Goal: Task Accomplishment & Management: Use online tool/utility

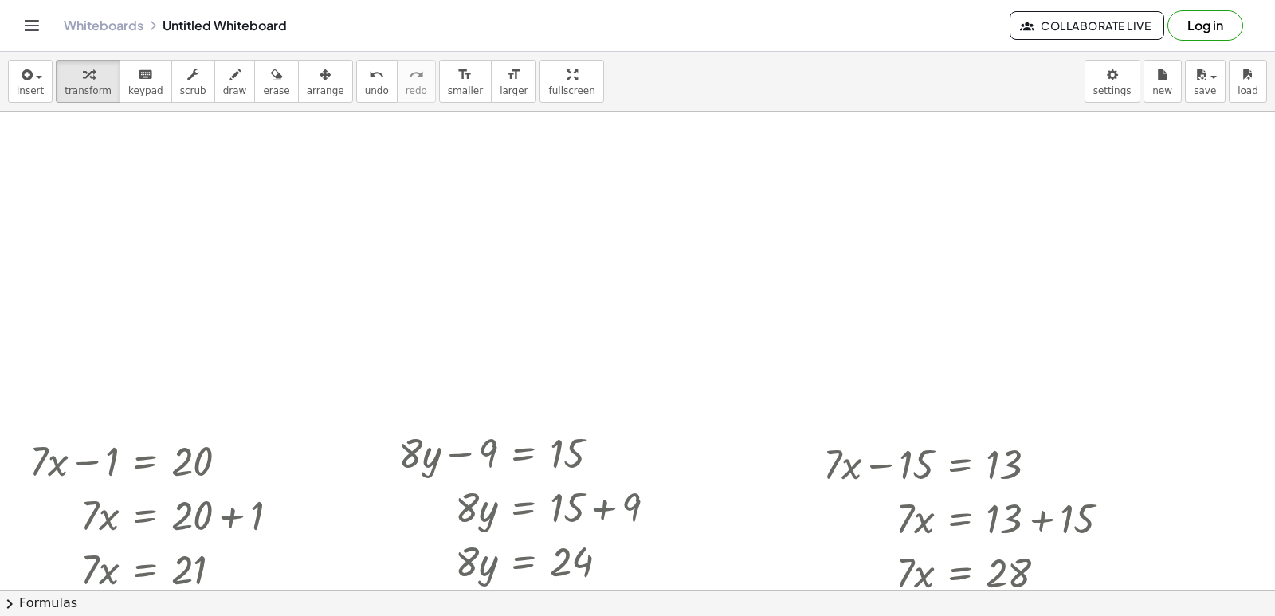
scroll to position [2565, 0]
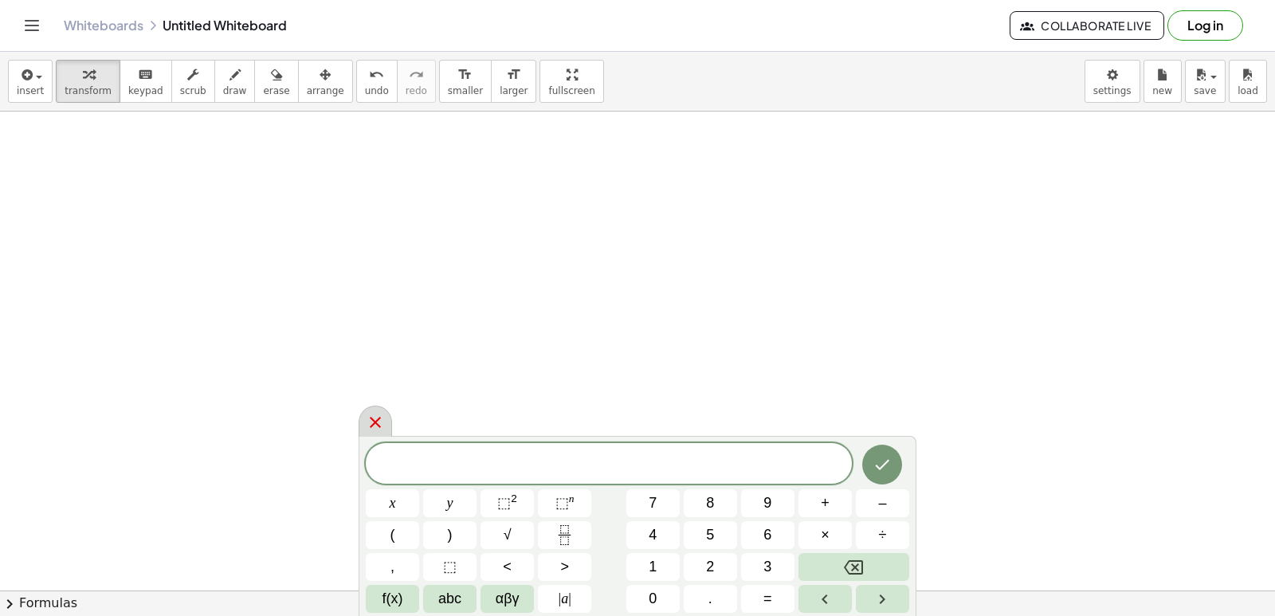
click at [372, 410] on div at bounding box center [375, 421] width 33 height 31
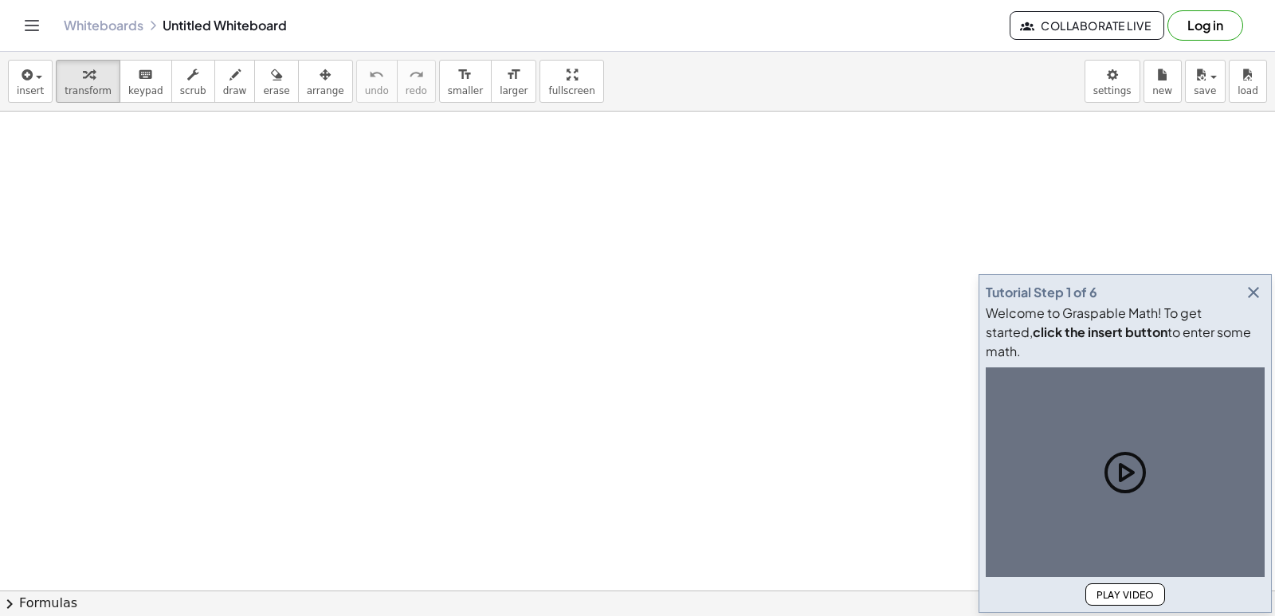
click at [1251, 302] on icon "button" at bounding box center [1253, 292] width 19 height 19
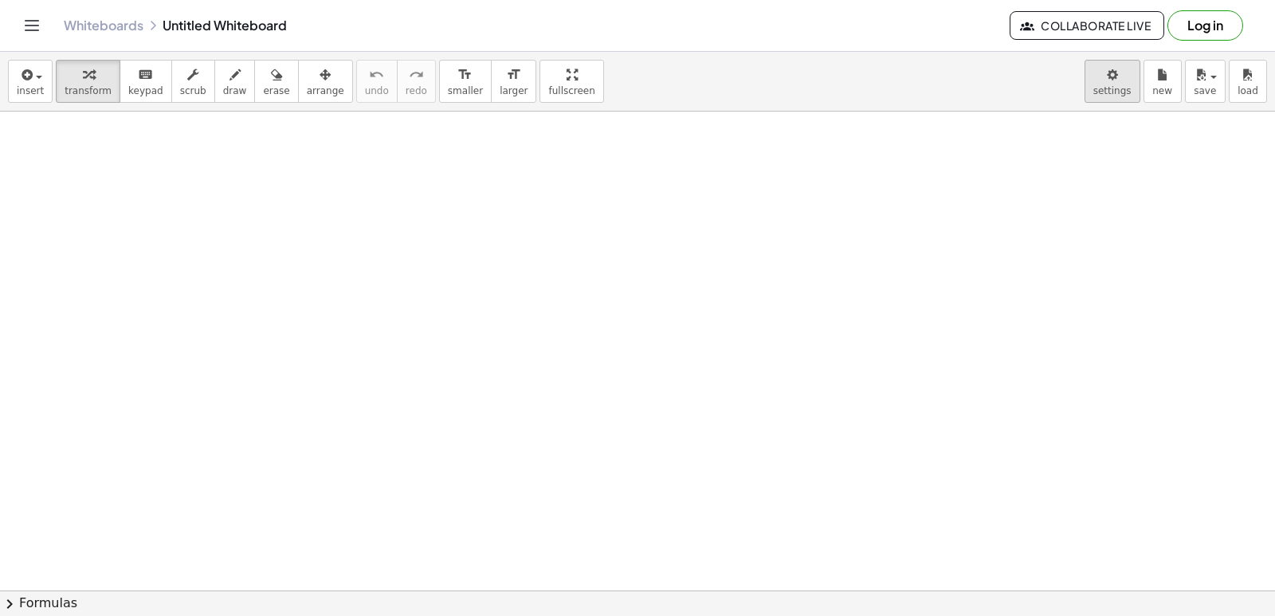
click at [1128, 88] on body "Graspable Math Activities Get Started Activity Bank Assigned Work Classes White…" at bounding box center [637, 308] width 1275 height 616
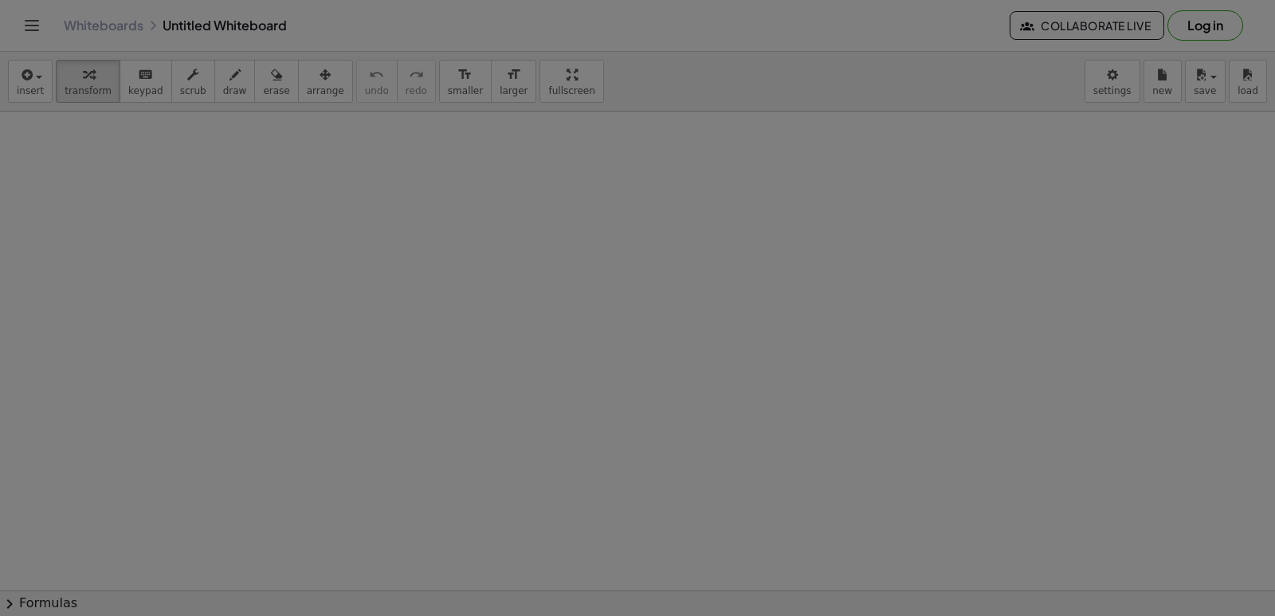
drag, startPoint x: 1128, startPoint y: 88, endPoint x: 1104, endPoint y: 96, distance: 25.5
click at [1102, 87] on body "Graspable Math Activities Get Started Activity Bank Assigned Work Classes White…" at bounding box center [637, 308] width 1275 height 616
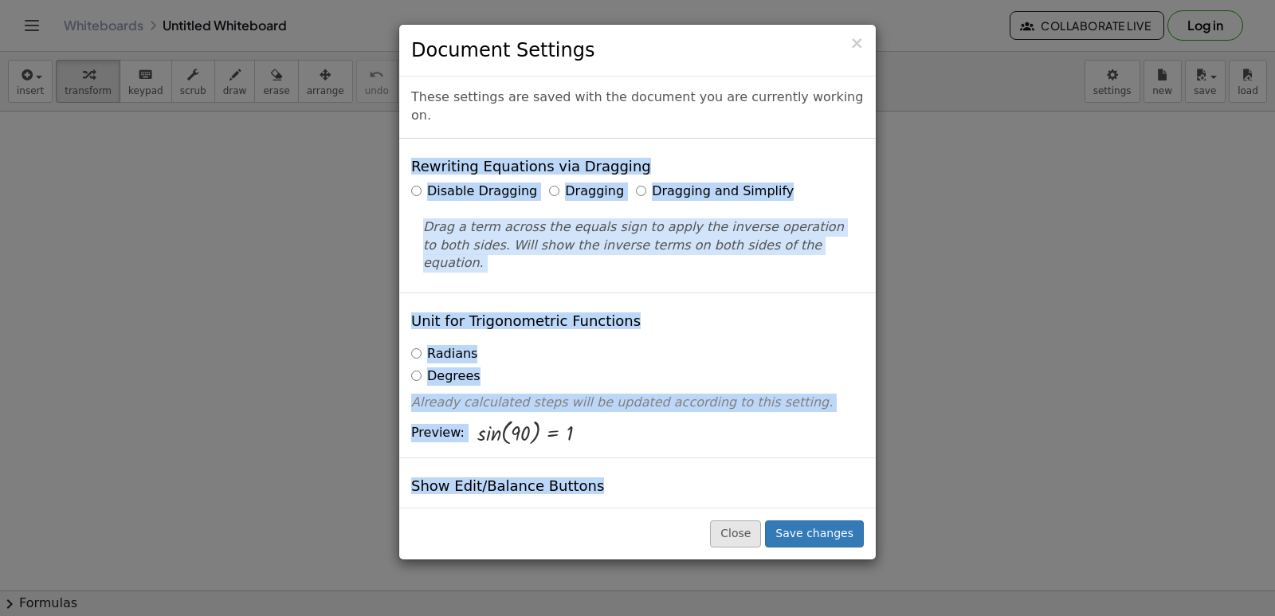
click at [759, 535] on button "Close" at bounding box center [735, 533] width 51 height 27
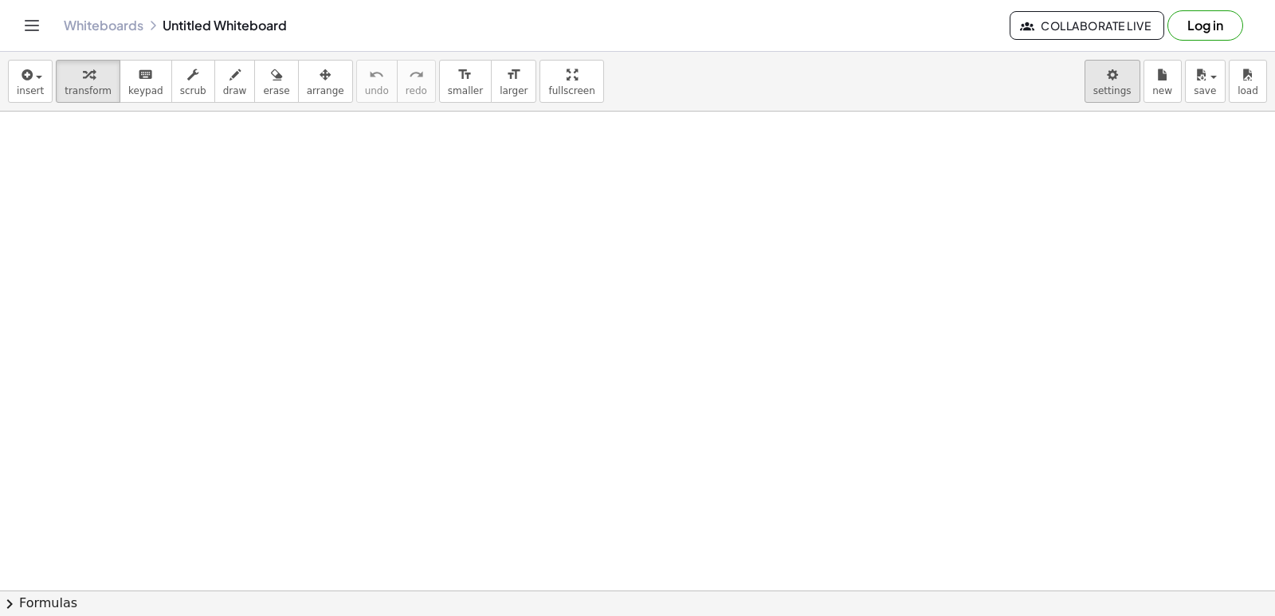
click at [1106, 84] on body "Graspable Math Activities Get Started Activity Bank Assigned Work Classes White…" at bounding box center [637, 308] width 1275 height 616
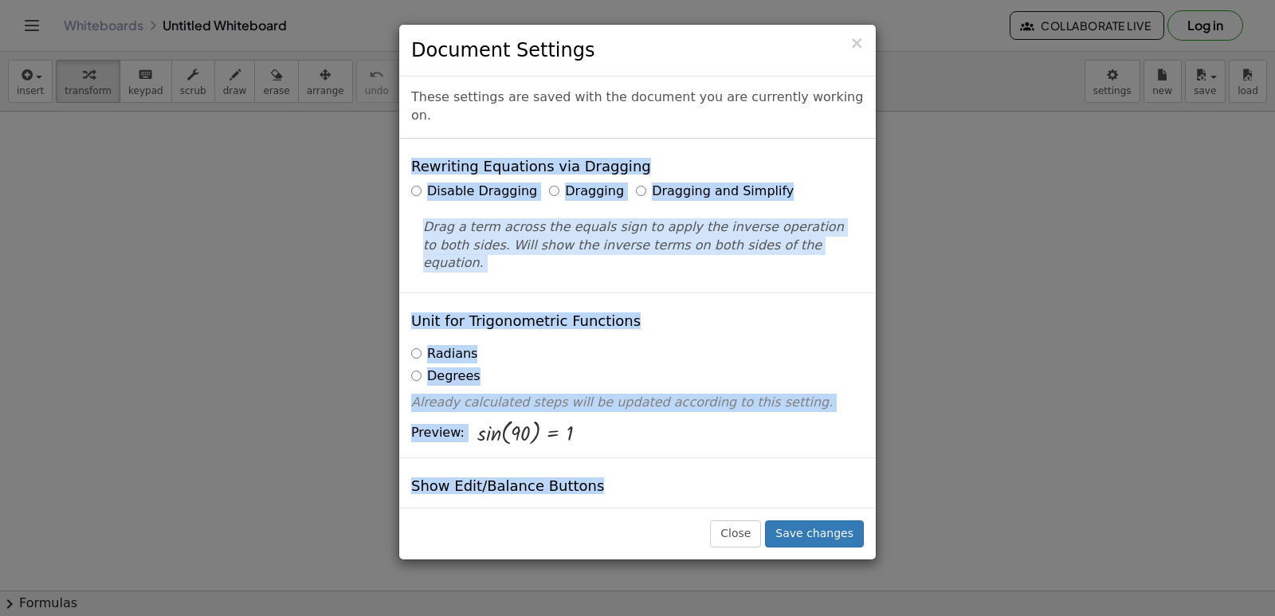
click at [636, 182] on label "Dragging and Simplify" at bounding box center [715, 191] width 158 height 18
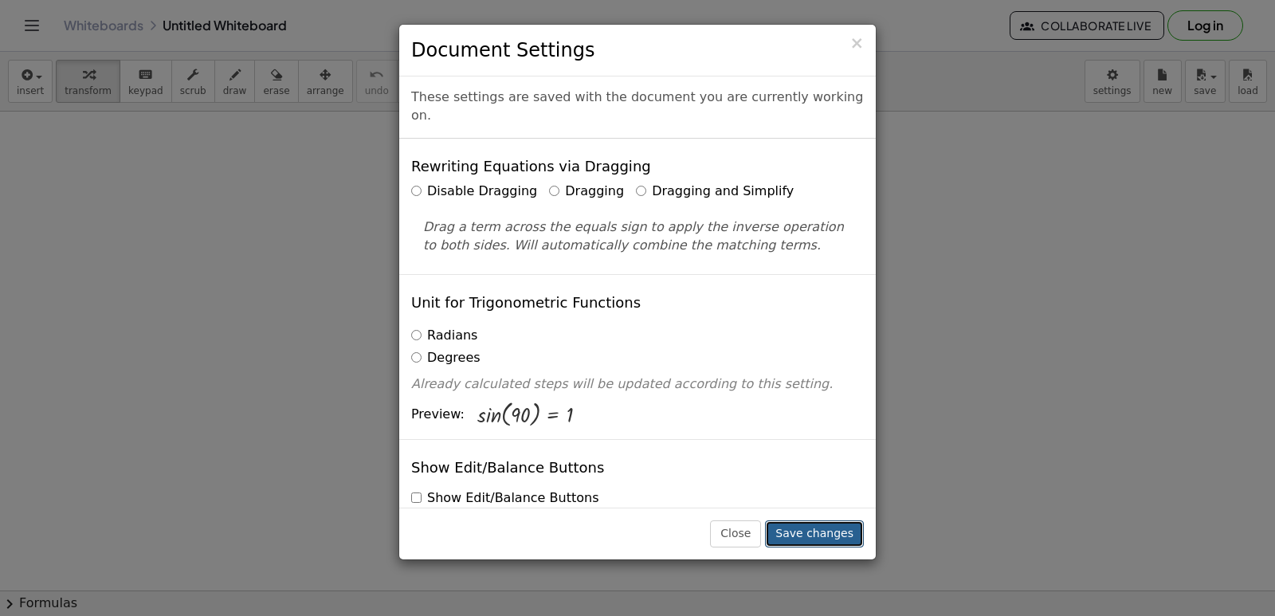
click at [819, 542] on button "Save changes" at bounding box center [814, 533] width 99 height 27
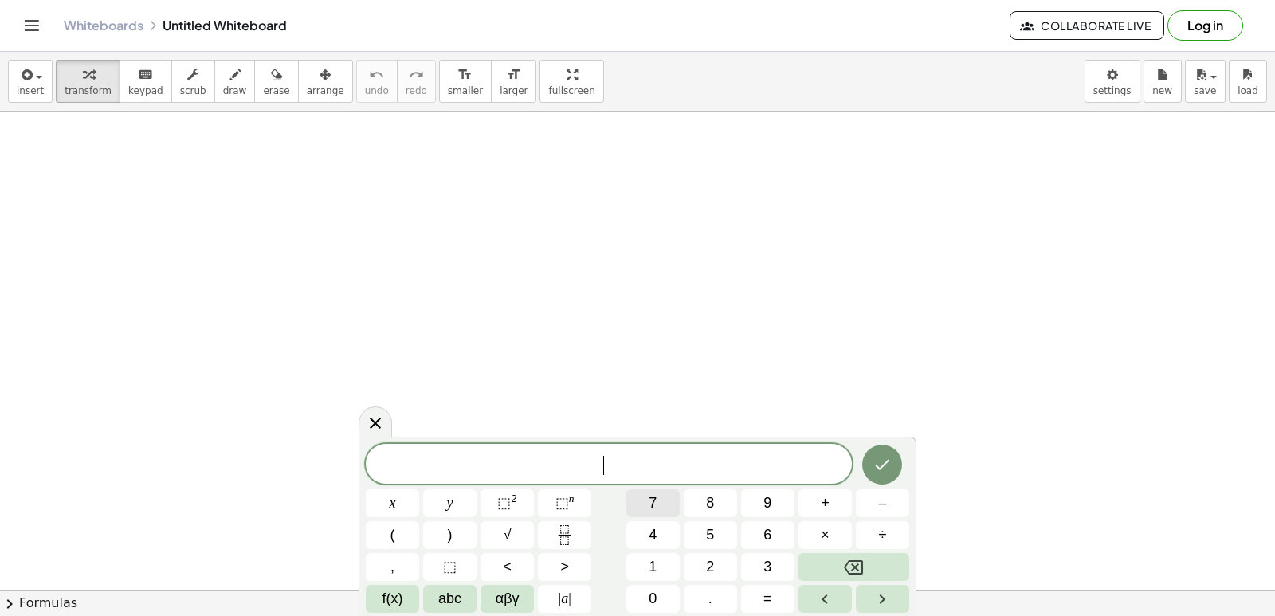
click at [668, 507] on button "7" at bounding box center [652, 503] width 53 height 28
click at [658, 501] on button "7" at bounding box center [652, 503] width 53 height 28
click at [885, 562] on button "Backspace" at bounding box center [853, 567] width 111 height 28
click at [402, 503] on button "x" at bounding box center [392, 503] width 53 height 28
click at [875, 506] on button "–" at bounding box center [882, 503] width 53 height 28
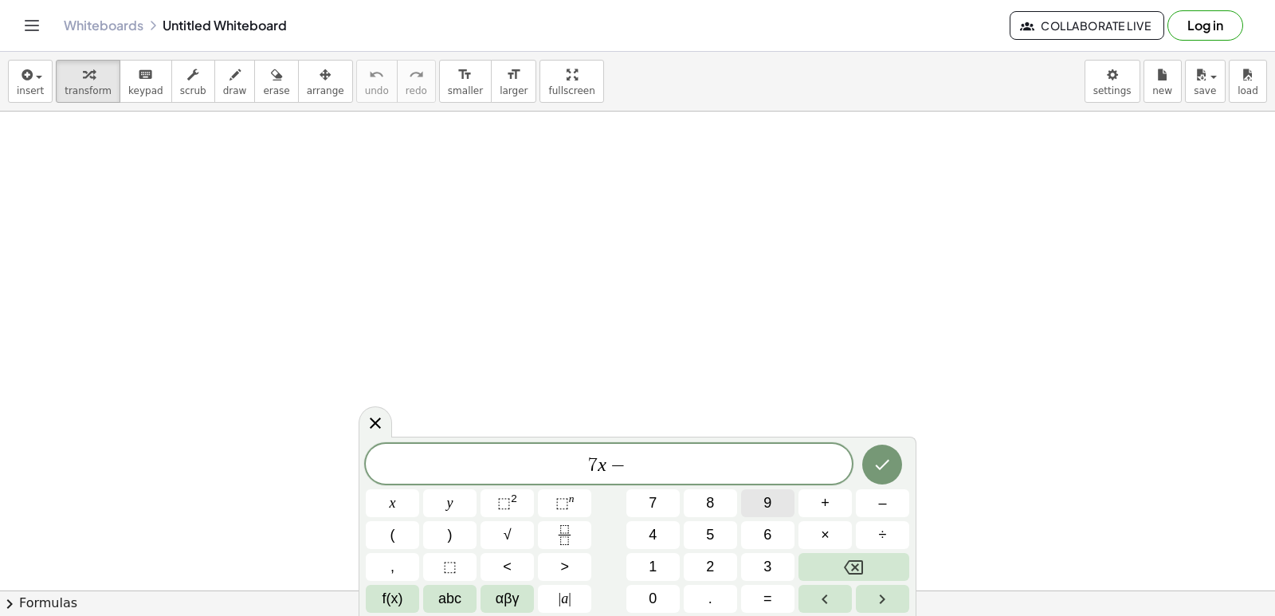
click at [772, 502] on button "9" at bounding box center [767, 503] width 53 height 28
click at [769, 588] on span "=" at bounding box center [767, 599] width 9 height 22
click at [660, 559] on button "1" at bounding box center [652, 567] width 53 height 28
click at [725, 563] on button "2" at bounding box center [710, 567] width 53 height 28
click at [866, 470] on button "Done" at bounding box center [882, 465] width 40 height 40
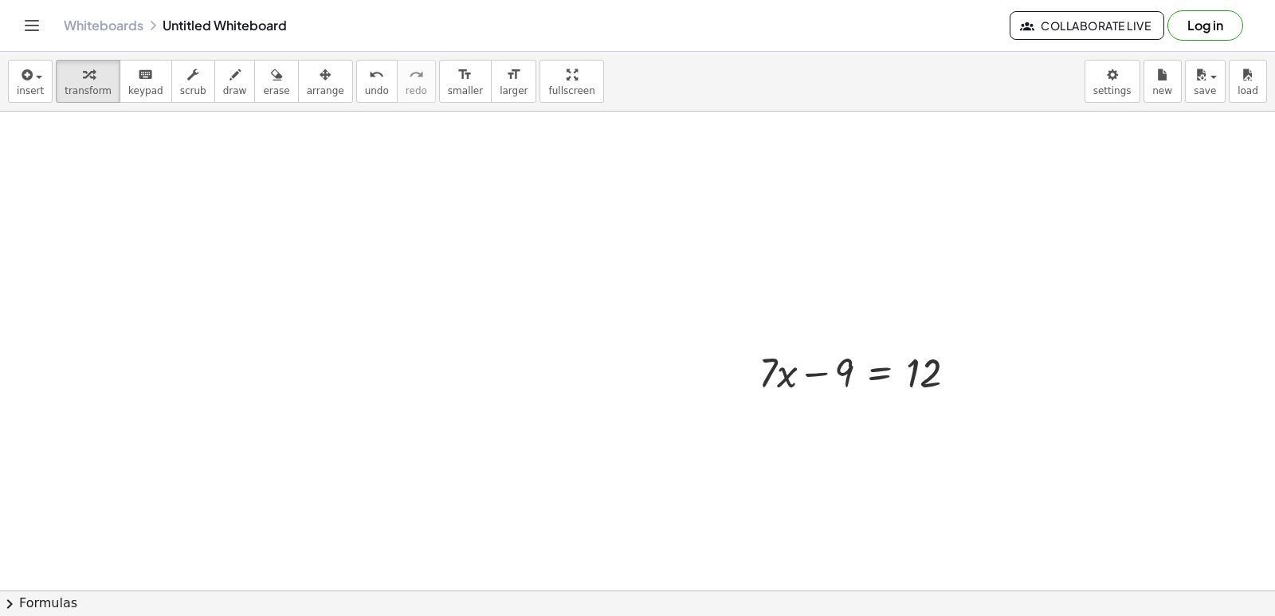
scroll to position [159, 0]
drag, startPoint x: 845, startPoint y: 398, endPoint x: 945, endPoint y: 389, distance: 100.8
click at [948, 392] on div at bounding box center [864, 390] width 226 height 54
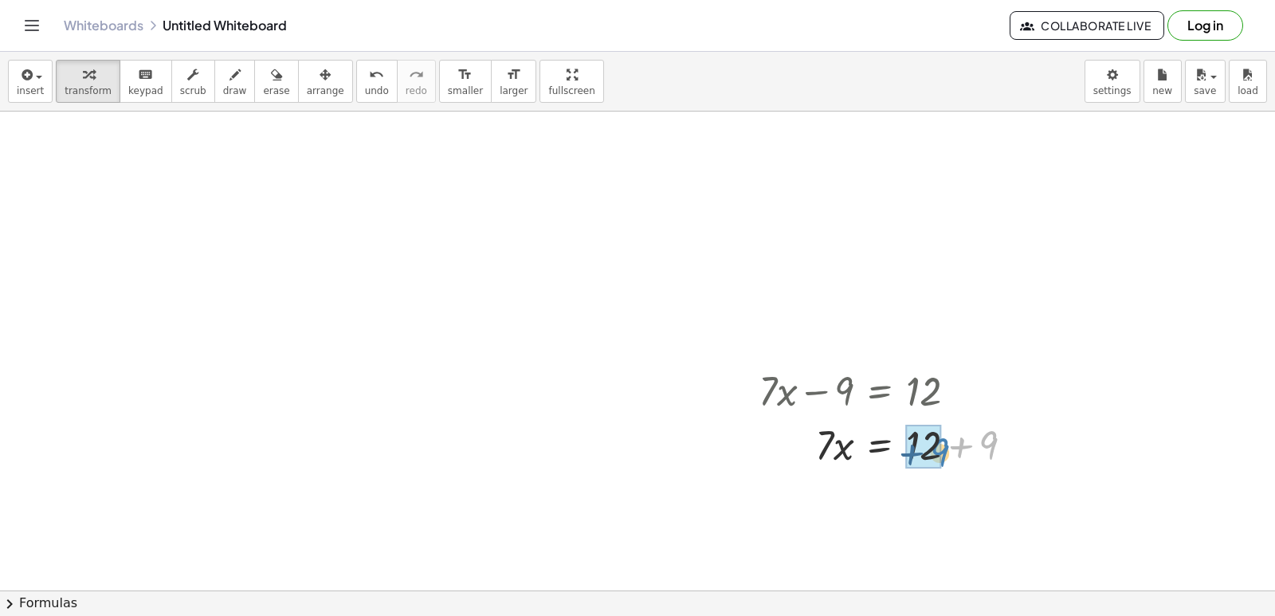
drag, startPoint x: 1002, startPoint y: 434, endPoint x: 946, endPoint y: 432, distance: 56.6
click at [946, 432] on div at bounding box center [893, 444] width 284 height 54
drag, startPoint x: 829, startPoint y: 491, endPoint x: 923, endPoint y: 531, distance: 101.4
click at [923, 534] on div "+ · 7 · x − 9 = 12 · 7 · x = + 12 + 9 · 7 · 7 · x = 21" at bounding box center [637, 482] width 1275 height 1061
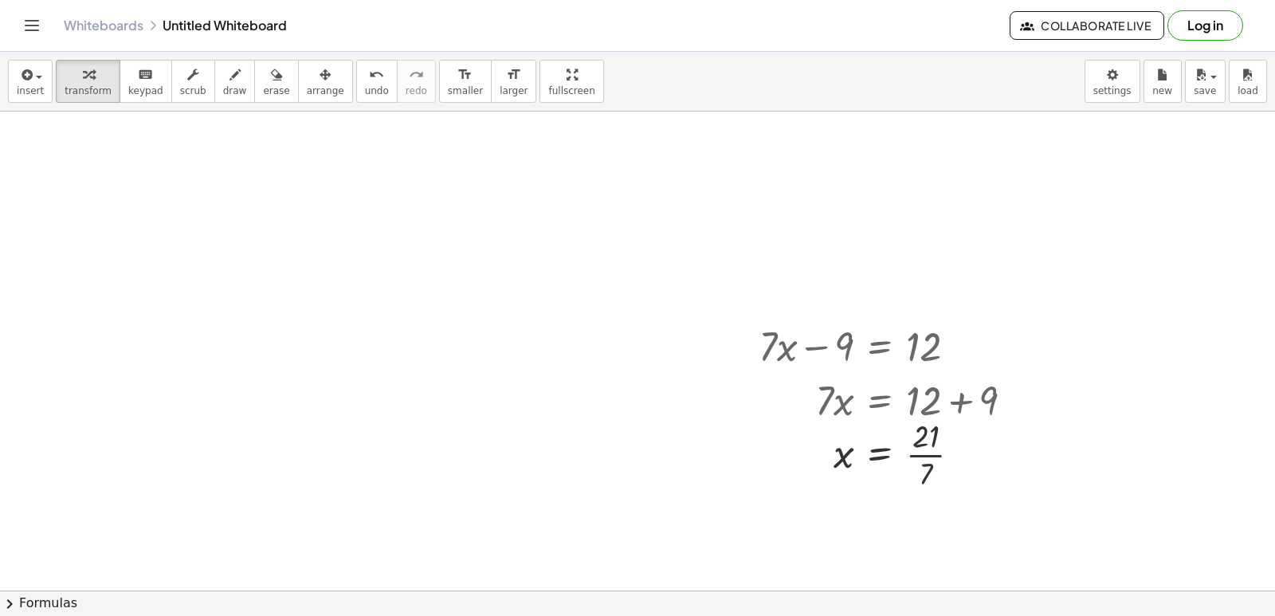
scroll to position [239, 0]
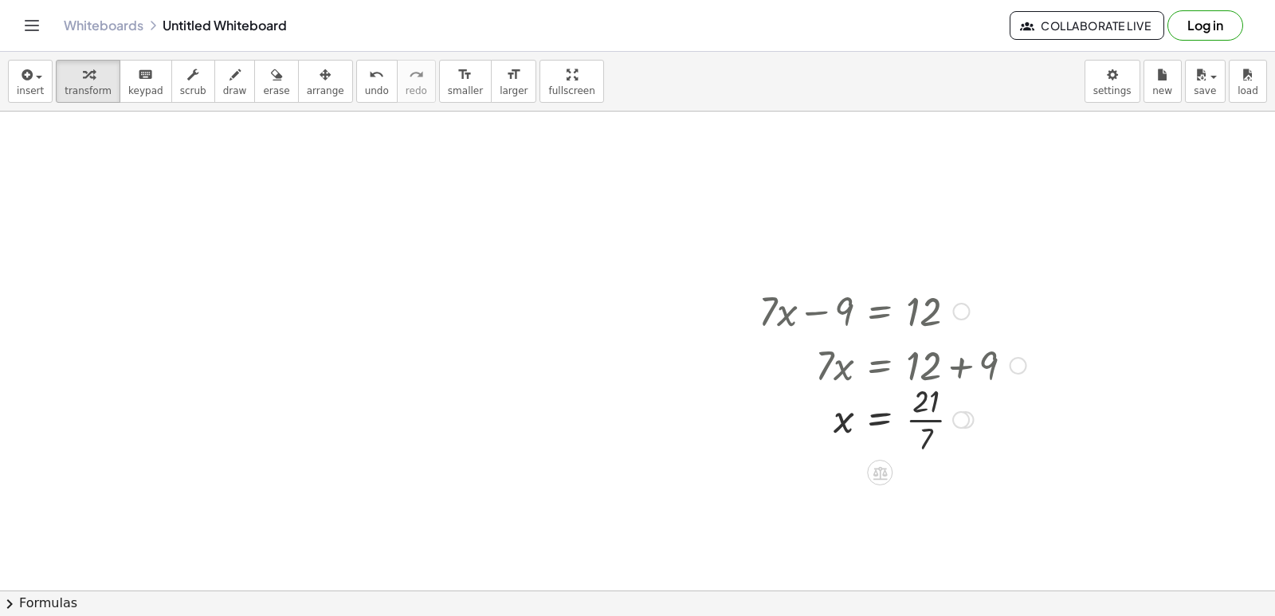
click at [934, 418] on div at bounding box center [893, 418] width 284 height 80
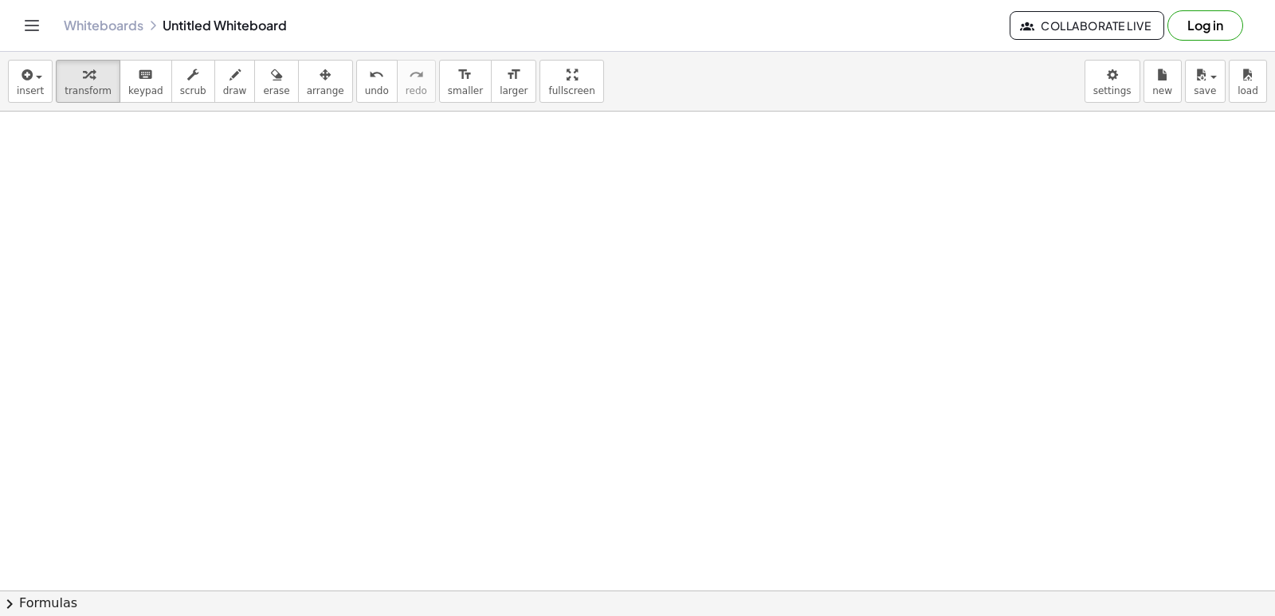
scroll to position [662, 0]
click at [589, 408] on div at bounding box center [637, 167] width 1275 height 1437
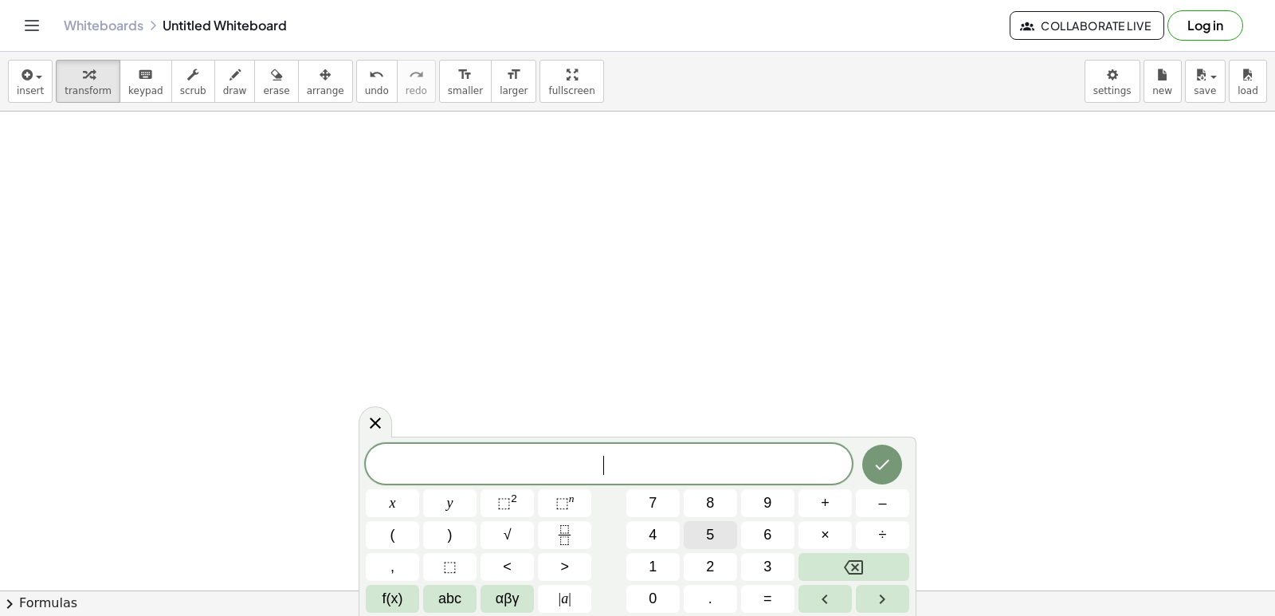
click at [718, 532] on button "5" at bounding box center [710, 535] width 53 height 28
click at [819, 505] on button "+" at bounding box center [824, 503] width 53 height 28
click at [659, 559] on button "1" at bounding box center [652, 567] width 53 height 28
click at [645, 536] on button "4" at bounding box center [652, 535] width 53 height 28
click at [847, 560] on icon "Backspace" at bounding box center [853, 567] width 19 height 19
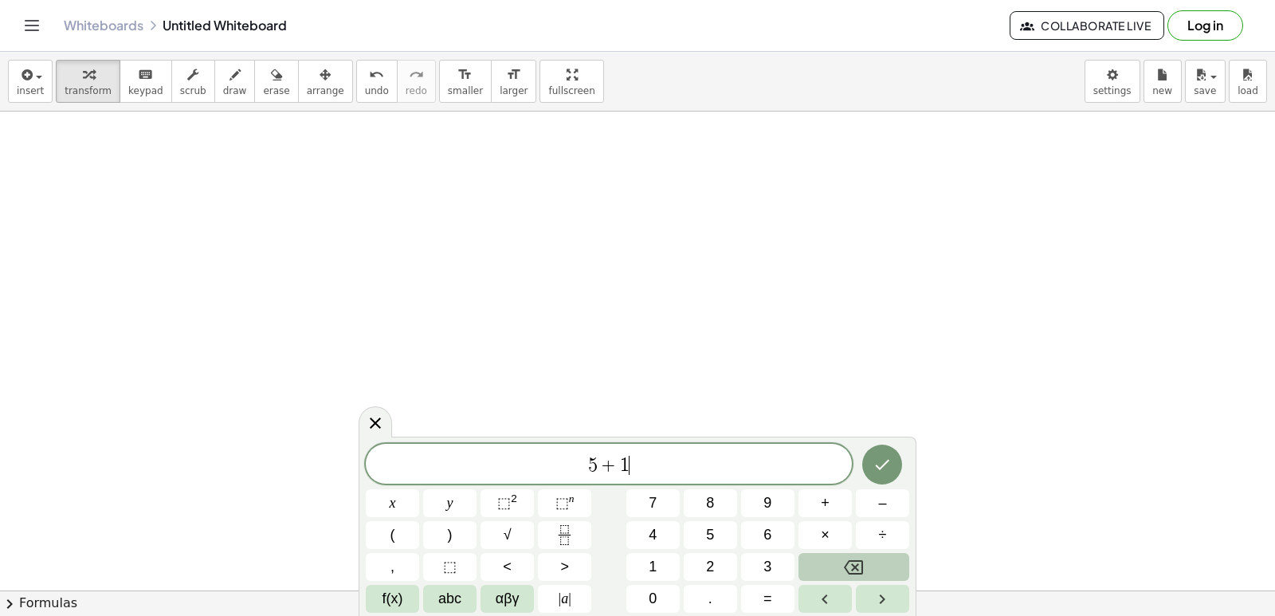
click at [846, 560] on icon "Backspace" at bounding box center [853, 567] width 19 height 19
click at [844, 562] on icon "Backspace" at bounding box center [853, 567] width 19 height 19
click at [702, 516] on button "8" at bounding box center [710, 503] width 53 height 28
click at [799, 557] on button "Backspace" at bounding box center [853, 567] width 111 height 28
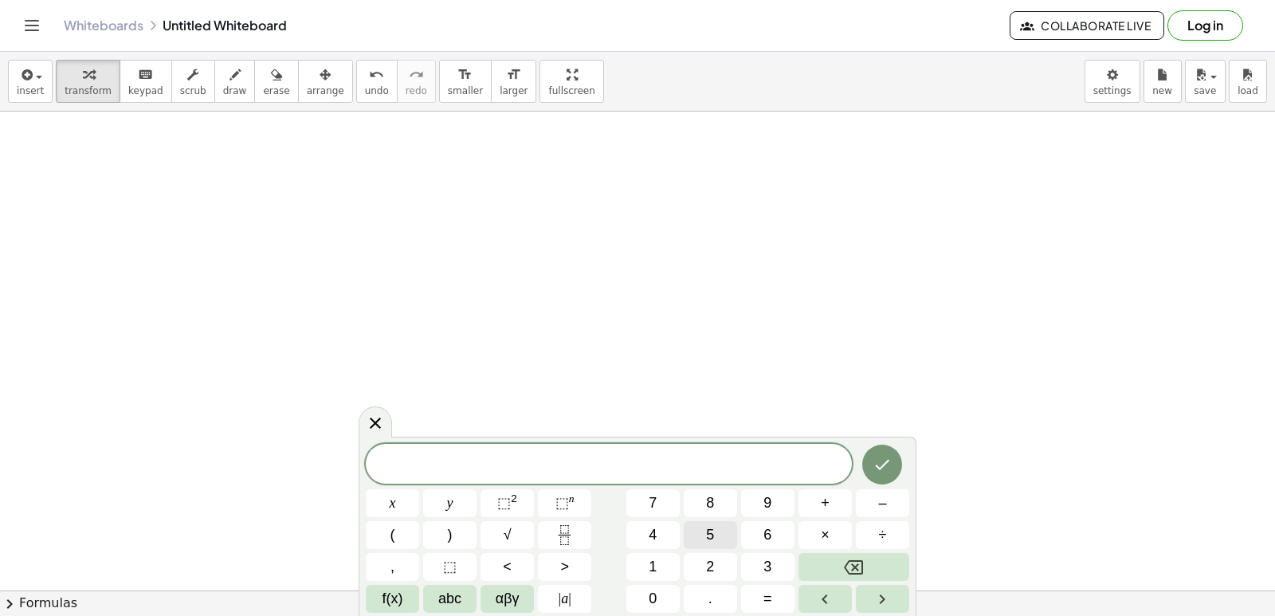
click at [713, 529] on button "5" at bounding box center [710, 535] width 53 height 28
click at [442, 508] on button "y" at bounding box center [449, 503] width 53 height 28
click at [821, 494] on span "+" at bounding box center [825, 503] width 9 height 22
click at [654, 559] on span "1" at bounding box center [653, 567] width 8 height 22
click at [665, 536] on button "4" at bounding box center [652, 535] width 53 height 28
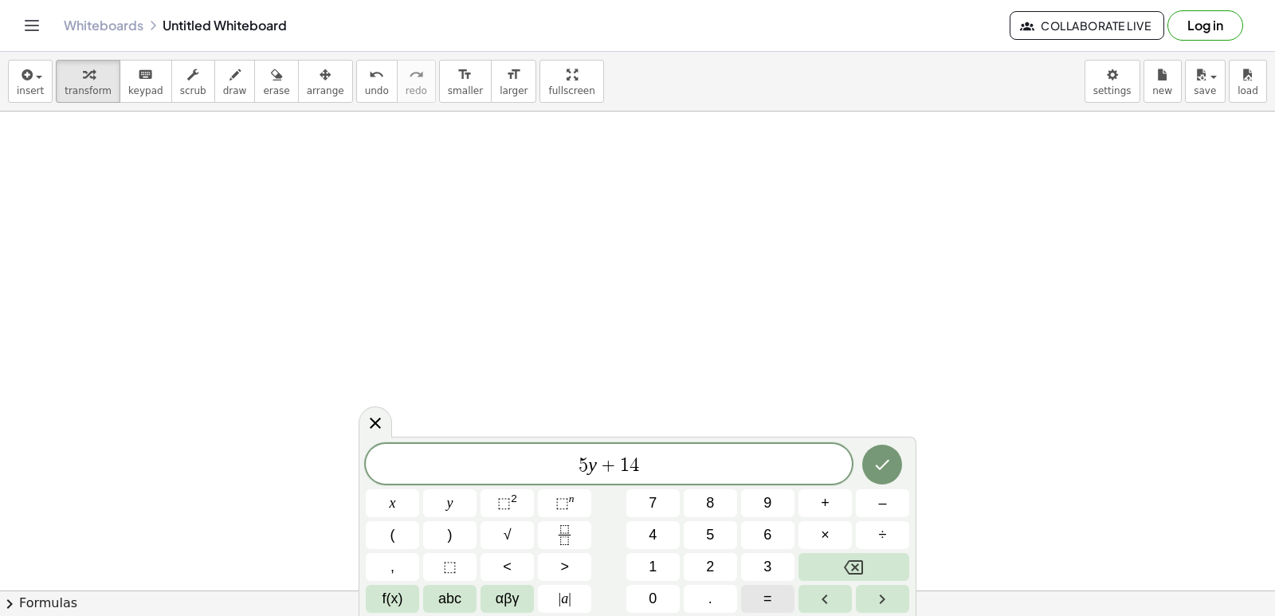
click at [780, 601] on button "=" at bounding box center [767, 599] width 53 height 28
click at [878, 500] on span "–" at bounding box center [882, 503] width 8 height 22
click at [688, 559] on button "2" at bounding box center [710, 567] width 53 height 28
click at [660, 565] on button "1" at bounding box center [652, 567] width 53 height 28
click at [886, 461] on icon "Done" at bounding box center [881, 464] width 19 height 19
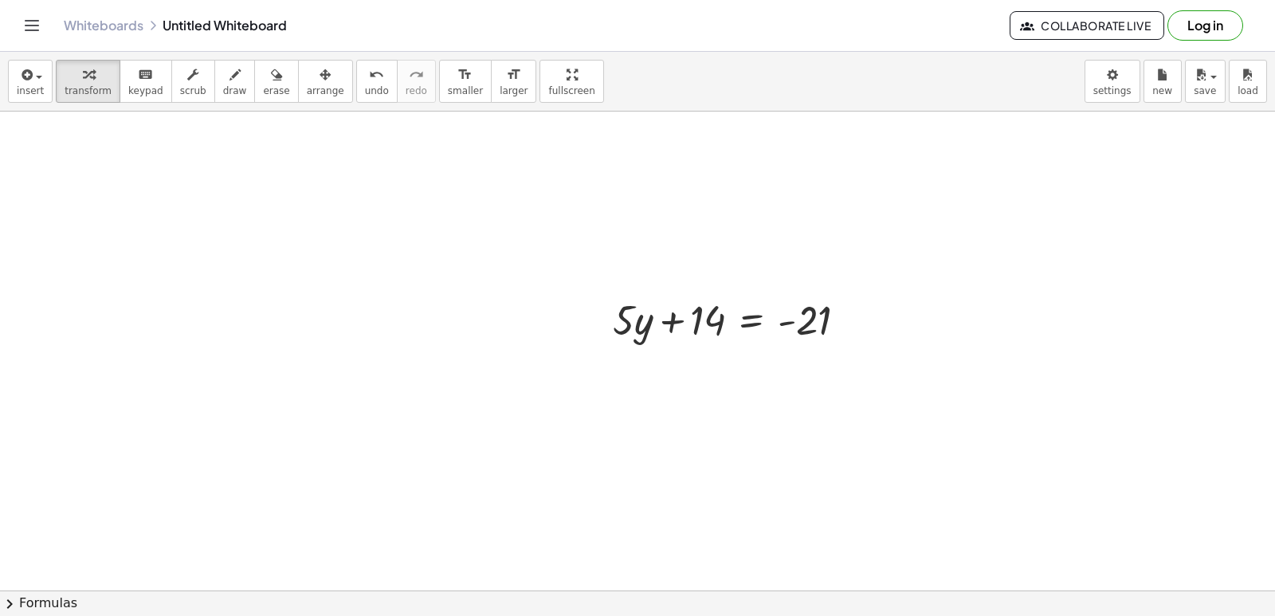
scroll to position [821, 0]
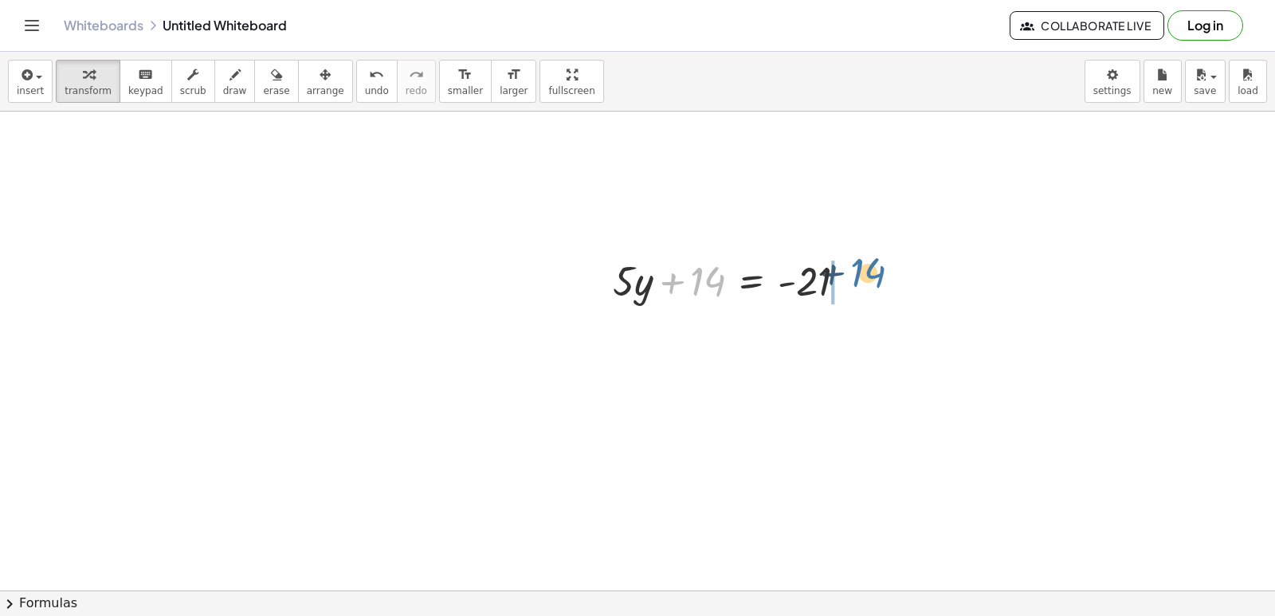
drag, startPoint x: 709, startPoint y: 289, endPoint x: 882, endPoint y: 280, distance: 173.1
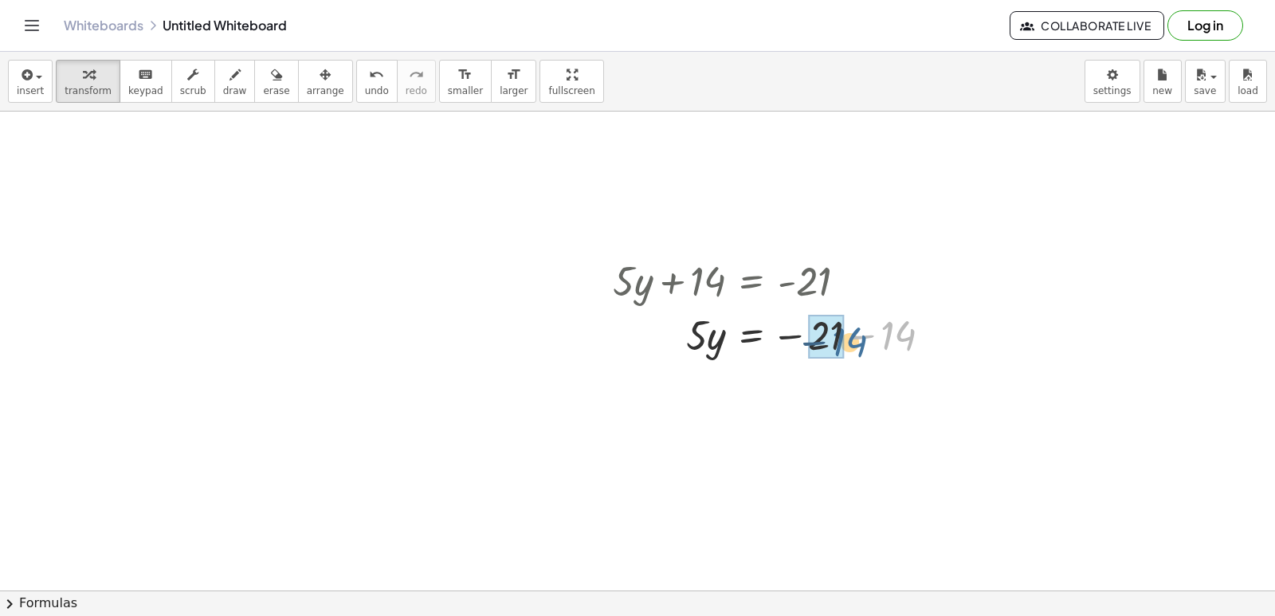
drag, startPoint x: 900, startPoint y: 337, endPoint x: 827, endPoint y: 327, distance: 74.0
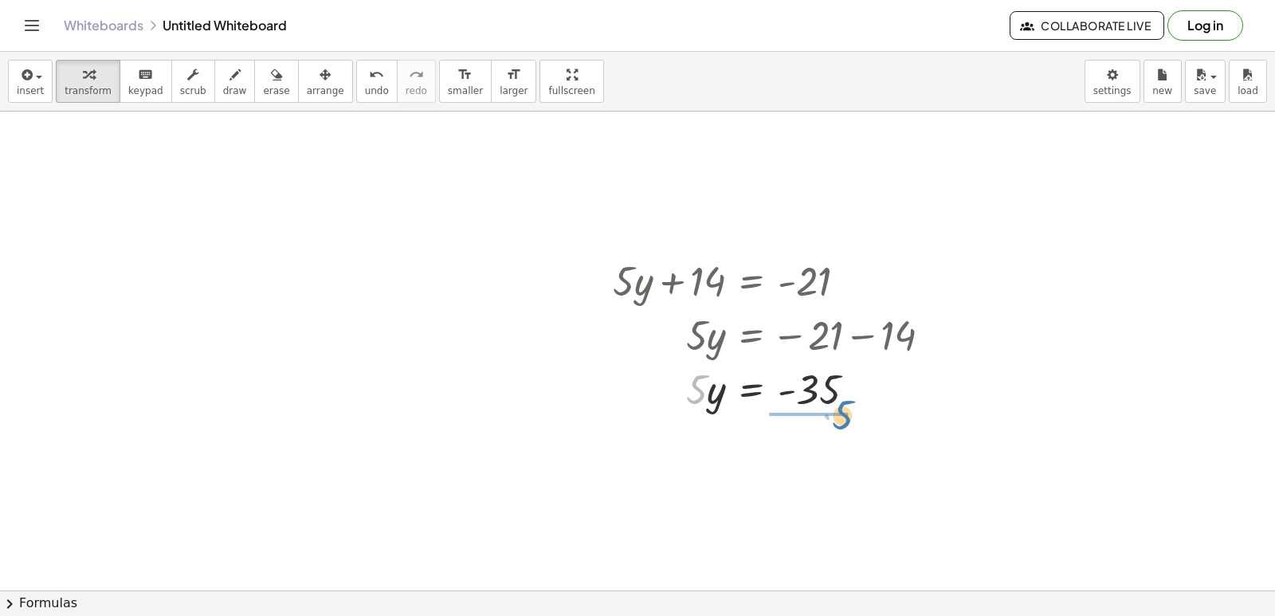
drag, startPoint x: 702, startPoint y: 393, endPoint x: 833, endPoint y: 429, distance: 135.7
click at [817, 455] on div at bounding box center [778, 455] width 347 height 80
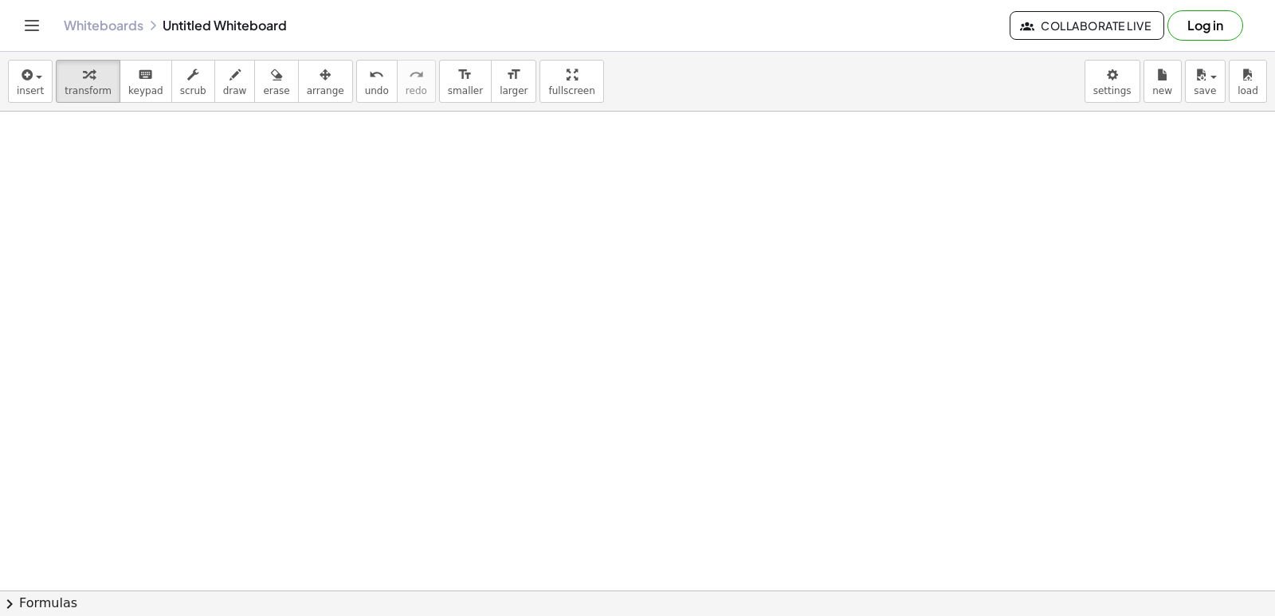
scroll to position [1356, 0]
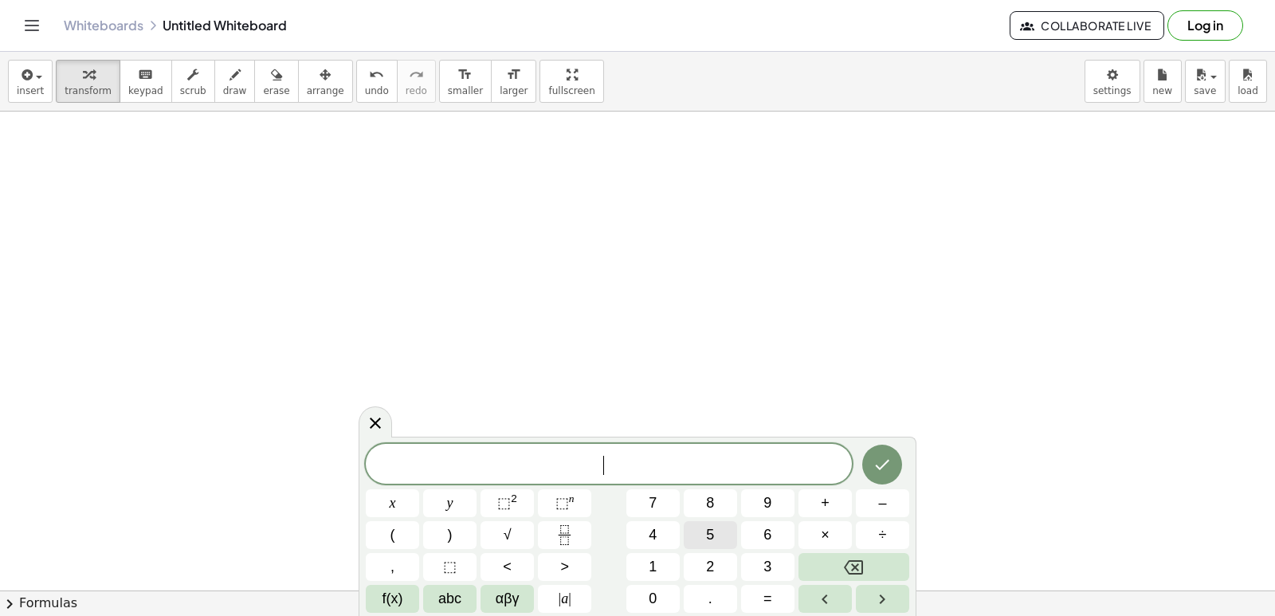
click at [715, 530] on button "5" at bounding box center [710, 535] width 53 height 28
click at [380, 491] on button "x" at bounding box center [392, 503] width 53 height 28
click at [871, 494] on button "–" at bounding box center [882, 503] width 53 height 28
click at [754, 498] on button "9" at bounding box center [767, 503] width 53 height 28
click at [762, 588] on button "=" at bounding box center [767, 599] width 53 height 28
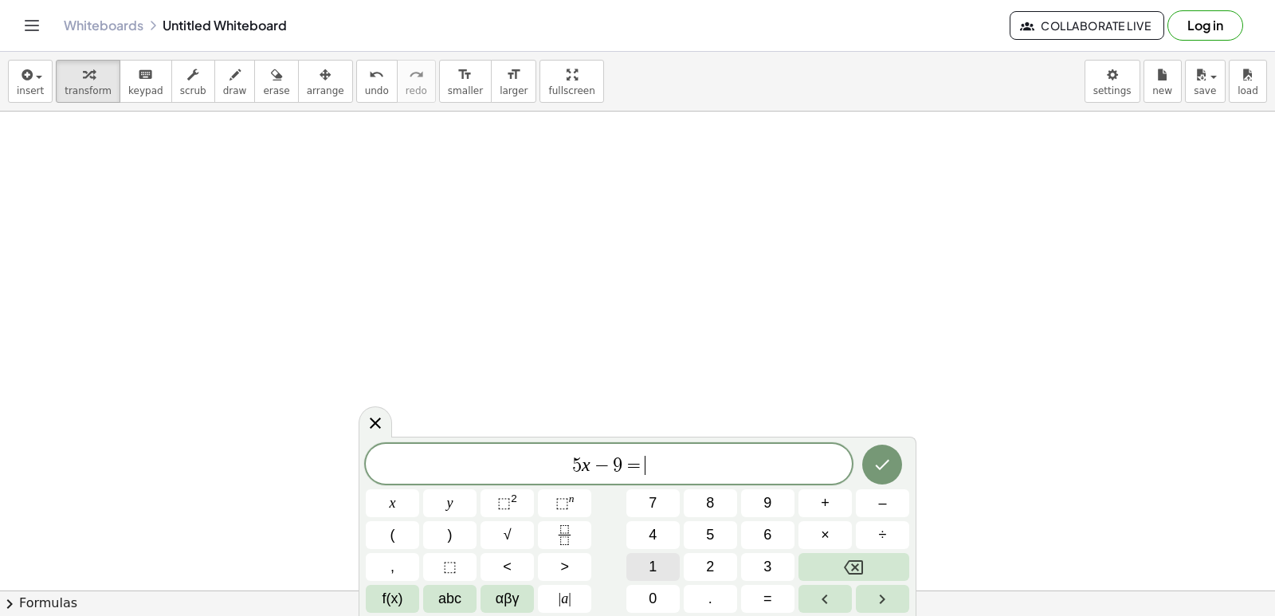
click at [634, 562] on button "1" at bounding box center [652, 567] width 53 height 28
click at [883, 457] on icon "Done" at bounding box center [881, 464] width 19 height 19
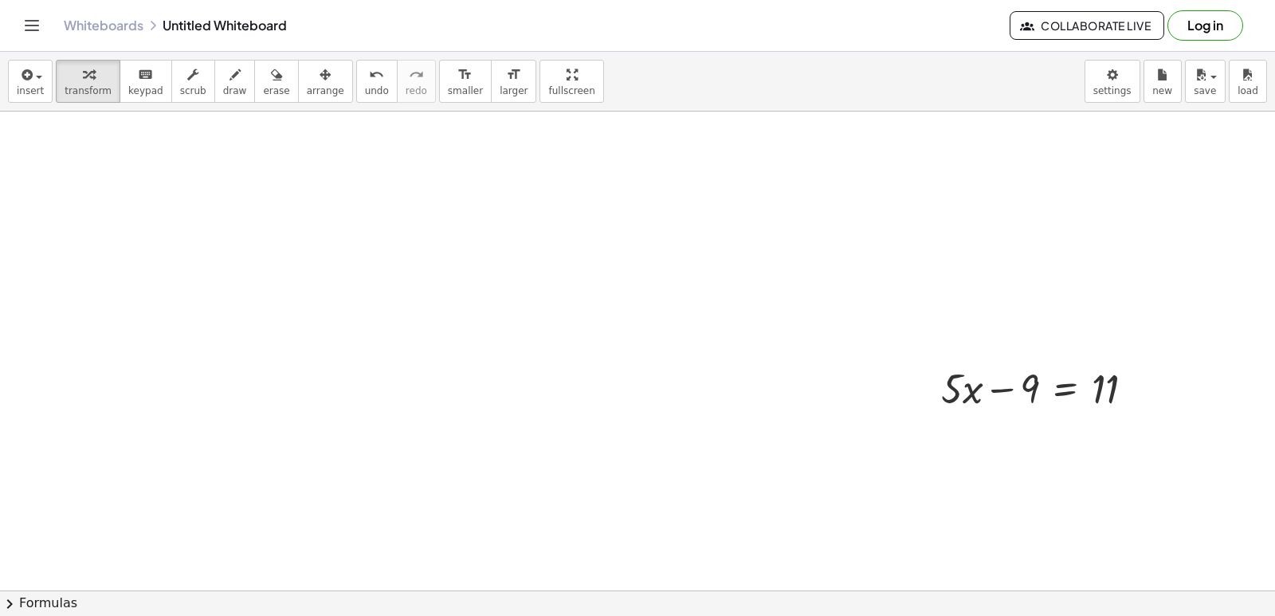
scroll to position [1437, 0]
drag, startPoint x: 1030, startPoint y: 362, endPoint x: 1096, endPoint y: 352, distance: 66.8
click at [1096, 352] on div at bounding box center [1043, 350] width 221 height 54
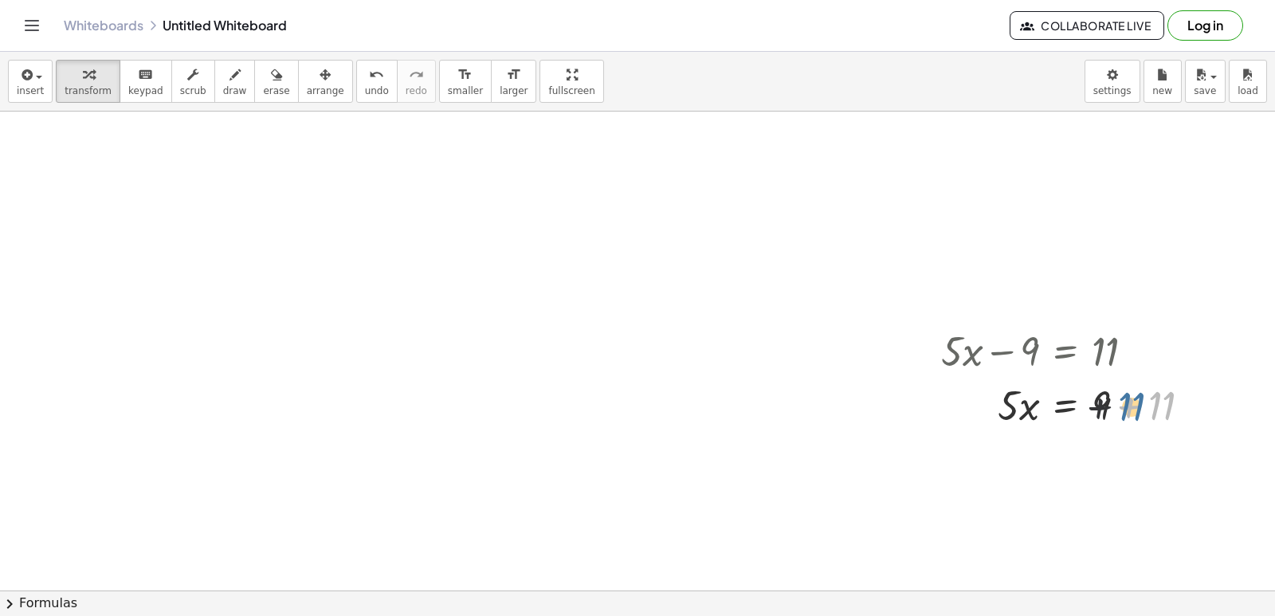
drag, startPoint x: 1160, startPoint y: 396, endPoint x: 1123, endPoint y: 397, distance: 37.5
click at [1123, 397] on div at bounding box center [1072, 404] width 278 height 54
click at [1131, 404] on div at bounding box center [1072, 404] width 278 height 54
drag, startPoint x: 1009, startPoint y: 452, endPoint x: 1101, endPoint y: 472, distance: 93.8
click at [1101, 472] on div at bounding box center [1072, 458] width 278 height 54
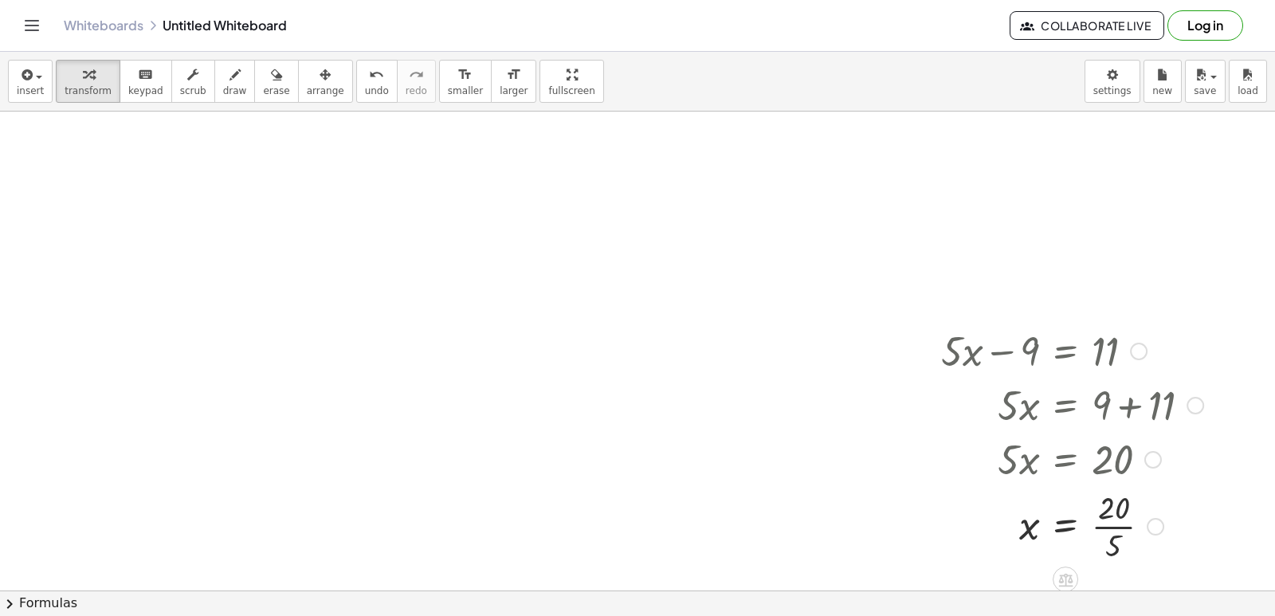
click at [1103, 522] on div at bounding box center [1072, 525] width 278 height 80
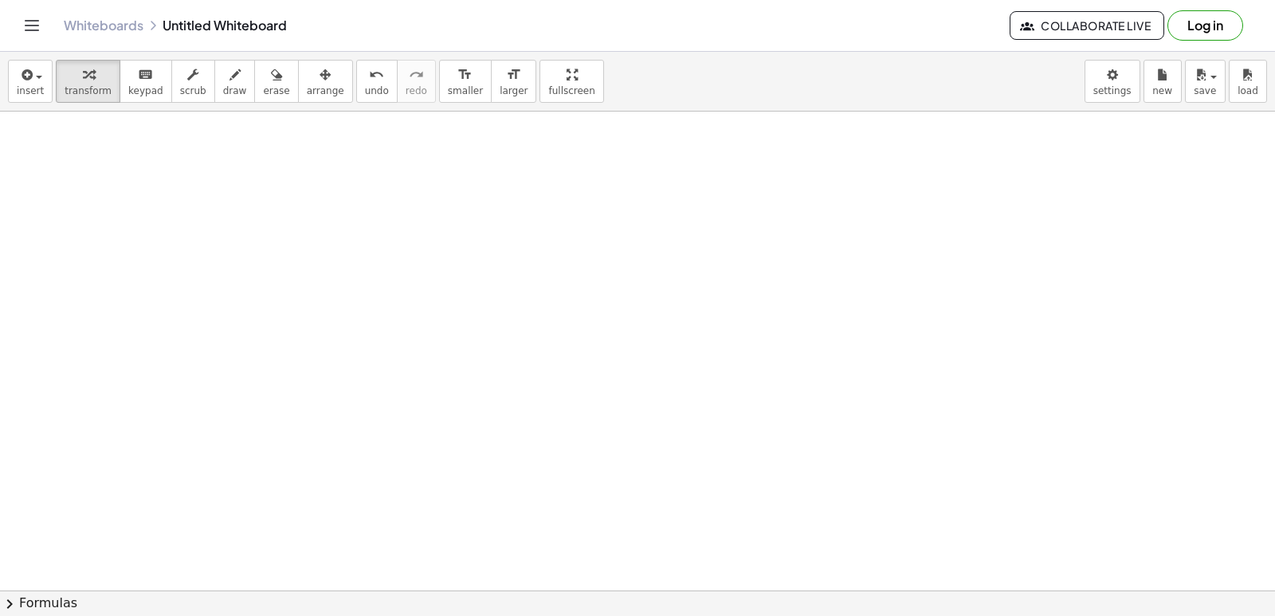
scroll to position [1915, 0]
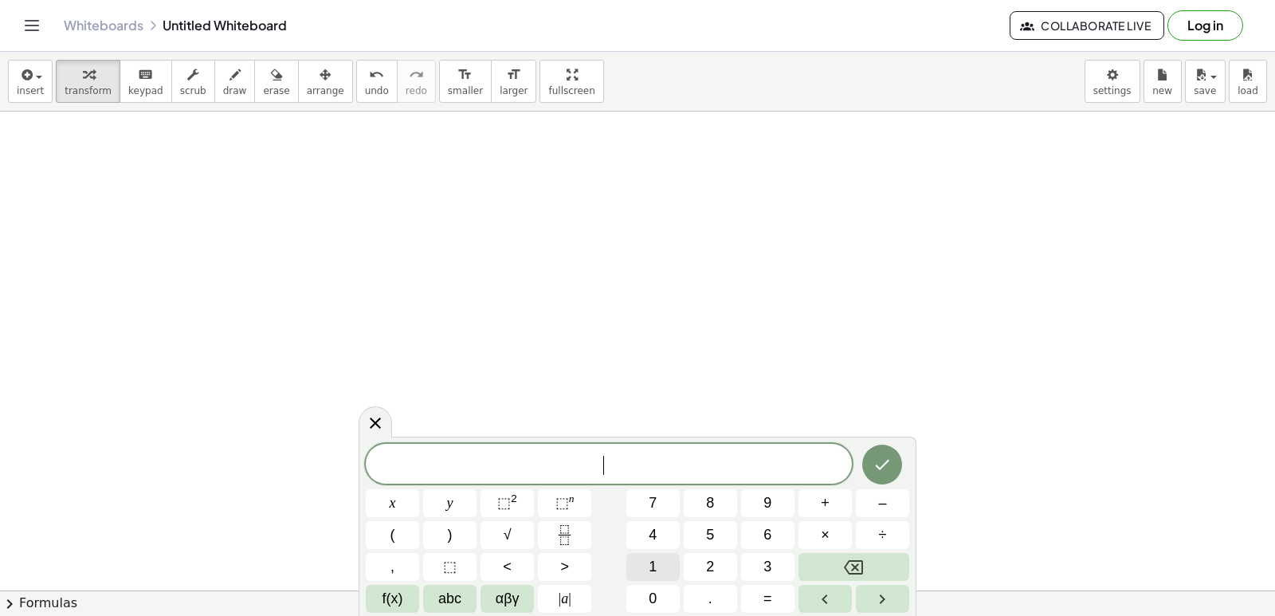
click at [660, 560] on button "1" at bounding box center [652, 567] width 53 height 28
click at [662, 535] on button "4" at bounding box center [652, 535] width 53 height 28
click at [453, 496] on button "y" at bounding box center [449, 503] width 53 height 28
click at [876, 503] on button "–" at bounding box center [882, 503] width 53 height 28
click at [708, 544] on span "5" at bounding box center [710, 535] width 8 height 22
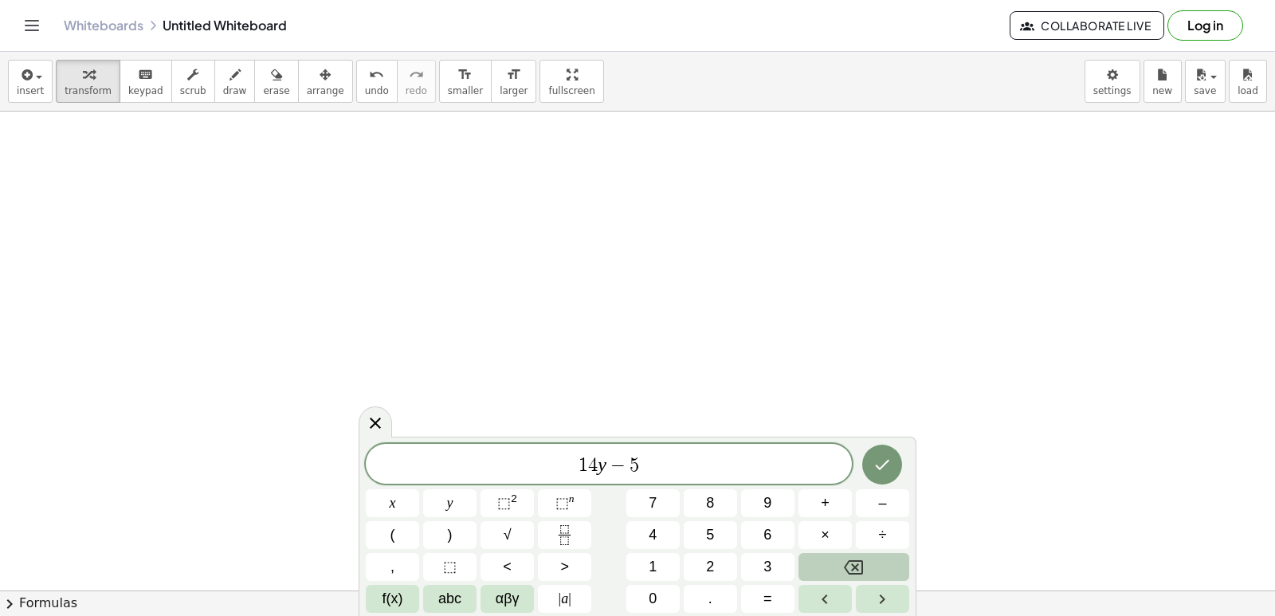
click at [821, 563] on button "Backspace" at bounding box center [853, 567] width 111 height 28
click at [707, 563] on span "2" at bounding box center [710, 567] width 8 height 22
click at [656, 589] on span "0" at bounding box center [653, 599] width 8 height 22
click at [758, 598] on button "=" at bounding box center [767, 599] width 53 height 28
click at [719, 568] on button "2" at bounding box center [710, 567] width 53 height 28
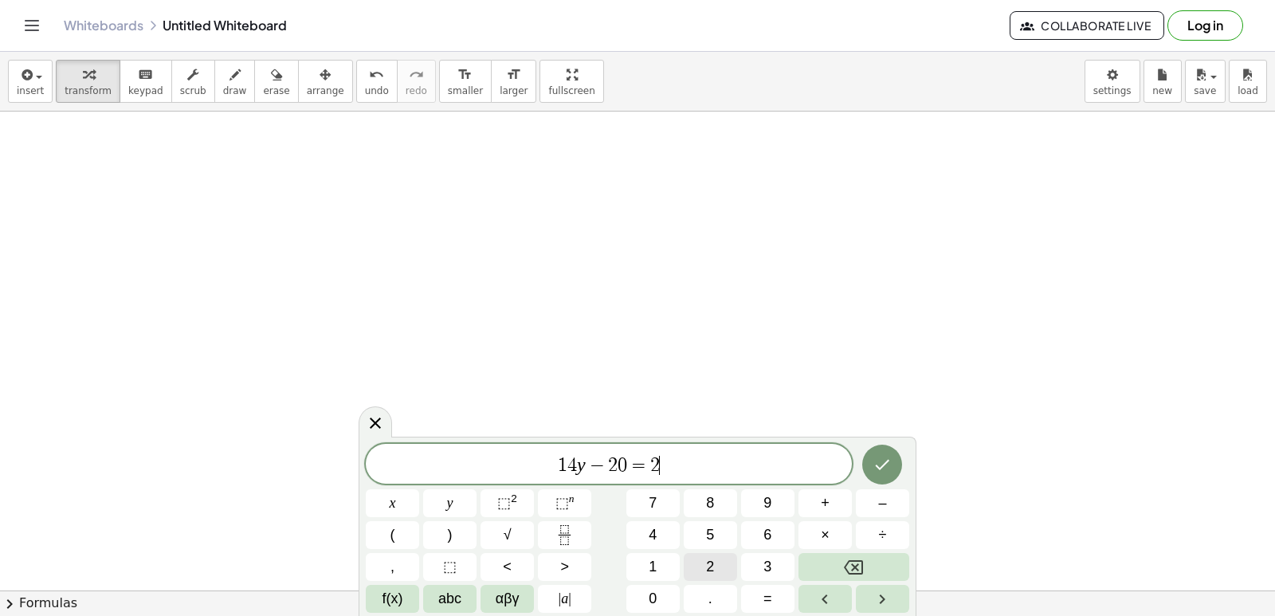
click at [719, 568] on button "2" at bounding box center [710, 567] width 53 height 28
click at [872, 459] on button "Done" at bounding box center [882, 465] width 40 height 40
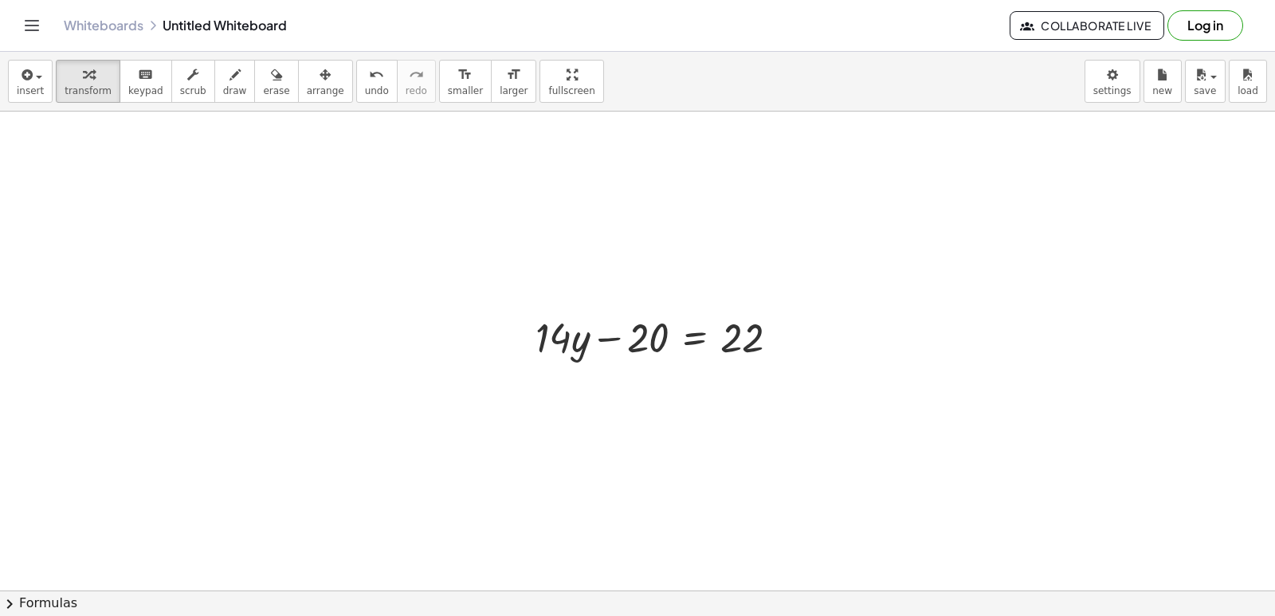
scroll to position [2075, 0]
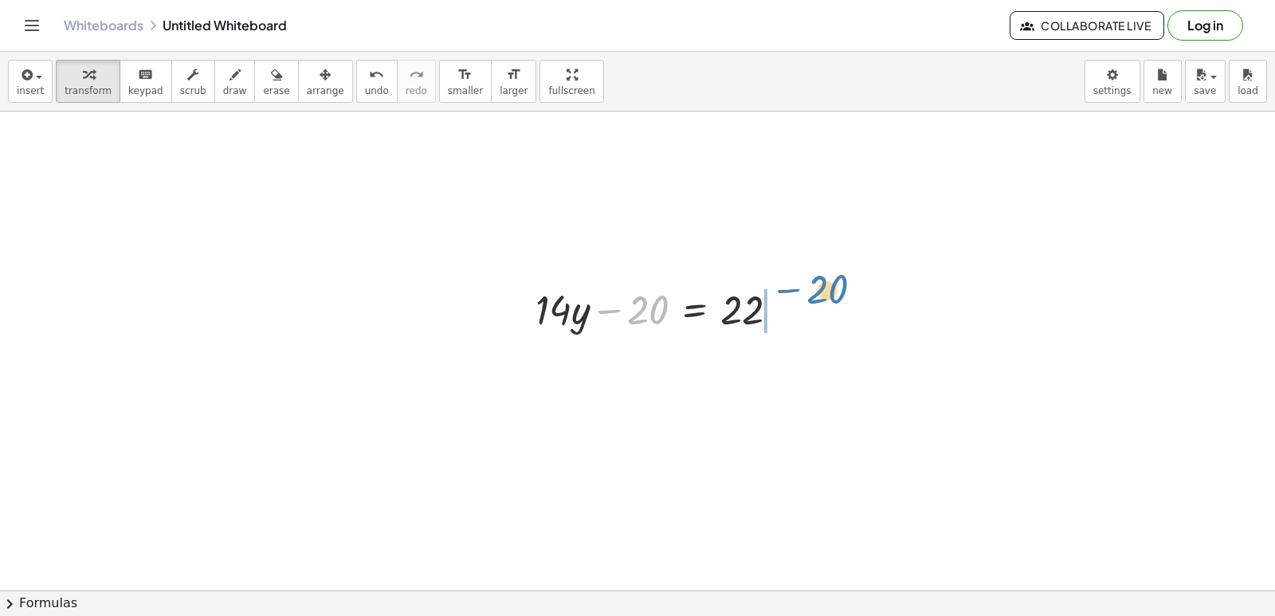
drag, startPoint x: 647, startPoint y: 305, endPoint x: 826, endPoint y: 285, distance: 180.4
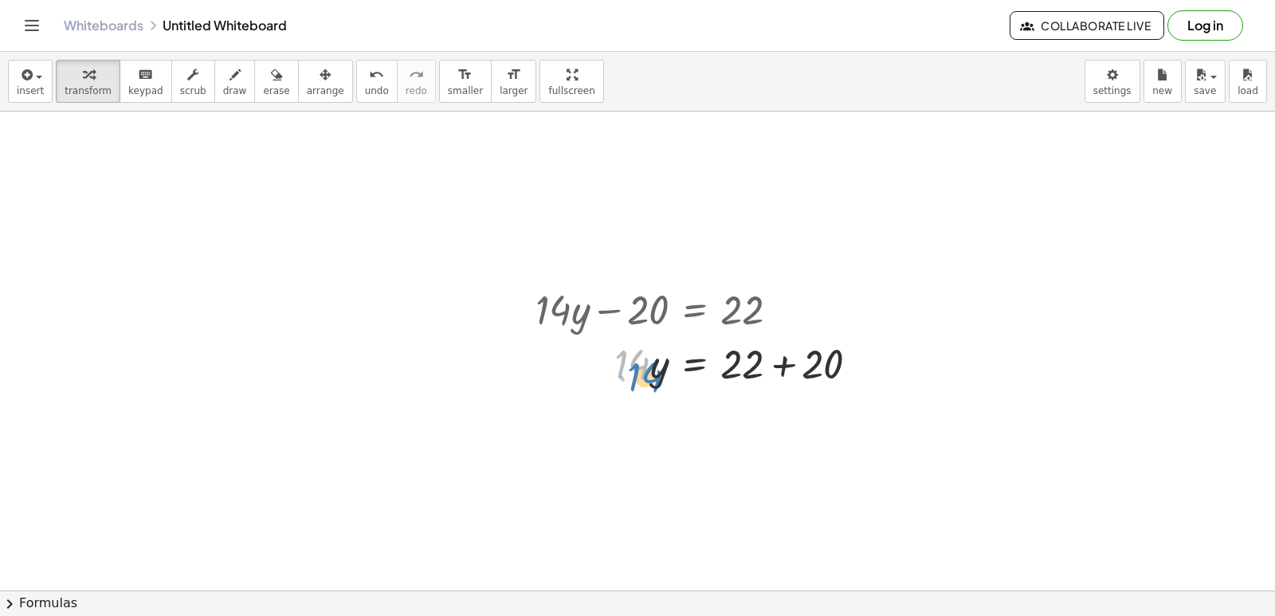
click at [644, 359] on div at bounding box center [702, 362] width 351 height 54
click at [786, 361] on div at bounding box center [702, 362] width 351 height 54
drag, startPoint x: 641, startPoint y: 413, endPoint x: 753, endPoint y: 410, distance: 112.4
click at [758, 414] on div at bounding box center [702, 417] width 351 height 54
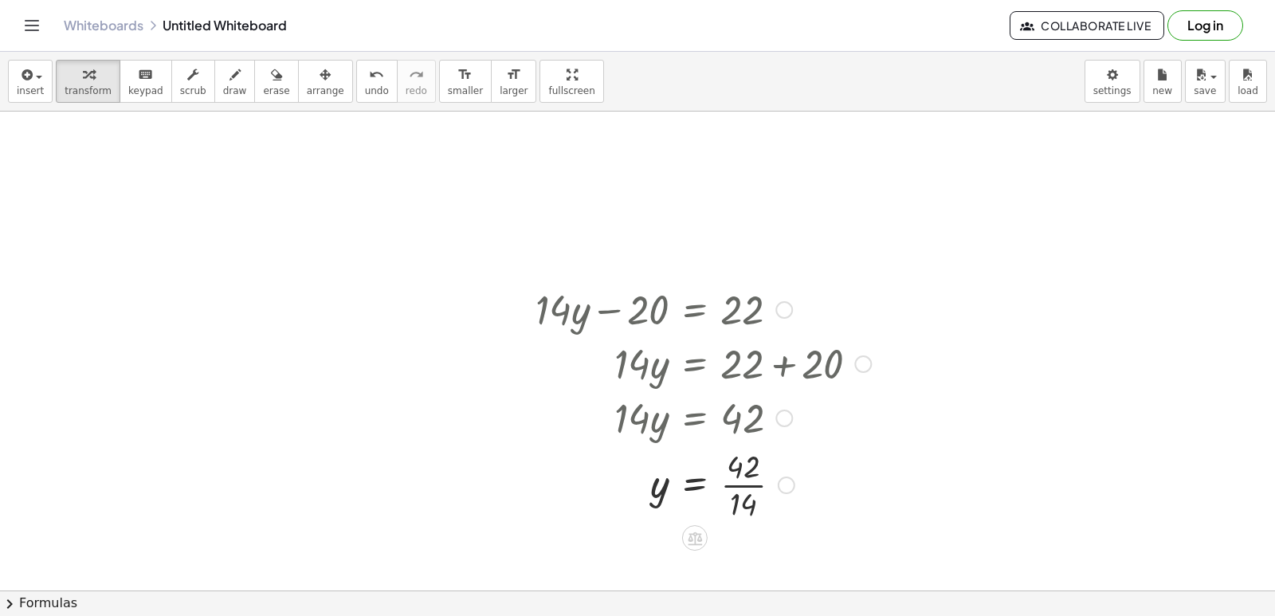
click at [747, 485] on div at bounding box center [702, 484] width 351 height 80
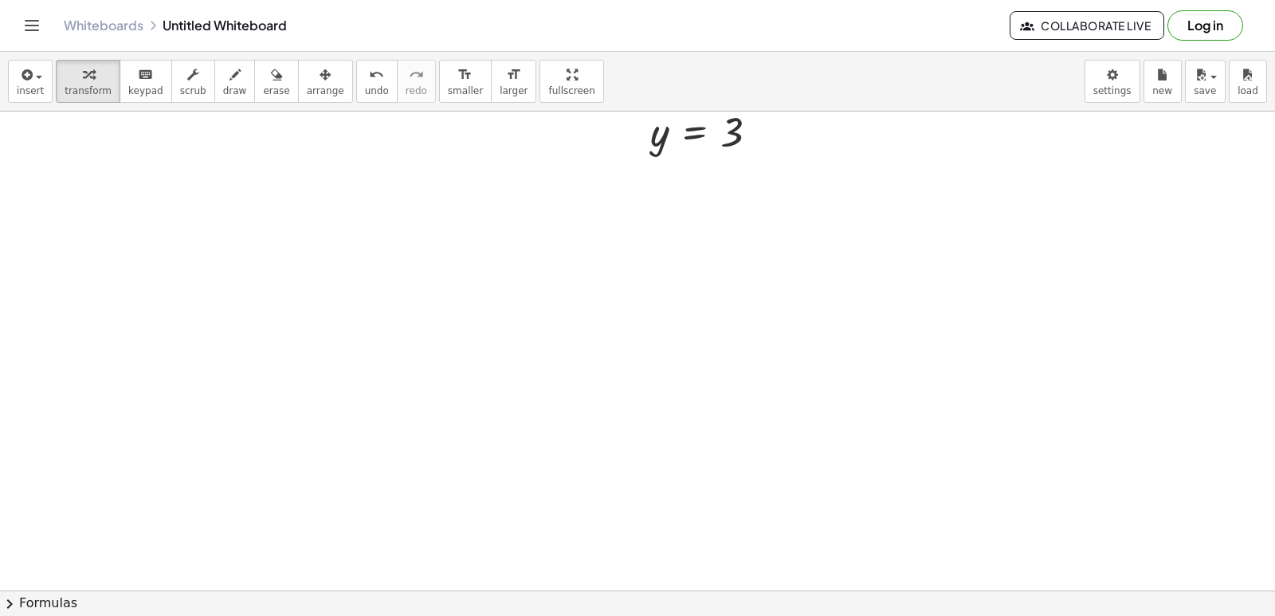
scroll to position [2713, 0]
drag, startPoint x: 646, startPoint y: 532, endPoint x: 653, endPoint y: 513, distance: 20.2
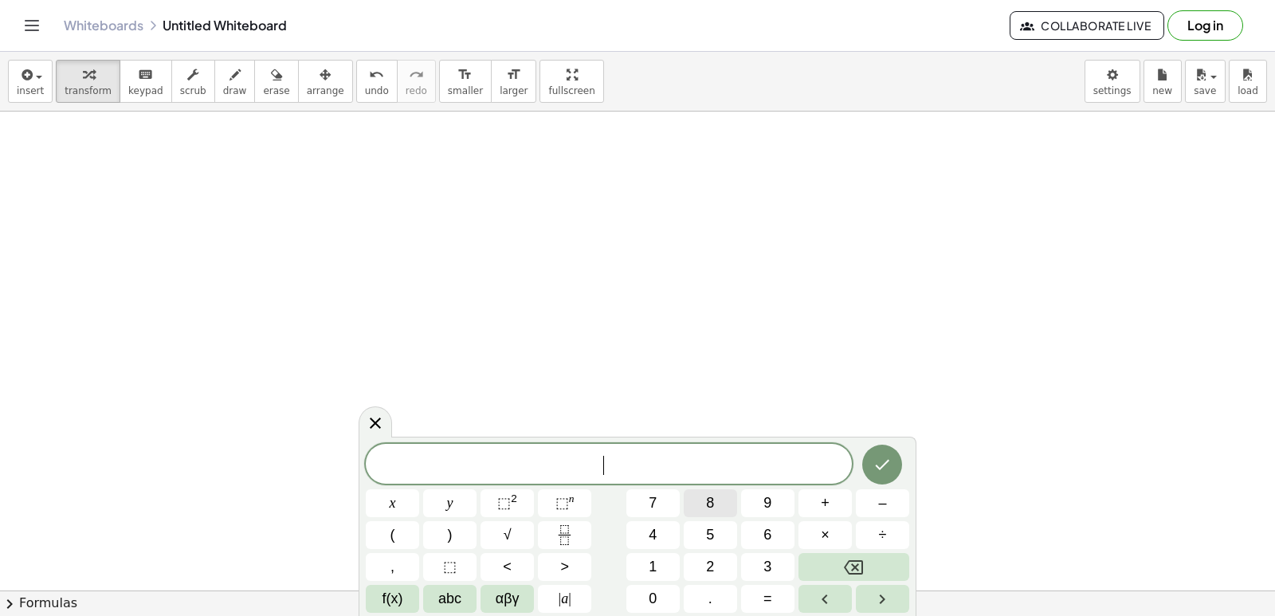
click at [708, 497] on span "8" at bounding box center [710, 503] width 8 height 22
click at [404, 497] on button "x" at bounding box center [392, 503] width 53 height 28
click at [825, 506] on span "+" at bounding box center [825, 503] width 9 height 22
click at [711, 558] on span "2" at bounding box center [710, 567] width 8 height 22
click at [672, 563] on button "1" at bounding box center [652, 567] width 53 height 28
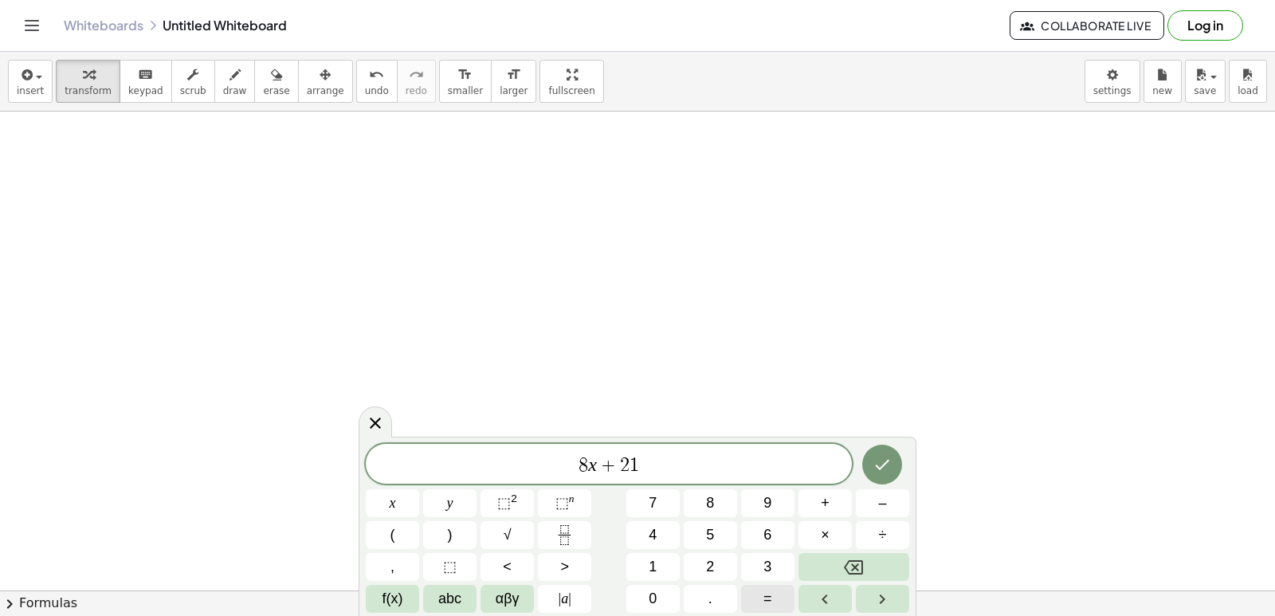
click at [776, 606] on button "=" at bounding box center [767, 599] width 53 height 28
click at [718, 531] on button "5" at bounding box center [710, 535] width 53 height 28
click at [878, 464] on icon "Done" at bounding box center [881, 464] width 19 height 19
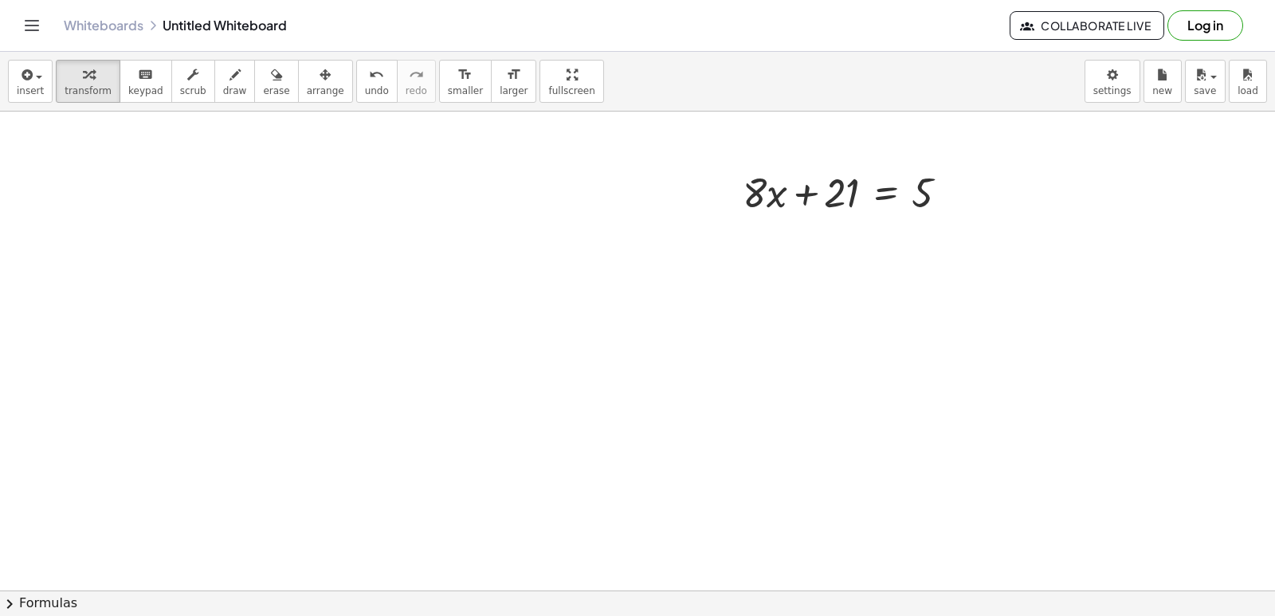
scroll to position [3032, 0]
drag, startPoint x: 821, startPoint y: 191, endPoint x: 937, endPoint y: 184, distance: 116.5
click at [928, 185] on div at bounding box center [852, 190] width 234 height 54
click at [943, 245] on div at bounding box center [888, 245] width 307 height 54
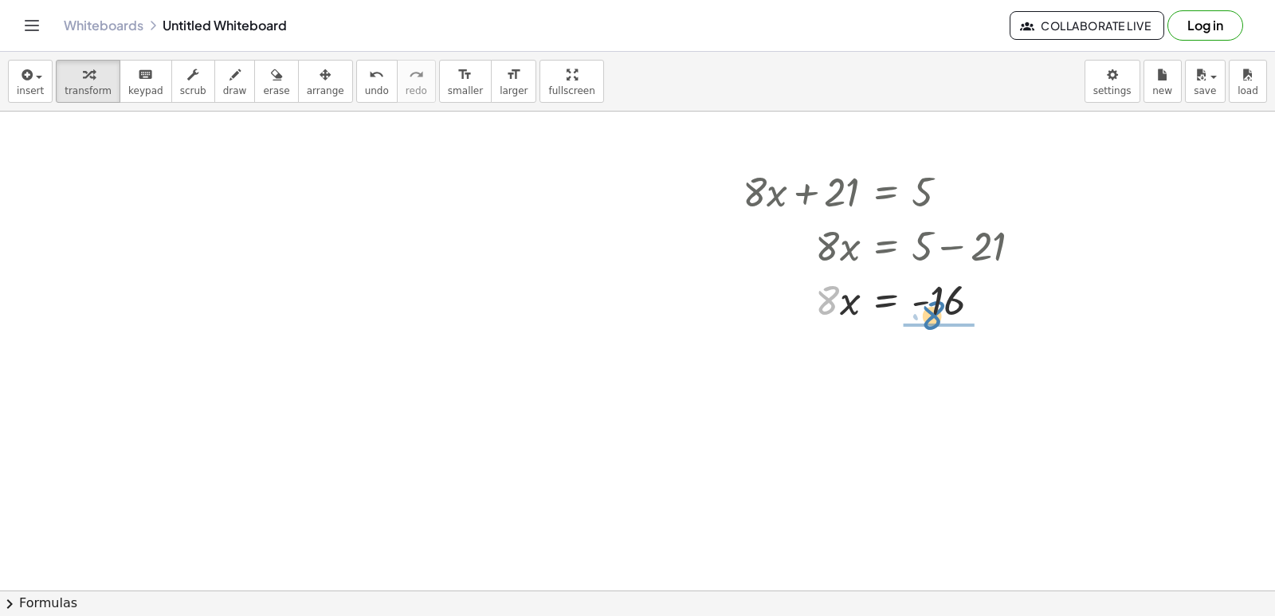
drag, startPoint x: 822, startPoint y: 299, endPoint x: 930, endPoint y: 315, distance: 108.7
click at [930, 315] on div at bounding box center [888, 299] width 307 height 54
click at [946, 364] on div at bounding box center [888, 366] width 307 height 80
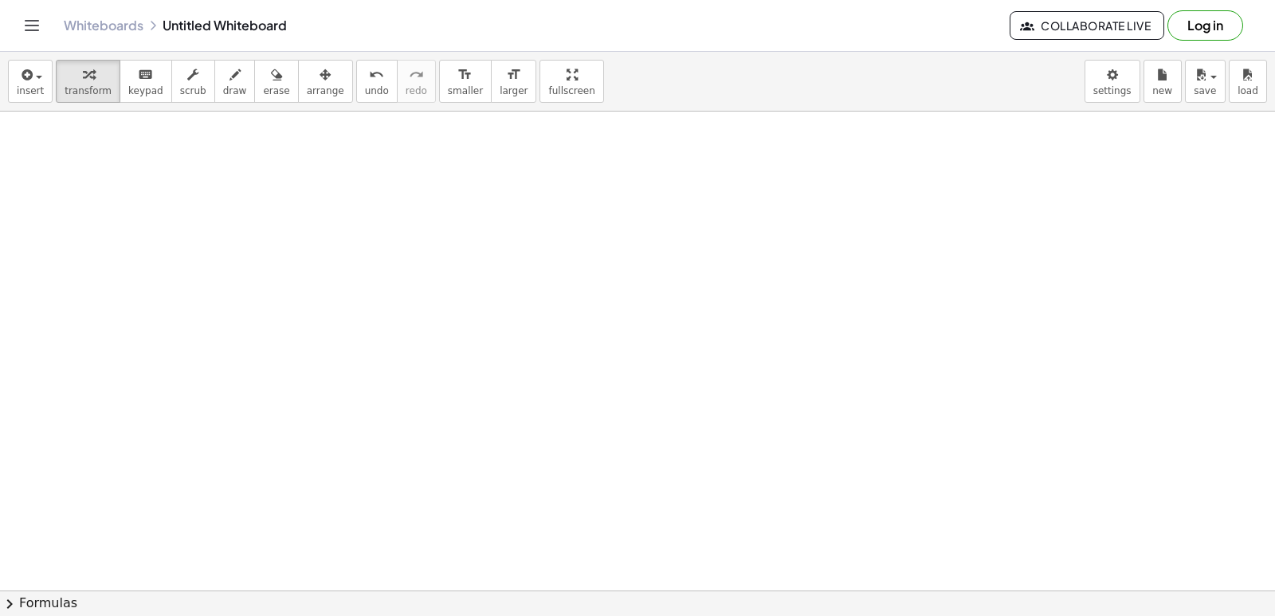
scroll to position [3830, 0]
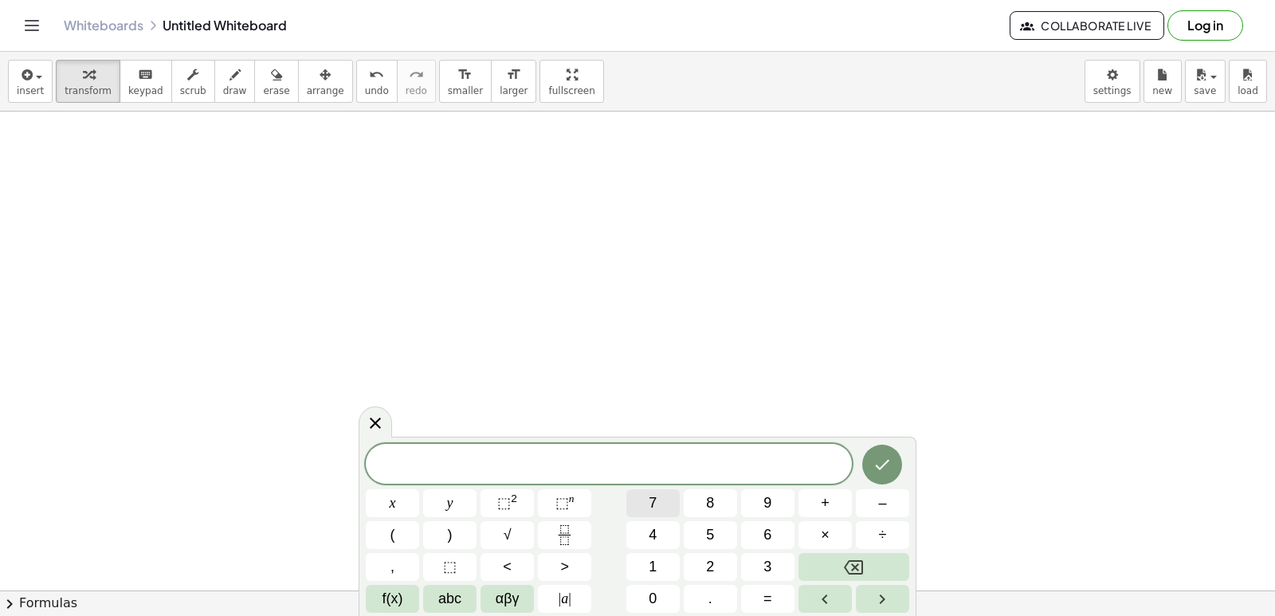
click at [660, 506] on button "7" at bounding box center [652, 503] width 53 height 28
click at [394, 504] on span "x" at bounding box center [393, 503] width 6 height 22
click at [829, 506] on span "+" at bounding box center [825, 503] width 9 height 22
click at [437, 496] on button "y" at bounding box center [449, 503] width 53 height 28
click at [766, 599] on span "=" at bounding box center [767, 599] width 9 height 22
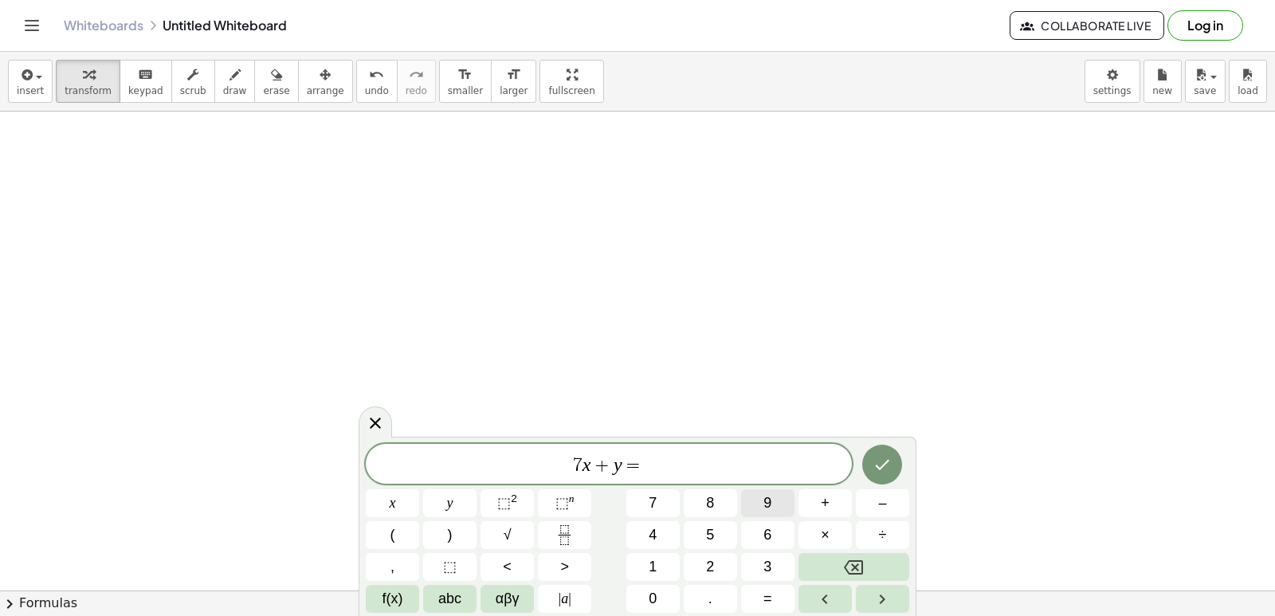
click at [778, 502] on button "9" at bounding box center [767, 503] width 53 height 28
click at [880, 464] on icon "Done" at bounding box center [881, 464] width 19 height 19
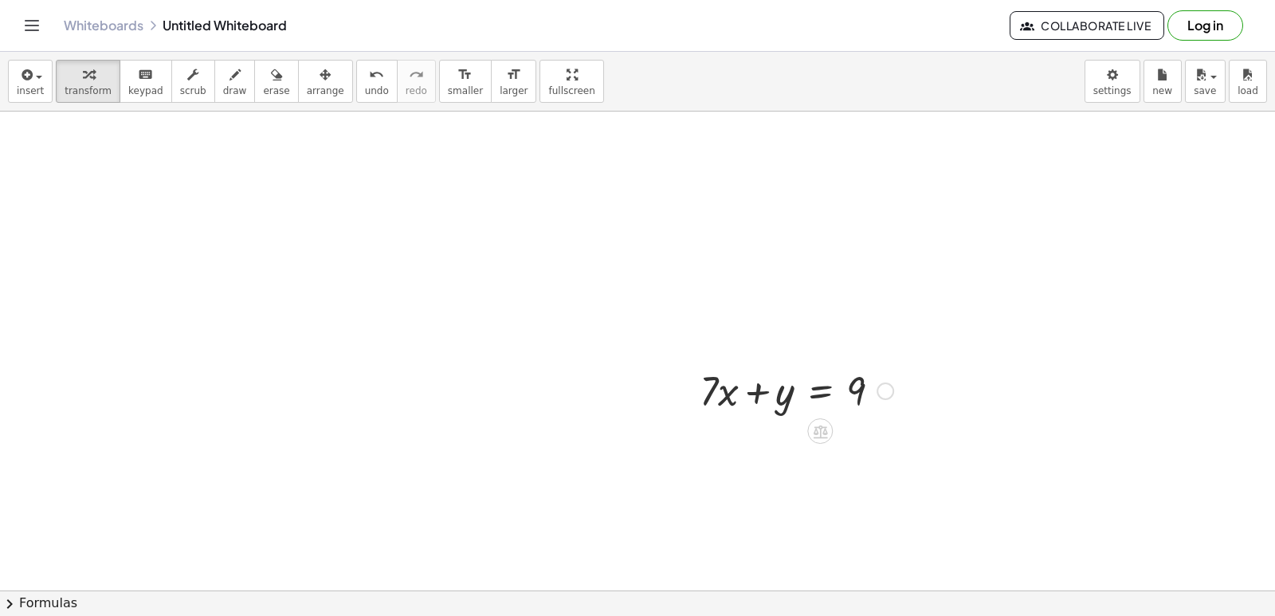
scroll to position [3989, 0]
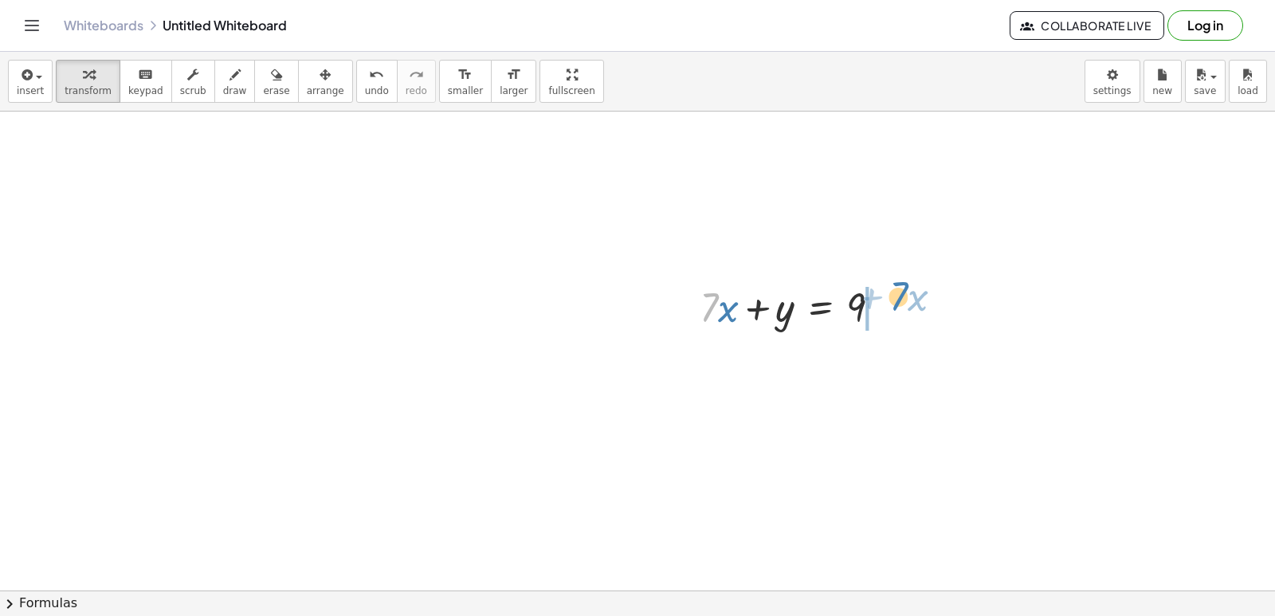
drag, startPoint x: 708, startPoint y: 309, endPoint x: 898, endPoint y: 298, distance: 190.0
click at [898, 298] on div at bounding box center [797, 306] width 210 height 54
drag, startPoint x: 560, startPoint y: 508, endPoint x: 559, endPoint y: 529, distance: 21.6
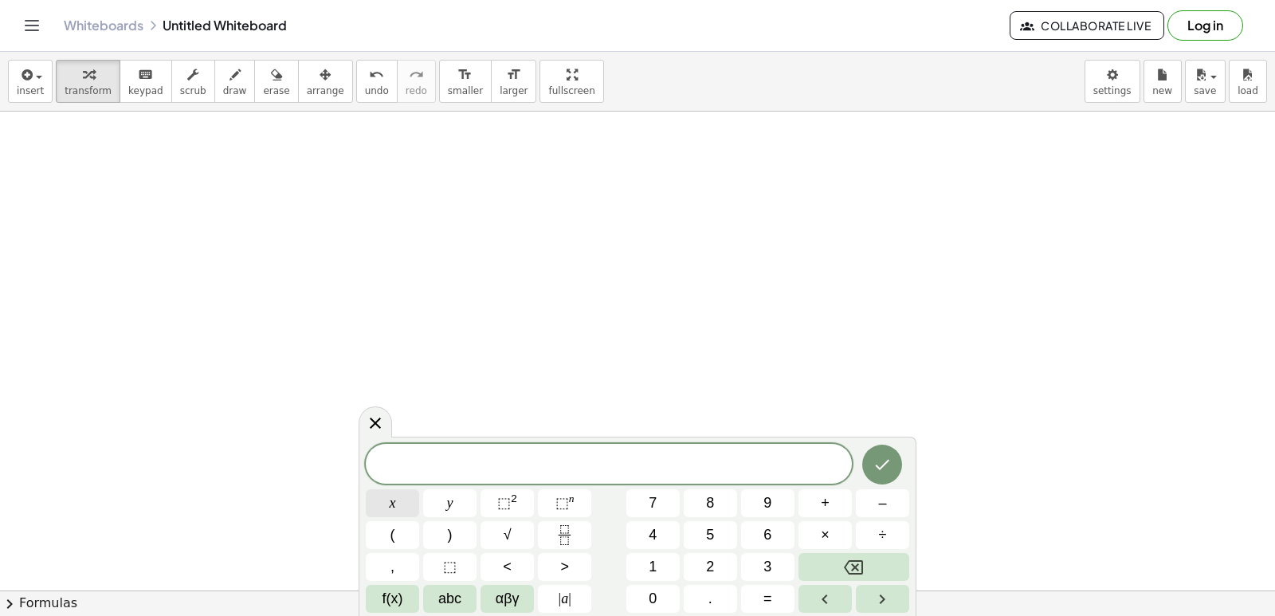
click at [408, 500] on button "x" at bounding box center [392, 503] width 53 height 28
click at [868, 497] on button "–" at bounding box center [882, 503] width 53 height 28
click at [649, 534] on span "4" at bounding box center [653, 535] width 8 height 22
click at [449, 503] on span "y" at bounding box center [450, 503] width 6 height 22
click at [772, 585] on button "=" at bounding box center [767, 599] width 53 height 28
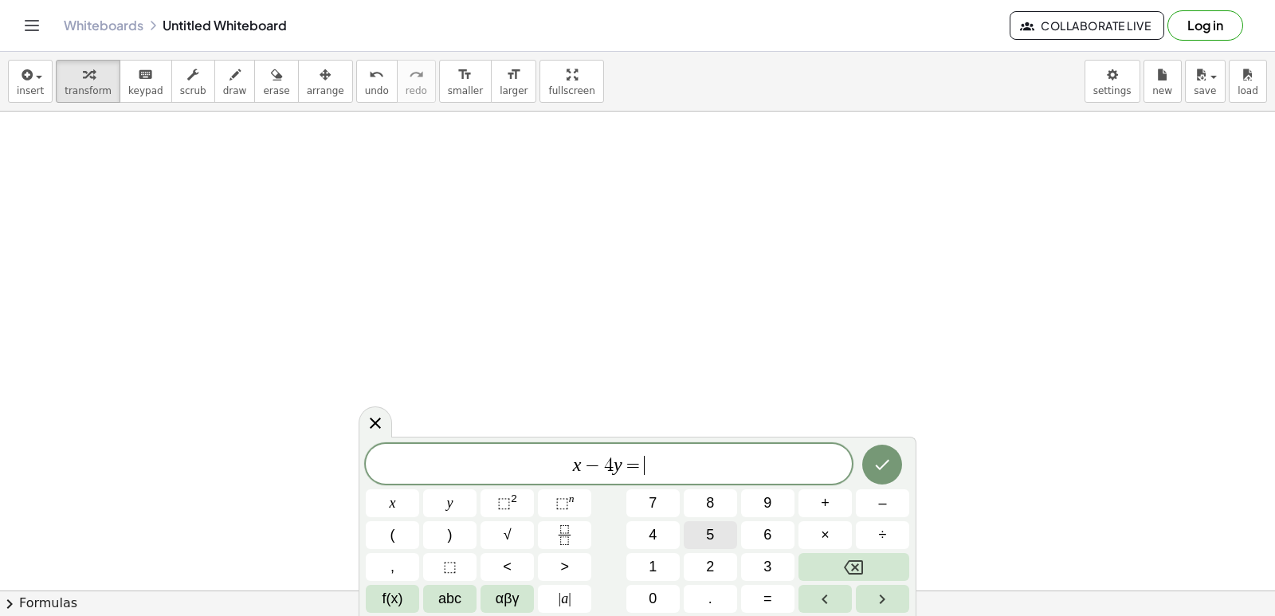
click at [700, 530] on button "5" at bounding box center [710, 535] width 53 height 28
click at [888, 475] on button "Done" at bounding box center [882, 465] width 40 height 40
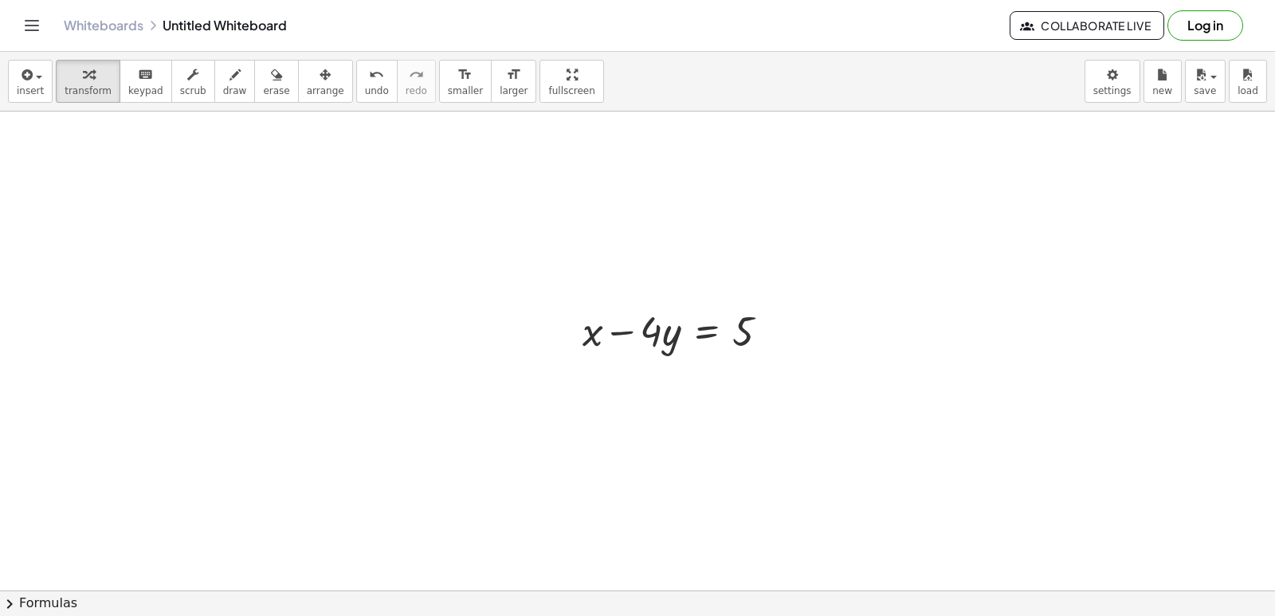
scroll to position [4628, 0]
drag, startPoint x: 657, startPoint y: 321, endPoint x: 675, endPoint y: 319, distance: 18.5
drag, startPoint x: 664, startPoint y: 319, endPoint x: 581, endPoint y: 284, distance: 90.7
click at [621, 300] on div at bounding box center [681, 321] width 215 height 54
click at [365, 65] on div "undo" at bounding box center [377, 74] width 24 height 19
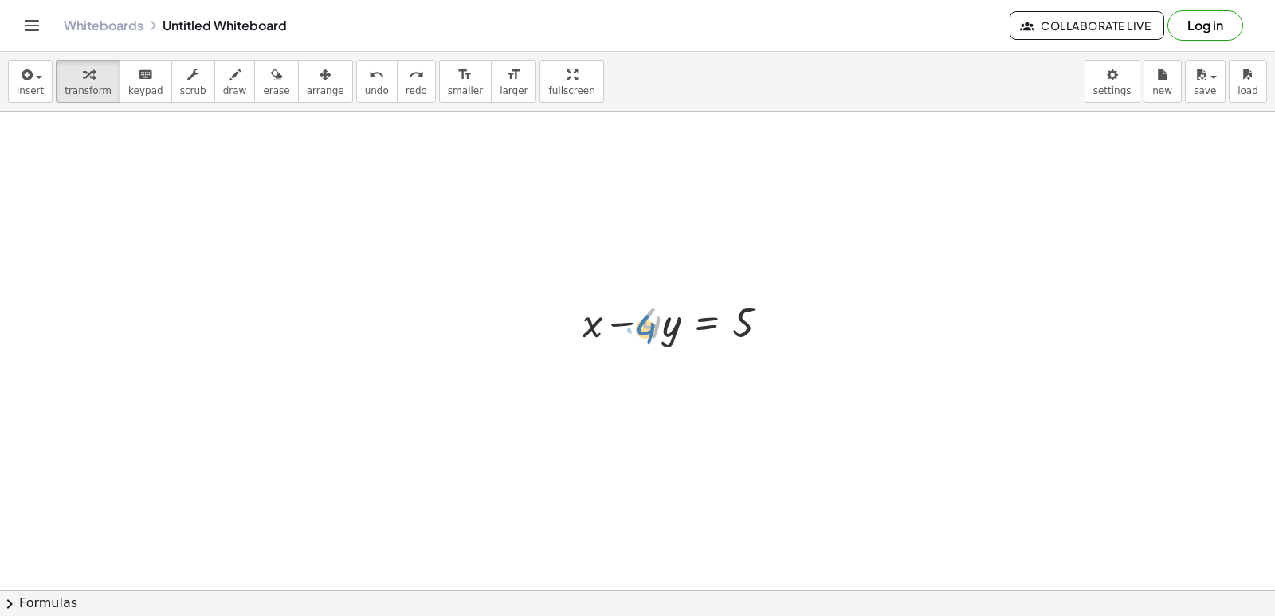
drag, startPoint x: 660, startPoint y: 323, endPoint x: 676, endPoint y: 313, distance: 19.7
click at [671, 315] on div at bounding box center [681, 321] width 215 height 54
drag, startPoint x: 660, startPoint y: 322, endPoint x: 645, endPoint y: 323, distance: 14.4
click at [645, 323] on div at bounding box center [681, 321] width 215 height 54
drag, startPoint x: 664, startPoint y: 324, endPoint x: 669, endPoint y: 318, distance: 8.5
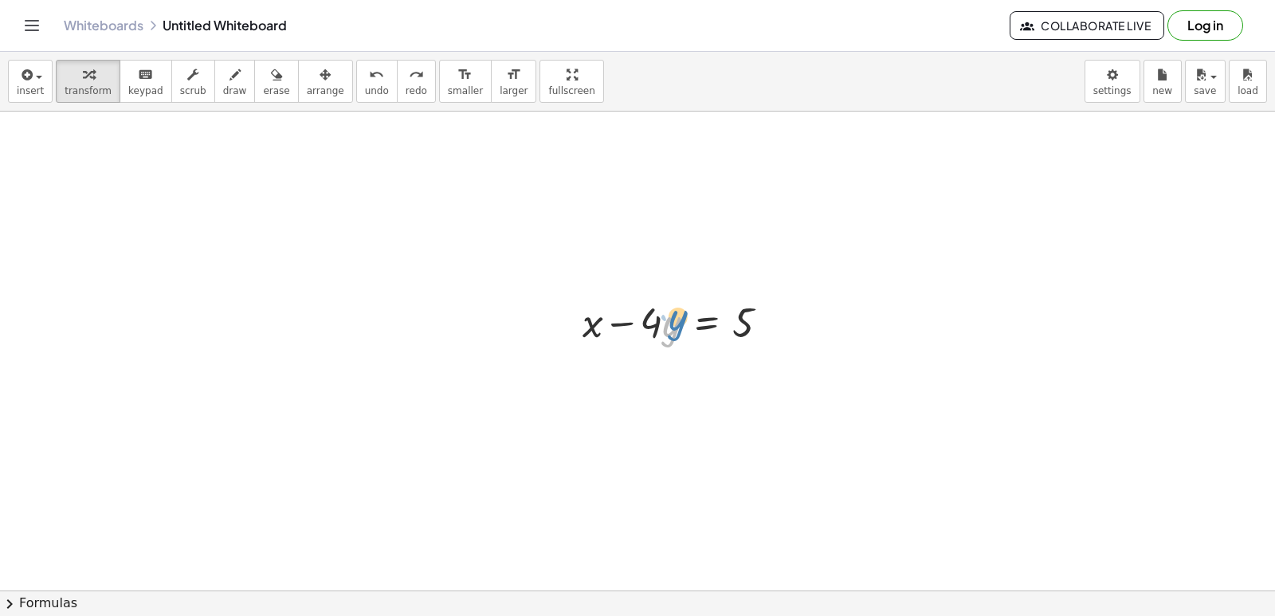
click at [669, 318] on div at bounding box center [681, 321] width 215 height 54
drag, startPoint x: 663, startPoint y: 321, endPoint x: 818, endPoint y: 323, distance: 155.4
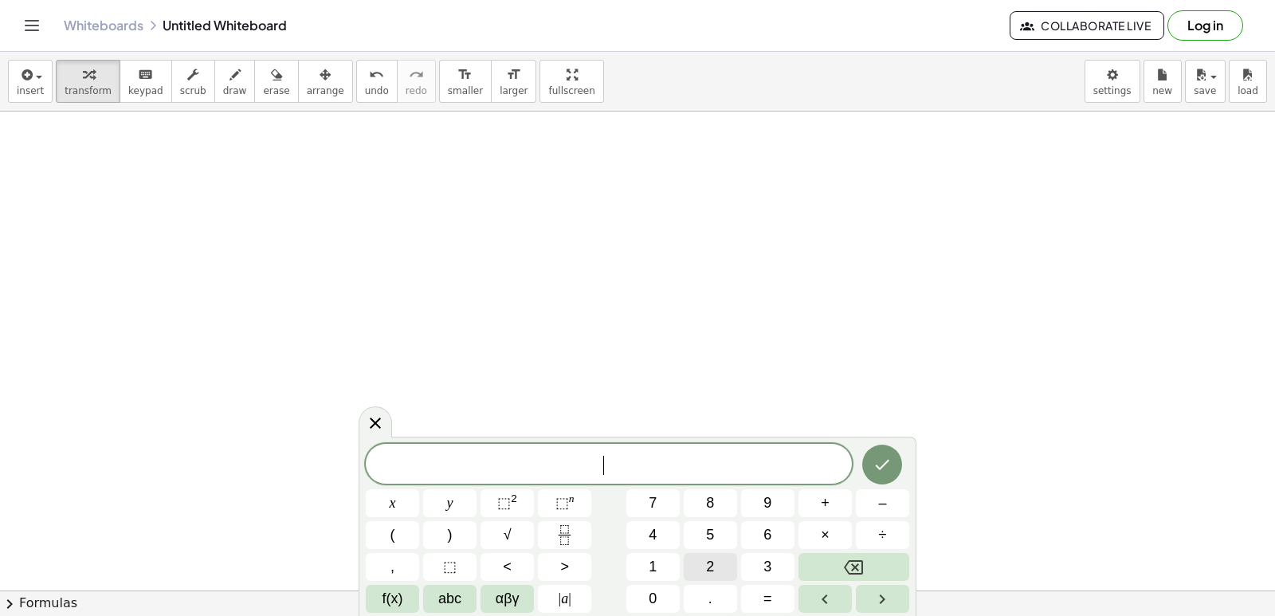
click at [690, 555] on button "2" at bounding box center [710, 567] width 53 height 28
click at [444, 496] on button "y" at bounding box center [449, 503] width 53 height 28
click at [809, 495] on button "+" at bounding box center [824, 503] width 53 height 28
click at [705, 505] on button "8" at bounding box center [710, 503] width 53 height 28
click at [394, 502] on span "x" at bounding box center [393, 503] width 6 height 22
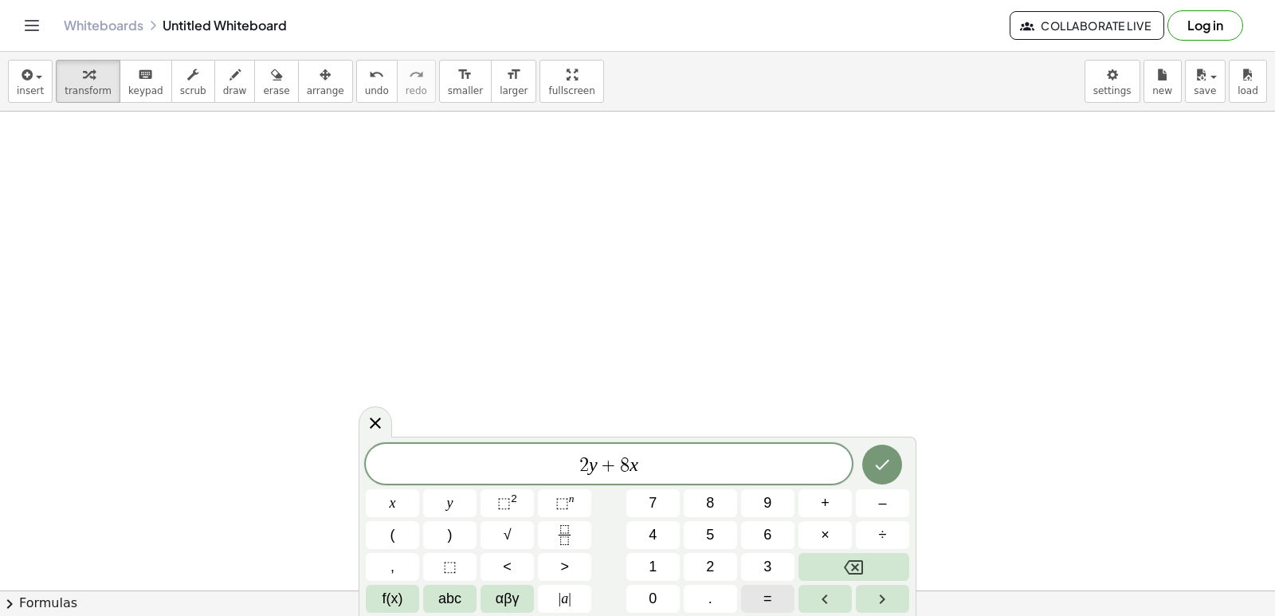
click at [764, 591] on span "=" at bounding box center [767, 599] width 9 height 22
click at [704, 555] on button "2" at bounding box center [710, 567] width 53 height 28
click at [664, 528] on button "4" at bounding box center [652, 535] width 53 height 28
click at [888, 461] on button "Done" at bounding box center [882, 465] width 40 height 40
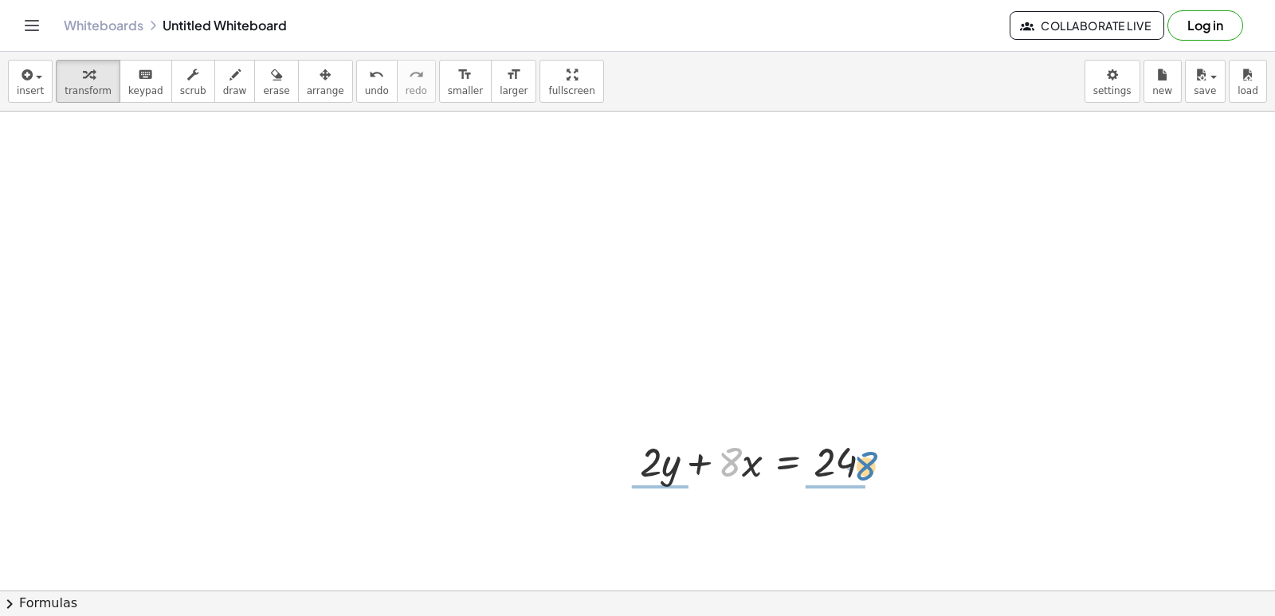
drag, startPoint x: 738, startPoint y: 461, endPoint x: 876, endPoint y: 464, distance: 137.9
click at [876, 464] on div at bounding box center [762, 460] width 261 height 54
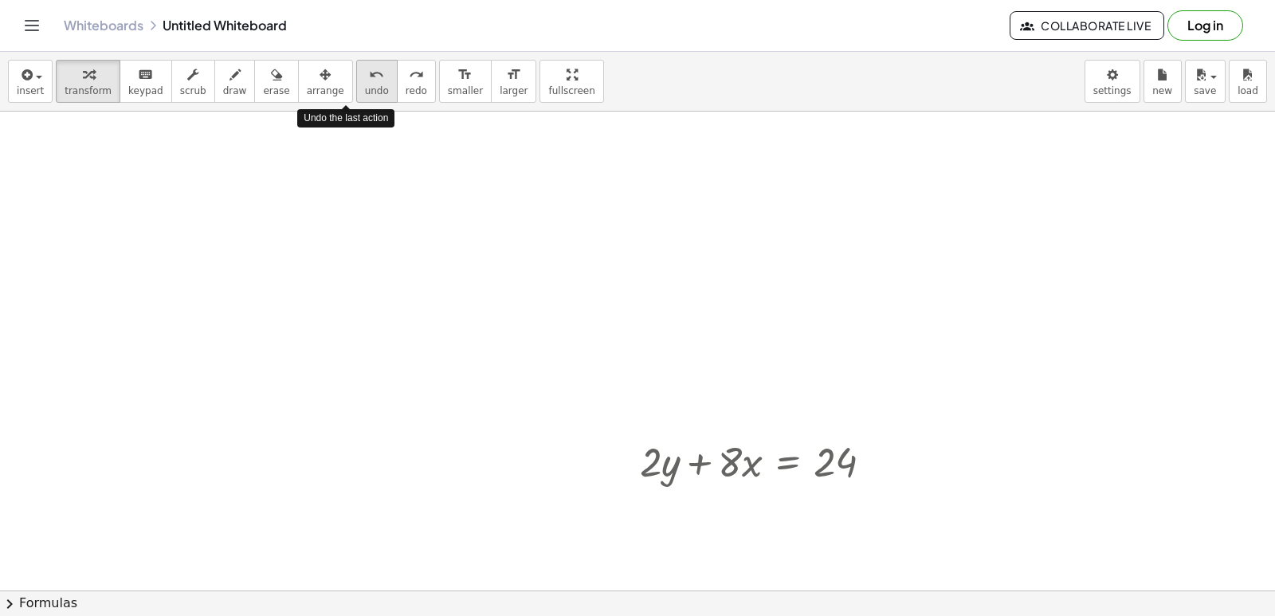
drag, startPoint x: 339, startPoint y: 88, endPoint x: 347, endPoint y: 92, distance: 9.6
click at [365, 86] on span "undo" at bounding box center [377, 90] width 24 height 11
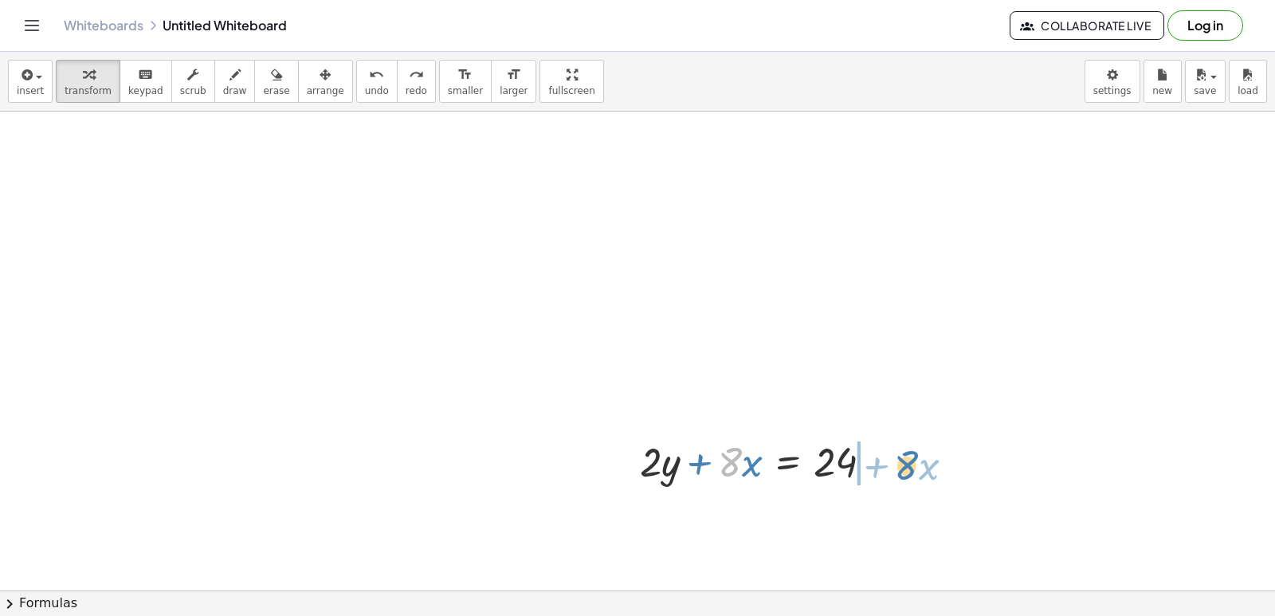
drag, startPoint x: 737, startPoint y: 463, endPoint x: 907, endPoint y: 466, distance: 169.7
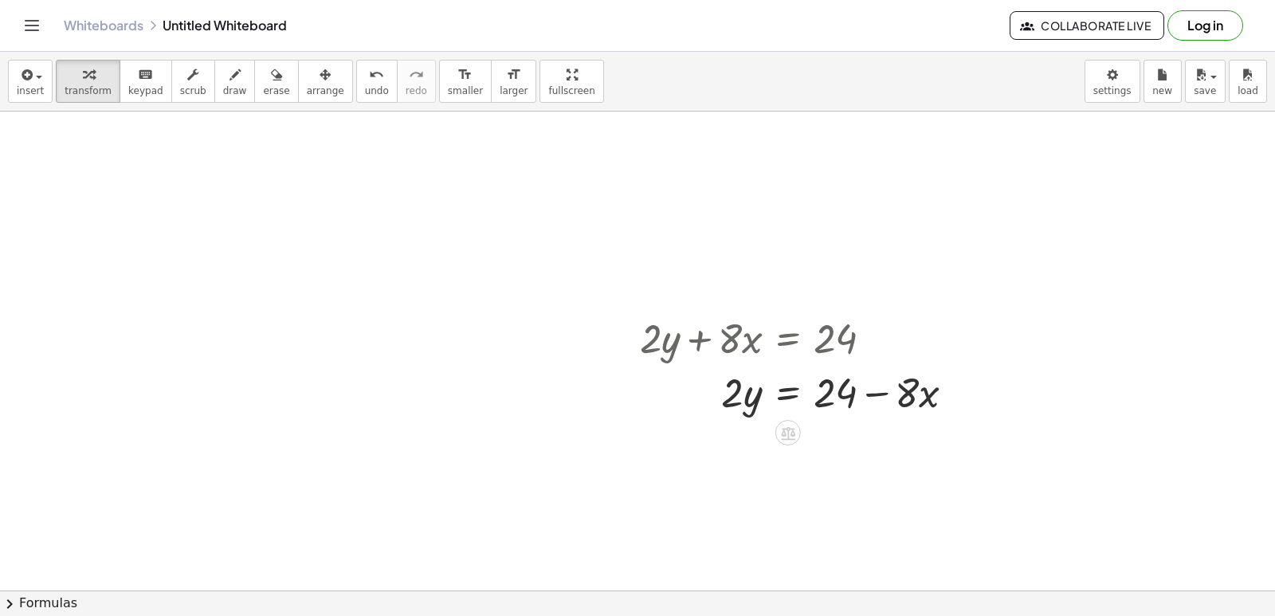
scroll to position [5266, 0]
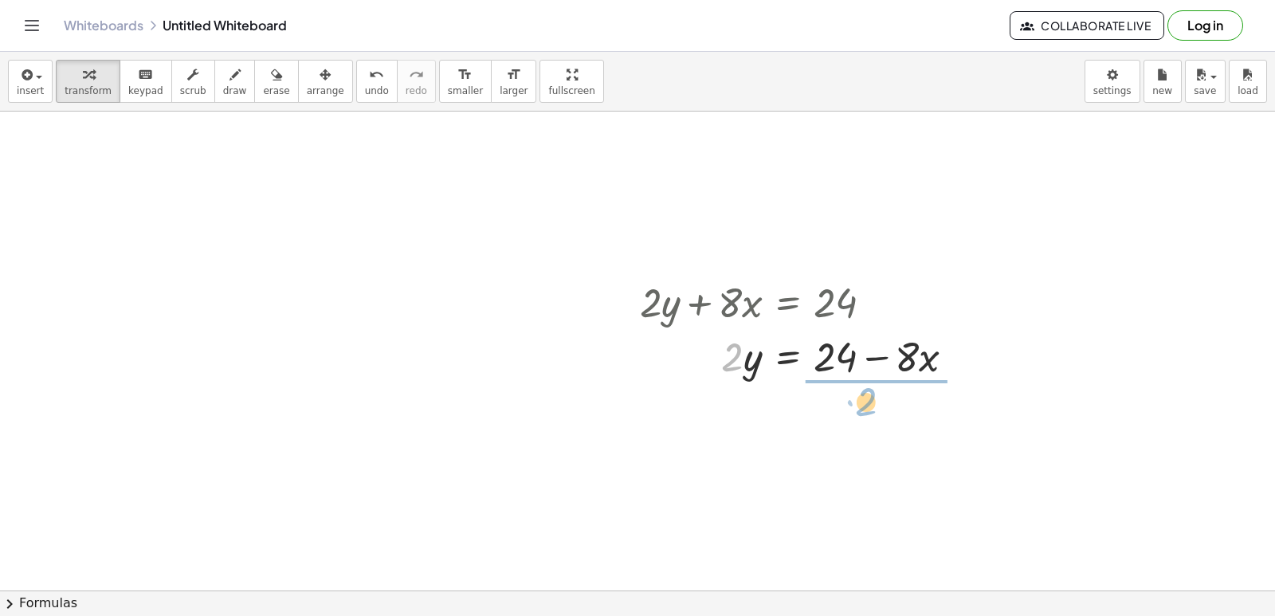
drag, startPoint x: 728, startPoint y: 357, endPoint x: 862, endPoint y: 402, distance: 141.3
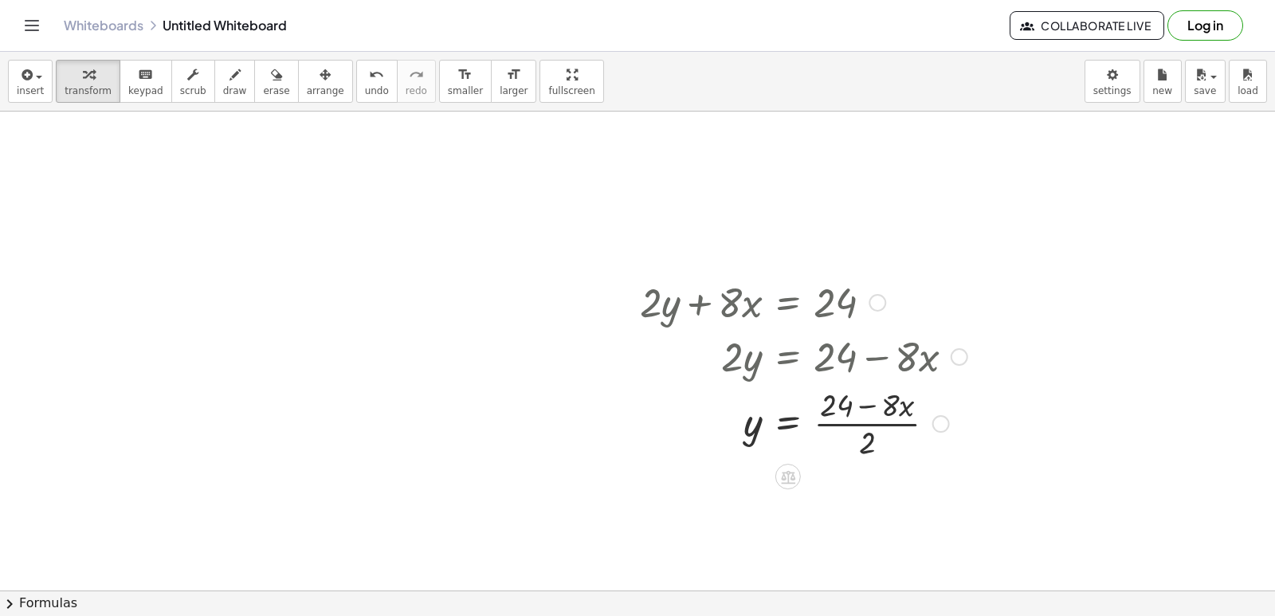
click at [866, 406] on div at bounding box center [803, 422] width 343 height 80
click at [877, 423] on div at bounding box center [803, 422] width 343 height 80
click at [868, 404] on div at bounding box center [803, 422] width 343 height 80
drag, startPoint x: 873, startPoint y: 437, endPoint x: 897, endPoint y: 410, distance: 36.7
click at [897, 410] on div at bounding box center [803, 422] width 343 height 80
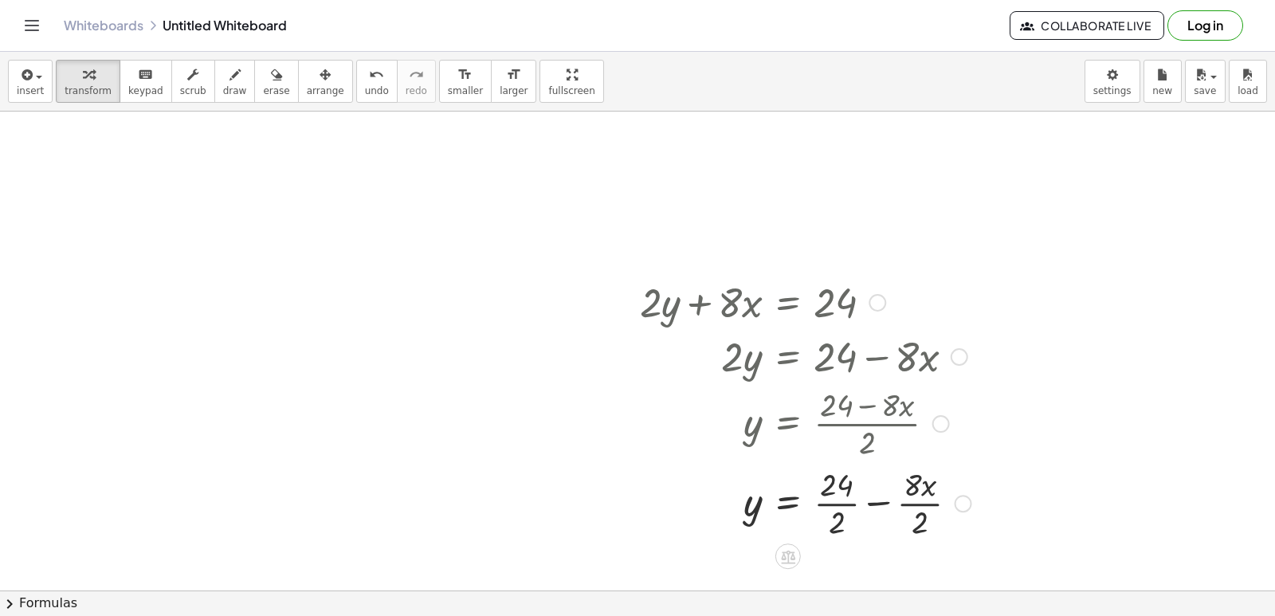
click at [881, 503] on div at bounding box center [805, 502] width 347 height 80
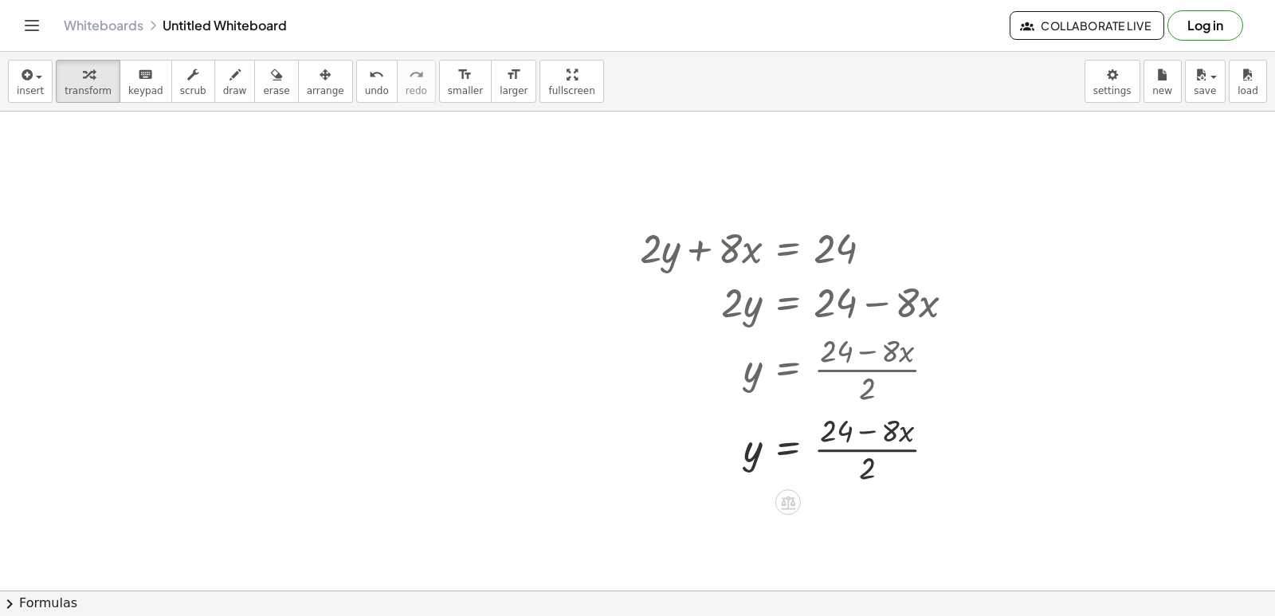
scroll to position [5346, 0]
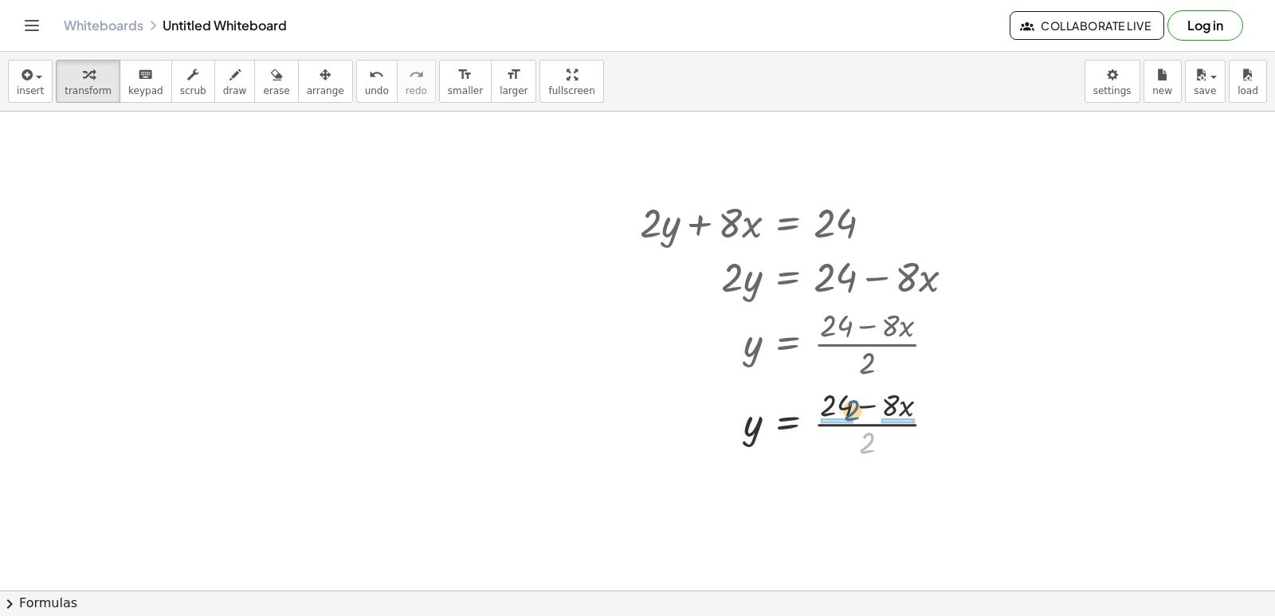
drag, startPoint x: 868, startPoint y: 450, endPoint x: 837, endPoint y: 417, distance: 45.7
click at [846, 414] on div at bounding box center [803, 422] width 343 height 80
click at [879, 500] on div at bounding box center [805, 502] width 347 height 80
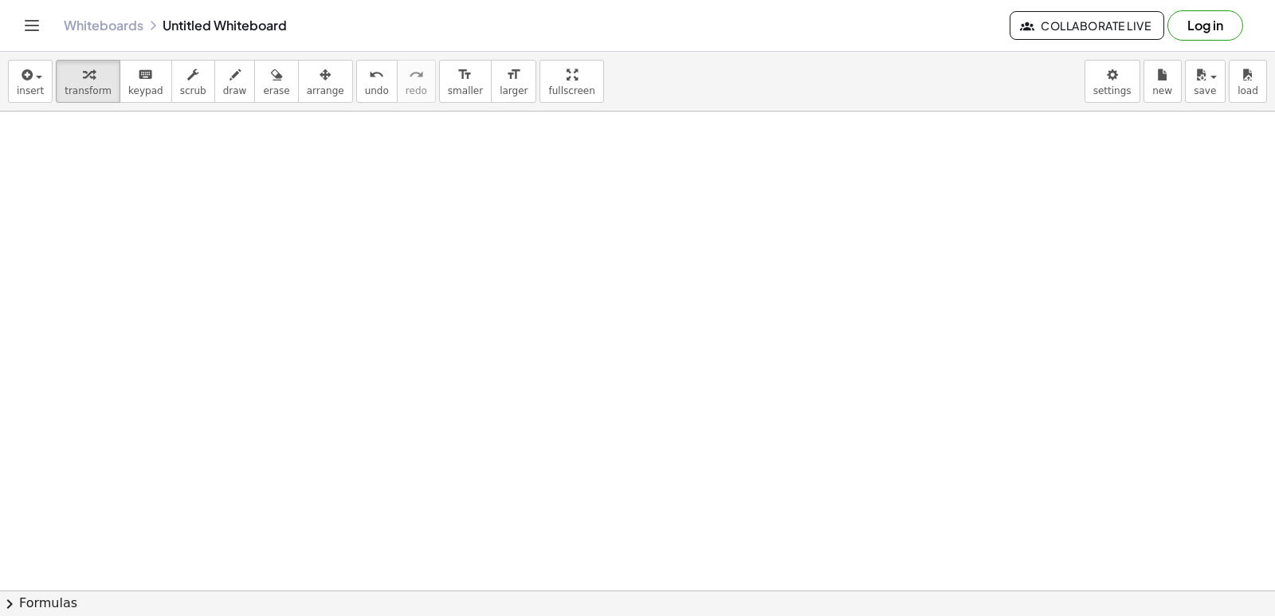
scroll to position [6065, 0]
drag, startPoint x: 767, startPoint y: 432, endPoint x: 678, endPoint y: 478, distance: 100.5
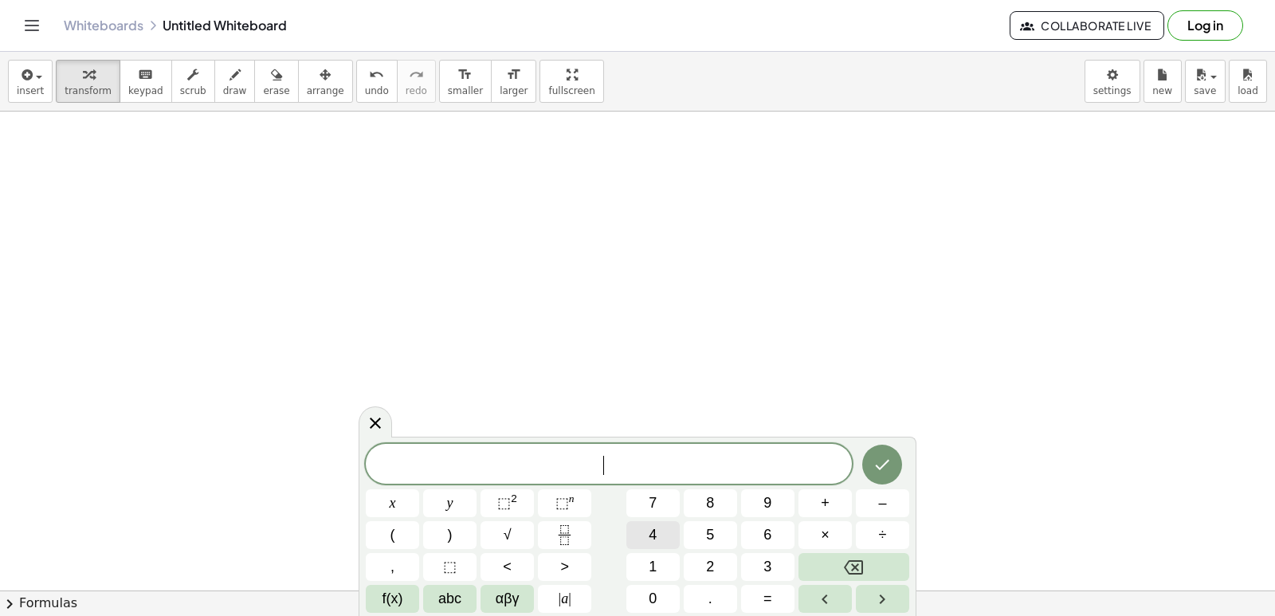
click at [617, 515] on div "​ x y ⬚ 2 ⬚ n 7 8 9 + – ( ) √ 4 5 6 × ÷ , ⬚ < > 1 2 3 f(x) abc αβγ | a | 0 . =" at bounding box center [637, 528] width 543 height 169
click at [484, 477] on div "​ x y ⬚ 2 ⬚ n 7 8 9 + – ( ) √ 4 5 6 × ÷ , ⬚ < > 1 2 3 f(x) abc αβγ | a | 0 . =" at bounding box center [637, 528] width 543 height 169
click at [651, 535] on span "4" at bounding box center [653, 535] width 8 height 22
click at [390, 511] on span "x" at bounding box center [393, 503] width 6 height 22
click at [891, 496] on button "–" at bounding box center [882, 503] width 53 height 28
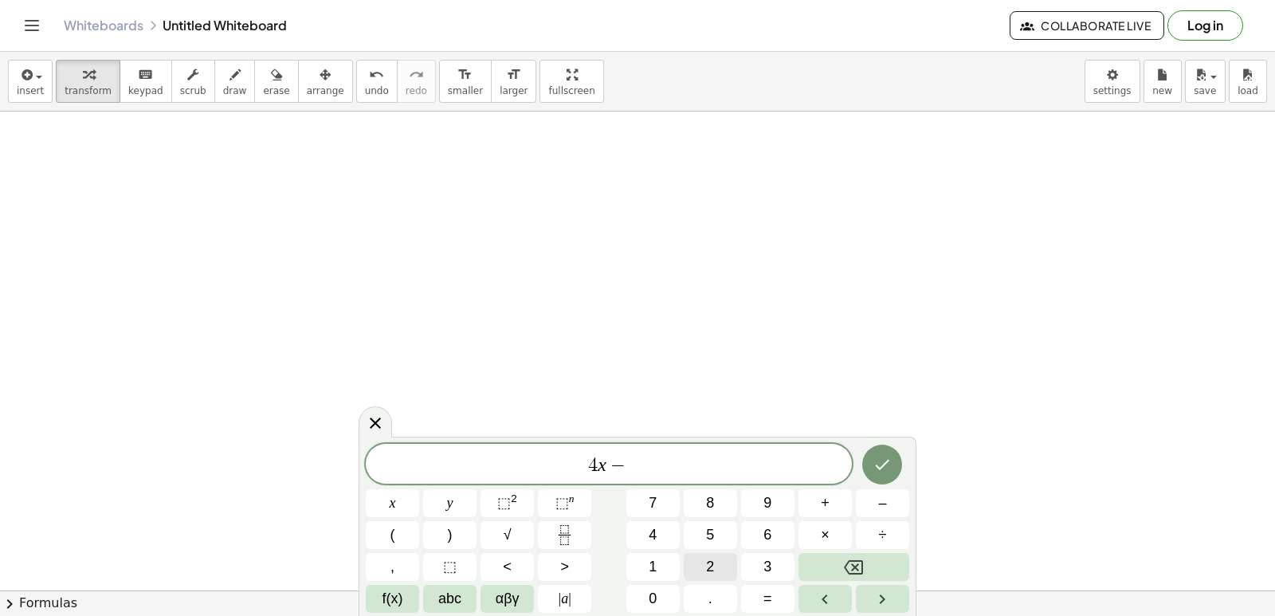
click at [719, 558] on button "2" at bounding box center [710, 567] width 53 height 28
click at [642, 588] on button "0" at bounding box center [652, 599] width 53 height 28
click at [461, 494] on button "y" at bounding box center [449, 503] width 53 height 28
click at [765, 588] on span "=" at bounding box center [767, 599] width 9 height 22
click at [753, 526] on button "6" at bounding box center [767, 535] width 53 height 28
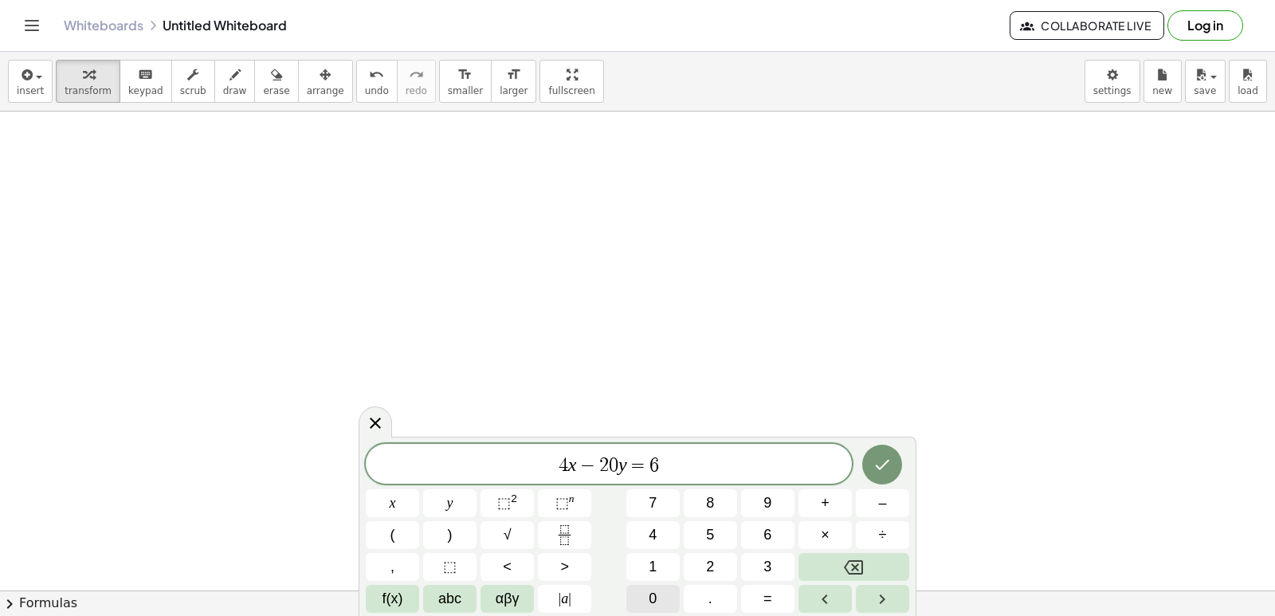
click at [681, 583] on div "4 x − 2 0 y = 6 ​ x y ⬚ 2 ⬚ n 7 8 9 + – ( ) √ 4 5 6 × ÷ , ⬚ < > 1 2 3 f(x) abc …" at bounding box center [637, 528] width 543 height 169
click at [885, 450] on button "Done" at bounding box center [882, 465] width 40 height 40
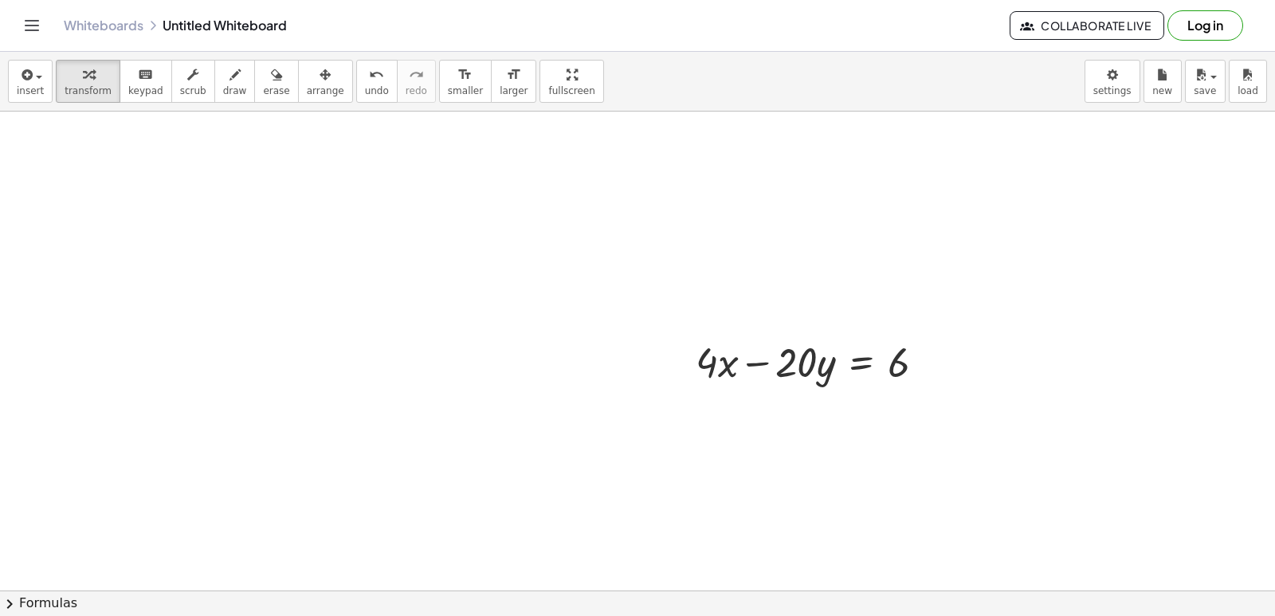
scroll to position [6224, 0]
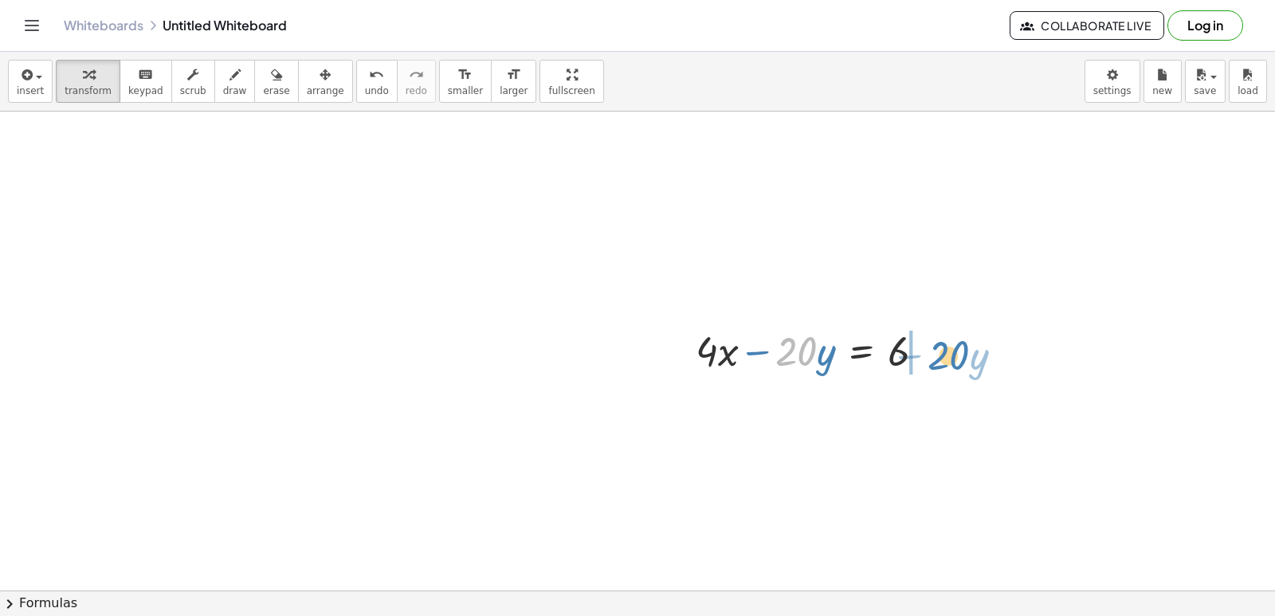
drag, startPoint x: 807, startPoint y: 355, endPoint x: 959, endPoint y: 359, distance: 152.2
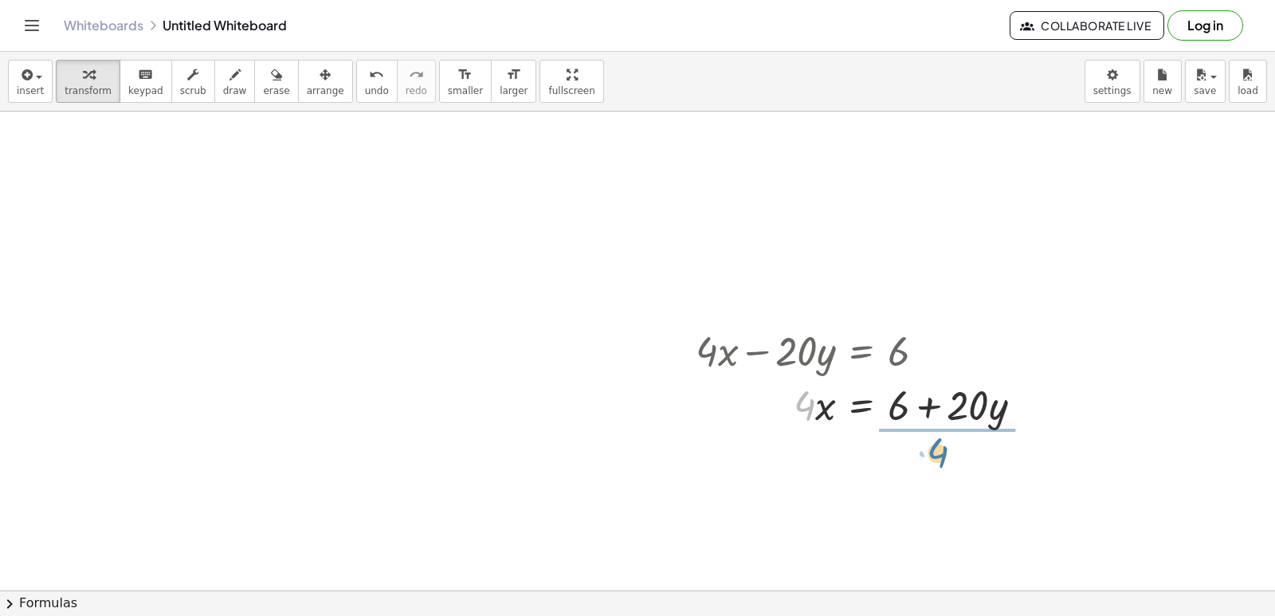
drag, startPoint x: 802, startPoint y: 408, endPoint x: 933, endPoint y: 447, distance: 137.1
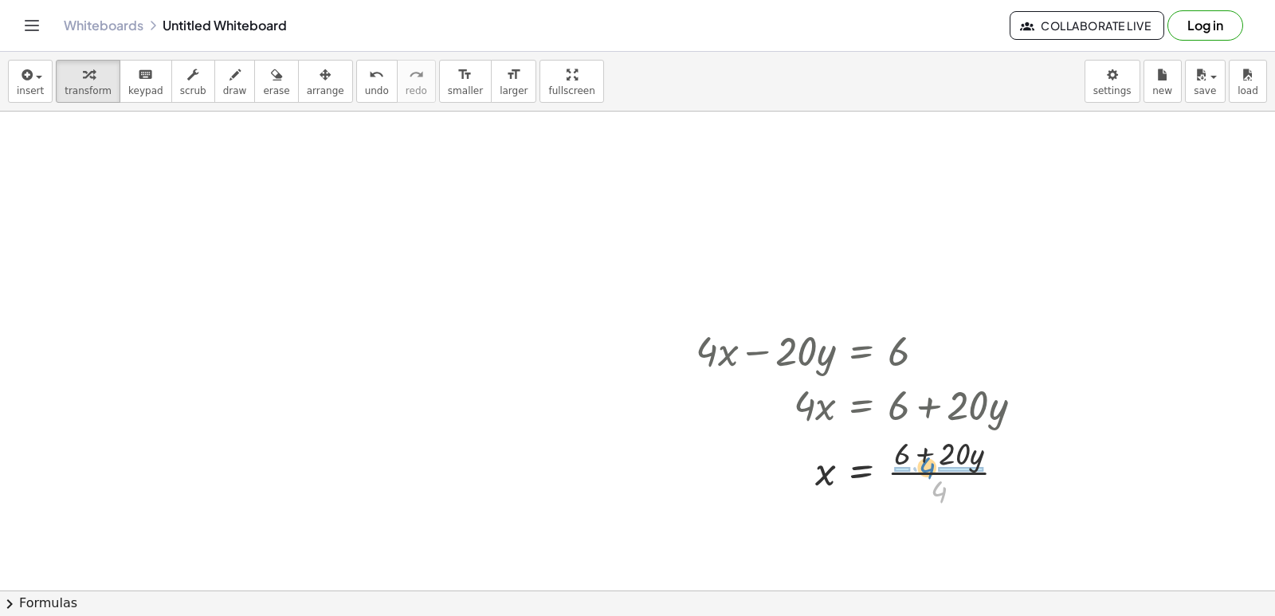
drag, startPoint x: 936, startPoint y: 497, endPoint x: 924, endPoint y: 473, distance: 26.7
click at [924, 473] on div at bounding box center [865, 471] width 355 height 80
click at [901, 470] on div at bounding box center [868, 471] width 361 height 80
click at [939, 472] on div at bounding box center [868, 471] width 361 height 80
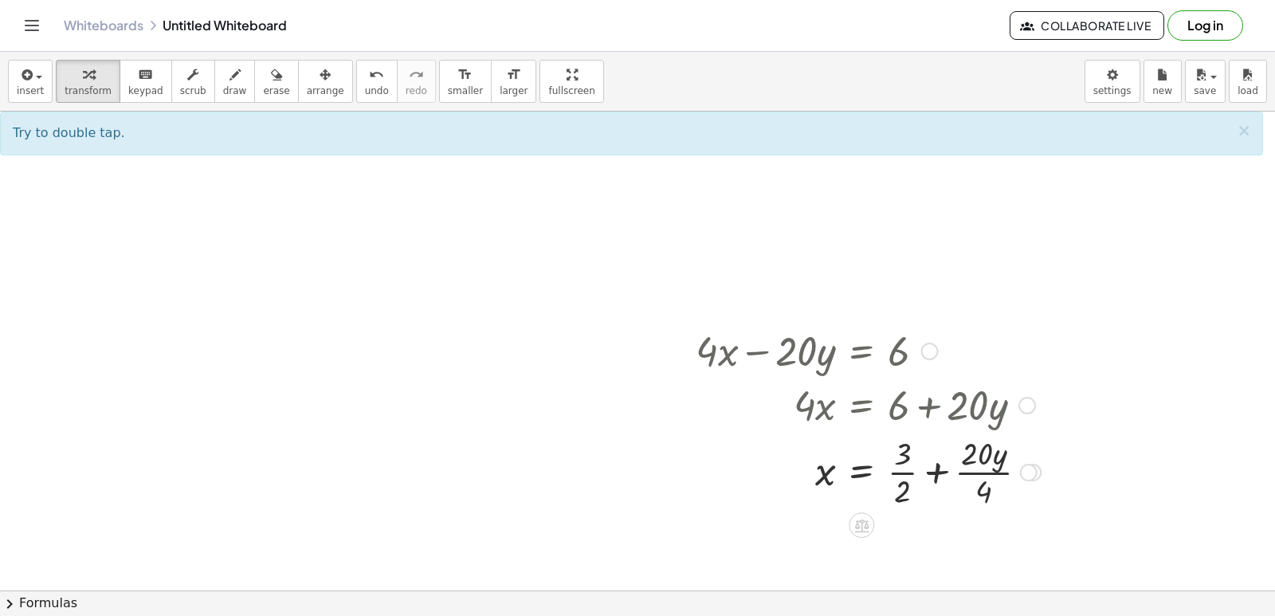
click at [974, 473] on div at bounding box center [868, 471] width 361 height 80
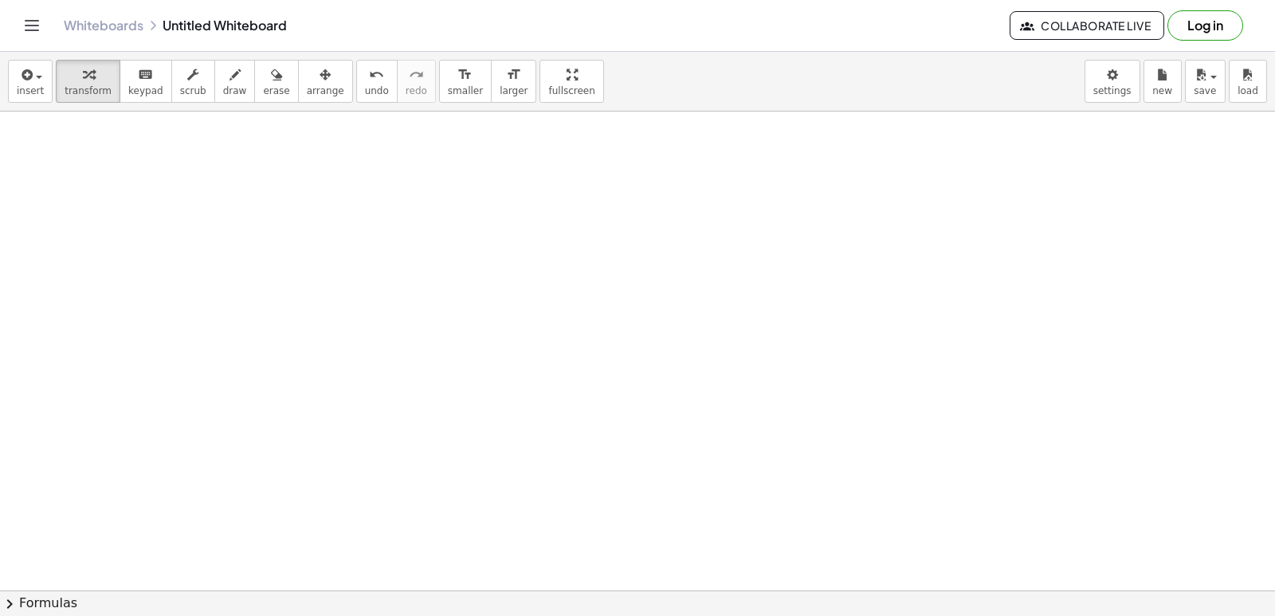
scroll to position [6704, 0]
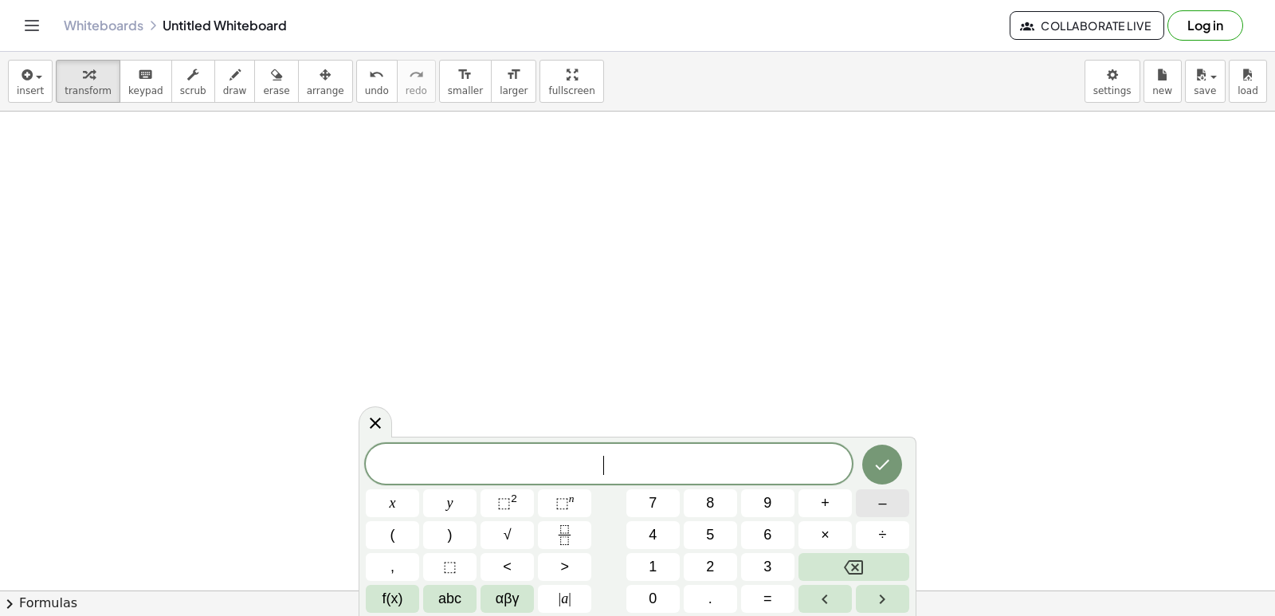
click at [877, 500] on button "–" at bounding box center [882, 503] width 53 height 28
click at [715, 561] on button "2" at bounding box center [710, 567] width 53 height 28
click at [410, 502] on button "x" at bounding box center [392, 503] width 53 height 28
click at [817, 495] on button "+" at bounding box center [824, 503] width 53 height 28
click at [714, 527] on span "5" at bounding box center [710, 535] width 8 height 22
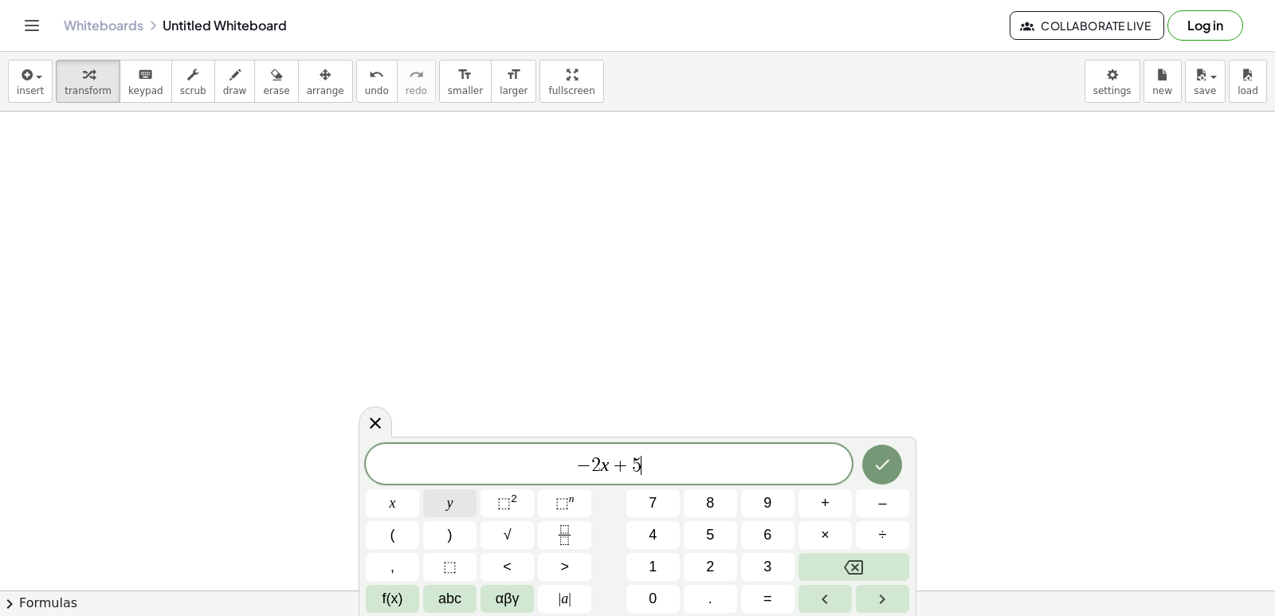
click at [462, 495] on button "y" at bounding box center [449, 503] width 53 height 28
click at [755, 590] on button "=" at bounding box center [767, 599] width 53 height 28
click at [766, 561] on span "3" at bounding box center [767, 567] width 8 height 22
click at [876, 454] on button "Done" at bounding box center [882, 465] width 40 height 40
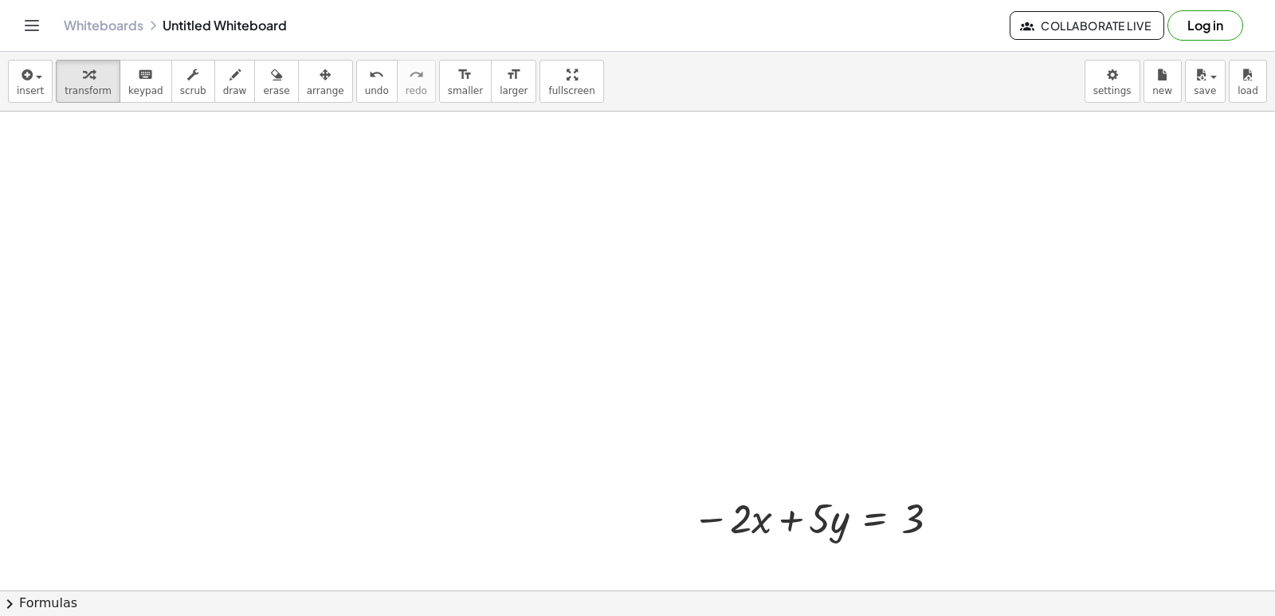
drag, startPoint x: 307, startPoint y: 87, endPoint x: 394, endPoint y: 194, distance: 138.2
click at [307, 86] on span "arrange" at bounding box center [325, 90] width 37 height 11
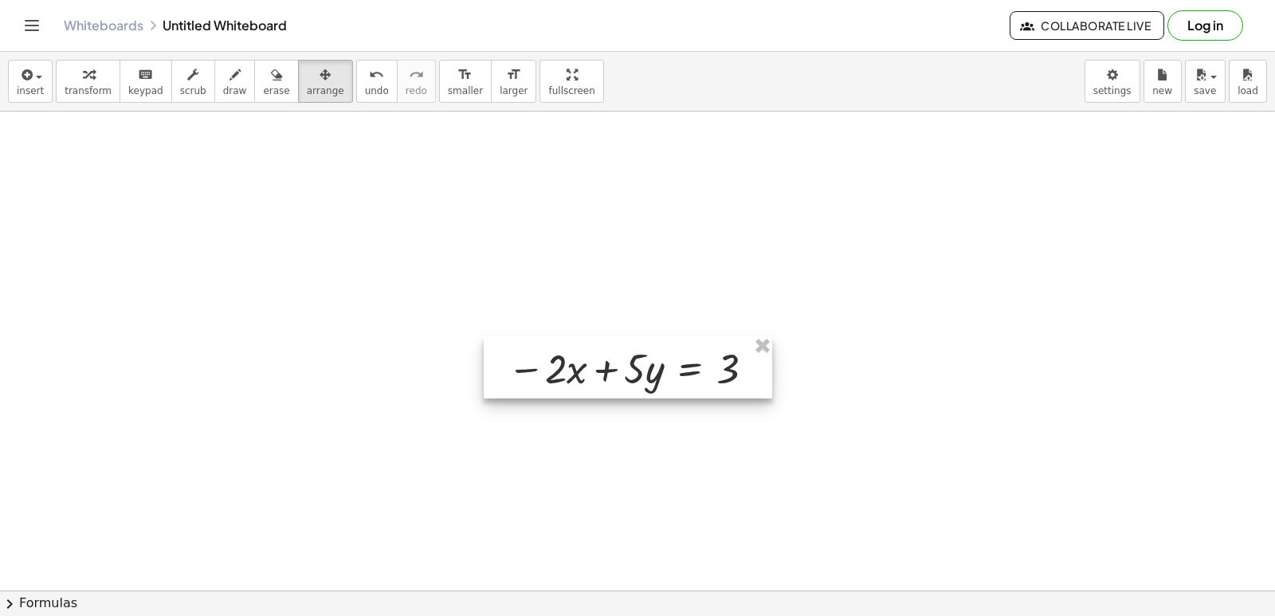
drag, startPoint x: 755, startPoint y: 506, endPoint x: 570, endPoint y: 356, distance: 237.9
click at [570, 356] on div at bounding box center [628, 367] width 288 height 62
click at [307, 76] on div "button" at bounding box center [325, 74] width 37 height 19
click at [580, 355] on div at bounding box center [628, 367] width 288 height 62
click at [660, 385] on div at bounding box center [628, 367] width 288 height 62
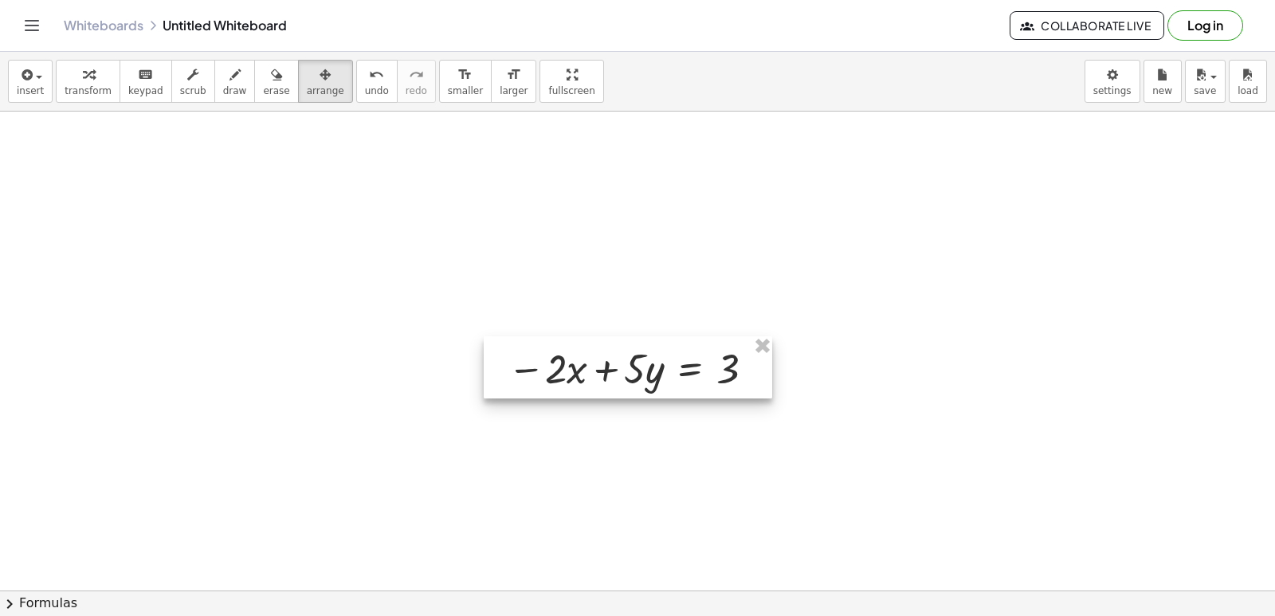
click at [653, 377] on div at bounding box center [628, 367] width 288 height 62
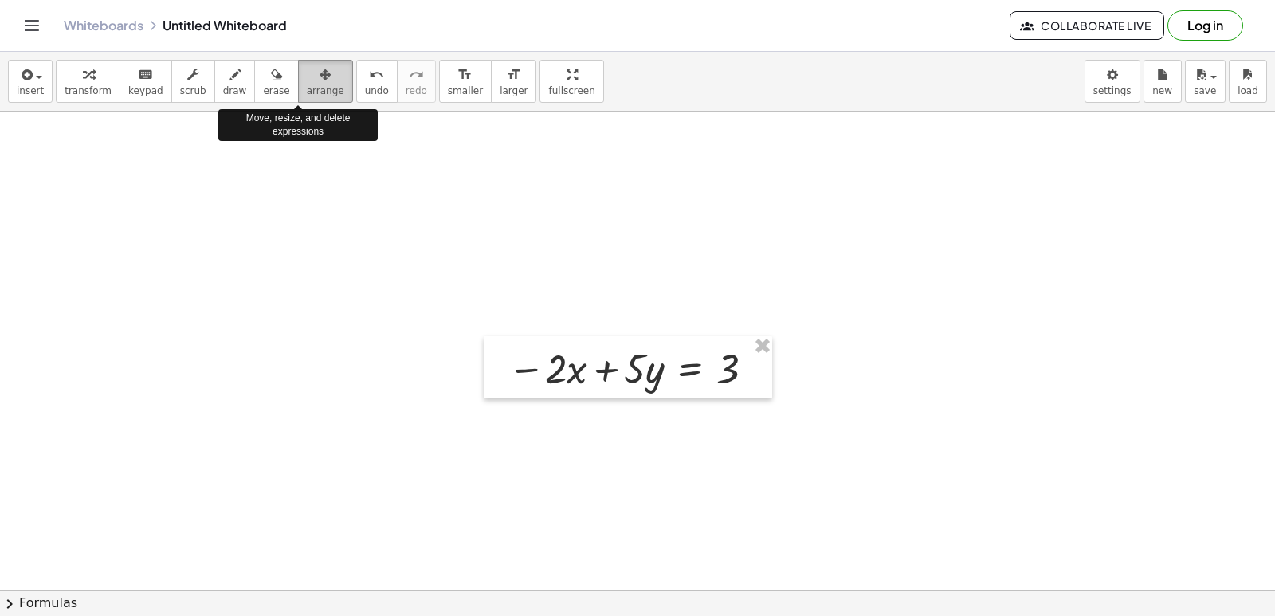
click at [307, 82] on div "button" at bounding box center [325, 74] width 37 height 19
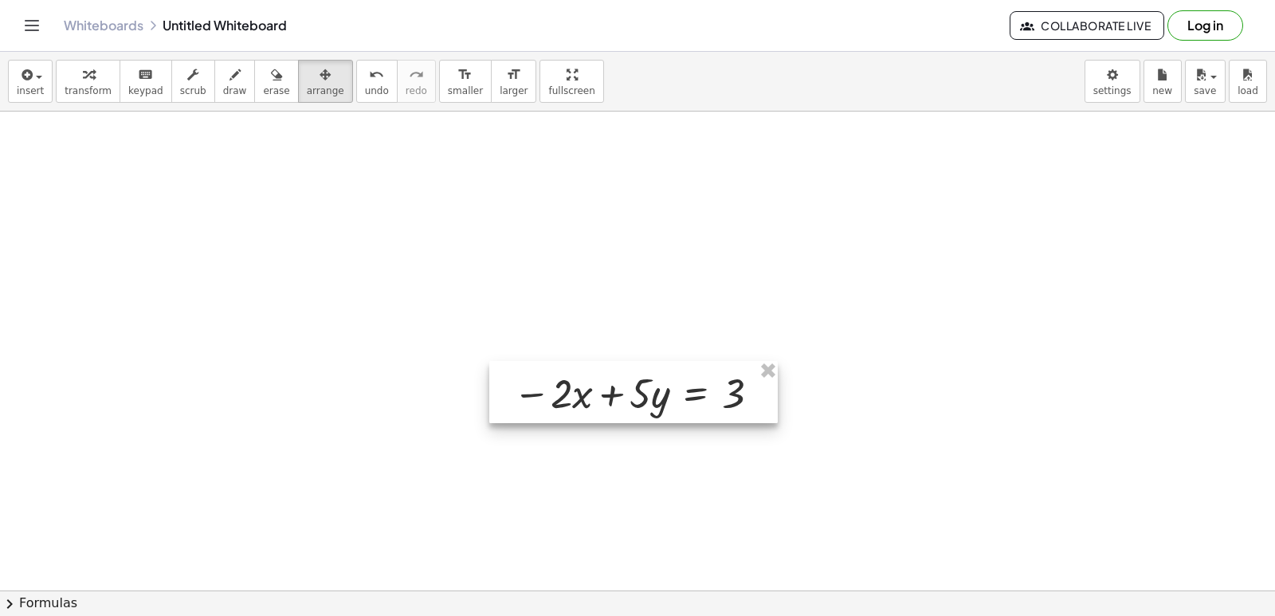
drag, startPoint x: 616, startPoint y: 374, endPoint x: 628, endPoint y: 380, distance: 13.2
click at [628, 380] on div at bounding box center [633, 392] width 288 height 62
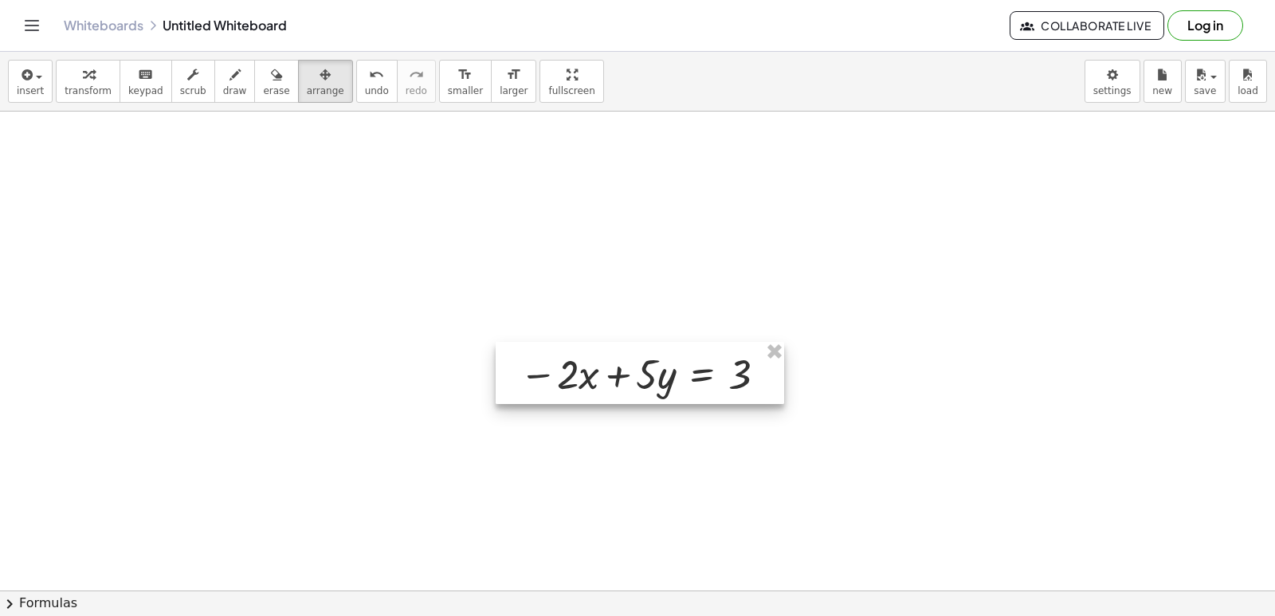
click at [628, 379] on div at bounding box center [640, 373] width 288 height 62
click at [628, 378] on div at bounding box center [640, 372] width 288 height 62
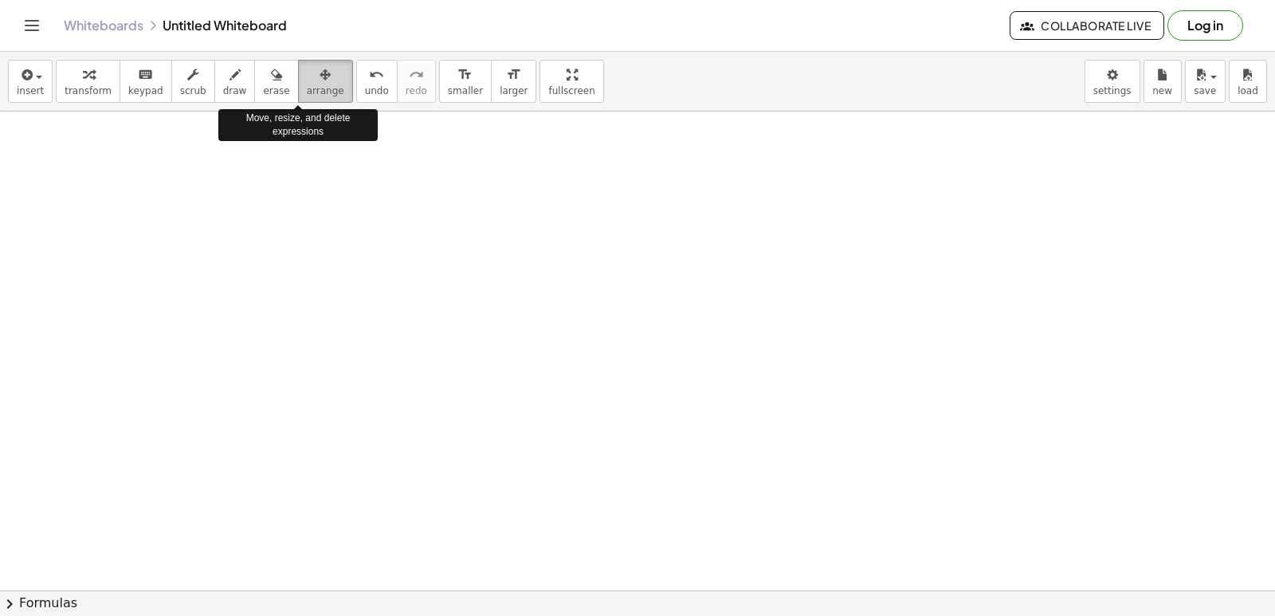
click at [319, 80] on icon "button" at bounding box center [324, 74] width 11 height 19
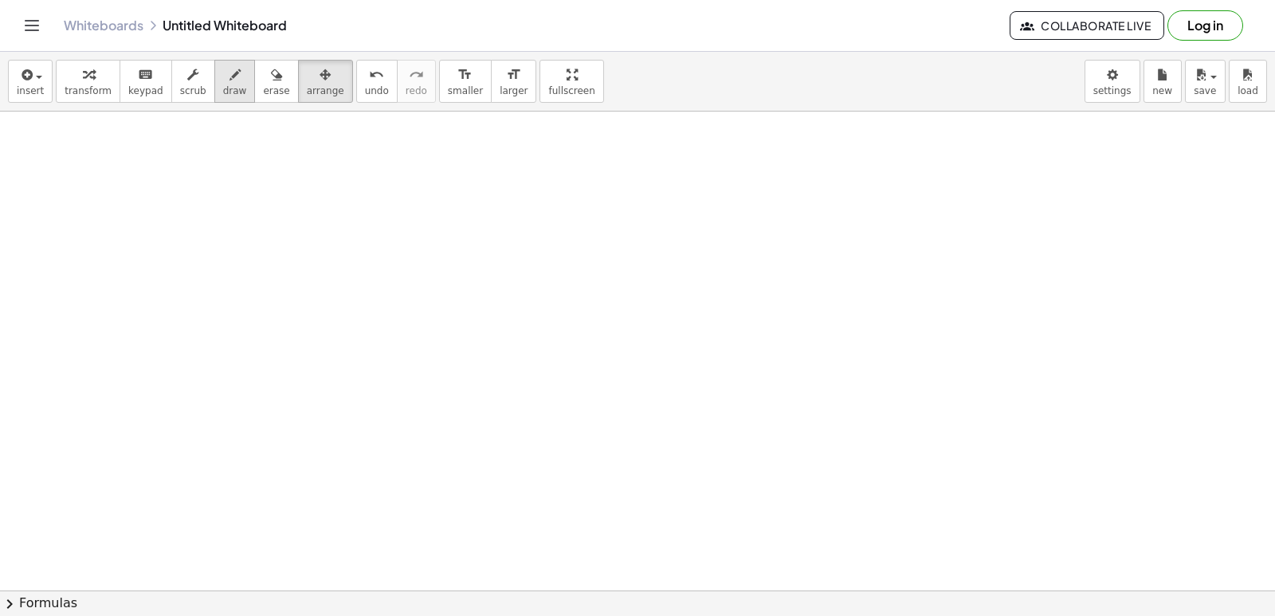
click at [223, 81] on div "button" at bounding box center [235, 74] width 24 height 19
click at [98, 80] on div "button" at bounding box center [88, 74] width 47 height 19
drag, startPoint x: 543, startPoint y: 441, endPoint x: 550, endPoint y: 449, distance: 10.2
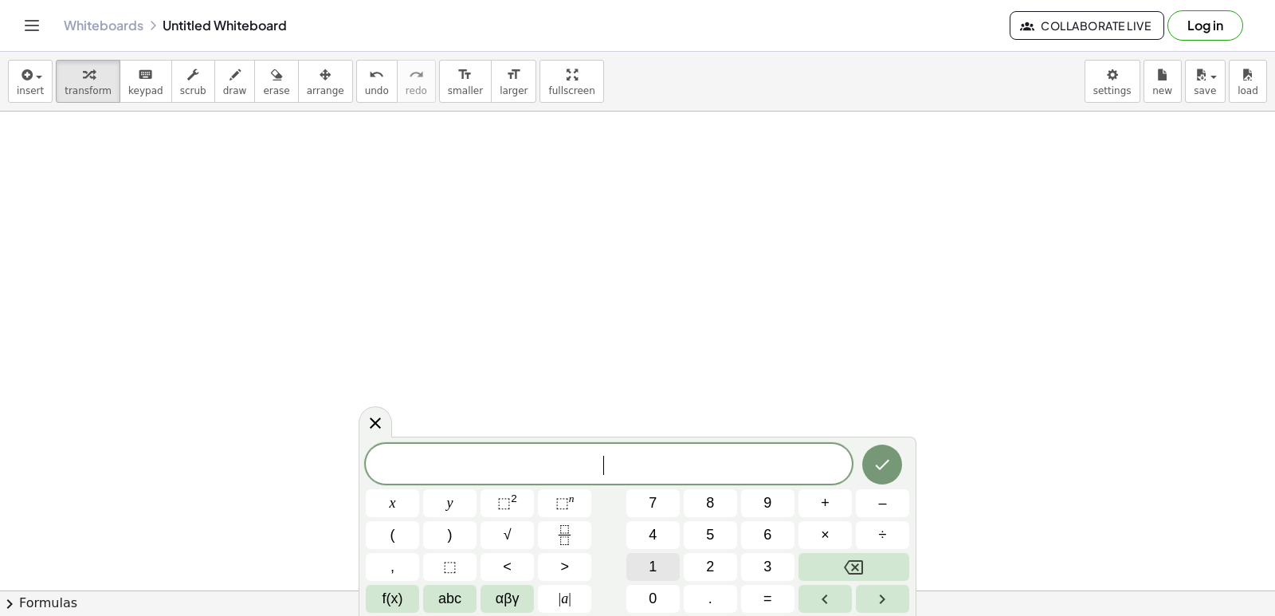
click at [651, 559] on span "1" at bounding box center [653, 567] width 8 height 22
click at [660, 595] on button "0" at bounding box center [652, 599] width 53 height 28
click at [423, 496] on div "1 0 ​ x y ⬚ 2 ⬚ n 7 8 9 + – ( ) √ 4 5 6 × ÷ , ⬚ < > 1 2 3 f(x) abc αβγ | a | 0 …" at bounding box center [637, 528] width 543 height 169
click at [884, 496] on span "–" at bounding box center [882, 503] width 8 height 22
click at [702, 538] on button "5" at bounding box center [710, 535] width 53 height 28
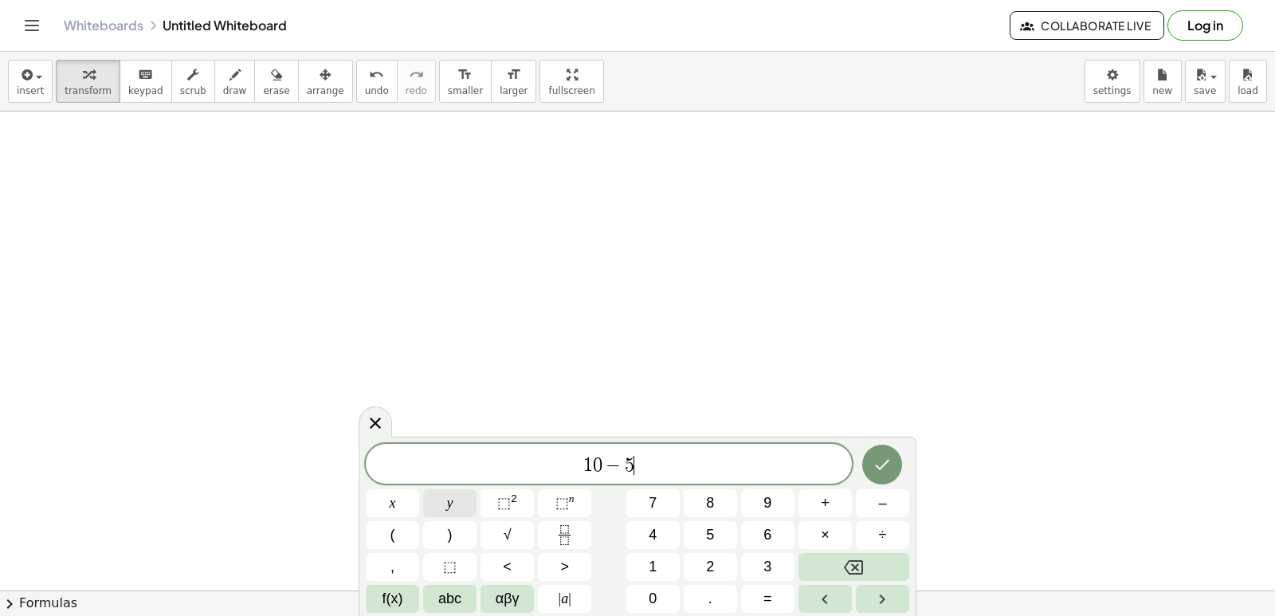
click at [457, 501] on button "y" at bounding box center [449, 503] width 53 height 28
click at [591, 463] on span "0" at bounding box center [593, 465] width 10 height 19
click at [602, 462] on span "−" at bounding box center [609, 465] width 23 height 19
click at [410, 498] on button "x" at bounding box center [392, 503] width 53 height 28
drag, startPoint x: 647, startPoint y: 468, endPoint x: 658, endPoint y: 461, distance: 13.3
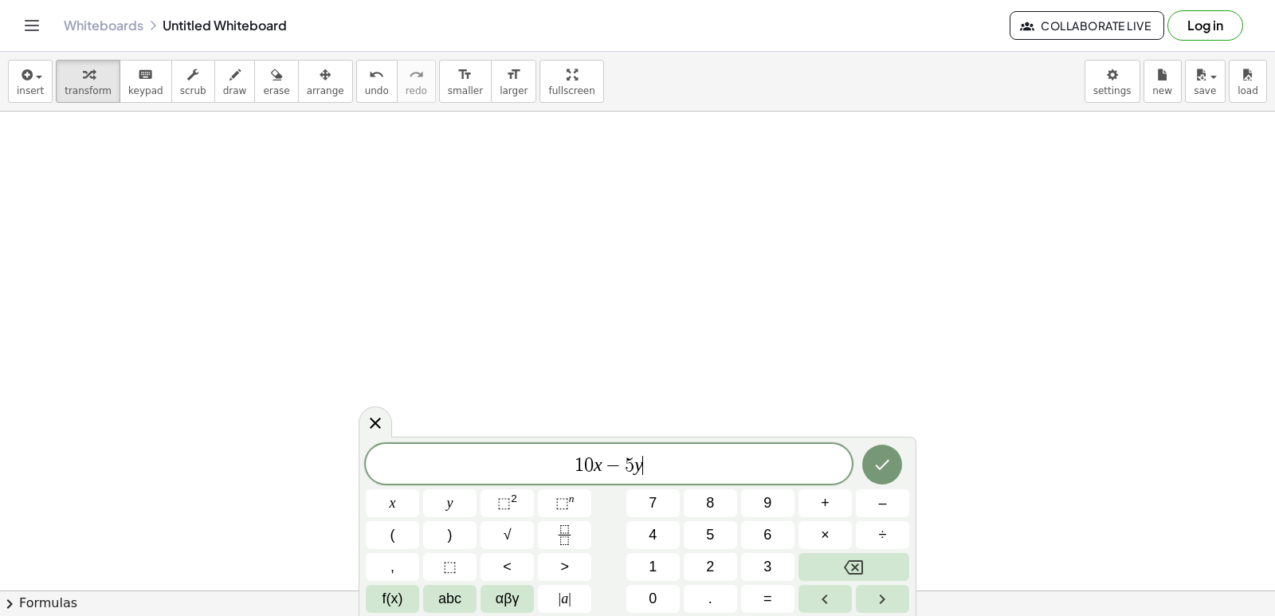
click at [658, 461] on span "1 0 x − 5 y ​" at bounding box center [609, 465] width 486 height 22
click at [747, 585] on button "=" at bounding box center [767, 599] width 53 height 28
click at [669, 555] on button "1" at bounding box center [652, 567] width 53 height 28
click at [654, 590] on span "0" at bounding box center [653, 599] width 8 height 22
click at [884, 464] on icon "Done" at bounding box center [883, 465] width 14 height 10
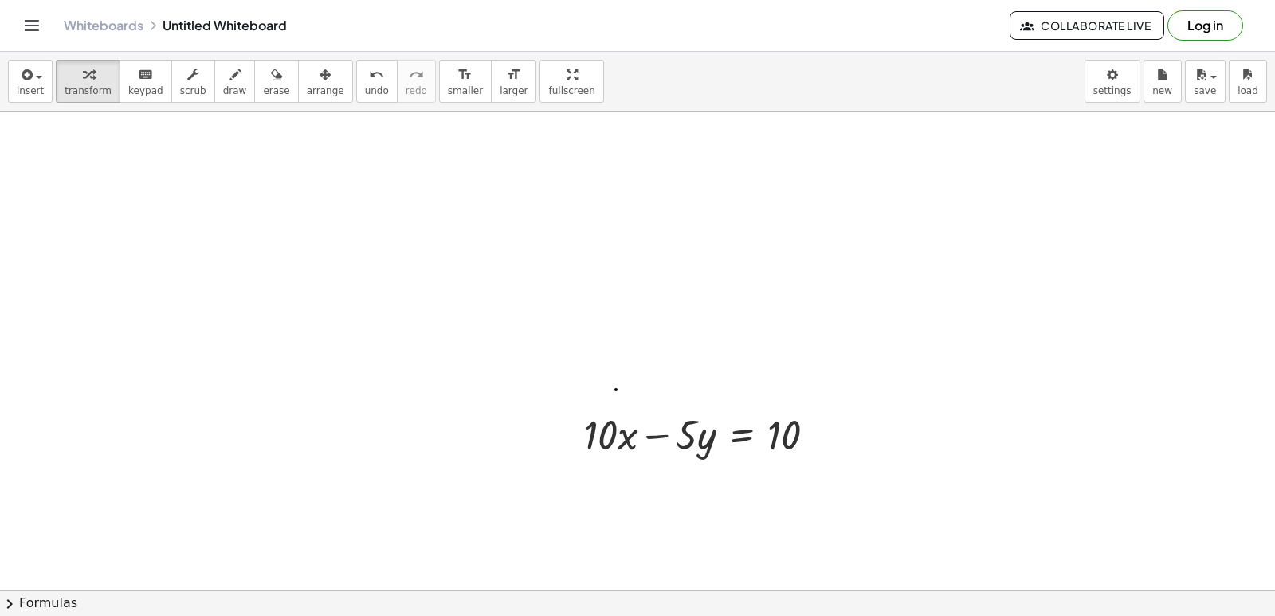
scroll to position [6863, 0]
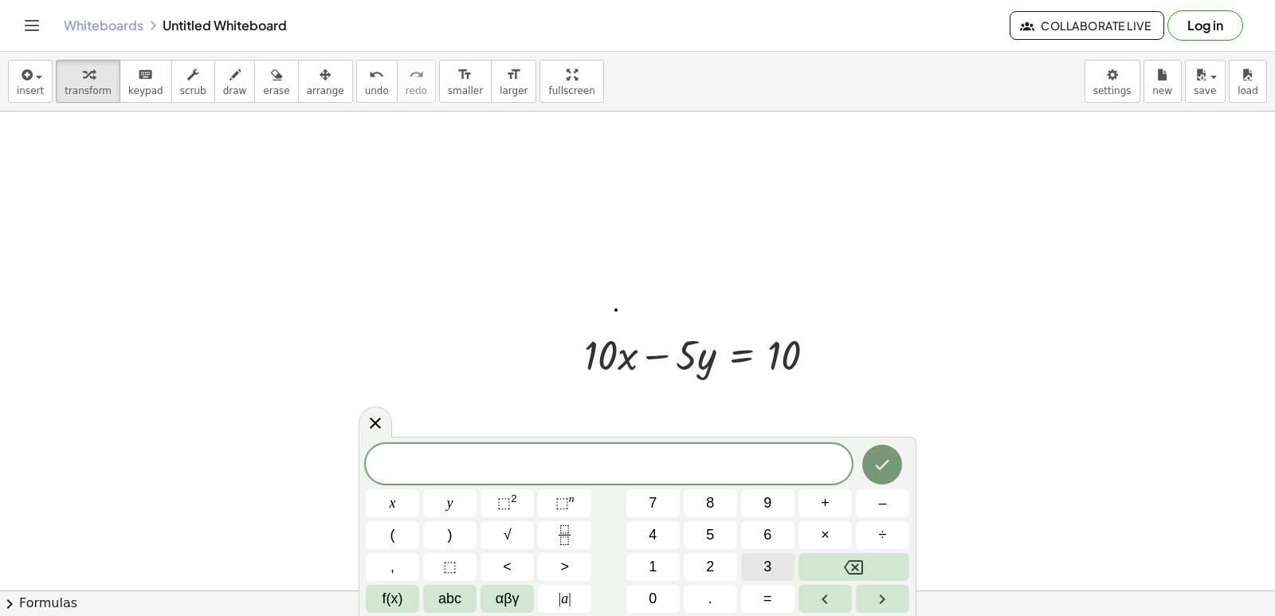
click at [758, 562] on button "3" at bounding box center [767, 567] width 53 height 28
click at [393, 505] on span "x" at bounding box center [393, 503] width 6 height 22
click at [825, 501] on span "+" at bounding box center [825, 503] width 9 height 22
click at [726, 517] on div "3 x + ​ x y ⬚ 2 ⬚ n 7 8 9 + – ( ) √ 4 5 6 × ÷ , ⬚ < > 1 2 3 f(x) abc αβγ | a | …" at bounding box center [637, 528] width 543 height 169
click at [462, 499] on button "y" at bounding box center [449, 503] width 53 height 28
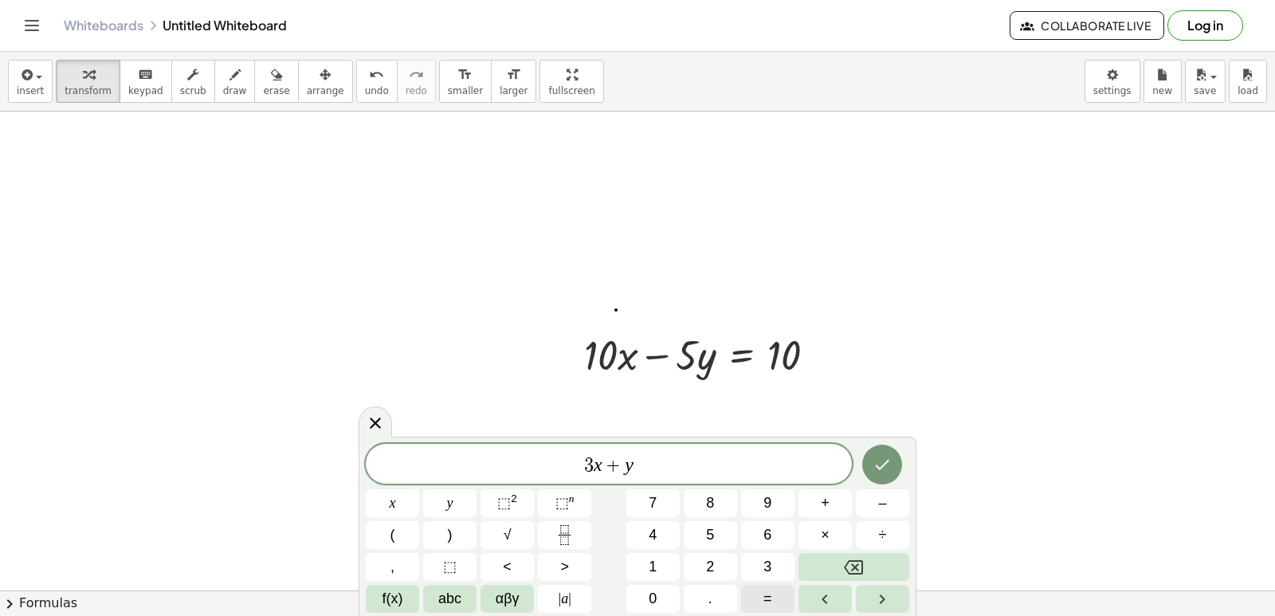
click at [762, 596] on button "=" at bounding box center [767, 599] width 53 height 28
click at [666, 557] on button "1" at bounding box center [652, 567] width 53 height 28
click at [786, 543] on button "6" at bounding box center [767, 535] width 53 height 28
click at [874, 459] on icon "Done" at bounding box center [881, 464] width 19 height 19
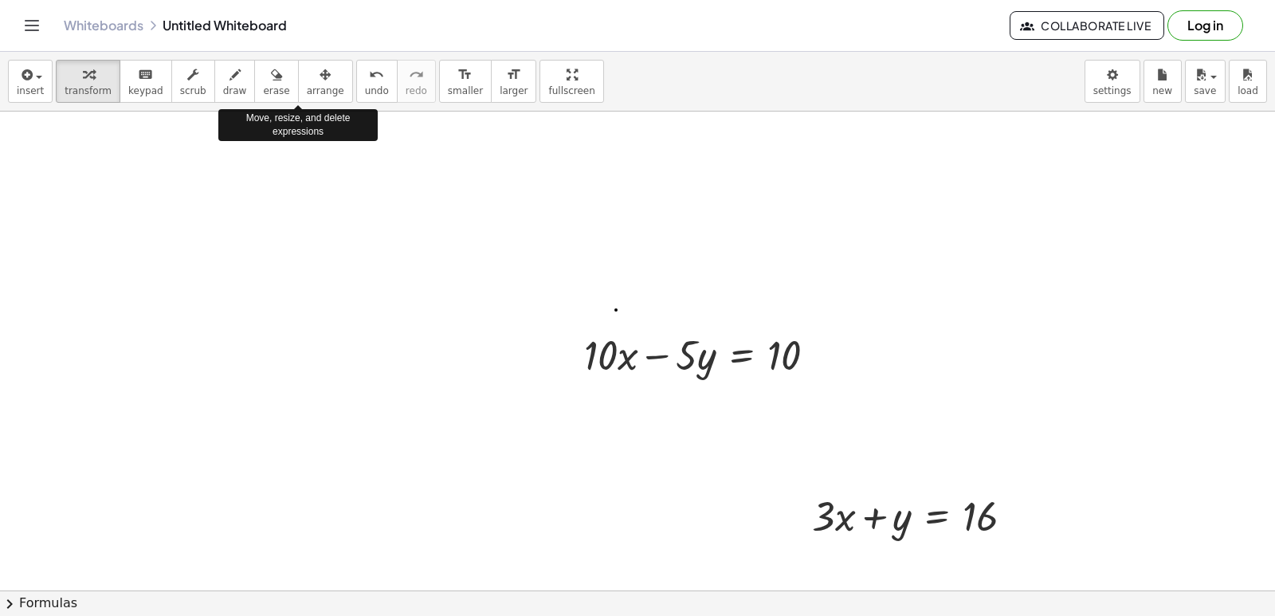
drag, startPoint x: 314, startPoint y: 92, endPoint x: 394, endPoint y: 225, distance: 155.5
click at [312, 92] on span "arrange" at bounding box center [325, 90] width 37 height 11
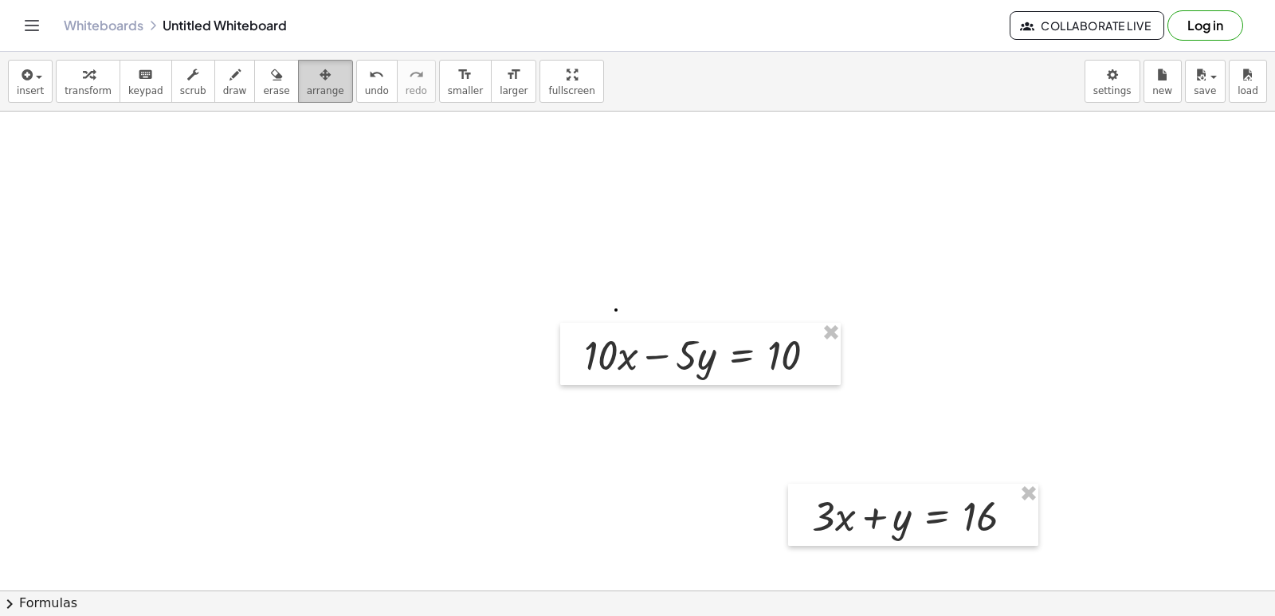
click at [307, 89] on span "arrange" at bounding box center [325, 90] width 37 height 11
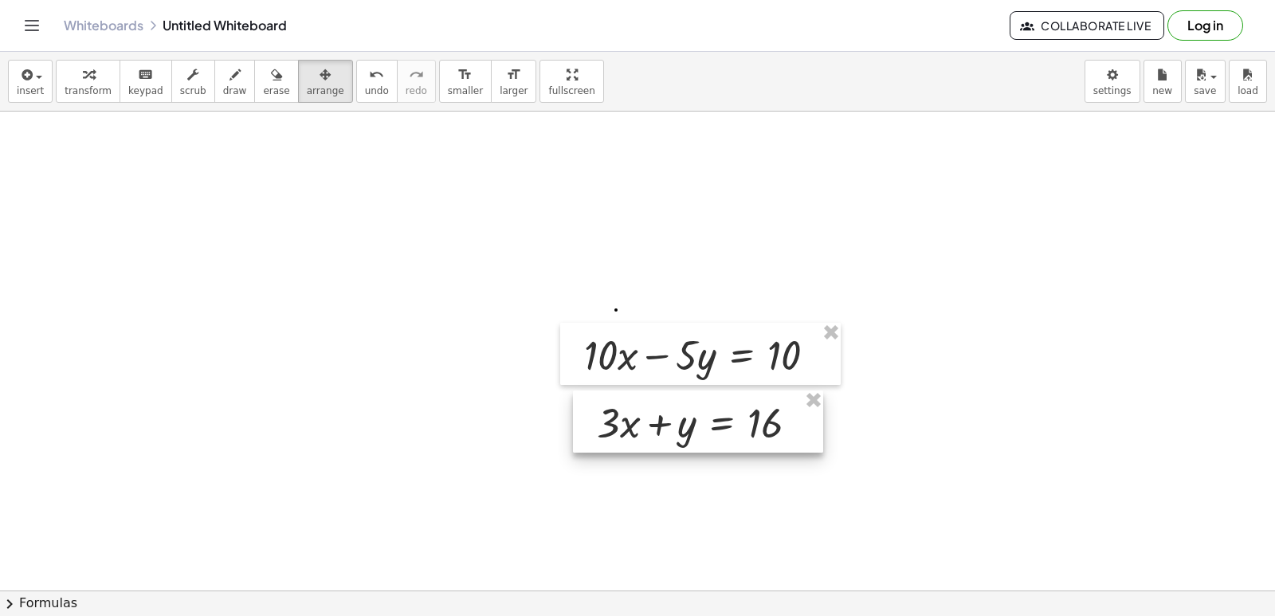
drag, startPoint x: 811, startPoint y: 492, endPoint x: 599, endPoint y: 398, distance: 231.5
click at [597, 398] on div at bounding box center [698, 421] width 250 height 62
click at [93, 85] on span "transform" at bounding box center [88, 90] width 47 height 11
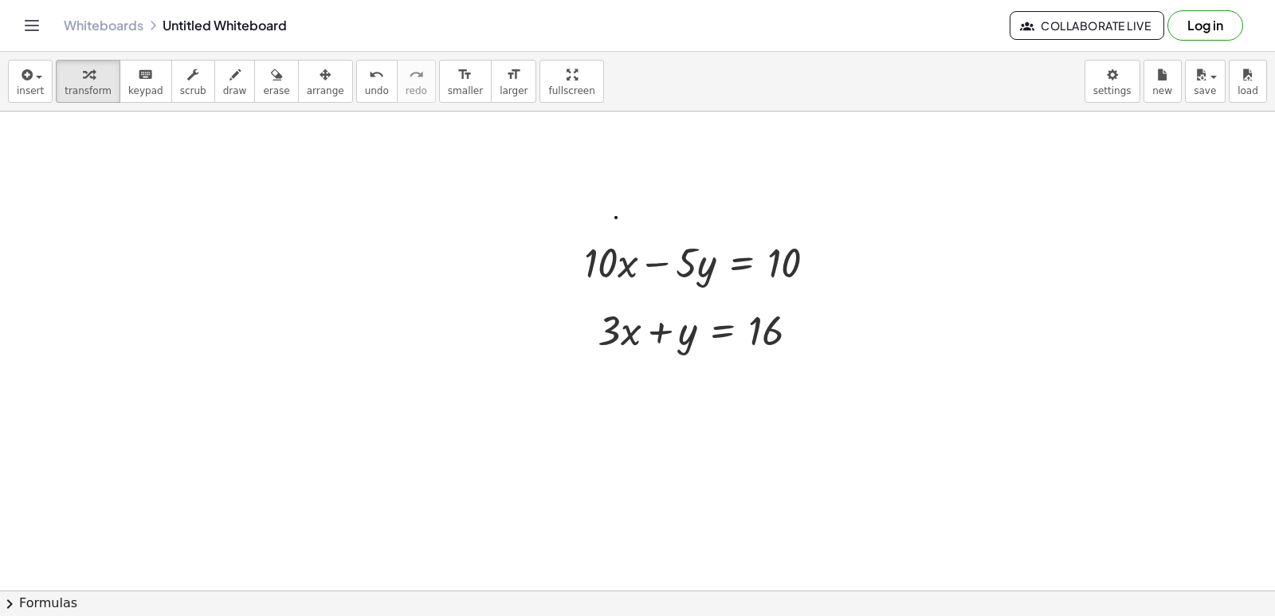
scroll to position [6943, 0]
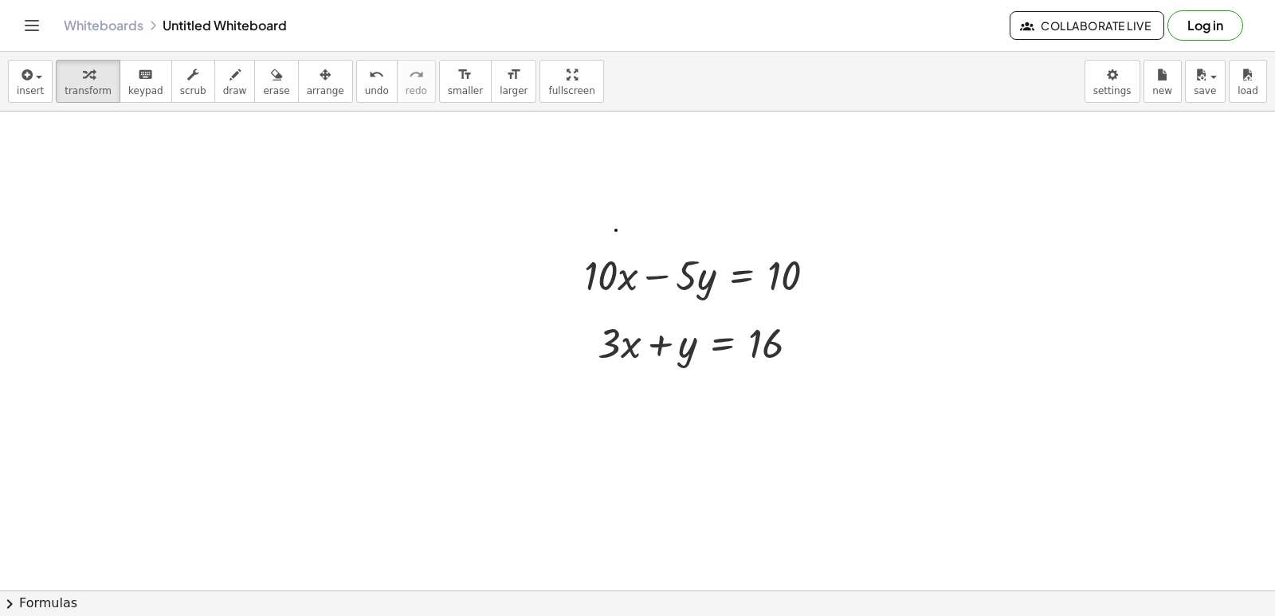
drag, startPoint x: 210, startPoint y: 96, endPoint x: 356, endPoint y: 187, distance: 172.2
click at [223, 91] on span "draw" at bounding box center [235, 90] width 24 height 11
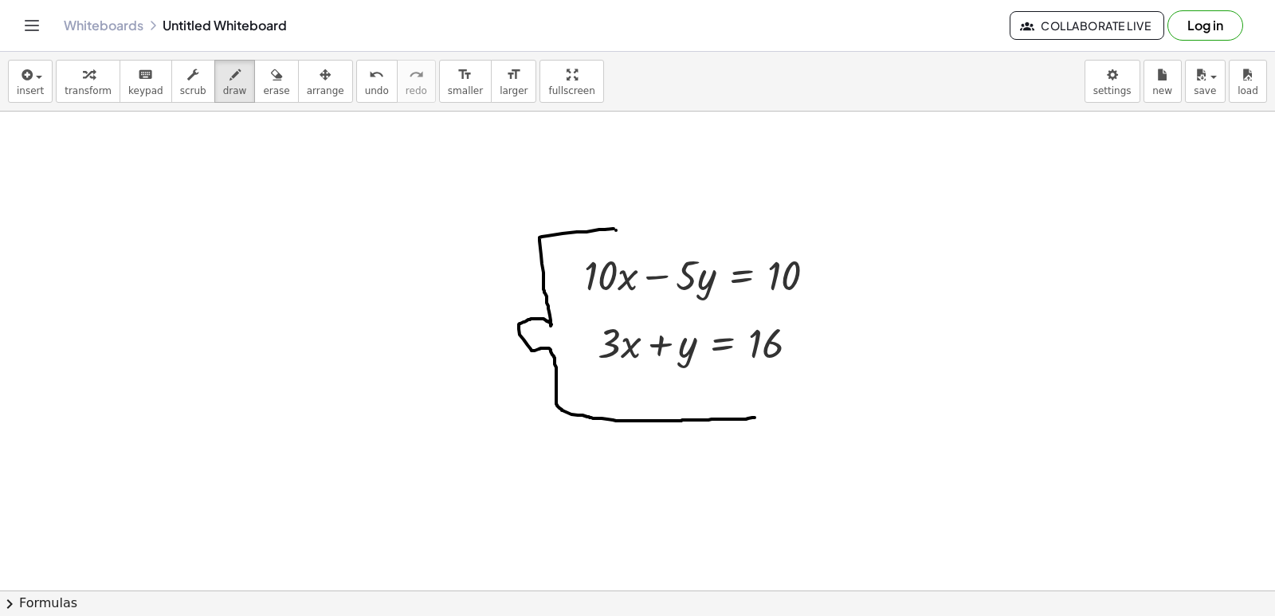
drag, startPoint x: 613, startPoint y: 229, endPoint x: 755, endPoint y: 417, distance: 235.7
click at [101, 92] on span "transform" at bounding box center [88, 90] width 47 height 11
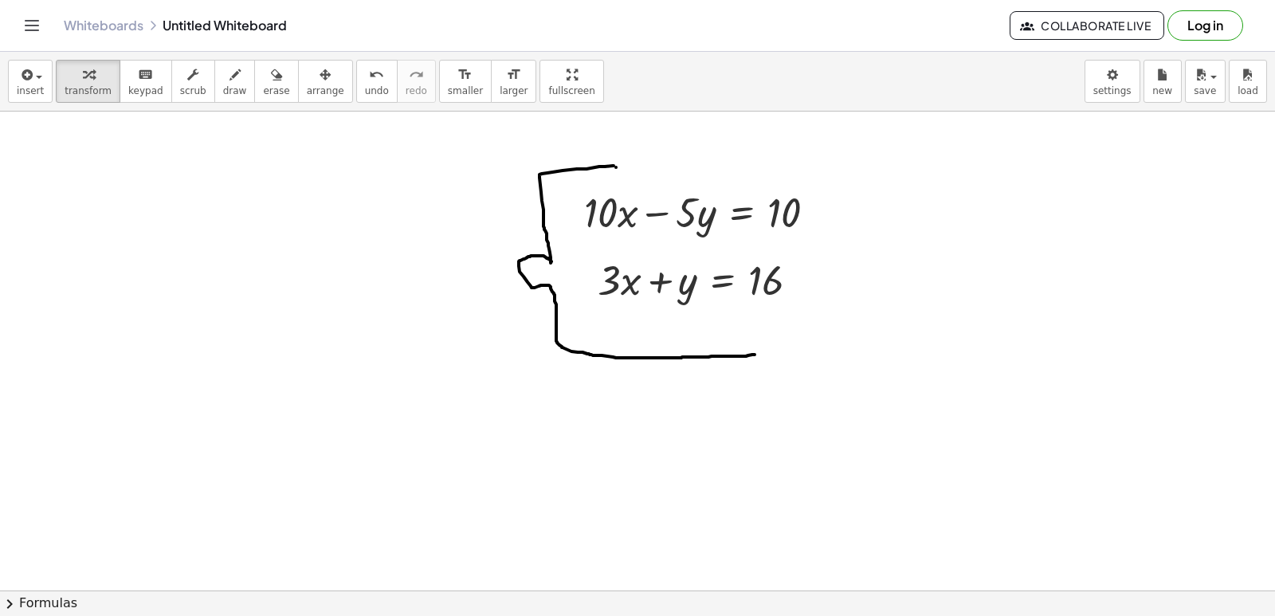
scroll to position [7183, 0]
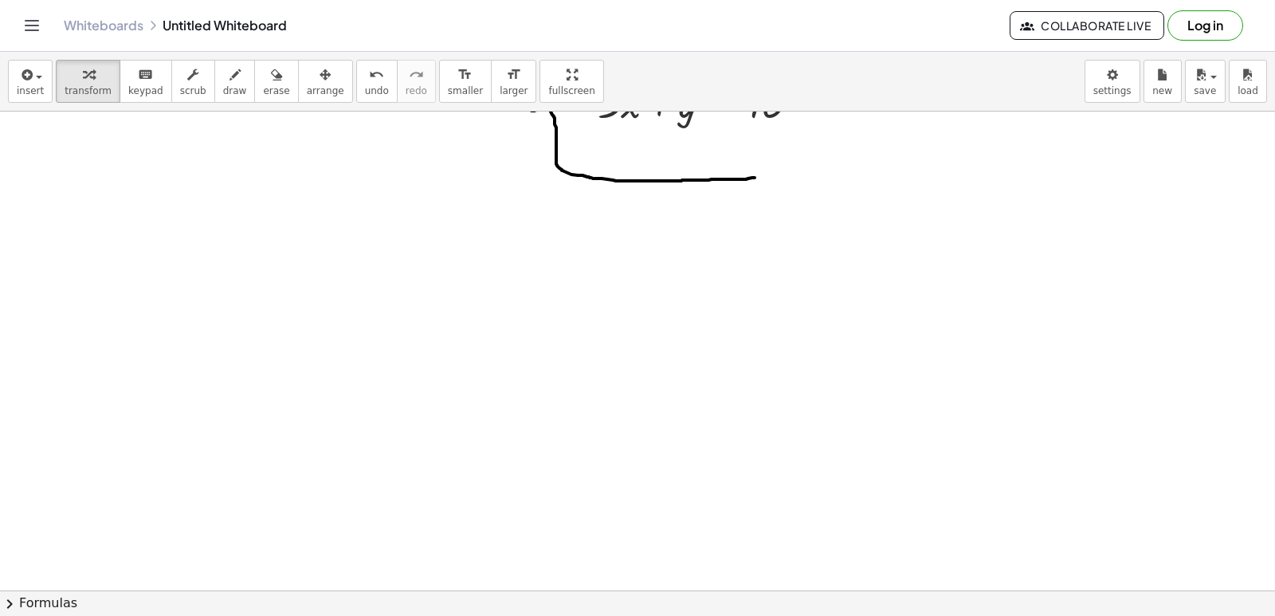
drag, startPoint x: 586, startPoint y: 321, endPoint x: 550, endPoint y: 340, distance: 41.3
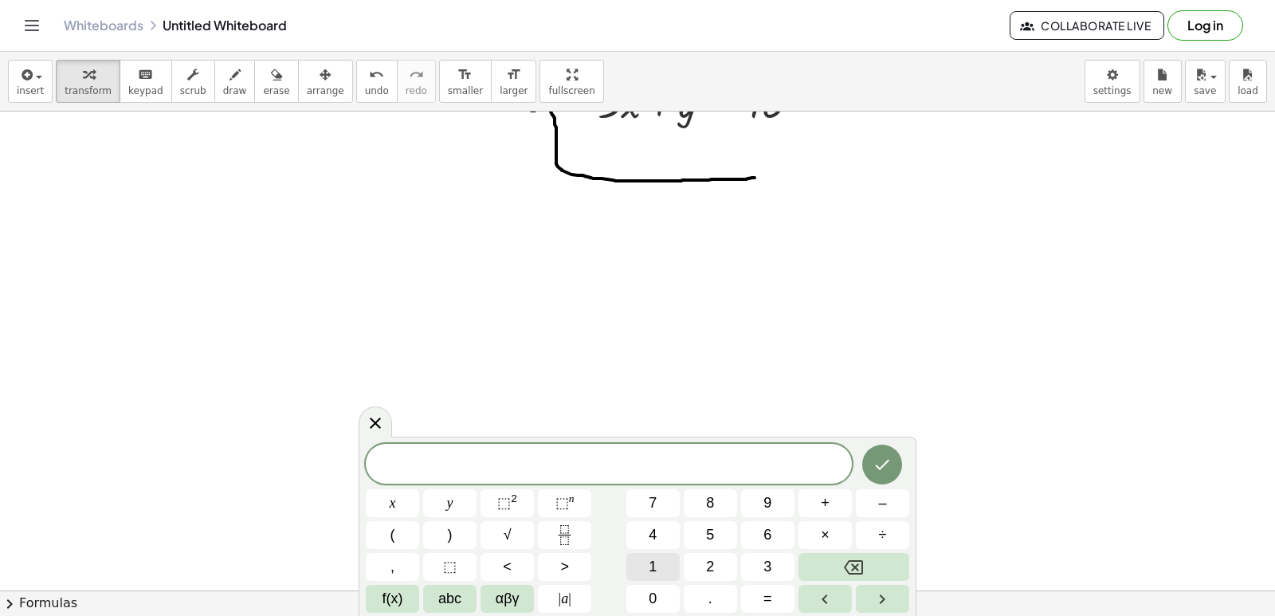
click at [661, 556] on button "1" at bounding box center [652, 567] width 53 height 28
click at [660, 590] on button "0" at bounding box center [652, 599] width 53 height 28
click at [392, 501] on span "x" at bounding box center [393, 503] width 6 height 22
click at [821, 496] on span "+" at bounding box center [825, 503] width 9 height 22
click at [758, 554] on button "3" at bounding box center [767, 567] width 53 height 28
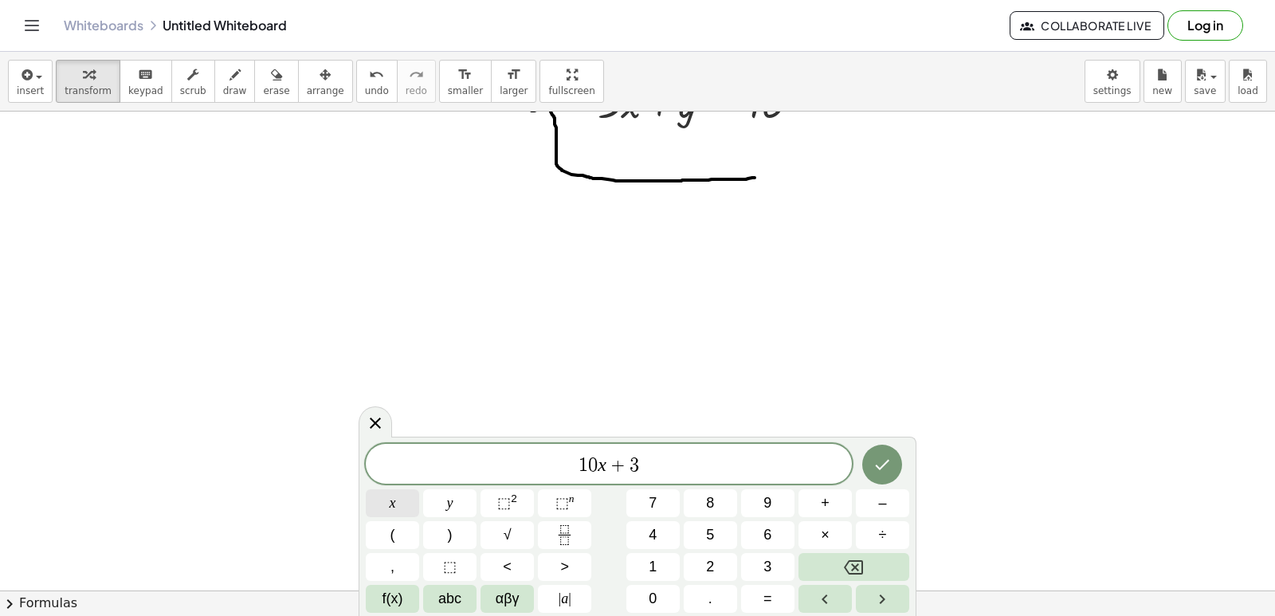
click at [408, 507] on button "x" at bounding box center [392, 503] width 53 height 28
click at [772, 592] on button "=" at bounding box center [767, 599] width 53 height 28
click at [641, 560] on button "1" at bounding box center [652, 567] width 53 height 28
click at [664, 590] on button "0" at bounding box center [652, 599] width 53 height 28
click at [837, 505] on button "+" at bounding box center [824, 503] width 53 height 28
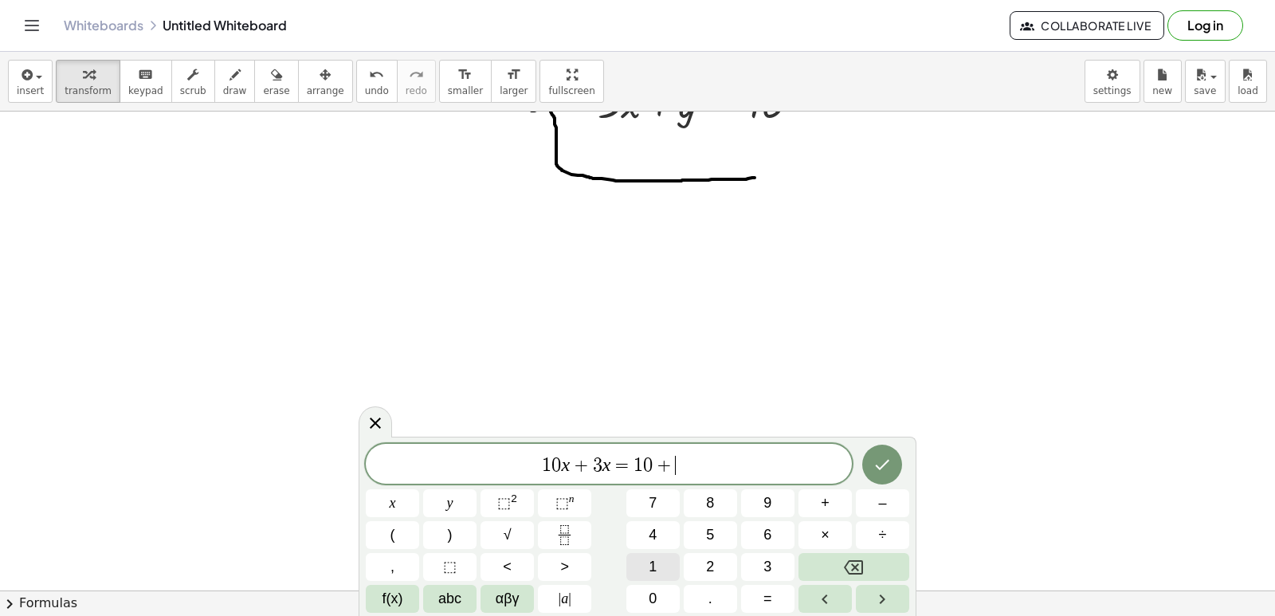
click at [663, 565] on button "1" at bounding box center [652, 567] width 53 height 28
click at [769, 529] on span "6" at bounding box center [767, 535] width 8 height 22
click at [870, 449] on button "Done" at bounding box center [882, 465] width 40 height 40
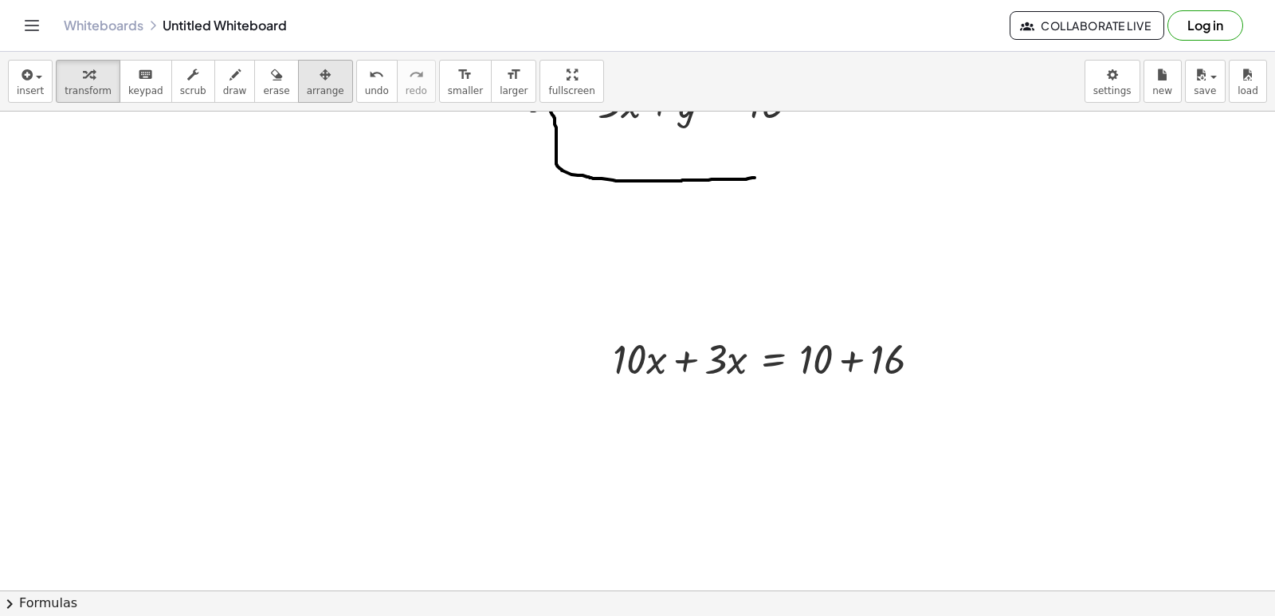
click at [307, 88] on span "arrange" at bounding box center [325, 90] width 37 height 11
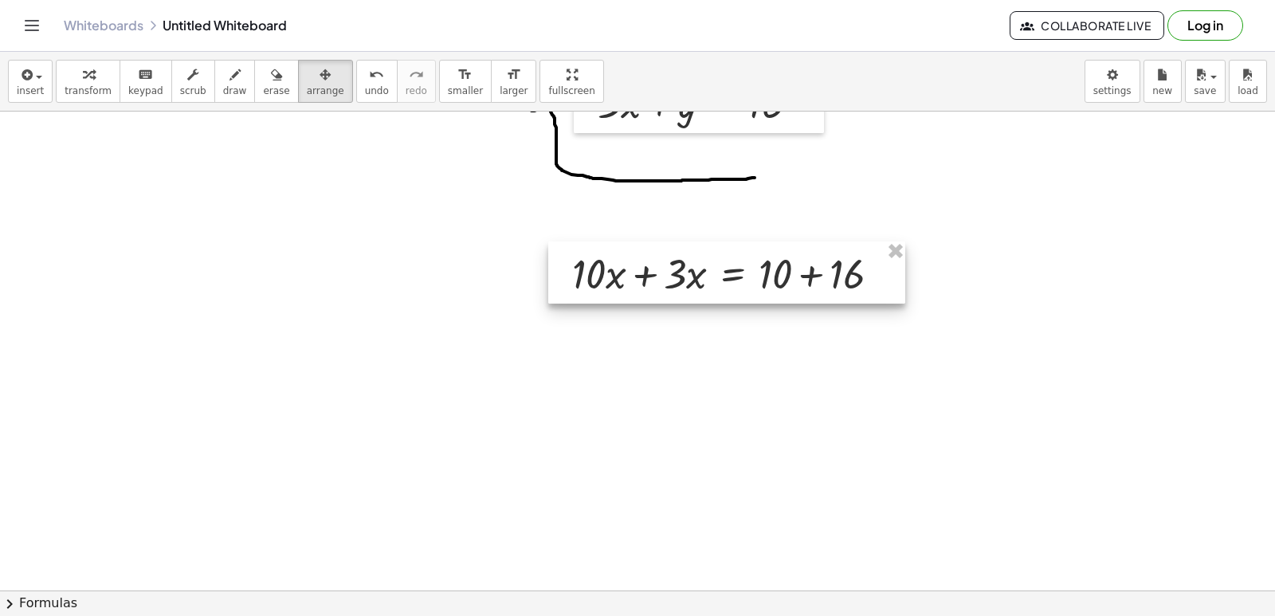
drag, startPoint x: 645, startPoint y: 343, endPoint x: 603, endPoint y: 257, distance: 95.5
click at [603, 257] on div at bounding box center [726, 272] width 357 height 62
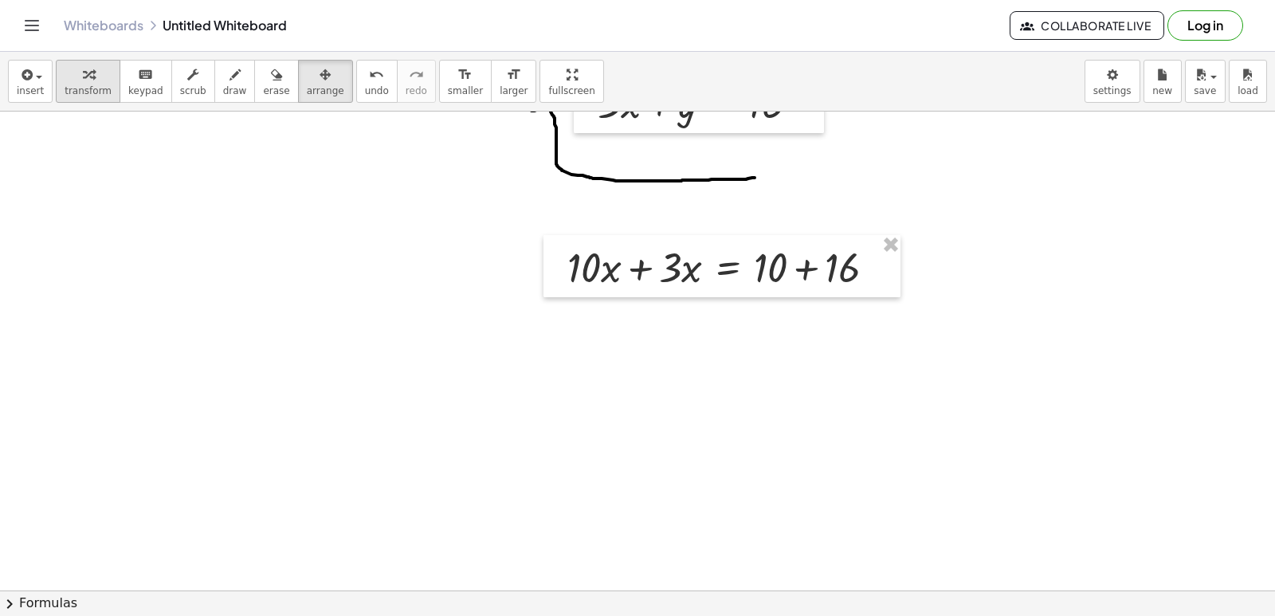
click at [89, 84] on button "transform" at bounding box center [88, 81] width 65 height 43
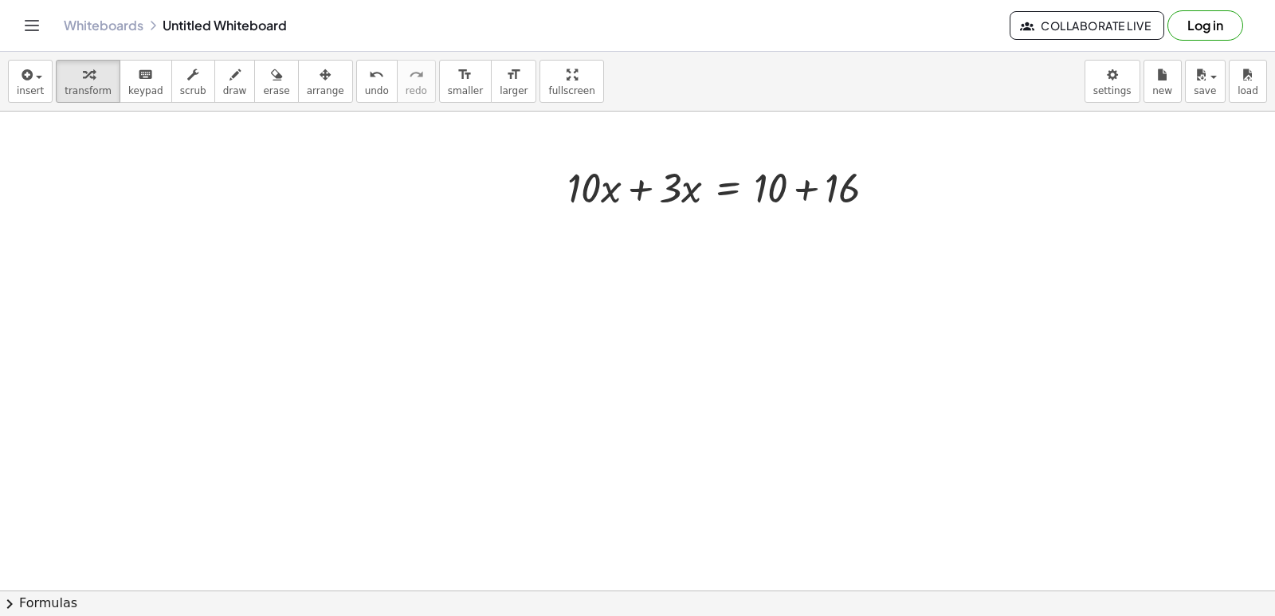
scroll to position [7103, 0]
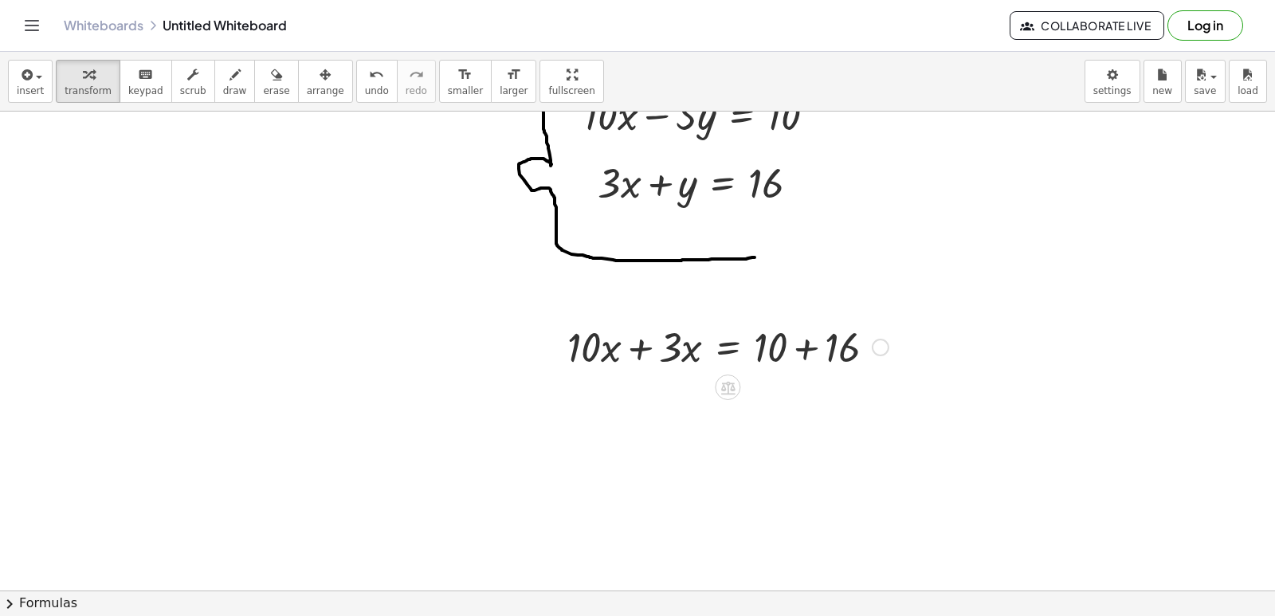
click at [800, 347] on div at bounding box center [727, 346] width 337 height 54
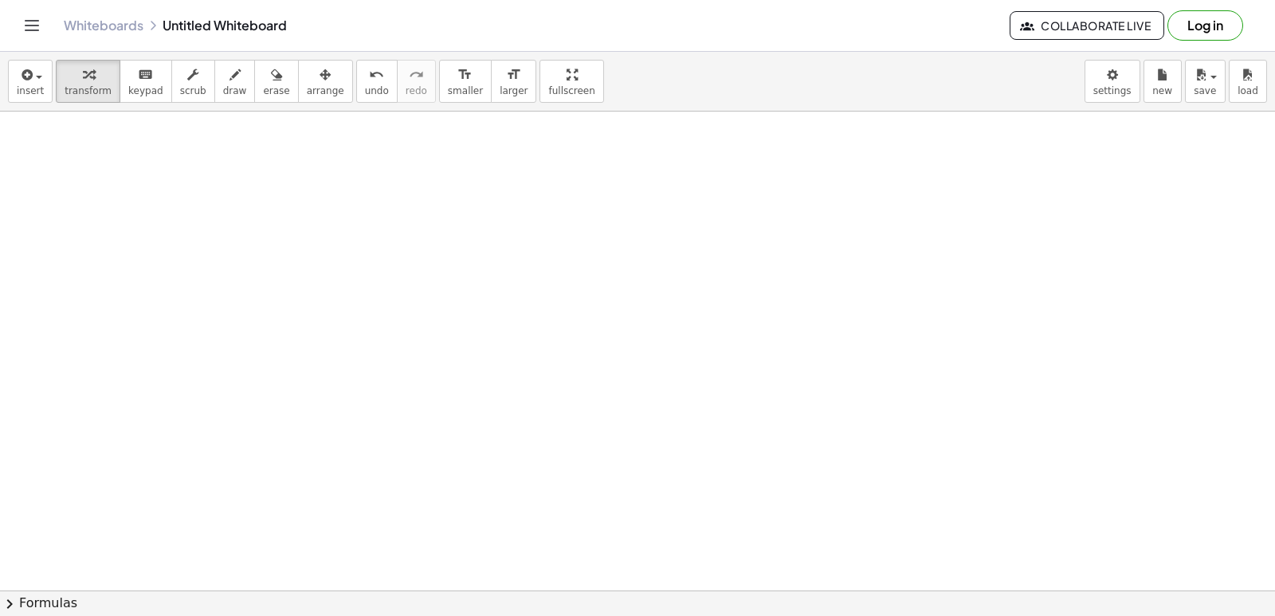
scroll to position [7661, 0]
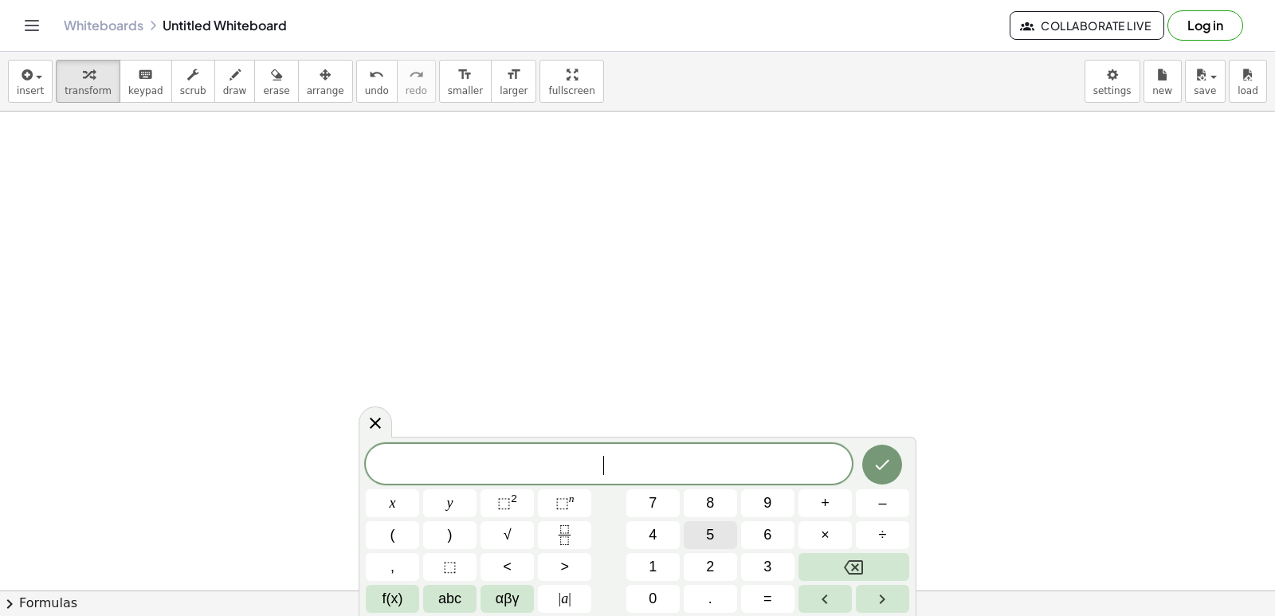
click at [719, 528] on button "5" at bounding box center [710, 535] width 53 height 28
click at [398, 515] on button "x" at bounding box center [392, 503] width 53 height 28
click at [825, 495] on span "+" at bounding box center [825, 503] width 9 height 22
click at [660, 491] on button "7" at bounding box center [652, 503] width 53 height 28
click at [441, 498] on button "y" at bounding box center [449, 503] width 53 height 28
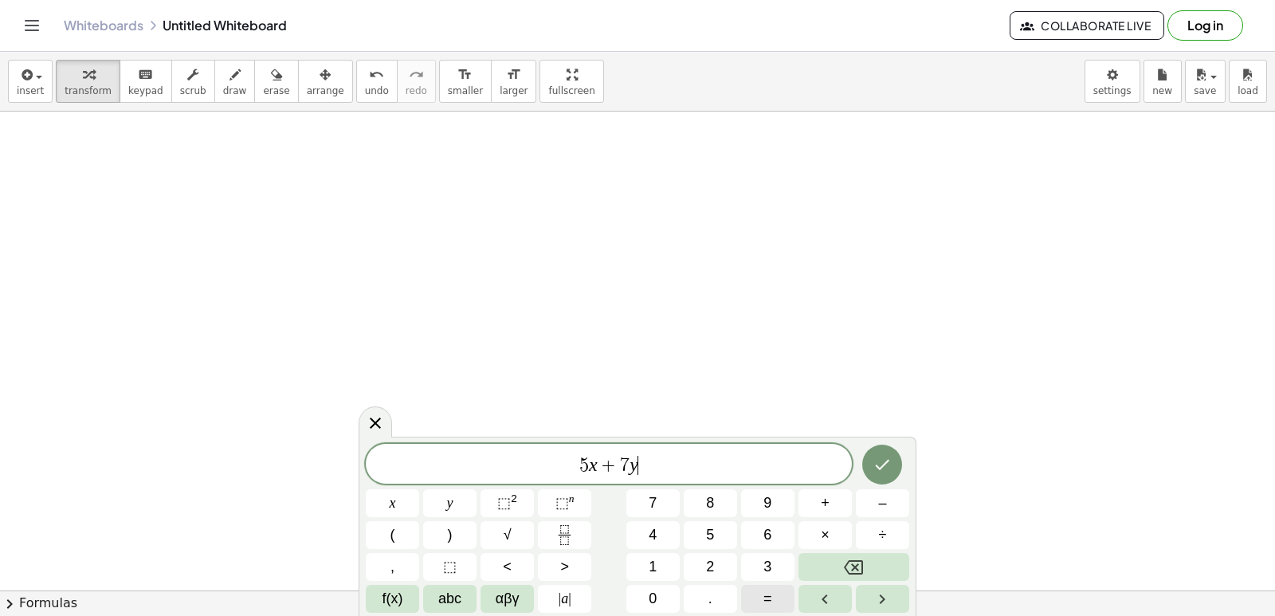
click at [775, 591] on button "=" at bounding box center [767, 599] width 53 height 28
click at [725, 562] on button "2" at bounding box center [710, 567] width 53 height 28
click at [654, 523] on button "4" at bounding box center [652, 535] width 53 height 28
click at [875, 471] on icon "Done" at bounding box center [881, 464] width 19 height 19
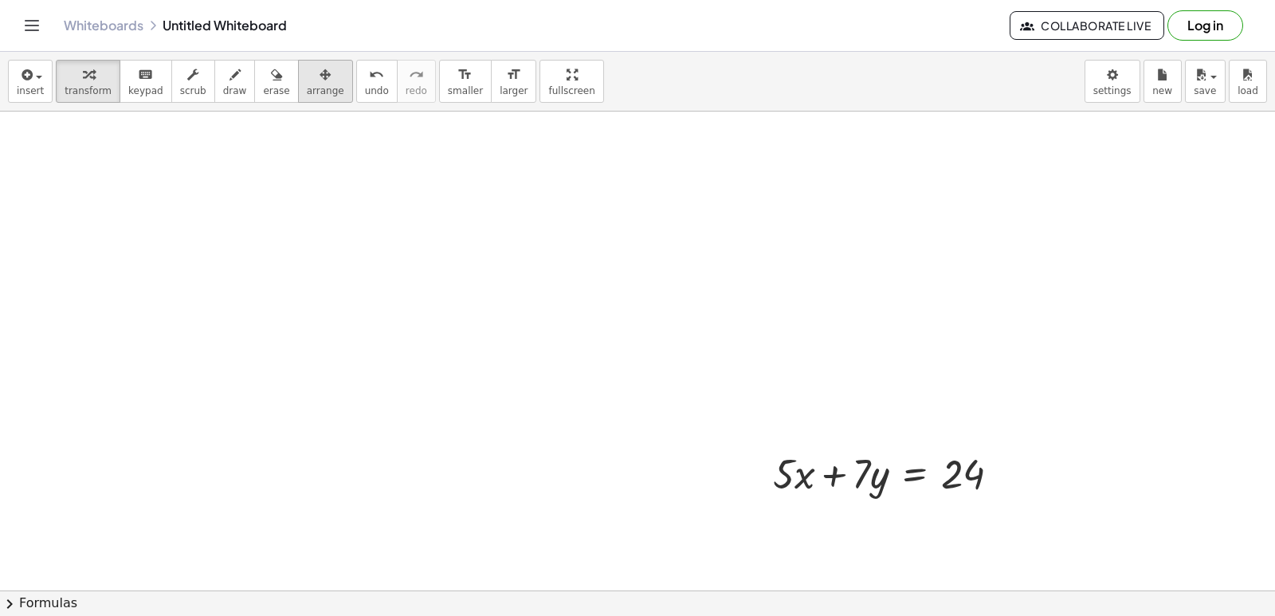
click at [307, 87] on span "arrange" at bounding box center [325, 90] width 37 height 11
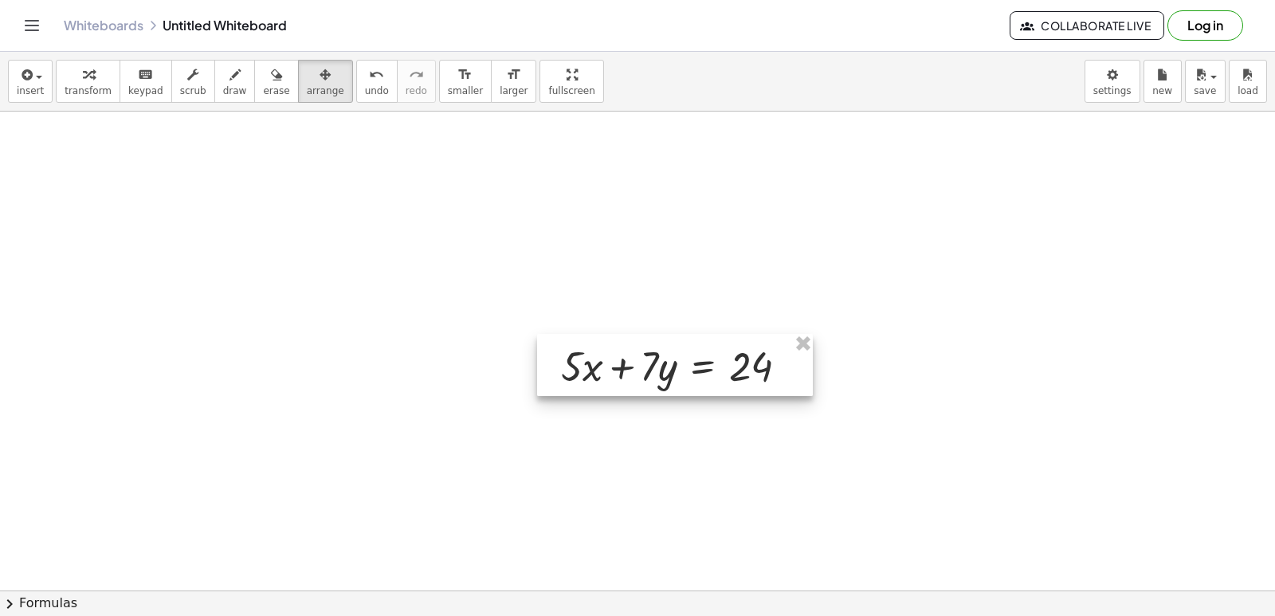
drag, startPoint x: 848, startPoint y: 493, endPoint x: 636, endPoint y: 386, distance: 237.7
click at [636, 386] on div at bounding box center [675, 365] width 276 height 62
click at [96, 88] on span "transform" at bounding box center [88, 90] width 47 height 11
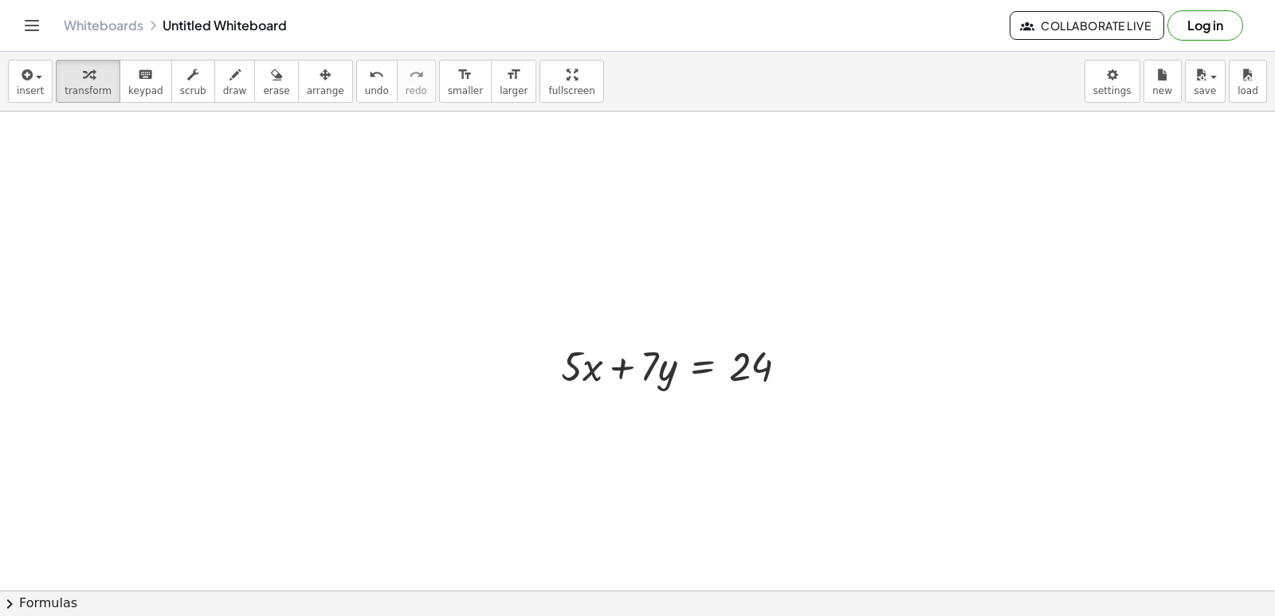
scroll to position [7741, 0]
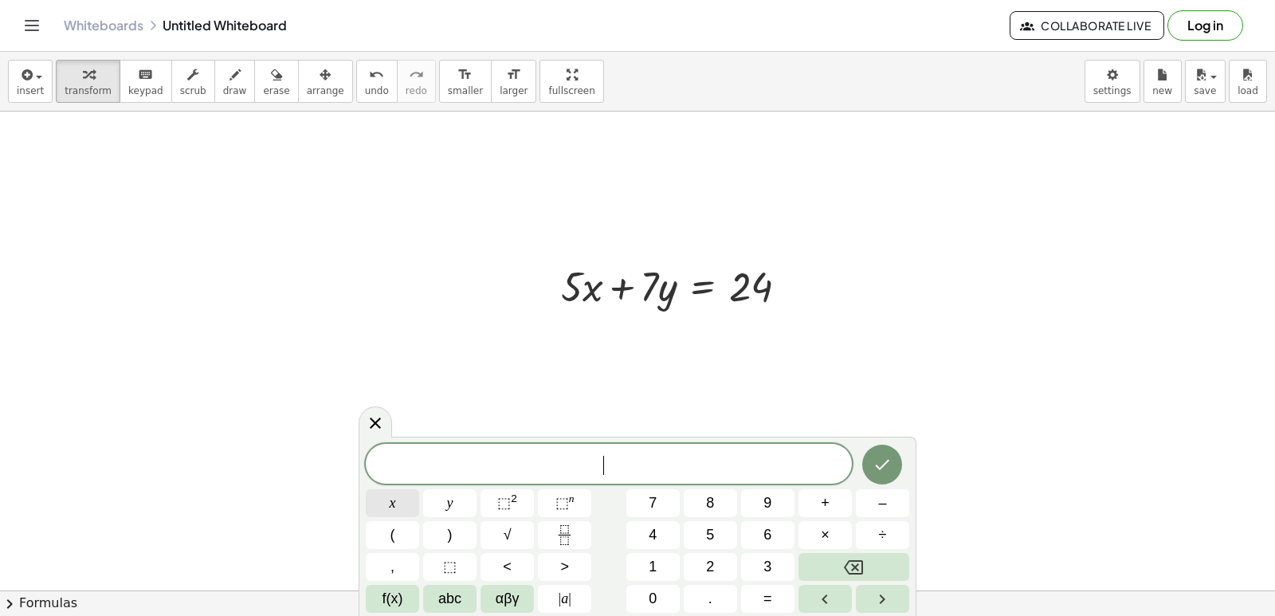
click at [398, 492] on button "x" at bounding box center [392, 503] width 53 height 28
click at [760, 595] on button "=" at bounding box center [767, 599] width 53 height 28
click at [718, 554] on button "2" at bounding box center [710, 567] width 53 height 28
click at [880, 470] on icon "Done" at bounding box center [881, 464] width 19 height 19
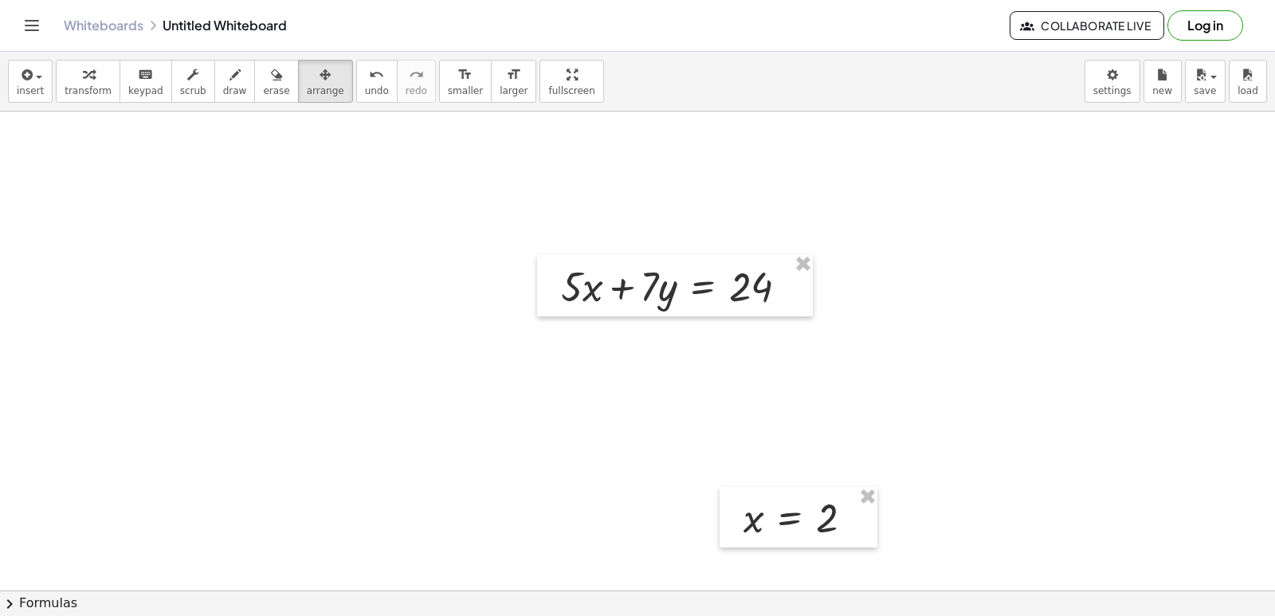
drag, startPoint x: 374, startPoint y: 245, endPoint x: 722, endPoint y: 516, distance: 440.5
click at [719, 518] on div "insert select one: Math Expression Function Text Youtube Video Graphing Geometr…" at bounding box center [637, 334] width 1275 height 564
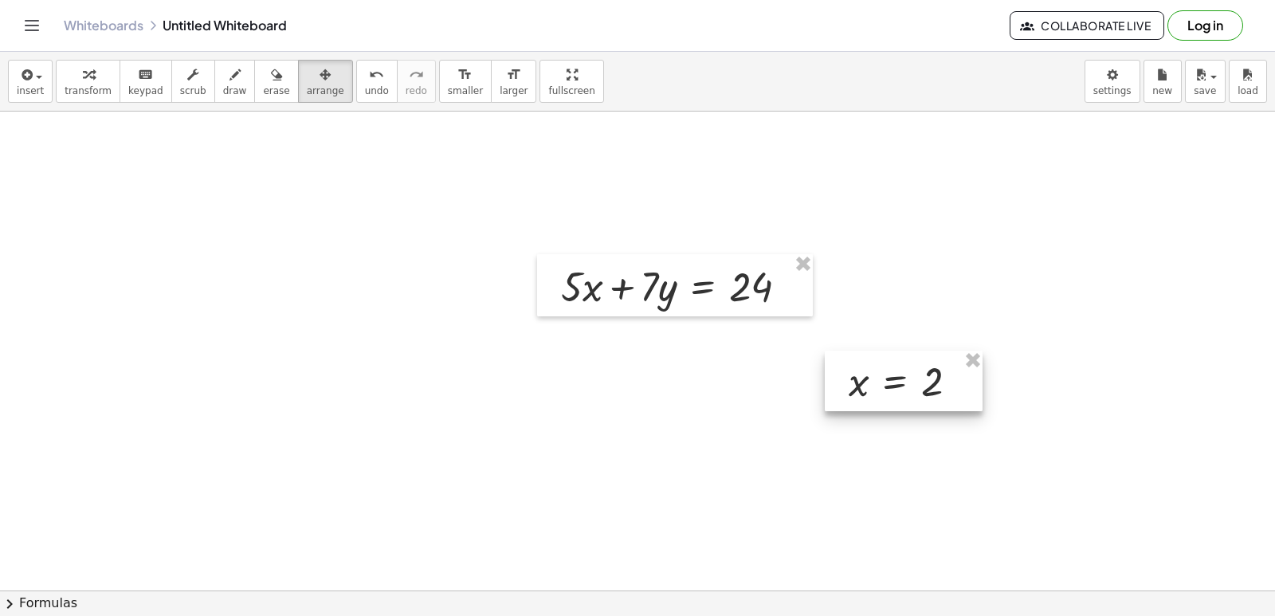
drag, startPoint x: 743, startPoint y: 511, endPoint x: 860, endPoint y: 346, distance: 202.3
click at [854, 359] on div at bounding box center [904, 381] width 158 height 61
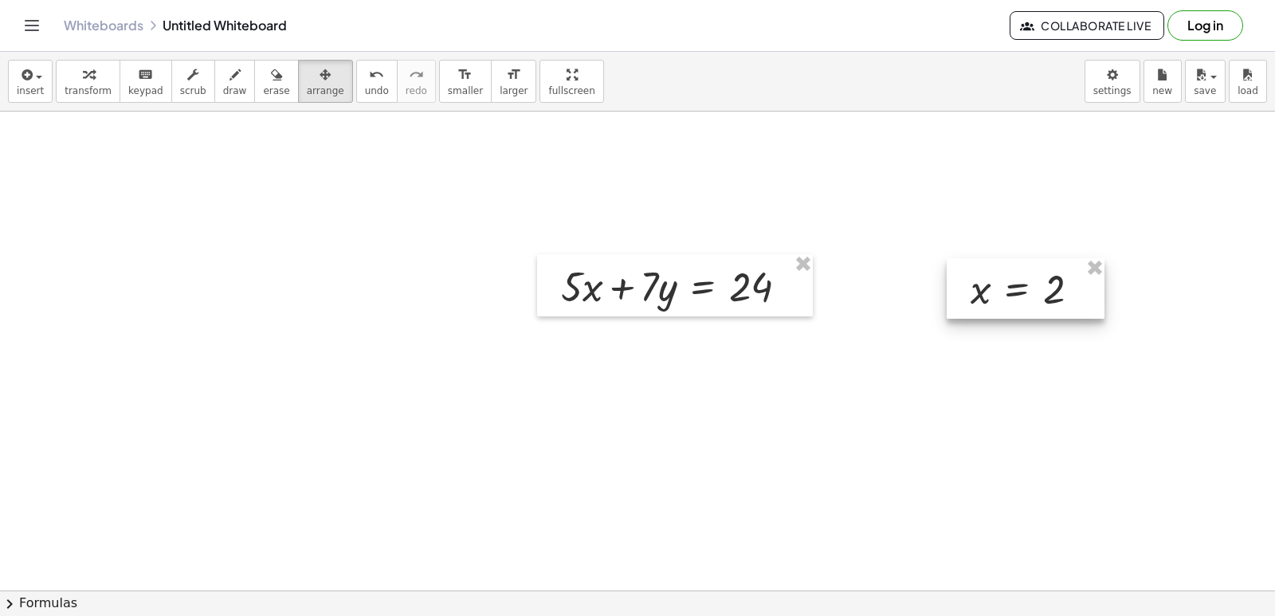
drag, startPoint x: 878, startPoint y: 366, endPoint x: 994, endPoint y: 290, distance: 138.6
click at [994, 290] on div at bounding box center [1026, 288] width 158 height 61
click at [91, 75] on div "button" at bounding box center [88, 74] width 47 height 19
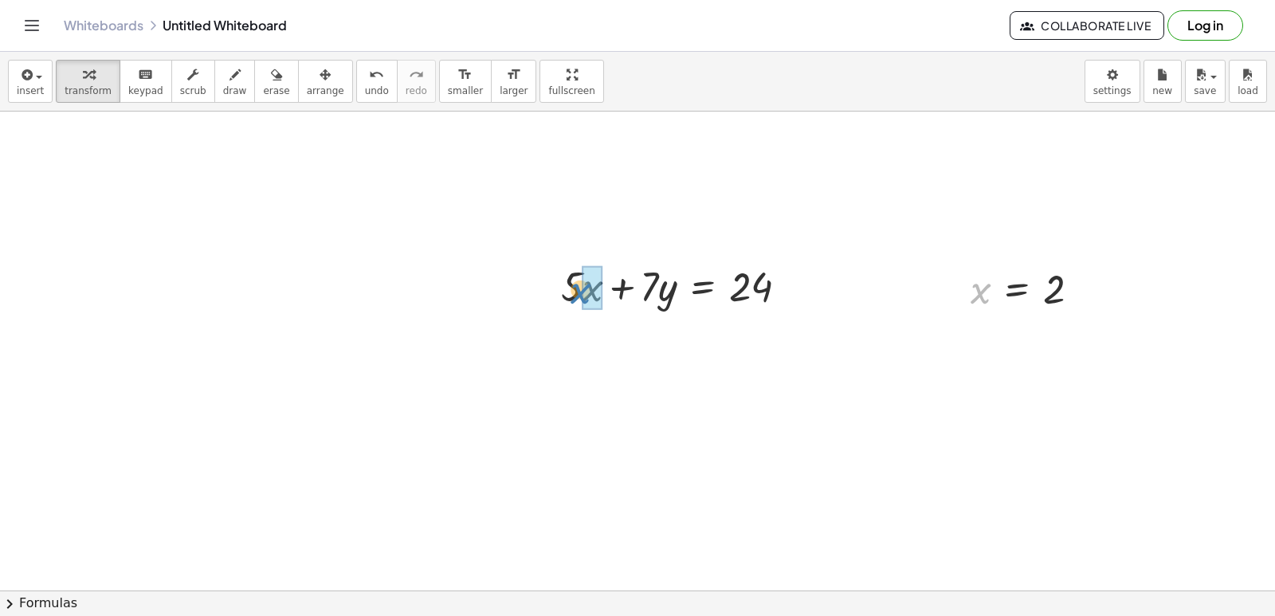
drag, startPoint x: 983, startPoint y: 301, endPoint x: 583, endPoint y: 301, distance: 400.0
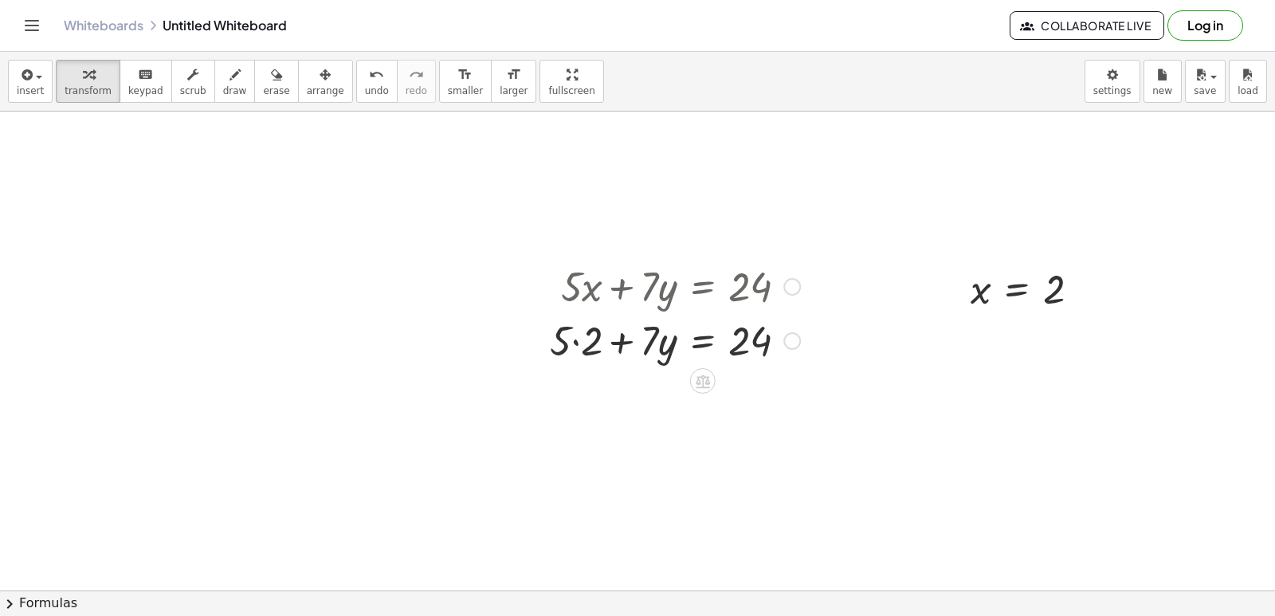
click at [576, 340] on div at bounding box center [675, 339] width 266 height 54
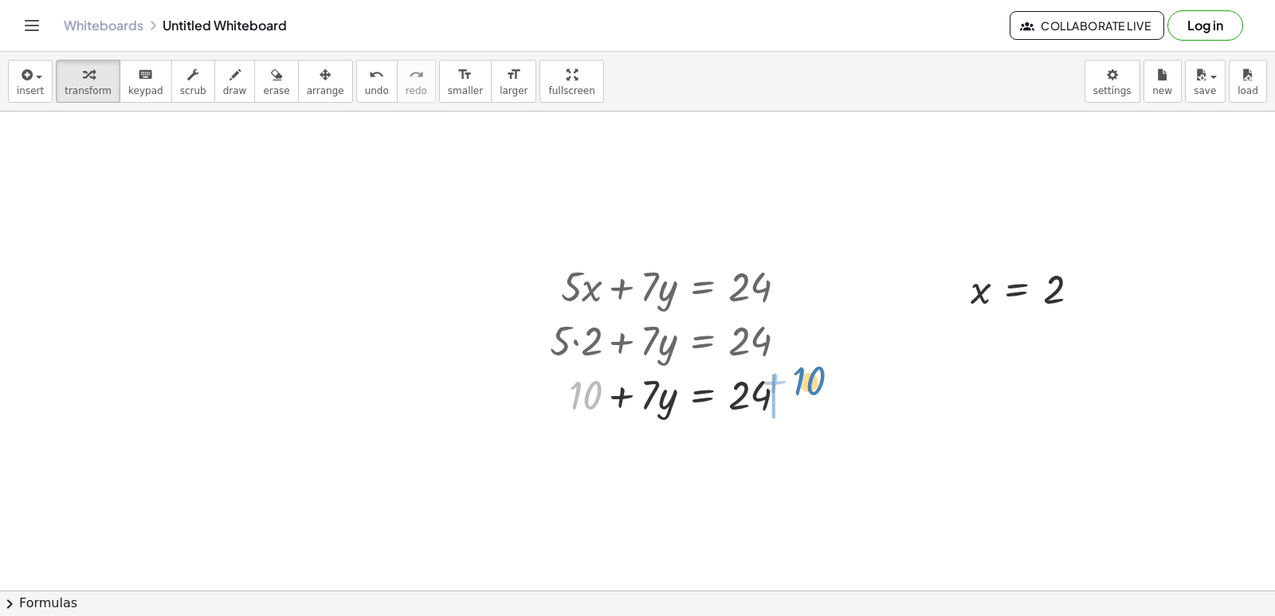
drag, startPoint x: 583, startPoint y: 394, endPoint x: 808, endPoint y: 379, distance: 225.1
click at [808, 379] on div at bounding box center [675, 393] width 266 height 54
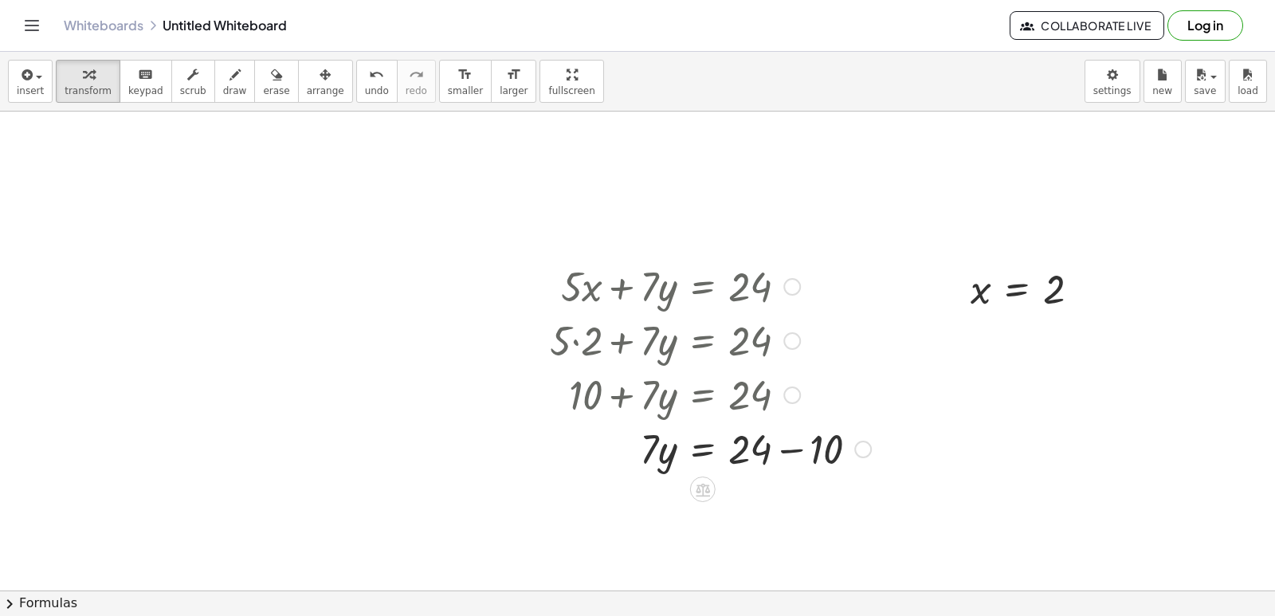
drag, startPoint x: 788, startPoint y: 450, endPoint x: 798, endPoint y: 346, distance: 104.9
click at [755, 615] on html "Graspable Math Activities Get Started Activity Bank Assigned Work Classes White…" at bounding box center [637, 308] width 1275 height 616
drag, startPoint x: 766, startPoint y: 544, endPoint x: 767, endPoint y: 484, distance: 60.6
drag, startPoint x: 767, startPoint y: 484, endPoint x: 791, endPoint y: 542, distance: 62.9
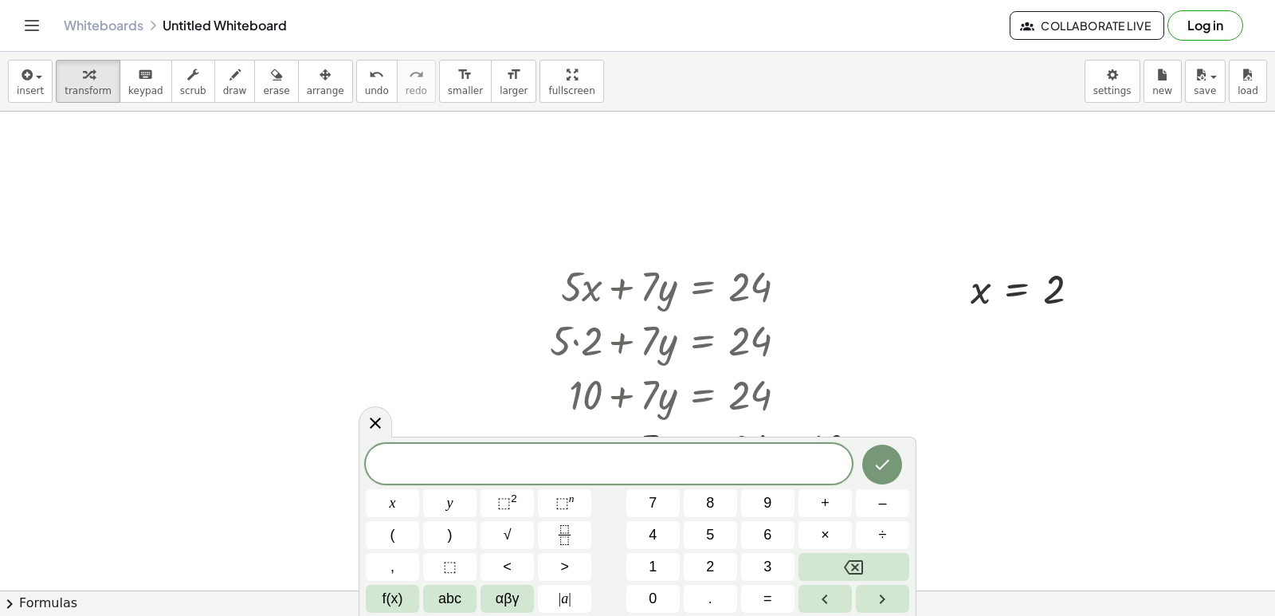
drag, startPoint x: 377, startPoint y: 415, endPoint x: 594, endPoint y: 474, distance: 224.6
click at [414, 436] on body "Graspable Math Activities Get Started Activity Bank Assigned Work Classes White…" at bounding box center [637, 308] width 1275 height 616
drag, startPoint x: 367, startPoint y: 417, endPoint x: 400, endPoint y: 417, distance: 32.7
click at [367, 417] on icon at bounding box center [375, 422] width 19 height 19
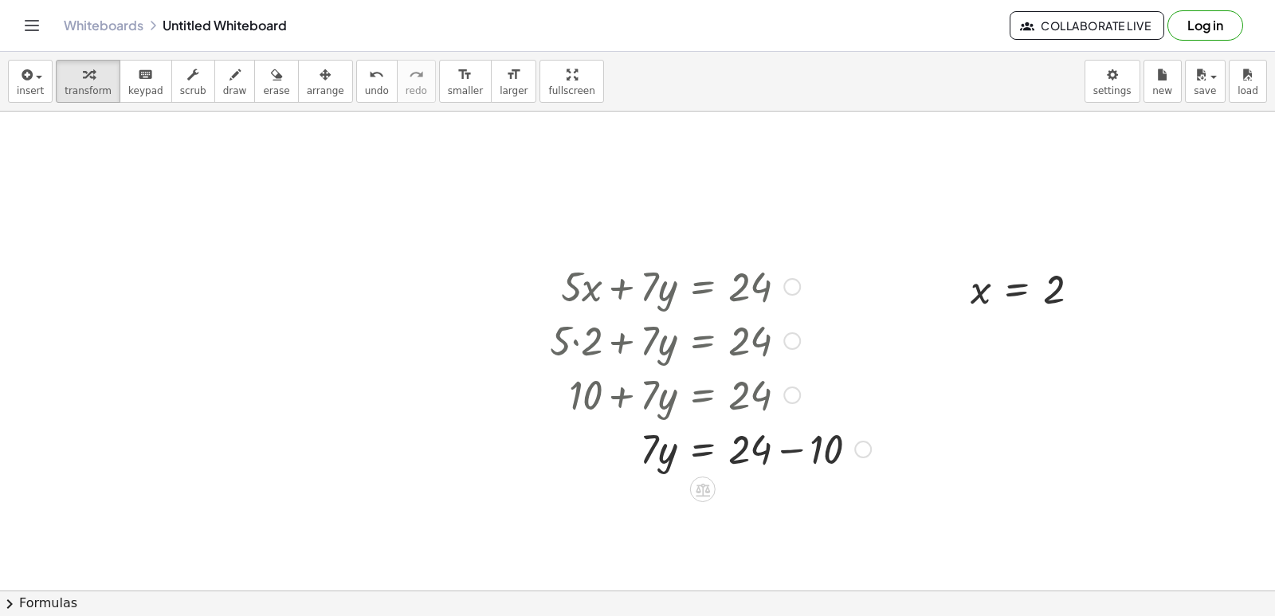
drag, startPoint x: 792, startPoint y: 451, endPoint x: 764, endPoint y: 461, distance: 29.5
click at [792, 450] on div at bounding box center [710, 448] width 337 height 54
drag, startPoint x: 652, startPoint y: 500, endPoint x: 751, endPoint y: 539, distance: 106.2
click at [734, 502] on div at bounding box center [710, 502] width 337 height 80
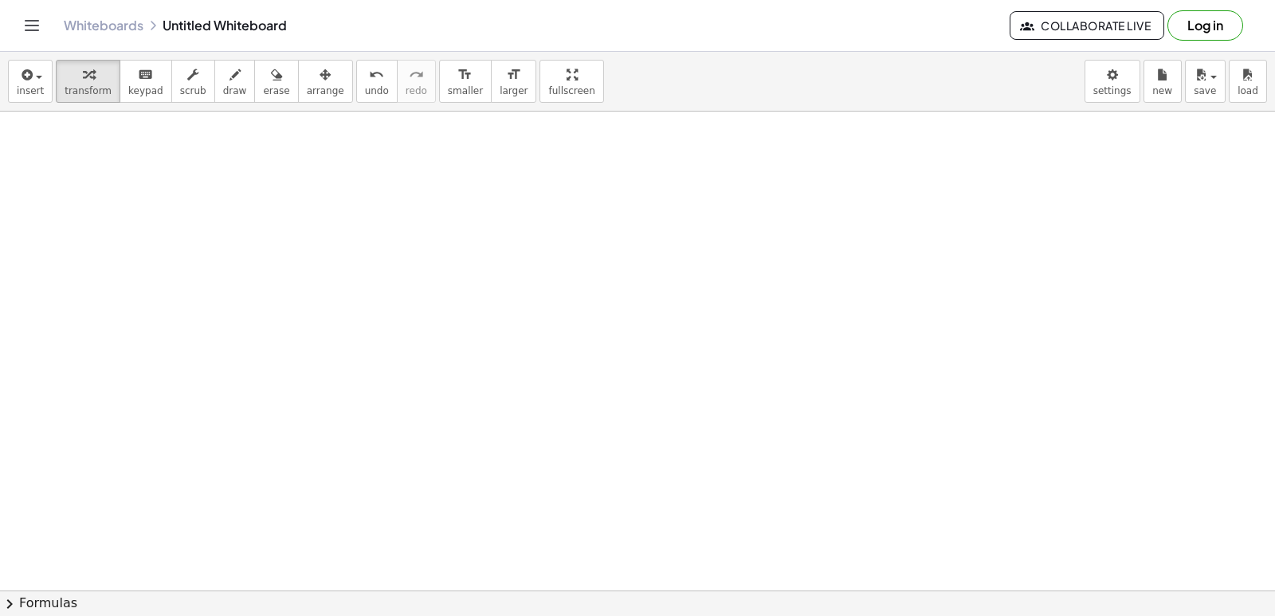
scroll to position [8379, 0]
drag, startPoint x: 431, startPoint y: 408, endPoint x: 435, endPoint y: 417, distance: 10.4
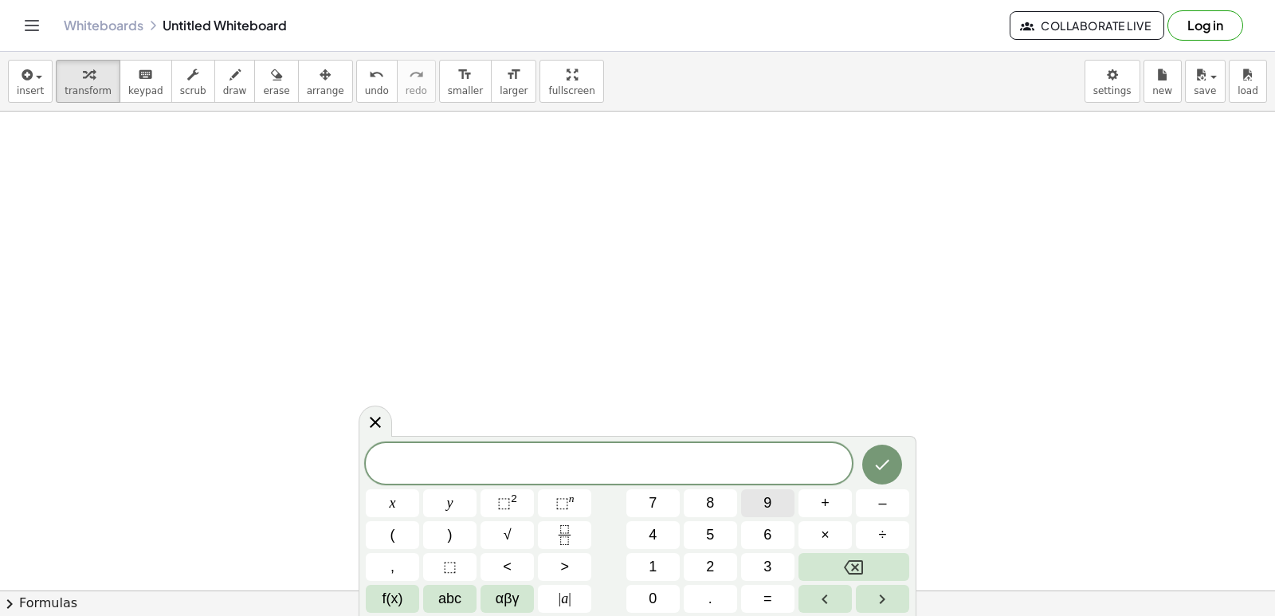
click at [774, 507] on button "9" at bounding box center [767, 503] width 53 height 28
click at [456, 502] on button "y" at bounding box center [449, 503] width 53 height 28
click at [878, 508] on span "–" at bounding box center [882, 503] width 8 height 22
click at [702, 531] on button "5" at bounding box center [710, 535] width 53 height 28
click at [412, 511] on button "x" at bounding box center [392, 503] width 53 height 28
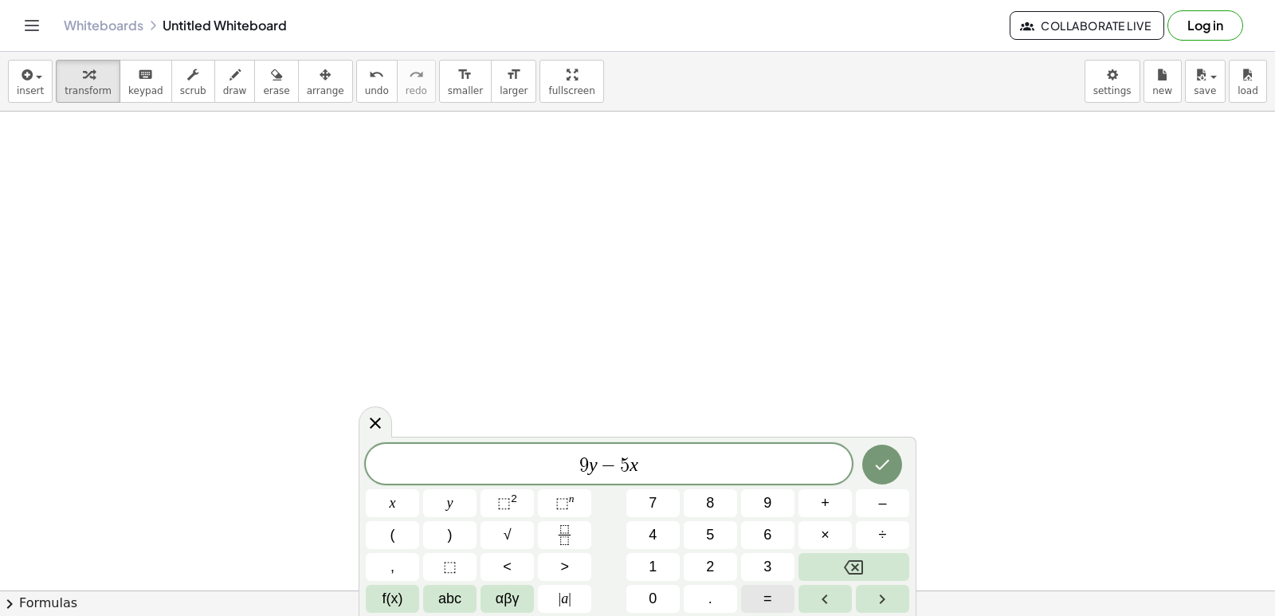
click at [775, 592] on button "=" at bounding box center [767, 599] width 53 height 28
click at [665, 566] on button "1" at bounding box center [652, 567] width 53 height 28
click at [658, 500] on button "7" at bounding box center [652, 503] width 53 height 28
click at [882, 468] on icon "Done" at bounding box center [881, 464] width 19 height 19
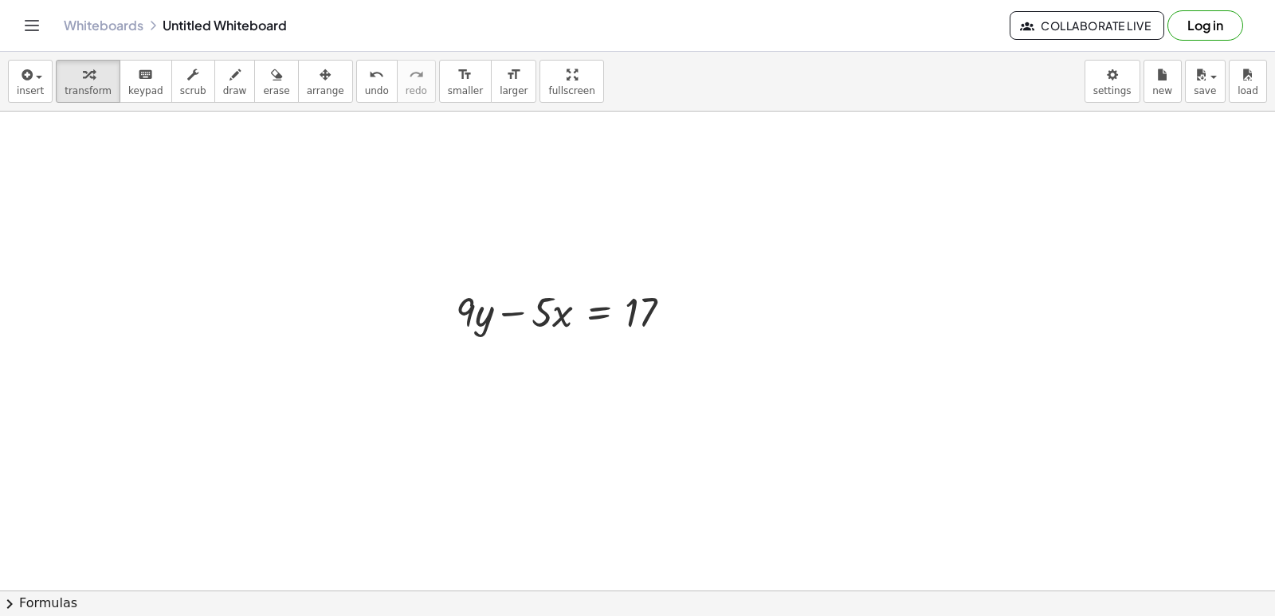
scroll to position [8539, 0]
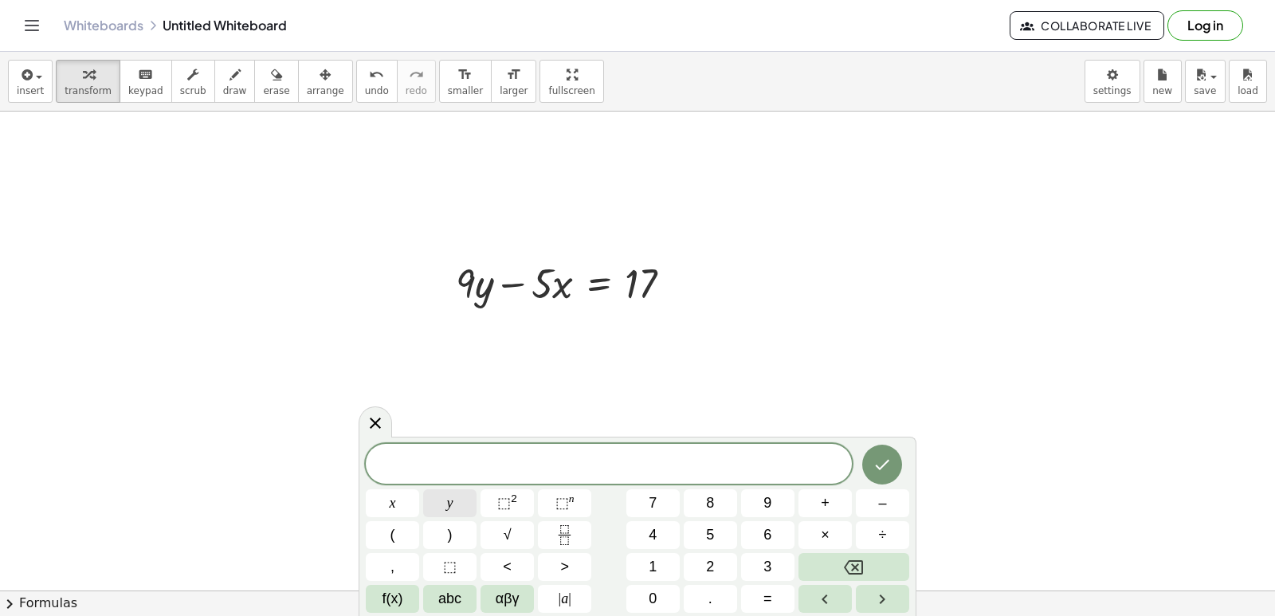
click at [459, 505] on button "y" at bounding box center [449, 503] width 53 height 28
click at [769, 585] on button "=" at bounding box center [767, 599] width 53 height 28
click at [774, 567] on button "3" at bounding box center [767, 567] width 53 height 28
click at [868, 471] on button "Done" at bounding box center [882, 465] width 40 height 40
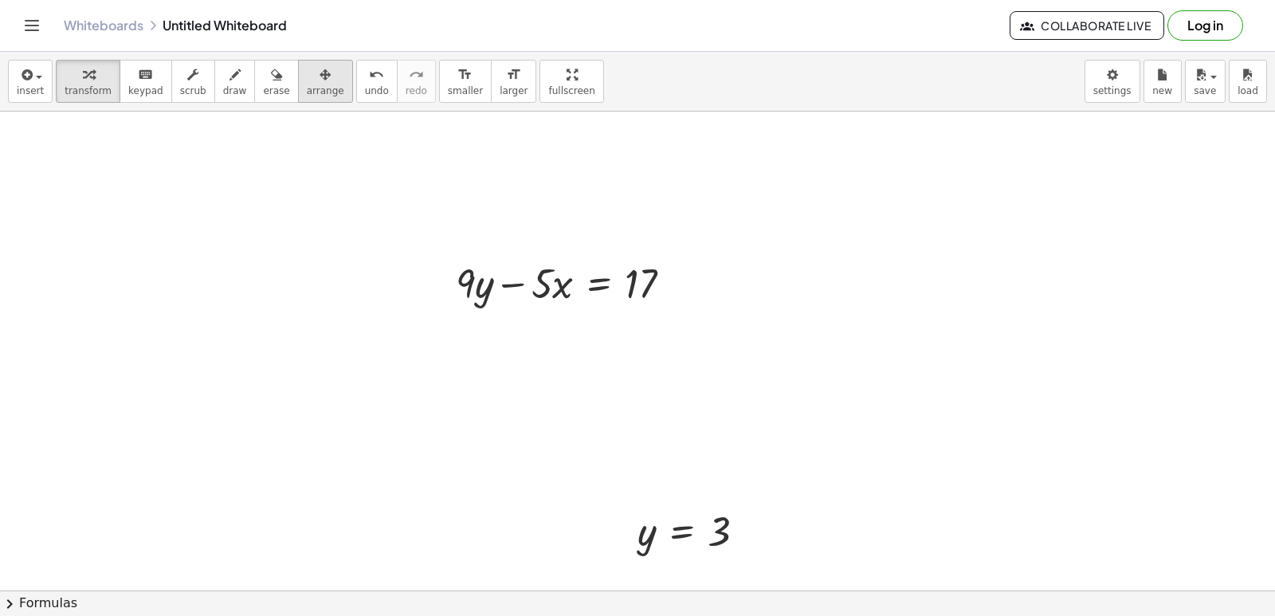
click at [319, 79] on icon "button" at bounding box center [324, 74] width 11 height 19
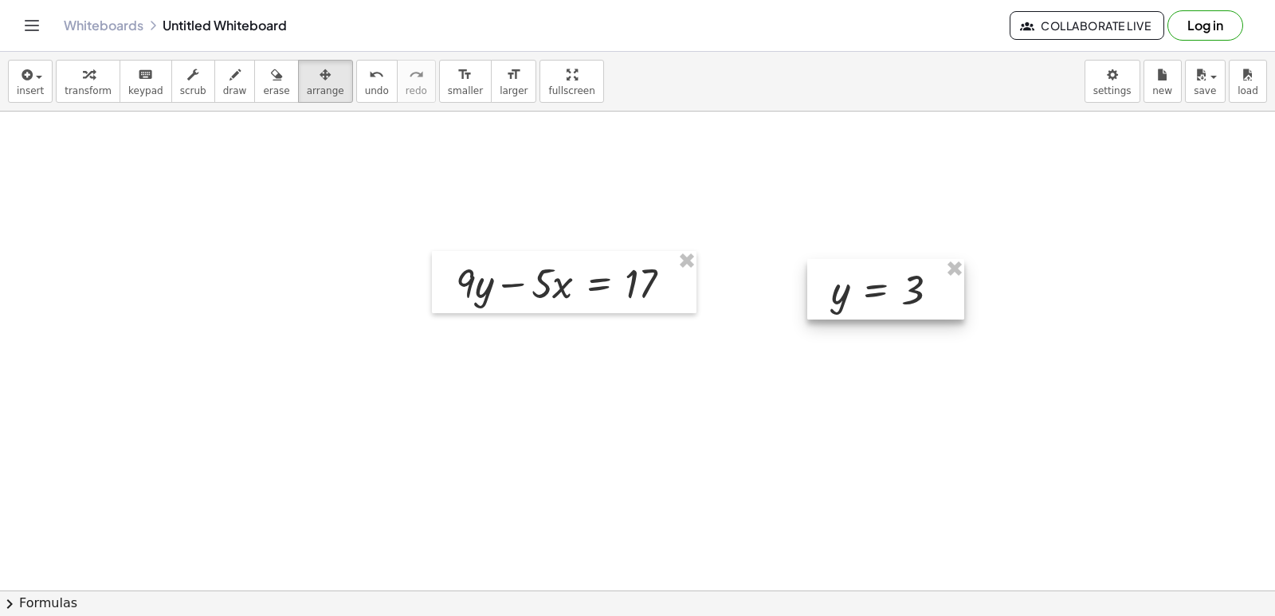
drag, startPoint x: 683, startPoint y: 535, endPoint x: 876, endPoint y: 293, distance: 309.5
click at [876, 293] on div at bounding box center [885, 289] width 157 height 61
click at [88, 88] on span "transform" at bounding box center [88, 90] width 47 height 11
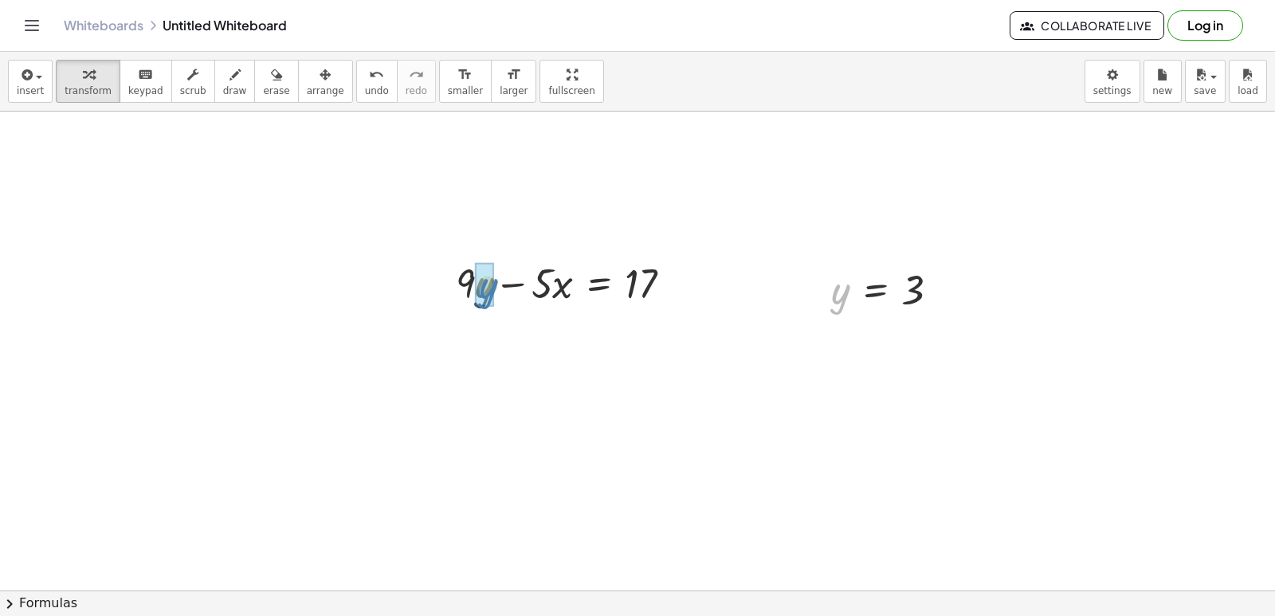
drag, startPoint x: 839, startPoint y: 291, endPoint x: 488, endPoint y: 286, distance: 351.4
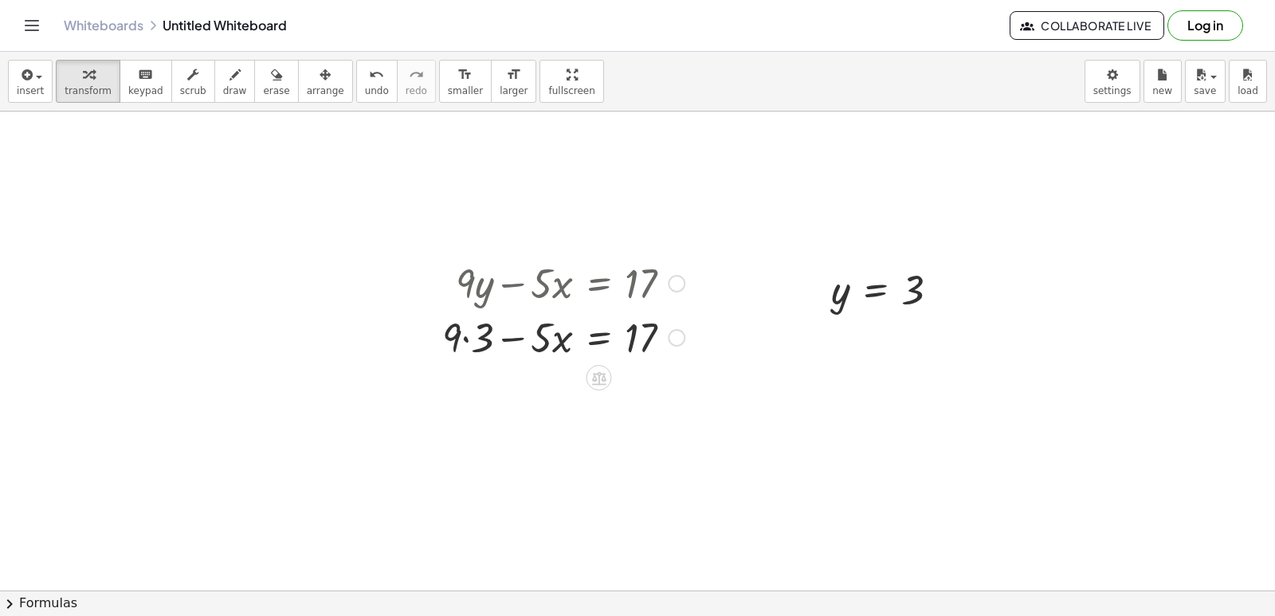
click at [465, 338] on div at bounding box center [563, 336] width 258 height 54
drag, startPoint x: 462, startPoint y: 388, endPoint x: 700, endPoint y: 394, distance: 238.3
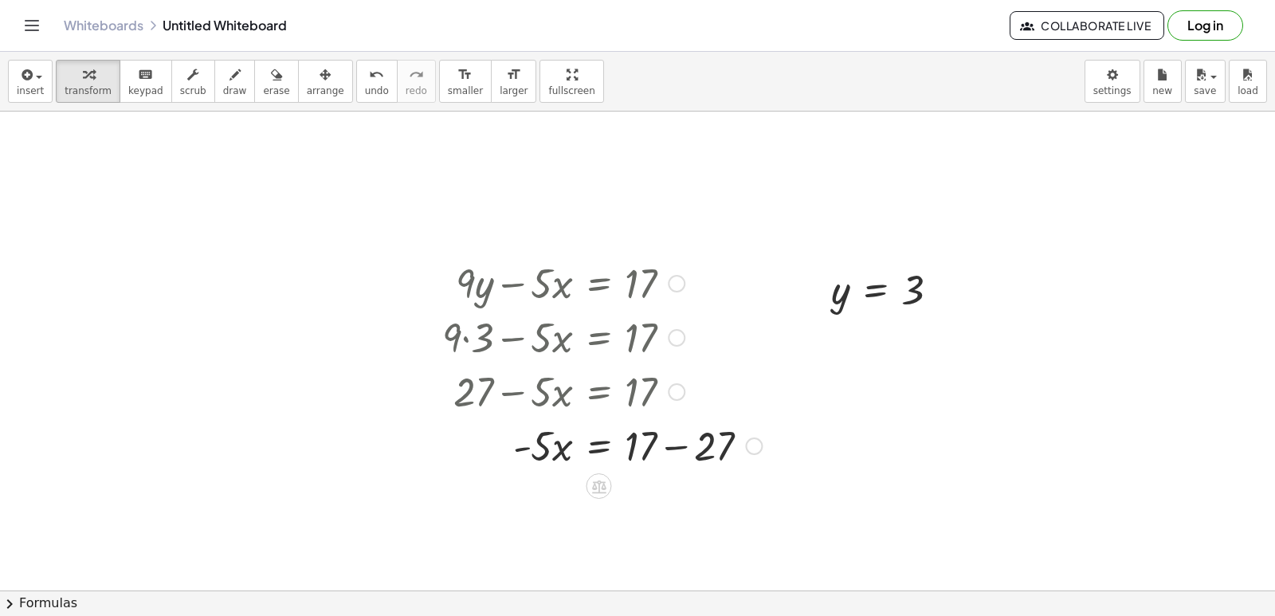
click at [672, 448] on div at bounding box center [601, 444] width 335 height 54
drag, startPoint x: 550, startPoint y: 496, endPoint x: 678, endPoint y: 539, distance: 135.3
click at [664, 497] on div at bounding box center [601, 499] width 335 height 80
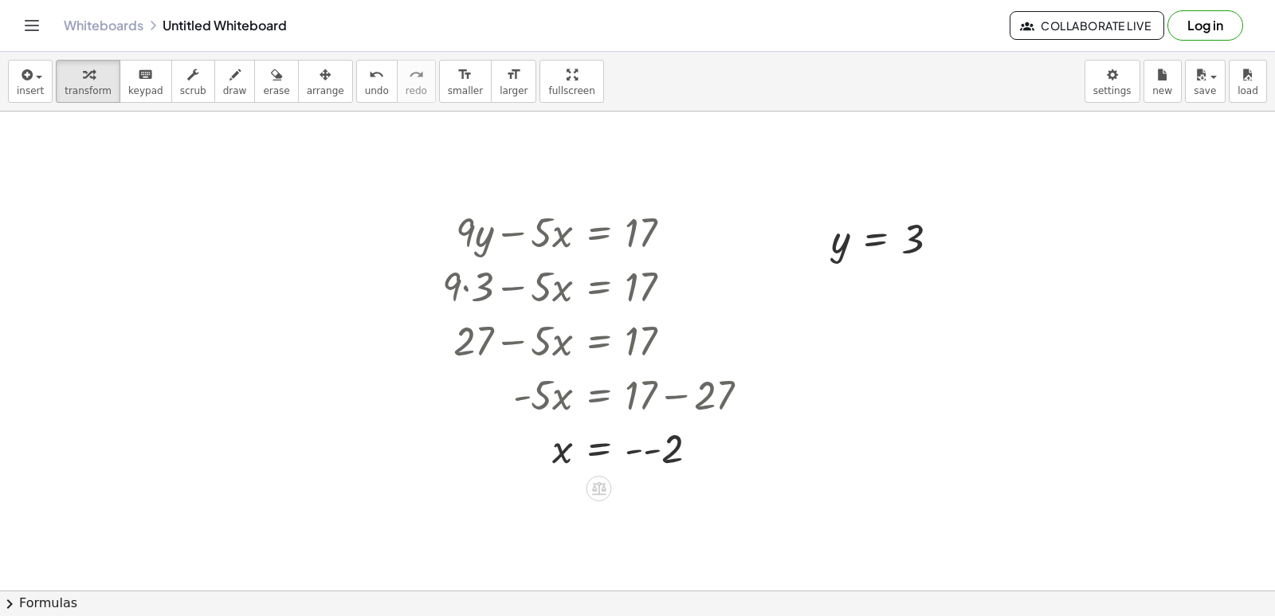
scroll to position [8619, 0]
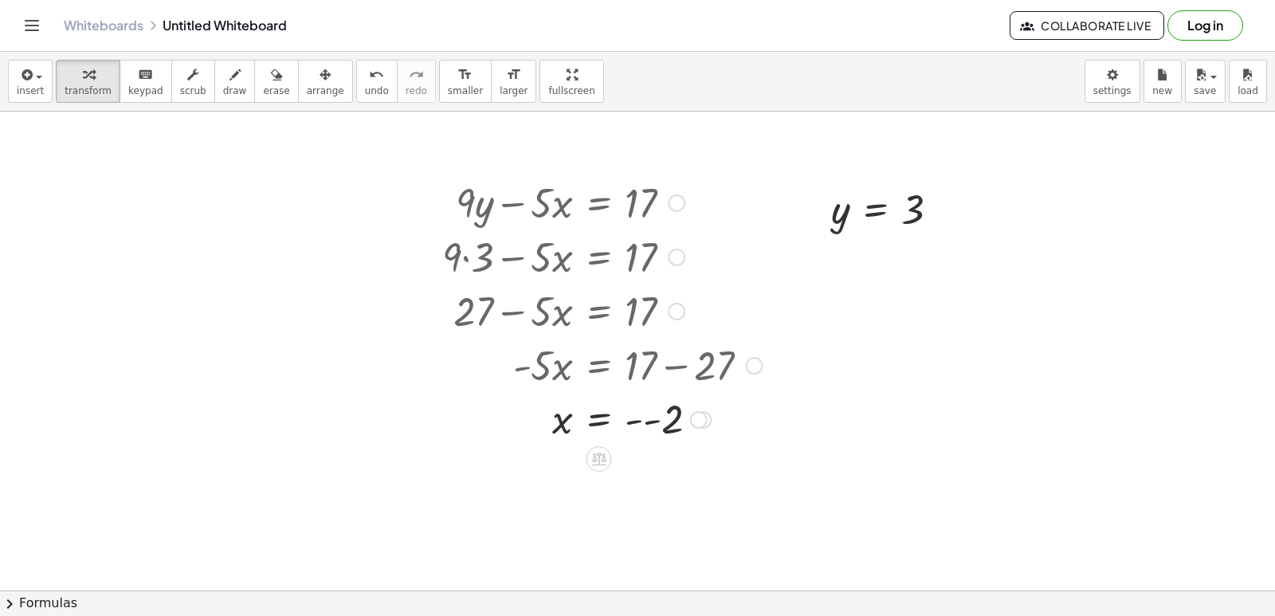
drag, startPoint x: 650, startPoint y: 403, endPoint x: 587, endPoint y: 223, distance: 190.7
drag, startPoint x: 637, startPoint y: 228, endPoint x: 633, endPoint y: 214, distance: 13.9
click at [634, 217] on div at bounding box center [601, 201] width 335 height 54
click at [671, 191] on div at bounding box center [601, 201] width 335 height 54
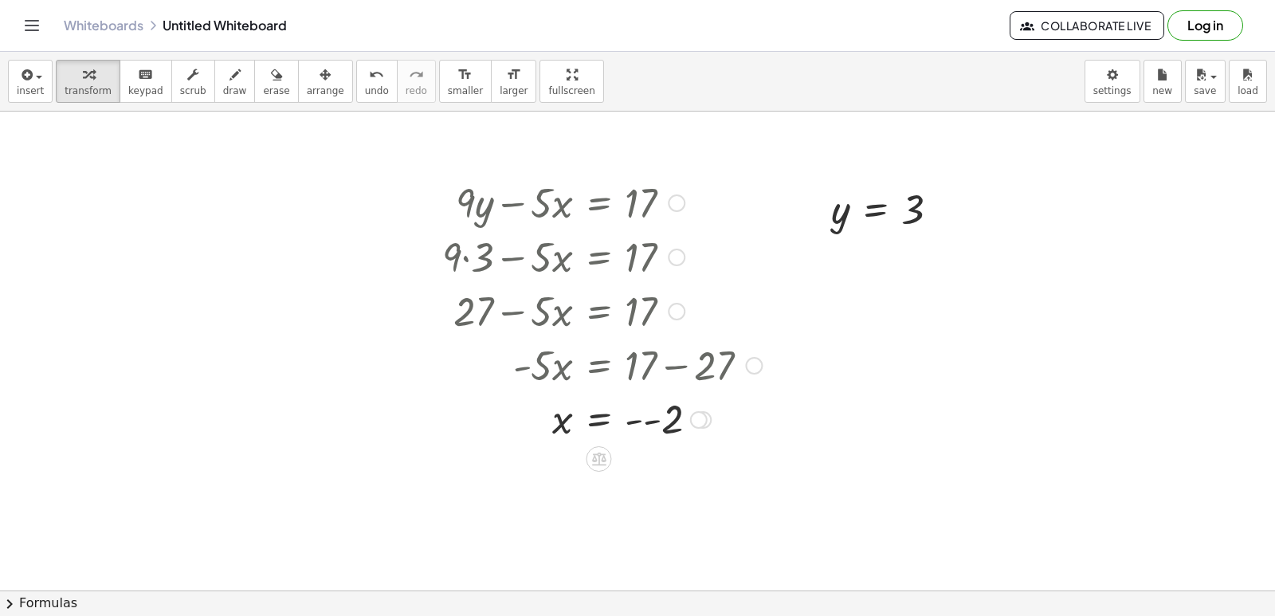
click at [676, 197] on div at bounding box center [677, 203] width 18 height 18
click at [674, 260] on div at bounding box center [677, 258] width 18 height 18
click at [617, 413] on div at bounding box center [601, 418] width 335 height 53
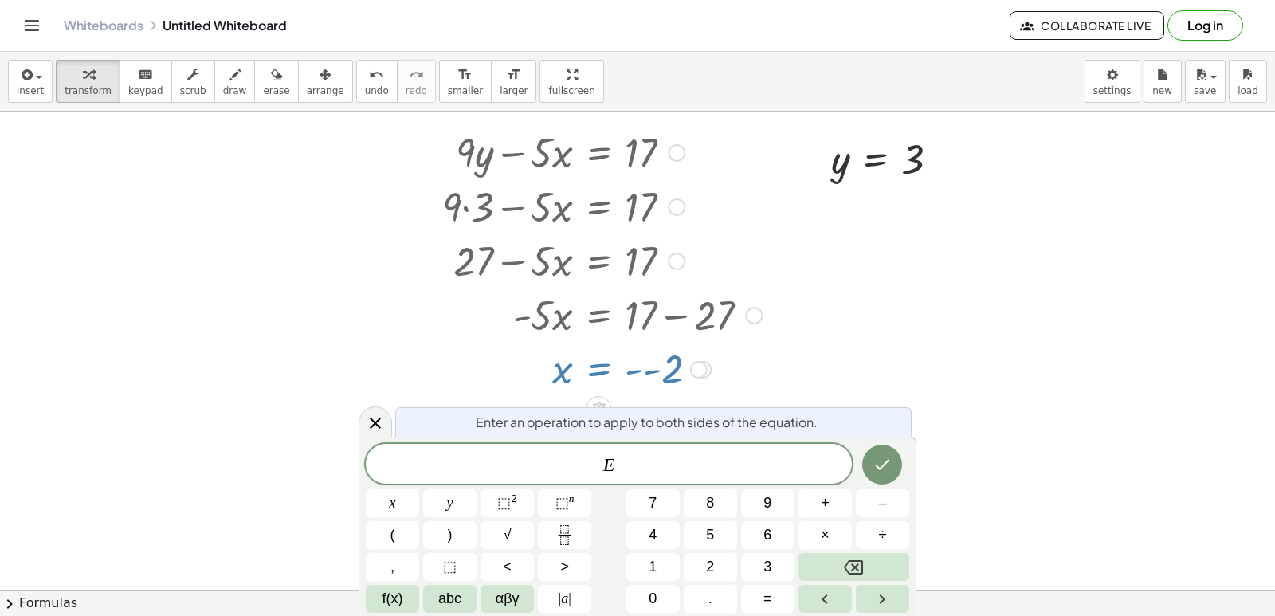
scroll to position [8670, 0]
drag, startPoint x: 308, startPoint y: 317, endPoint x: 424, endPoint y: 290, distance: 119.4
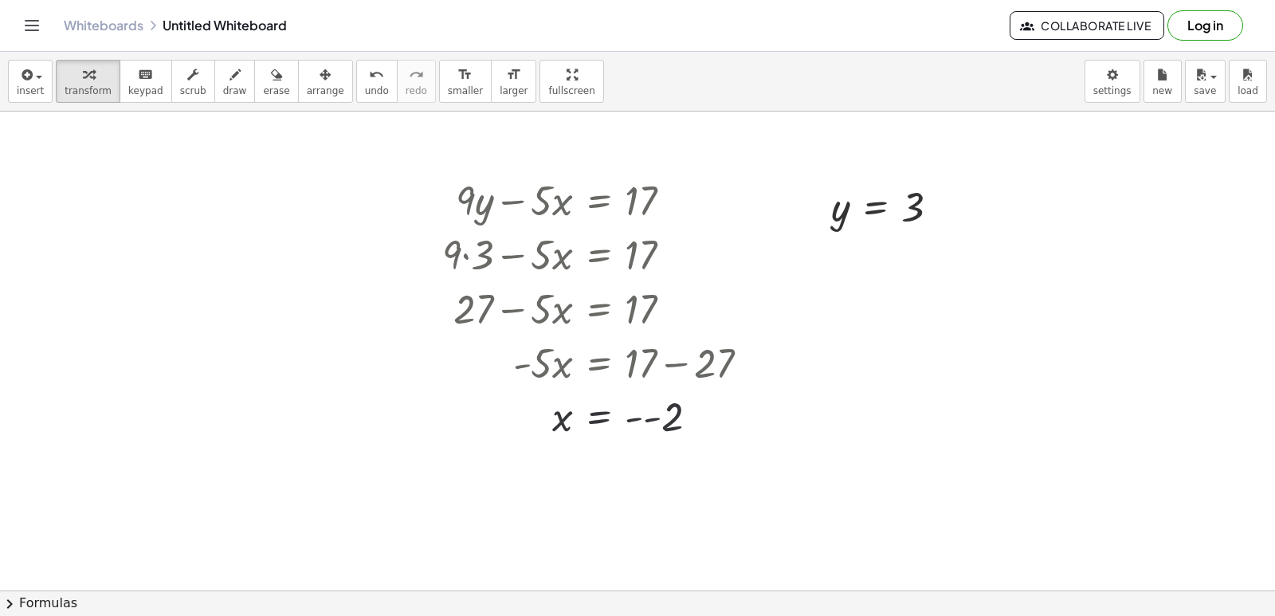
scroll to position [8619, 0]
drag, startPoint x: 445, startPoint y: 158, endPoint x: 704, endPoint y: 326, distance: 308.7
drag, startPoint x: 700, startPoint y: 325, endPoint x: 786, endPoint y: 382, distance: 103.4
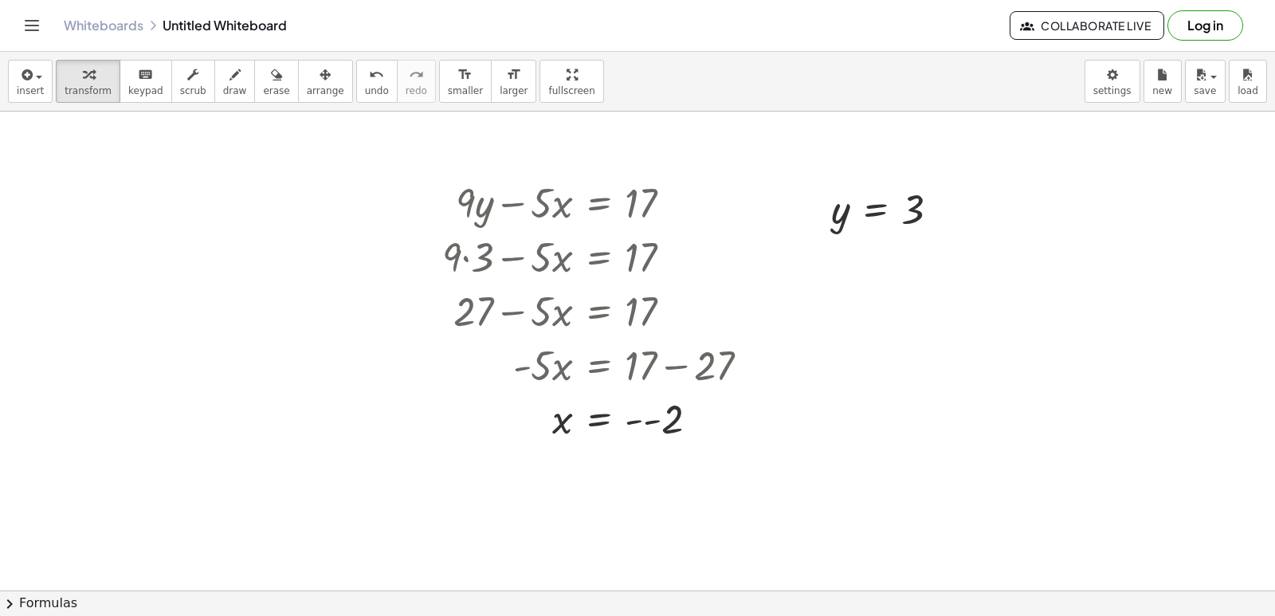
drag, startPoint x: 849, startPoint y: 396, endPoint x: 854, endPoint y: 373, distance: 23.6
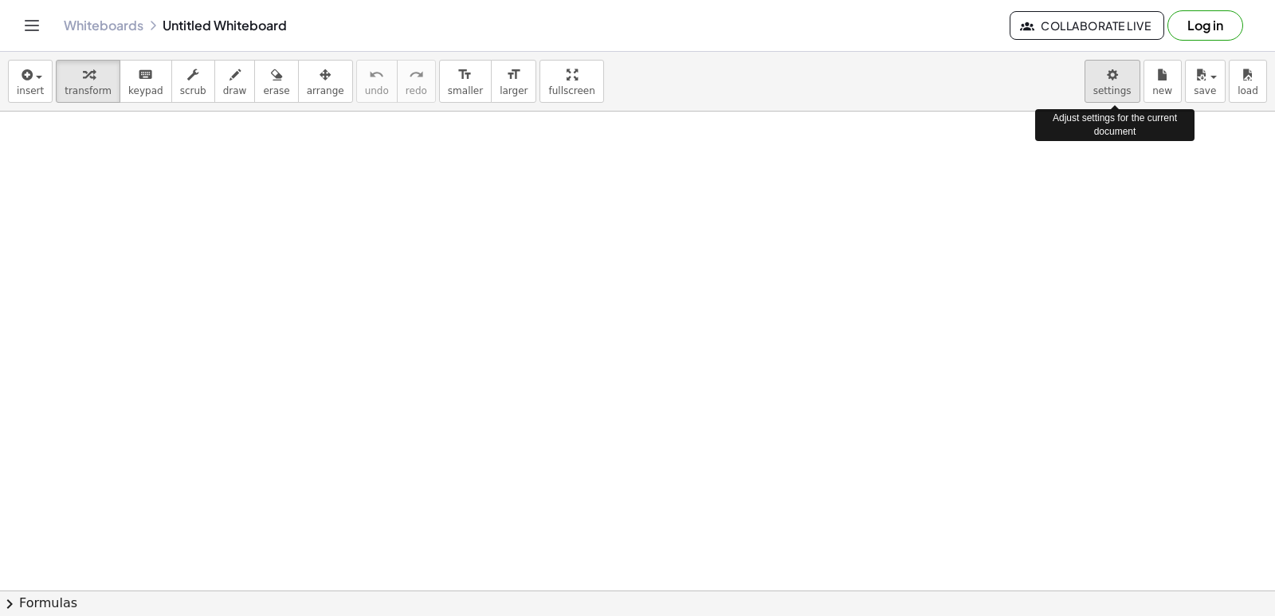
click at [1115, 69] on body "Graspable Math Activities Get Started Activity Bank Assigned Work Classes White…" at bounding box center [637, 308] width 1275 height 616
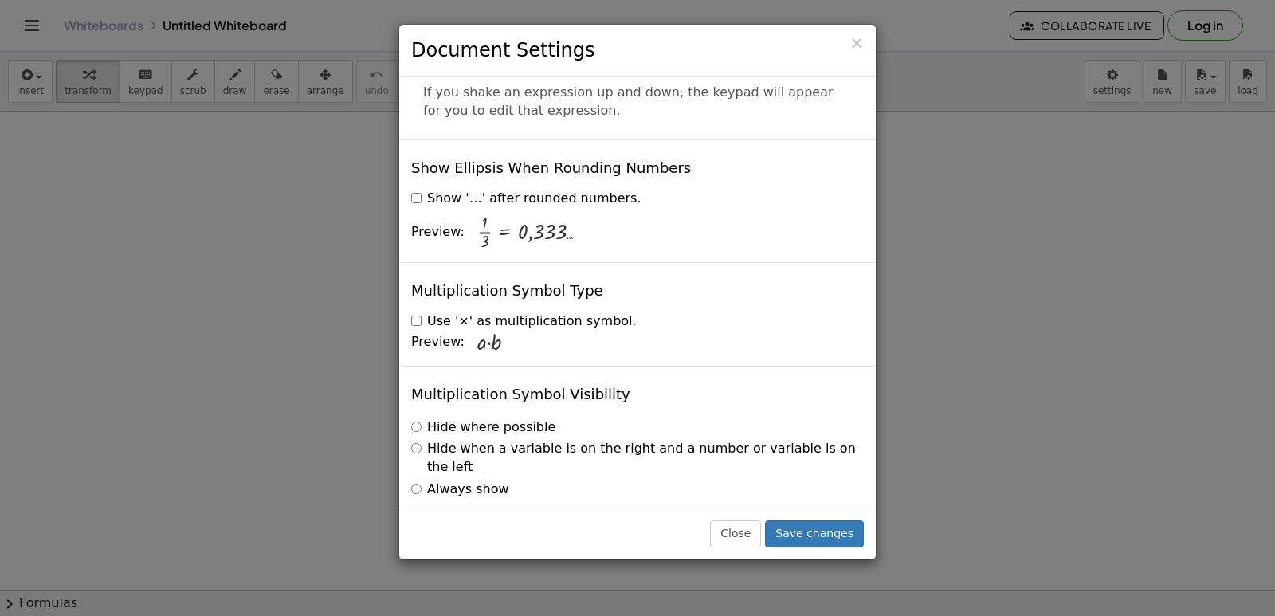
scroll to position [3825, 0]
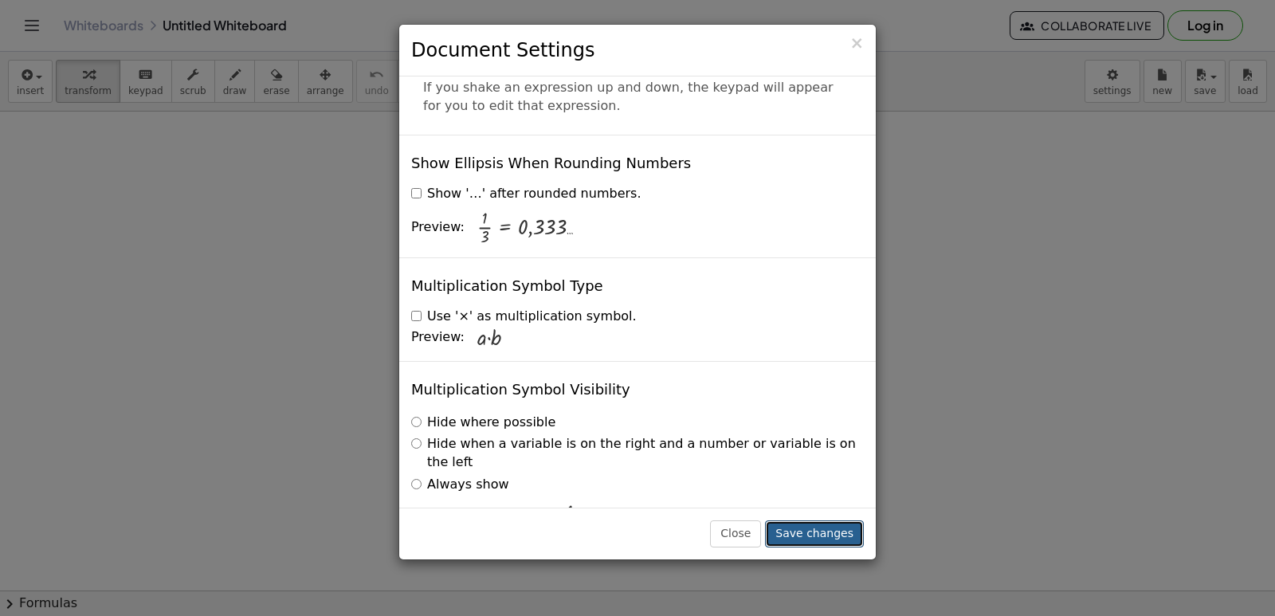
click at [816, 523] on button "Save changes" at bounding box center [814, 533] width 99 height 27
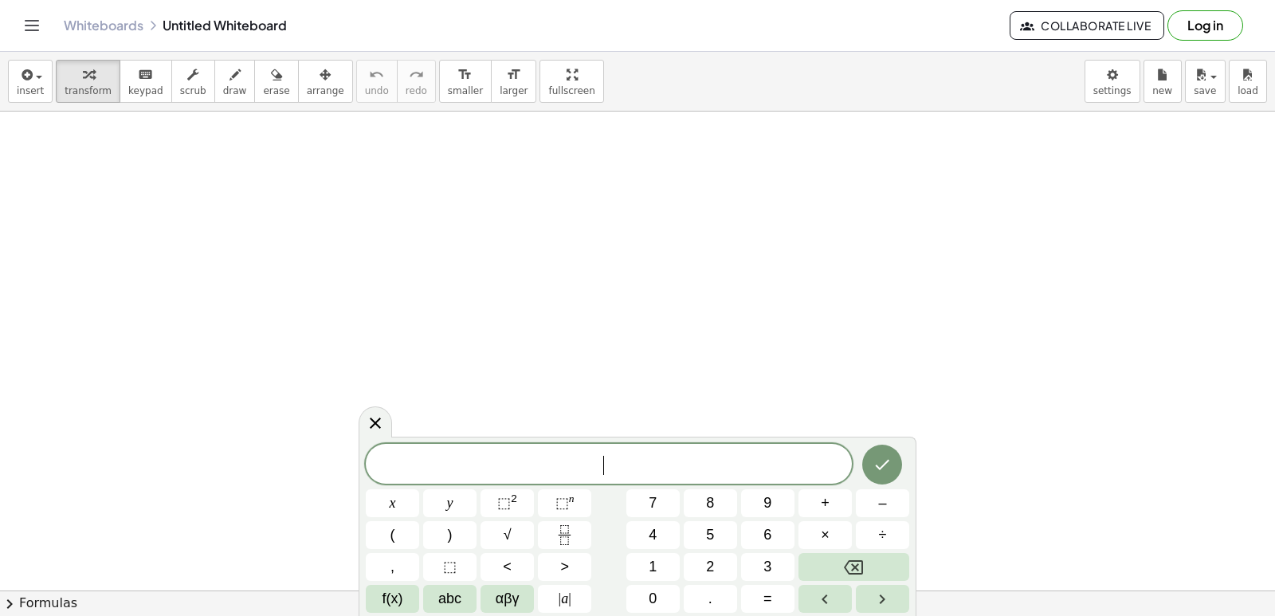
click at [657, 498] on span "7" at bounding box center [653, 503] width 8 height 22
click at [369, 500] on button "x" at bounding box center [392, 503] width 53 height 28
click at [821, 496] on span "+" at bounding box center [825, 503] width 9 height 22
click at [716, 537] on button "5" at bounding box center [710, 535] width 53 height 28
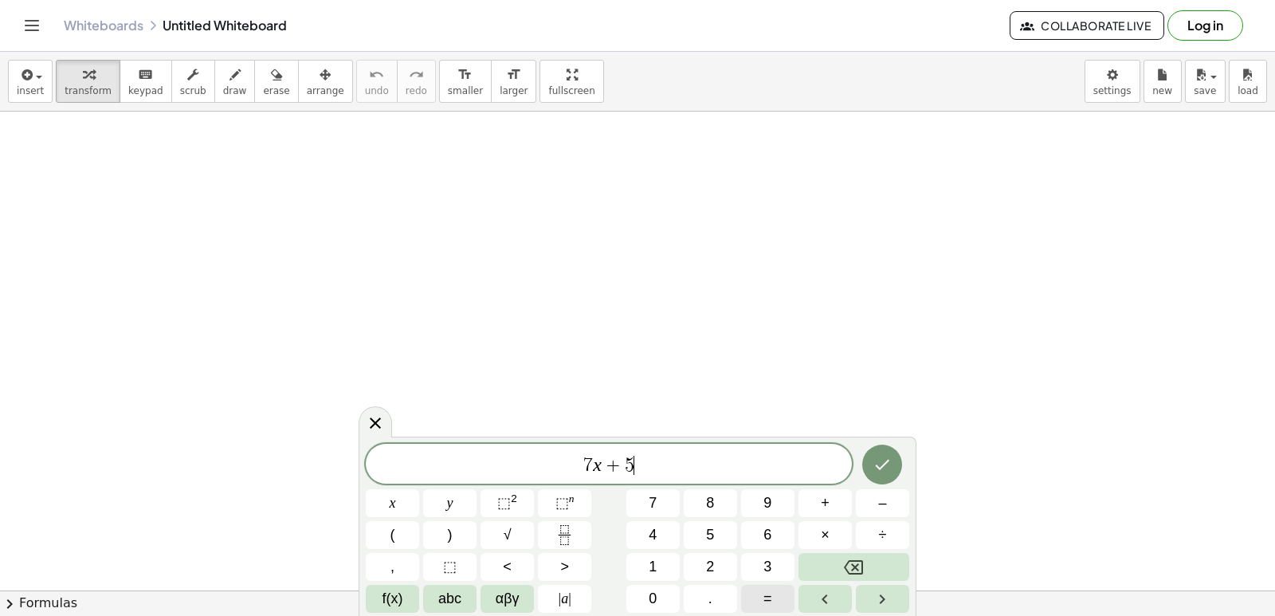
click at [753, 597] on button "=" at bounding box center [767, 599] width 53 height 28
click at [653, 560] on span "1" at bounding box center [653, 567] width 8 height 22
click at [763, 500] on span "9" at bounding box center [767, 503] width 8 height 22
click at [867, 468] on button "Done" at bounding box center [882, 465] width 40 height 40
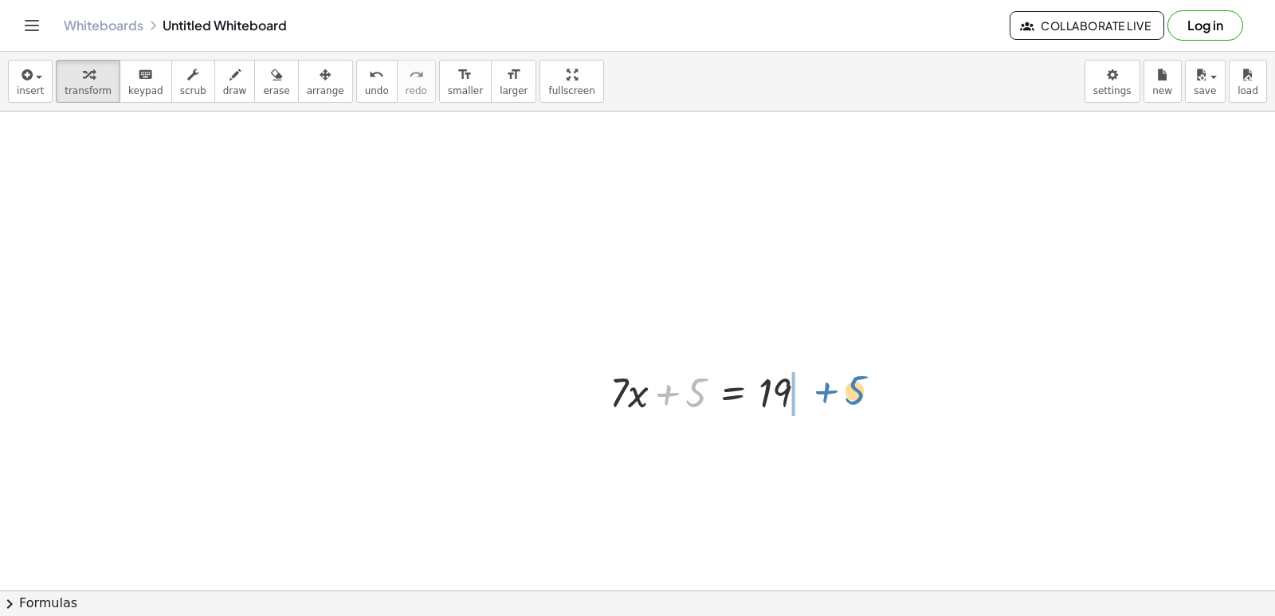
drag, startPoint x: 699, startPoint y: 383, endPoint x: 840, endPoint y: 386, distance: 141.1
click at [785, 446] on div at bounding box center [744, 445] width 284 height 54
click at [798, 441] on div at bounding box center [744, 445] width 284 height 54
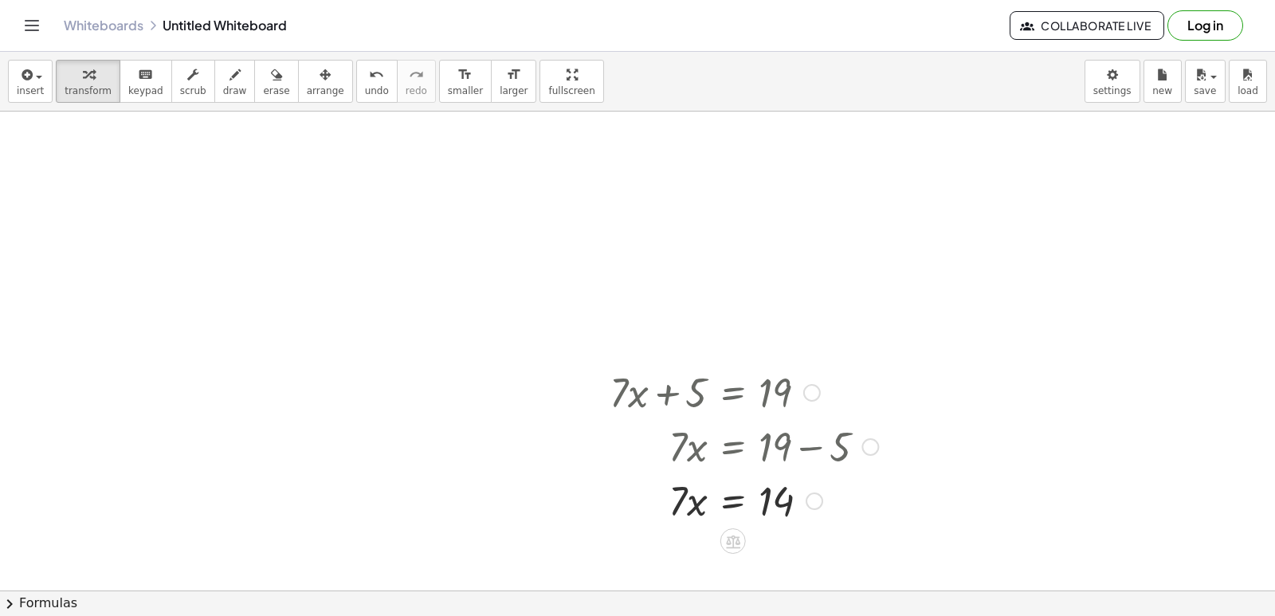
click at [695, 509] on div at bounding box center [744, 499] width 284 height 54
drag, startPoint x: 683, startPoint y: 507, endPoint x: 769, endPoint y: 550, distance: 96.2
click at [770, 500] on div at bounding box center [744, 500] width 284 height 80
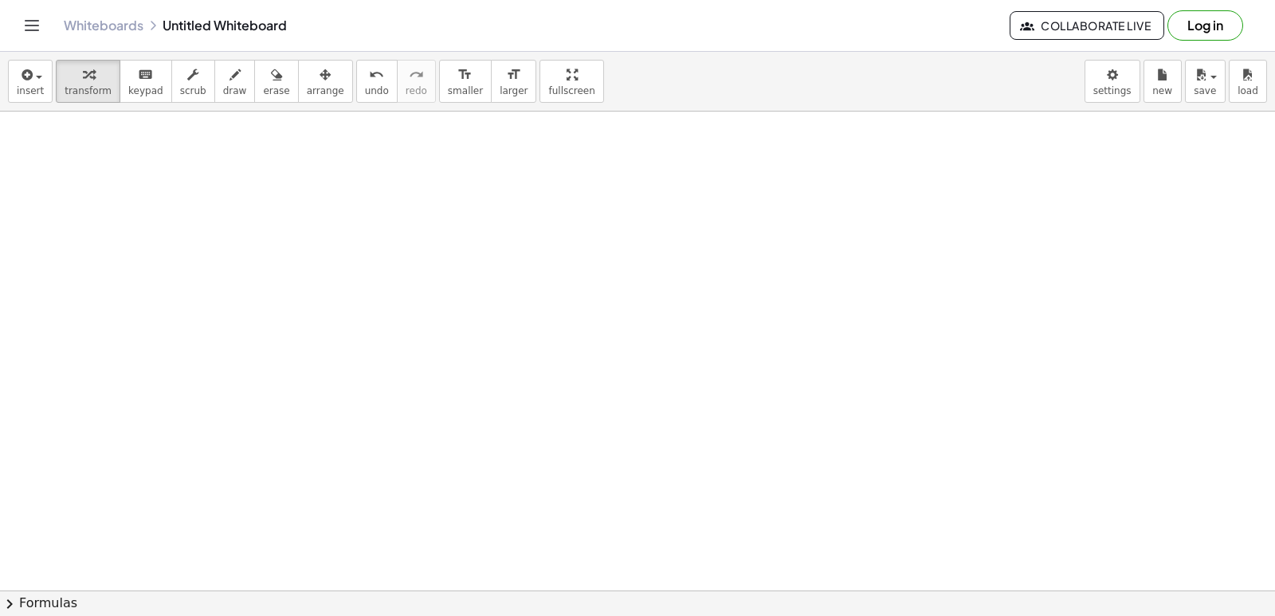
scroll to position [582, 0]
drag, startPoint x: 310, startPoint y: 335, endPoint x: 309, endPoint y: 358, distance: 23.1
click at [310, 357] on div at bounding box center [637, 247] width 1275 height 1437
click at [284, 318] on div at bounding box center [637, 247] width 1275 height 1437
click at [287, 318] on div at bounding box center [637, 247] width 1275 height 1437
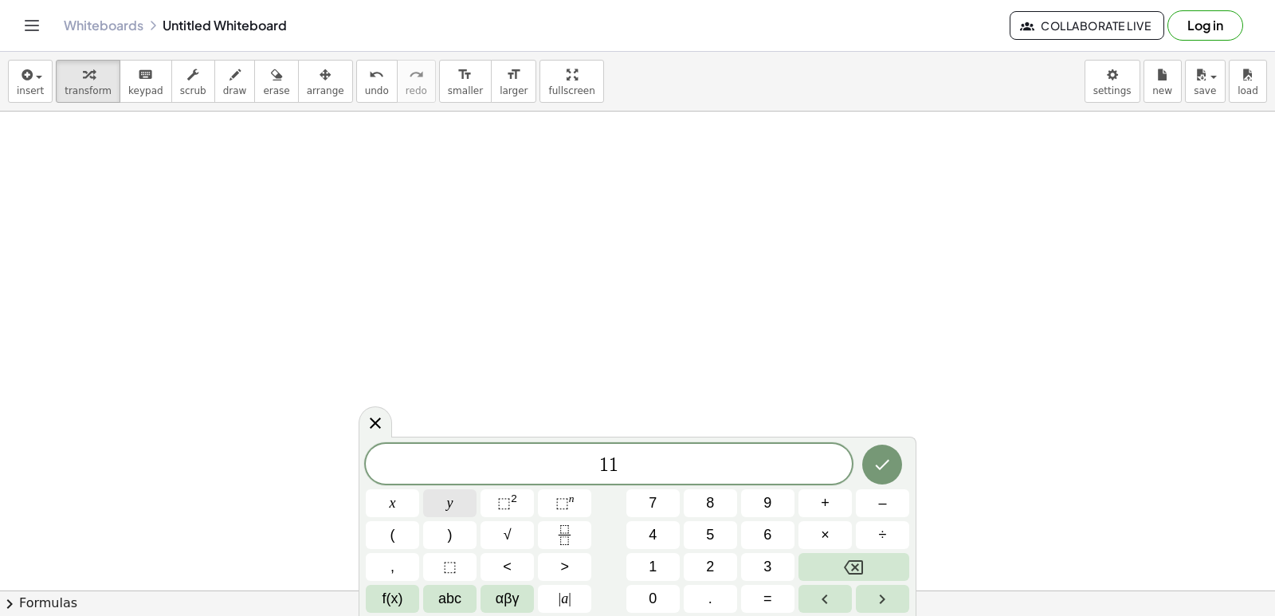
click at [453, 500] on button "y" at bounding box center [449, 503] width 53 height 28
click at [883, 506] on span "–" at bounding box center [882, 503] width 8 height 22
click at [709, 560] on button "2" at bounding box center [710, 567] width 53 height 28
click at [700, 526] on button "5" at bounding box center [710, 535] width 53 height 28
click at [770, 597] on button "=" at bounding box center [767, 599] width 53 height 28
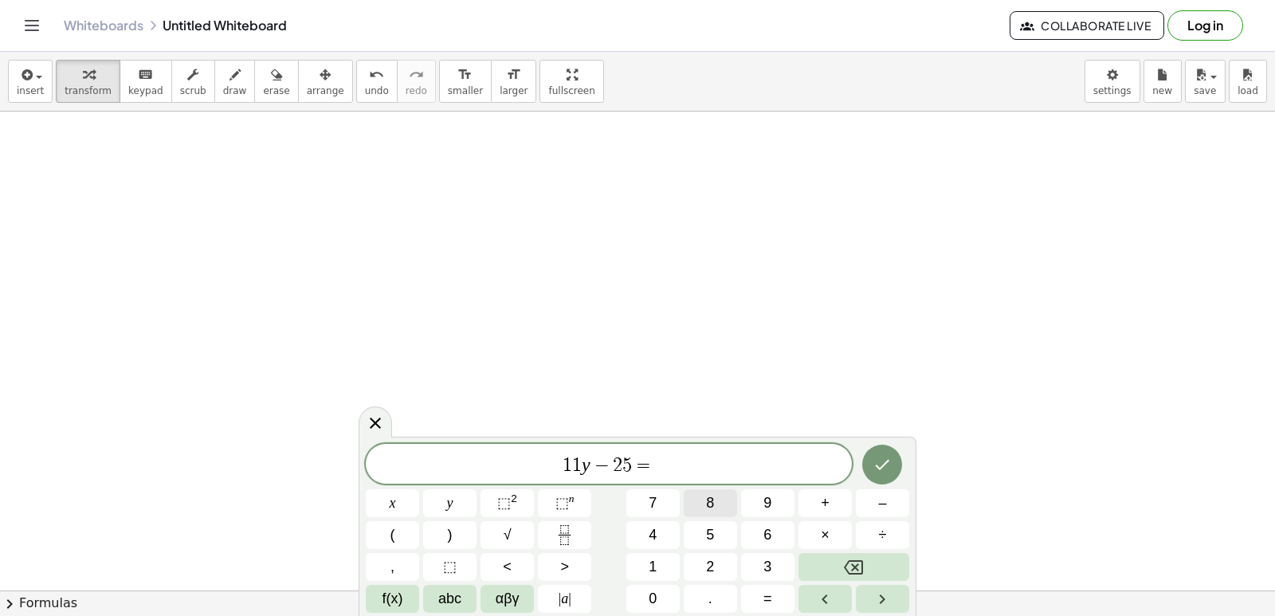
click at [704, 507] on button "8" at bounding box center [710, 503] width 53 height 28
click at [868, 456] on button "Done" at bounding box center [882, 465] width 40 height 40
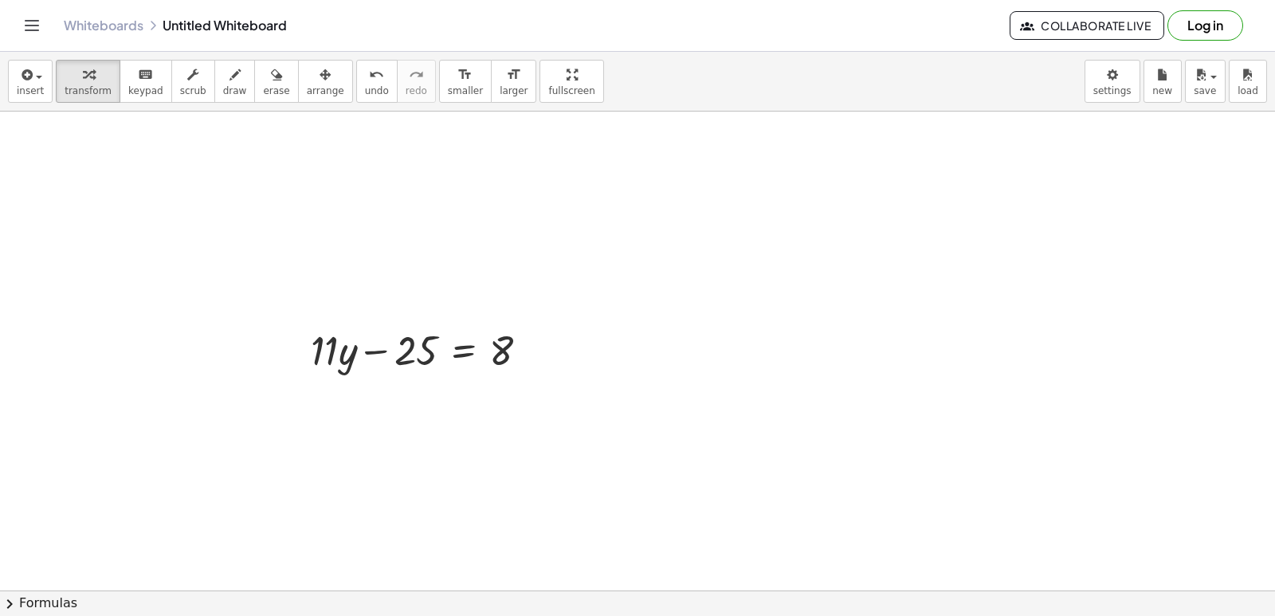
drag, startPoint x: 0, startPoint y: 406, endPoint x: 624, endPoint y: 280, distance: 636.4
click at [624, 282] on div at bounding box center [637, 247] width 1275 height 1437
drag, startPoint x: 398, startPoint y: 355, endPoint x: 414, endPoint y: 353, distance: 16.0
click at [412, 355] on div at bounding box center [426, 349] width 246 height 54
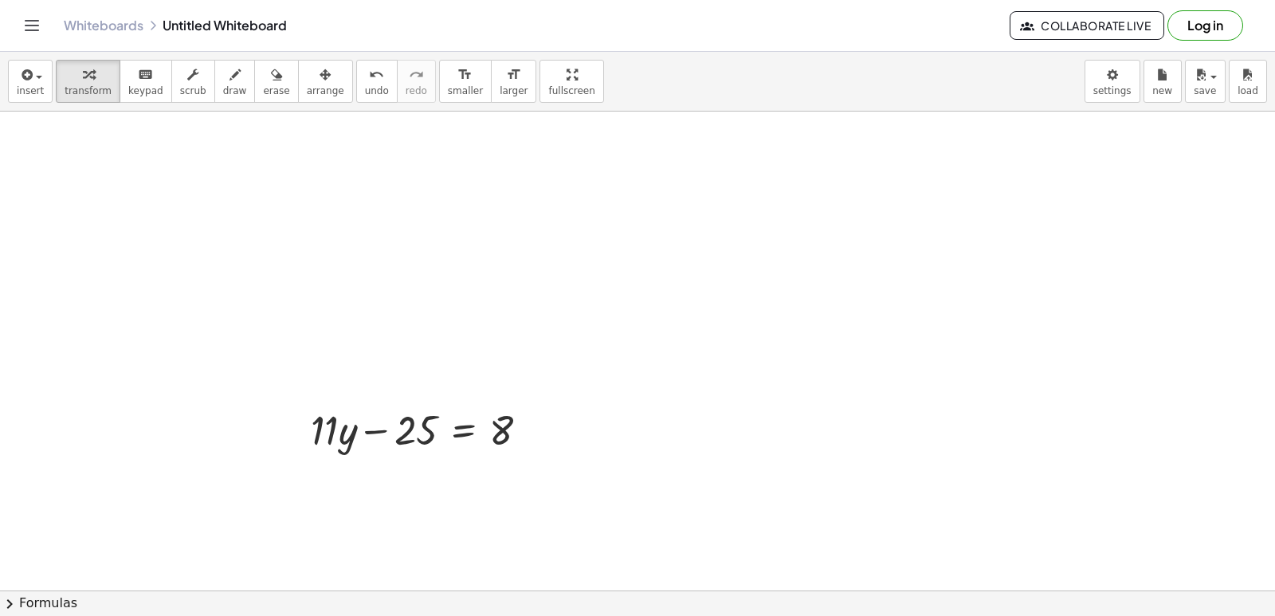
drag, startPoint x: 14, startPoint y: 353, endPoint x: 67, endPoint y: 312, distance: 66.5
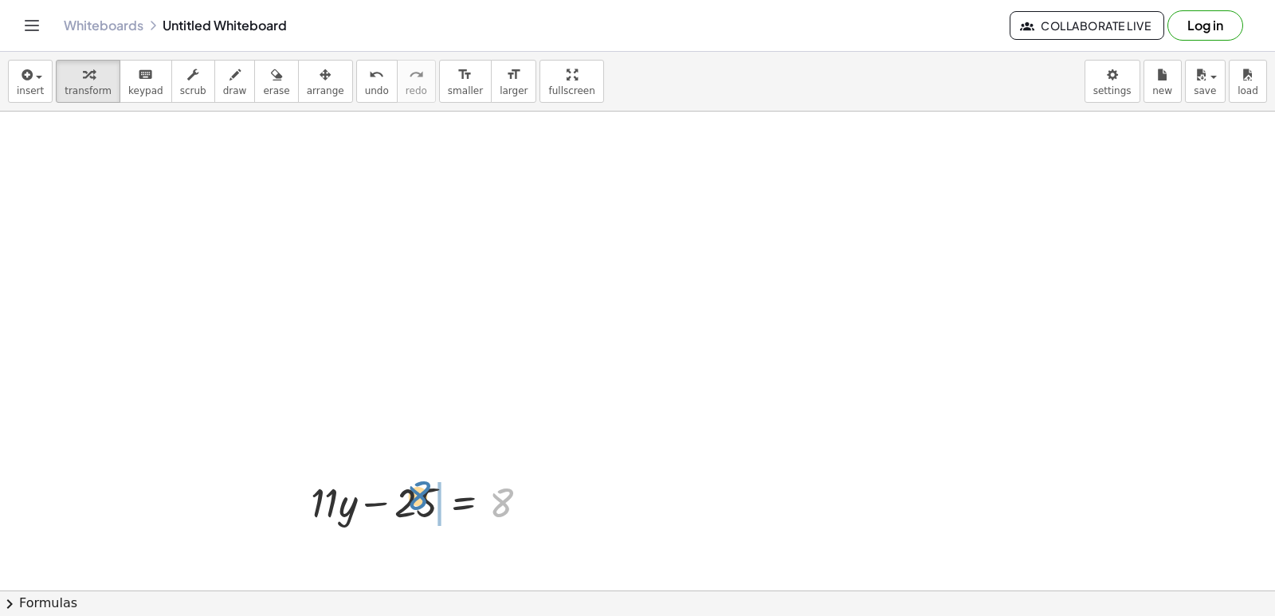
drag, startPoint x: 500, startPoint y: 484, endPoint x: 417, endPoint y: 480, distance: 83.0
click at [417, 480] on div at bounding box center [426, 501] width 246 height 54
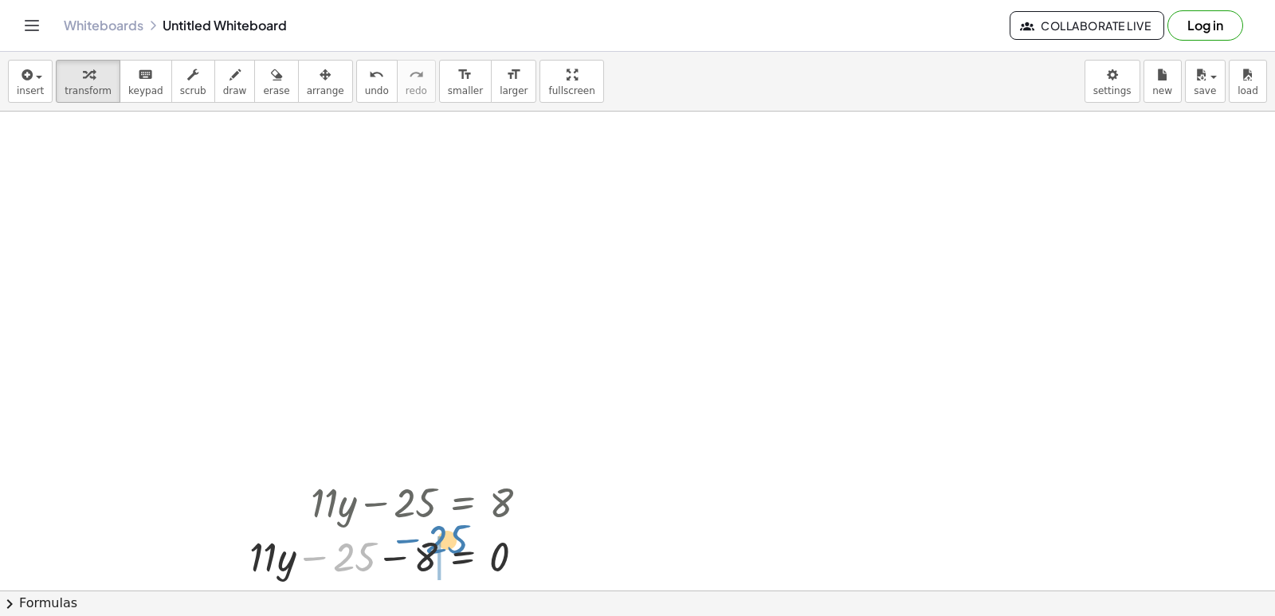
drag, startPoint x: 354, startPoint y: 558, endPoint x: 448, endPoint y: 540, distance: 95.6
click at [448, 540] on div at bounding box center [395, 555] width 308 height 54
drag, startPoint x: 258, startPoint y: 591, endPoint x: 287, endPoint y: 570, distance: 35.9
click at [283, 574] on div "insert select one: Math Expression Function Text Youtube Video Graphing Geometr…" at bounding box center [637, 334] width 1275 height 564
click at [308, 550] on div at bounding box center [395, 555] width 308 height 54
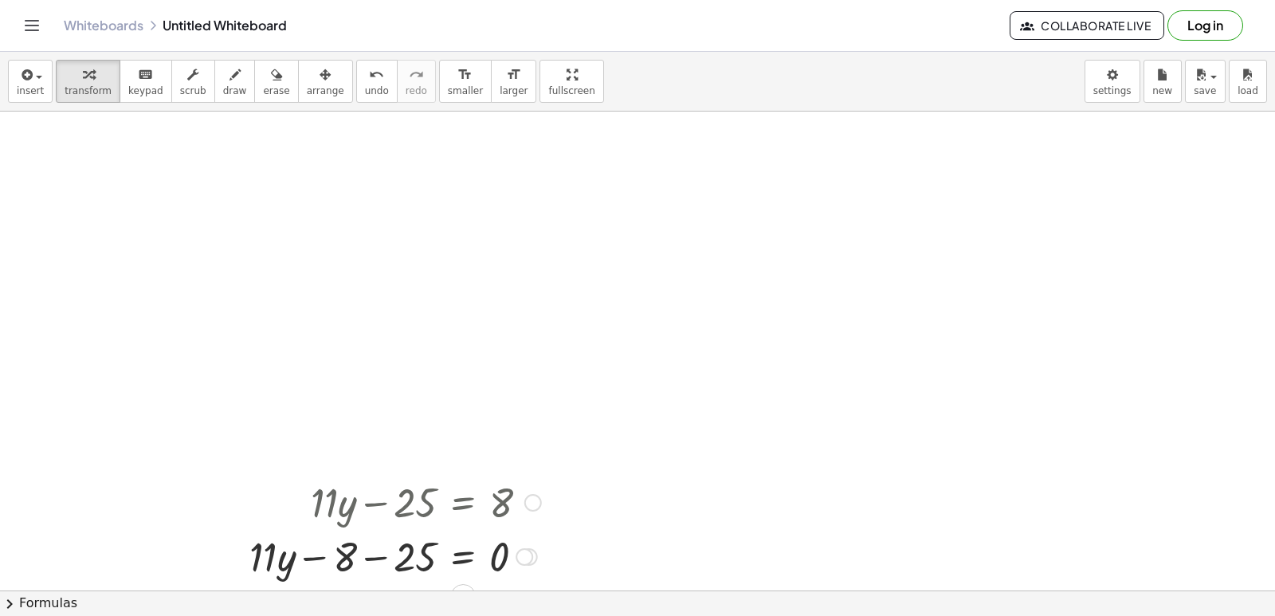
click at [362, 557] on div at bounding box center [395, 555] width 308 height 54
click at [375, 561] on div at bounding box center [424, 555] width 249 height 54
click at [371, 555] on div at bounding box center [424, 555] width 249 height 54
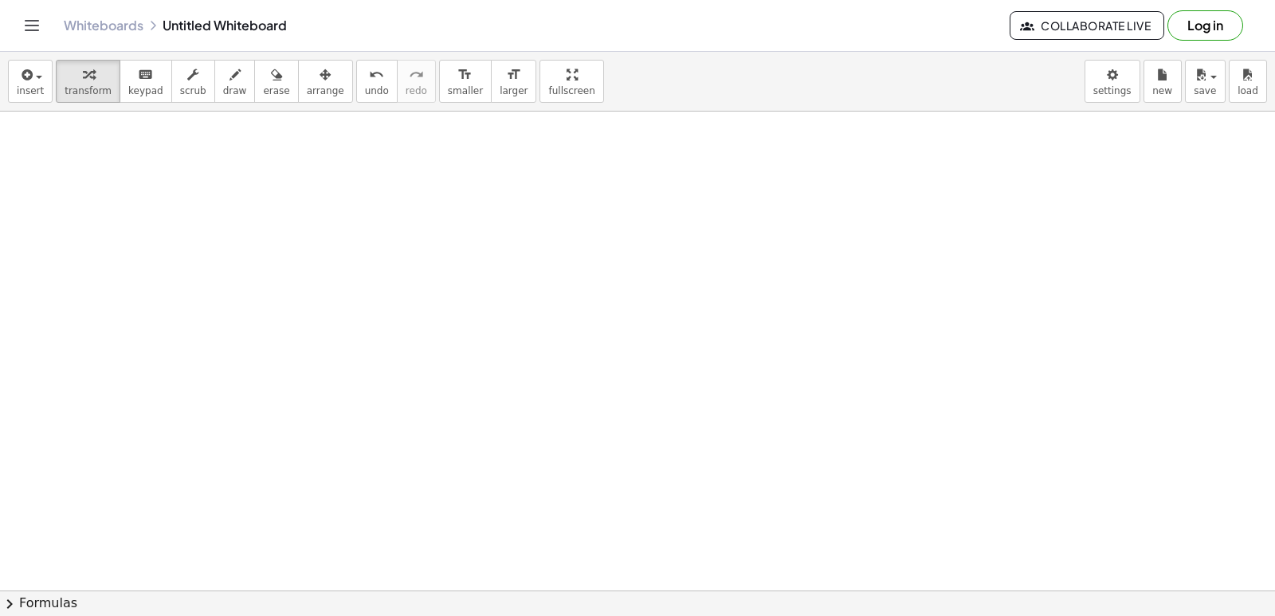
scroll to position [2673, 0]
drag, startPoint x: 415, startPoint y: 438, endPoint x: 439, endPoint y: 436, distance: 24.0
drag, startPoint x: 464, startPoint y: 433, endPoint x: 465, endPoint y: 425, distance: 8.0
drag, startPoint x: 465, startPoint y: 425, endPoint x: 398, endPoint y: 458, distance: 75.2
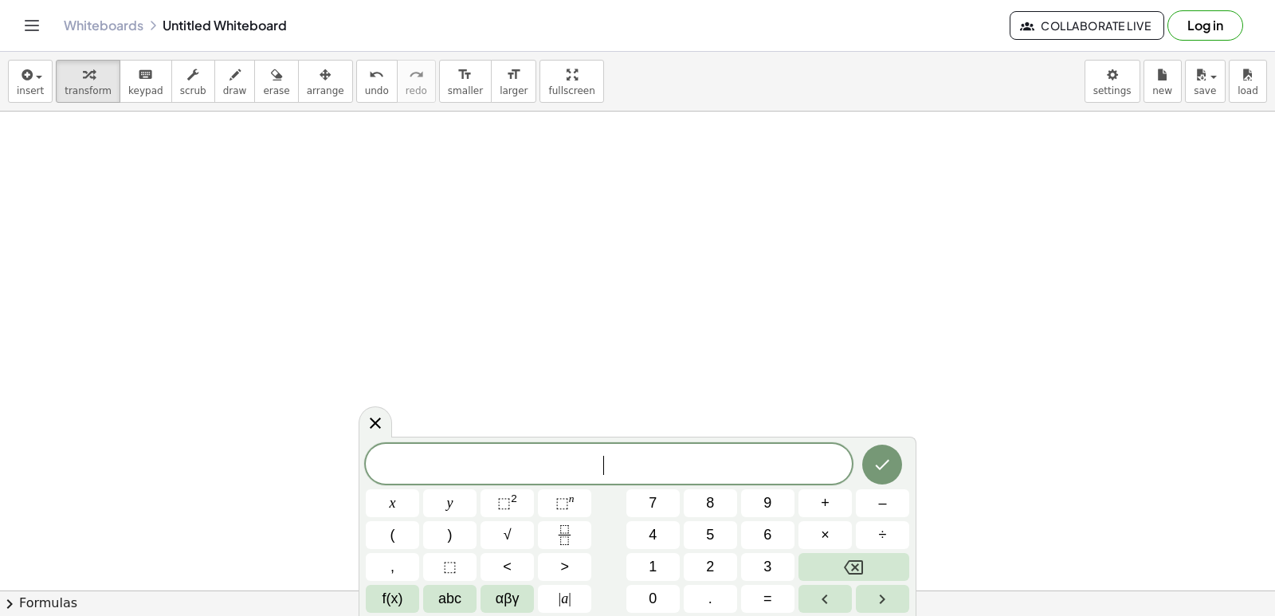
click at [634, 504] on button "7" at bounding box center [652, 503] width 53 height 28
click at [376, 491] on button "x" at bounding box center [392, 503] width 53 height 28
click at [821, 497] on span "+" at bounding box center [825, 503] width 9 height 22
click at [718, 570] on button "2" at bounding box center [710, 567] width 53 height 28
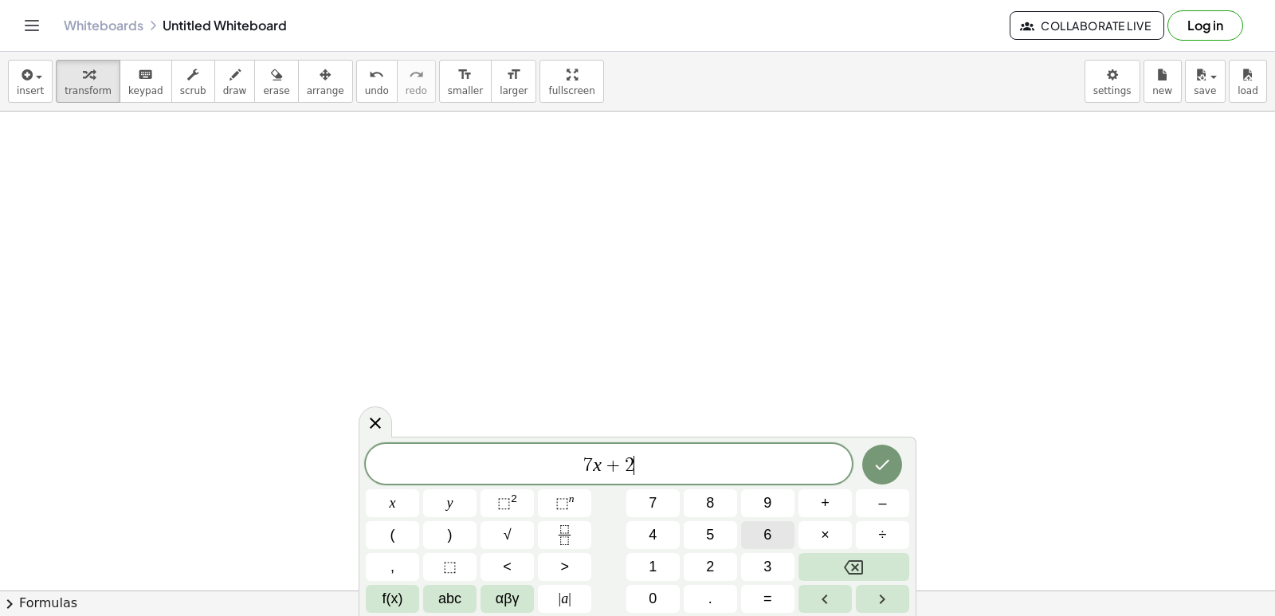
click at [755, 534] on button "6" at bounding box center [767, 535] width 53 height 28
click at [766, 584] on div "7 x + 2 6 ​ x y ⬚ 2 ⬚ n 7 8 9 + – ( ) √ 4 5 6 × ÷ , ⬚ < > 1 2 3 f(x) abc αβγ | …" at bounding box center [637, 528] width 543 height 169
click at [886, 494] on span "–" at bounding box center [882, 503] width 8 height 22
click at [855, 559] on icon "Backspace" at bounding box center [853, 567] width 19 height 19
click at [767, 596] on span "=" at bounding box center [767, 599] width 9 height 22
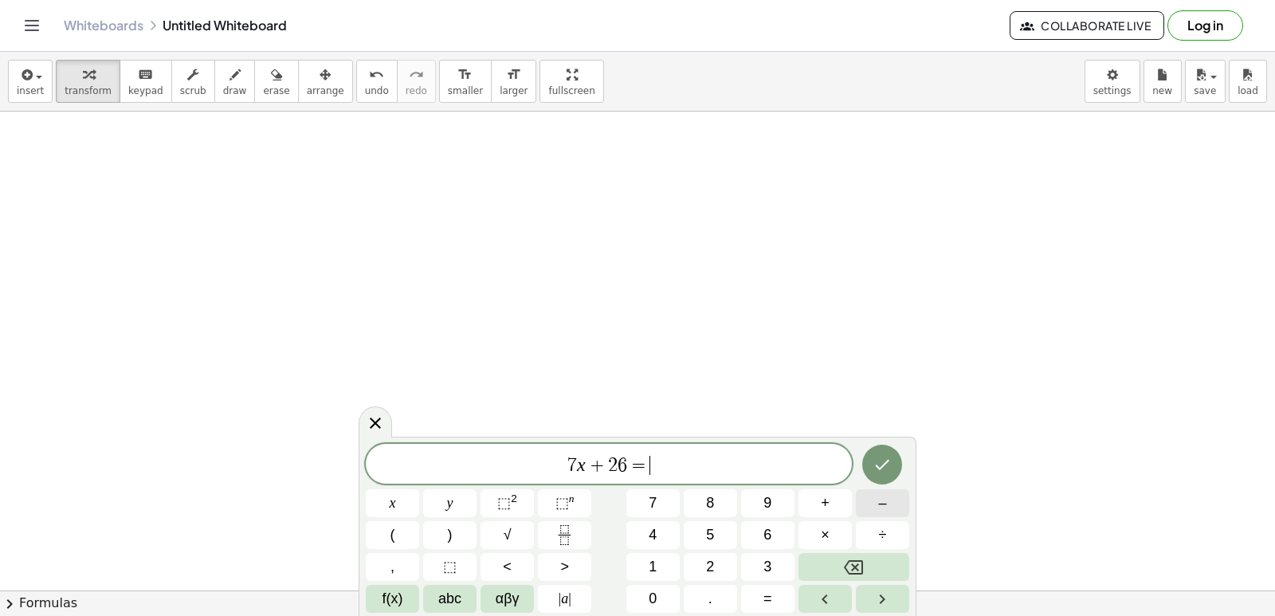
click at [885, 497] on button "–" at bounding box center [882, 503] width 53 height 28
click at [657, 558] on span "1" at bounding box center [653, 567] width 8 height 22
click at [754, 530] on button "6" at bounding box center [767, 535] width 53 height 28
click at [852, 474] on div "7 x + 2 6 = − 1 6 ​ x y ⬚ 2 ⬚ n 7 8 9 + – ( ) √ 4 5 6 × ÷ , ⬚ < > 1 2 3 f(x) ab…" at bounding box center [637, 528] width 543 height 169
click at [876, 463] on icon "Done" at bounding box center [881, 464] width 19 height 19
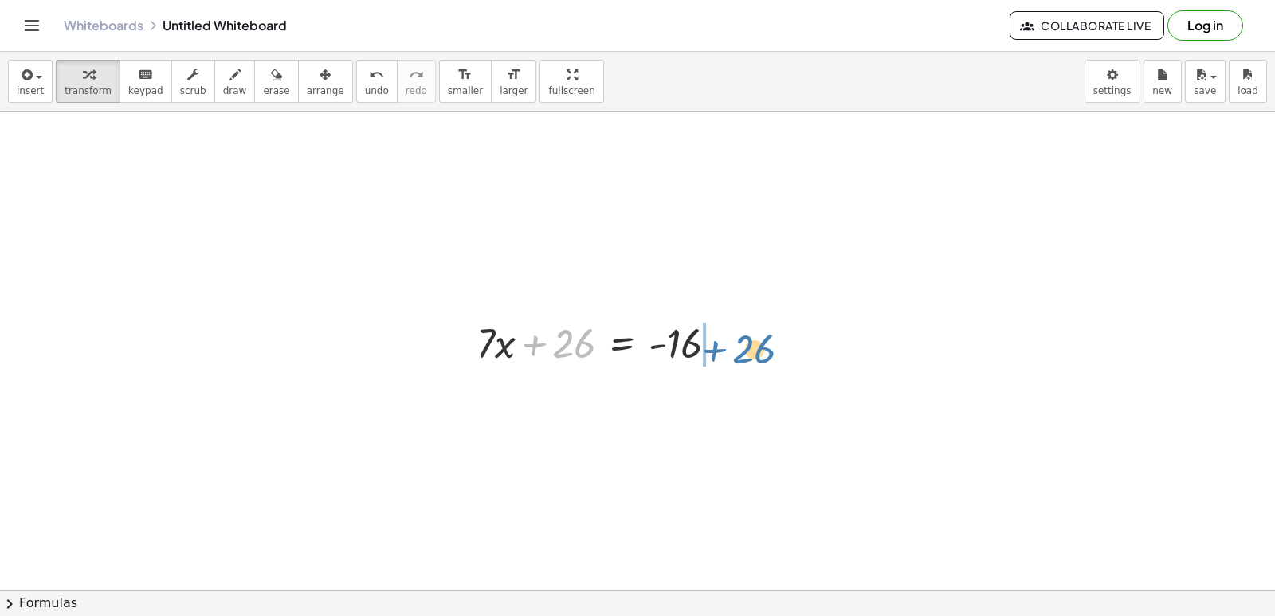
drag, startPoint x: 554, startPoint y: 335, endPoint x: 740, endPoint y: 338, distance: 186.5
click at [740, 338] on div "+ 26 + · 7 · x + 26 = - 16" at bounding box center [598, 342] width 290 height 62
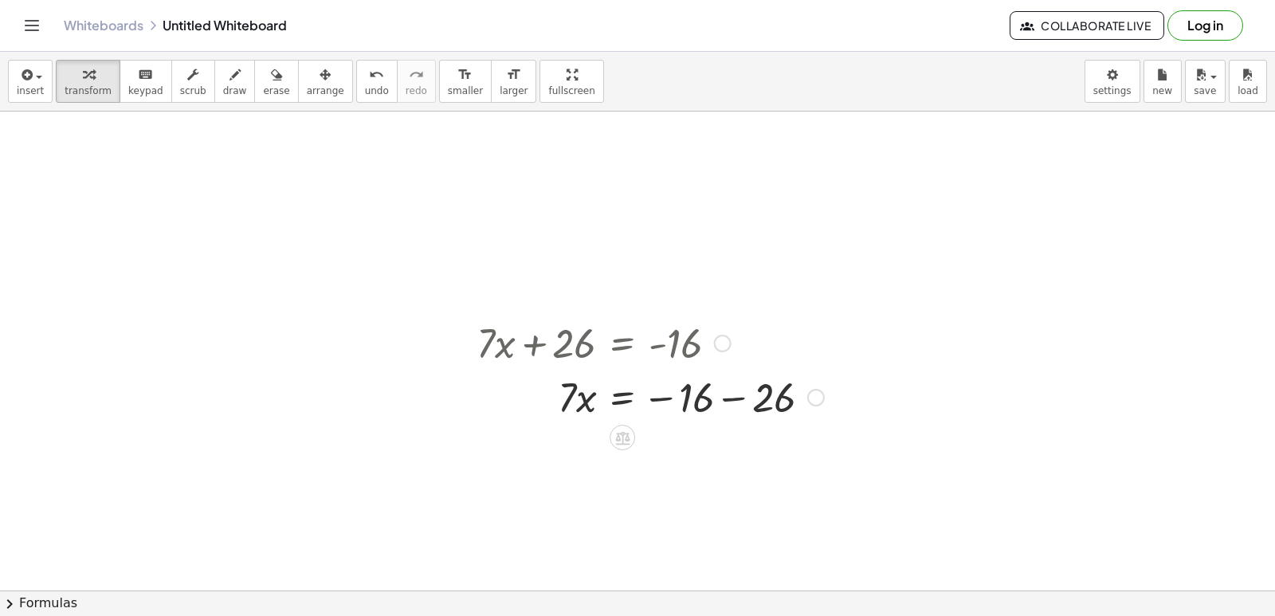
click at [720, 395] on div at bounding box center [649, 396] width 363 height 54
drag, startPoint x: 566, startPoint y: 449, endPoint x: 700, endPoint y: 490, distance: 139.4
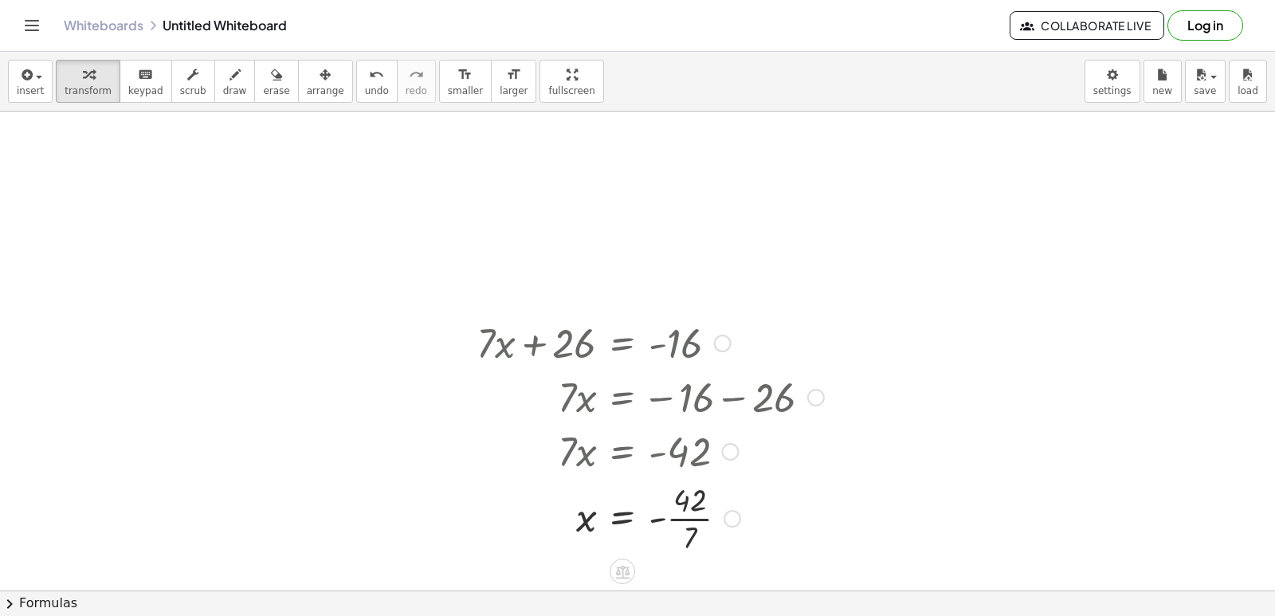
click at [688, 492] on div at bounding box center [649, 517] width 363 height 80
click at [690, 511] on div at bounding box center [649, 517] width 363 height 80
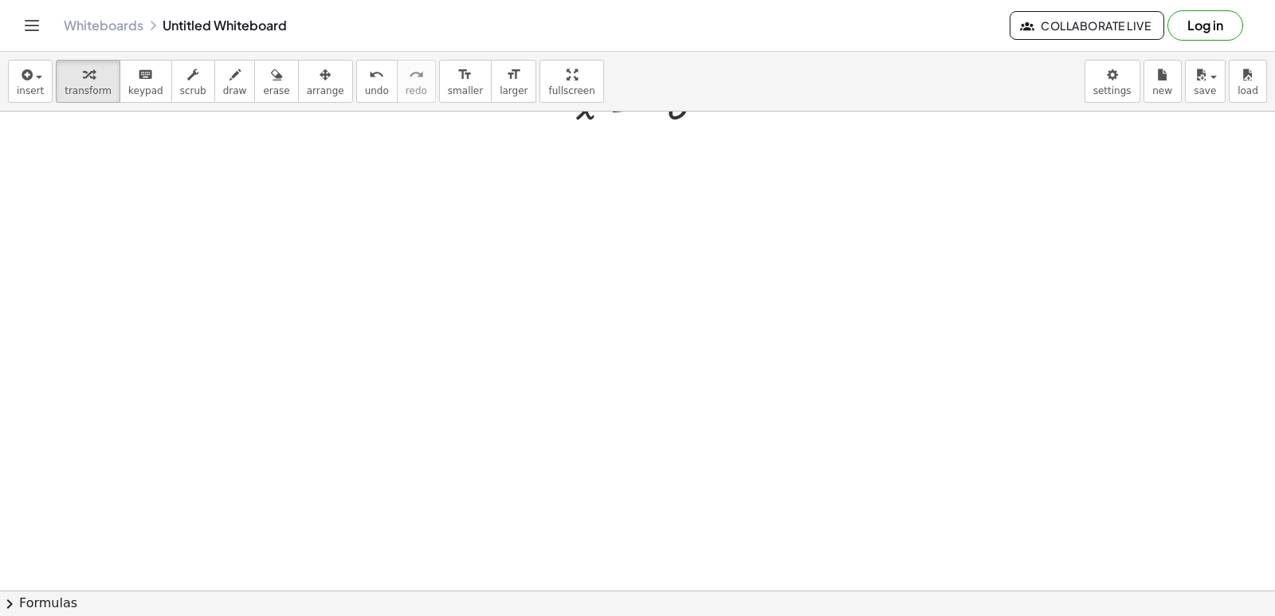
scroll to position [3149, 0]
drag, startPoint x: 1029, startPoint y: 426, endPoint x: 1033, endPoint y: 395, distance: 31.4
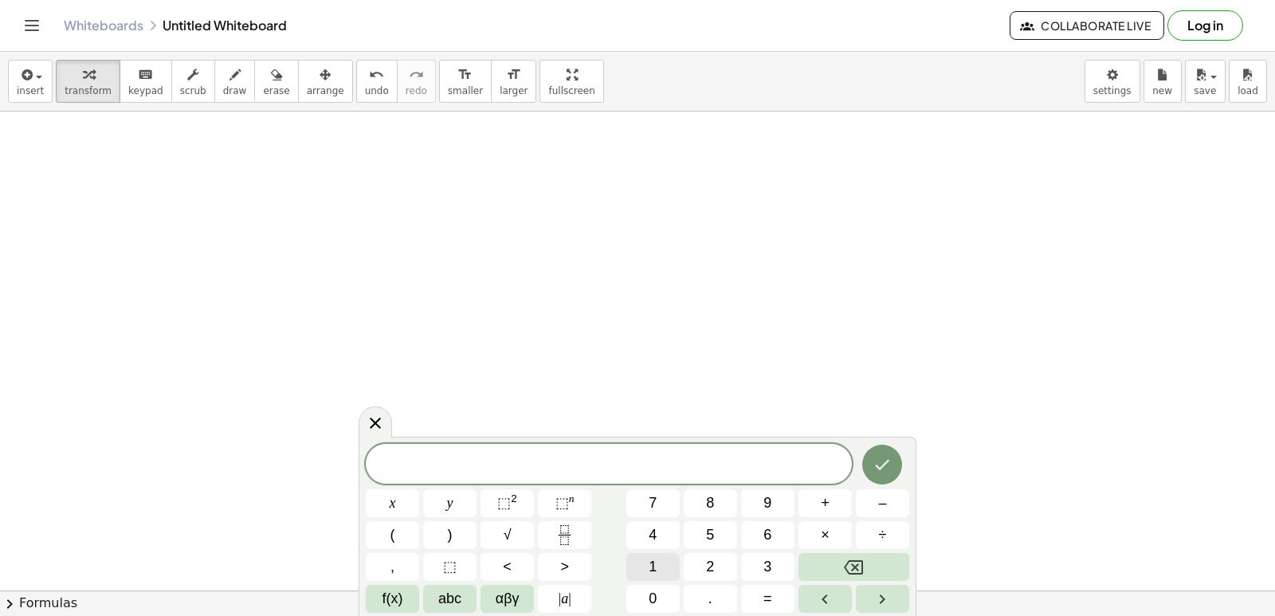
click at [654, 554] on button "1" at bounding box center [652, 567] width 53 height 28
click at [655, 536] on span "4" at bounding box center [653, 535] width 8 height 22
click at [879, 503] on span "–" at bounding box center [882, 503] width 8 height 22
click at [760, 564] on button "3" at bounding box center [767, 567] width 53 height 28
click at [656, 598] on span "0" at bounding box center [653, 599] width 8 height 22
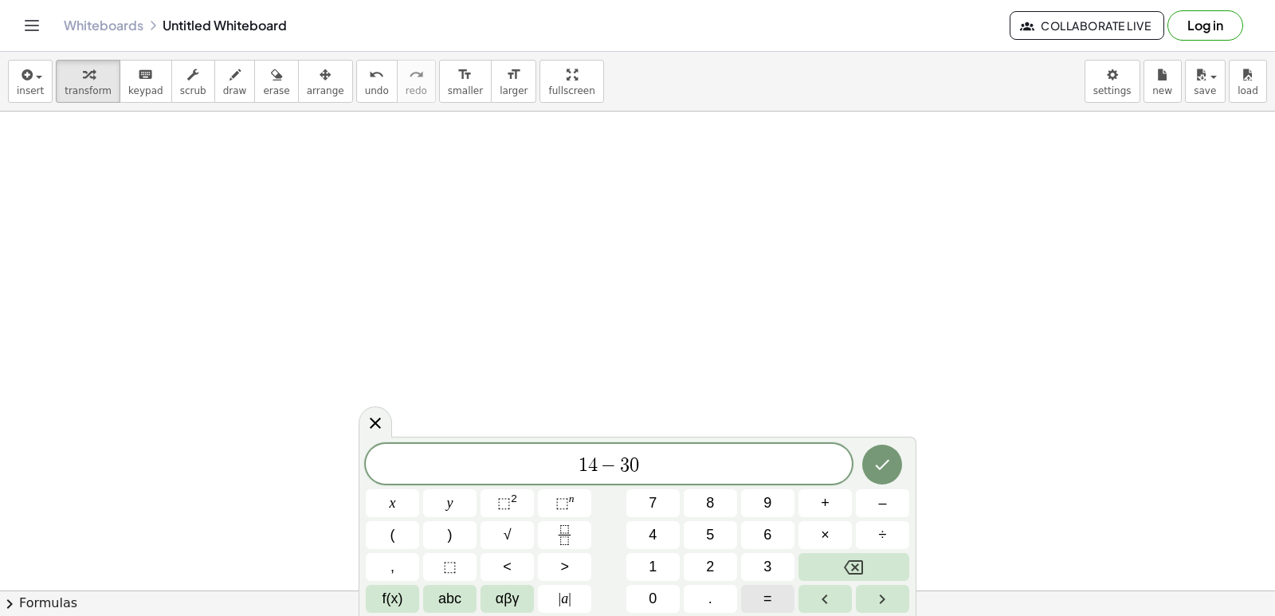
click at [759, 595] on button "=" at bounding box center [767, 599] width 53 height 28
click at [707, 559] on button "2" at bounding box center [710, 567] width 53 height 28
click at [766, 535] on span "6" at bounding box center [767, 535] width 8 height 22
click at [889, 460] on icon "Done" at bounding box center [881, 464] width 19 height 19
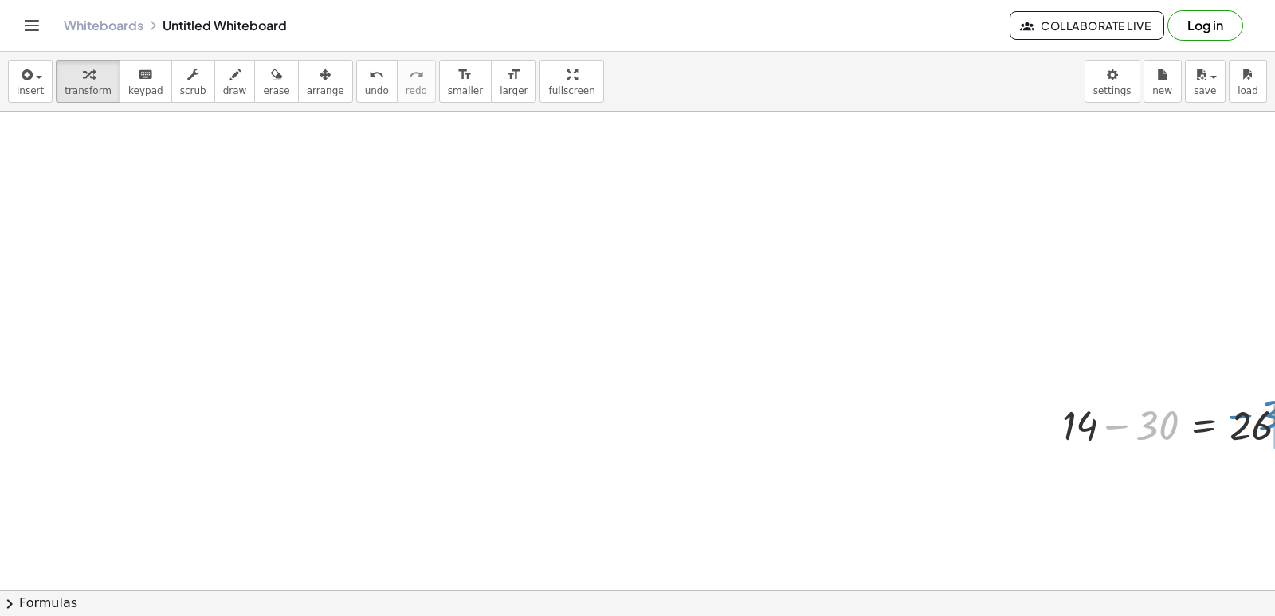
drag, startPoint x: 1150, startPoint y: 422, endPoint x: 1274, endPoint y: 411, distance: 124.0
click at [1274, 411] on div "+ · 7 · x + 5 = 19 · 7 · x = + 19 − 5 · 7 · x = 14 x = · 14 · 7 x = 2 + · 11 · …" at bounding box center [637, 351] width 1275 height 479
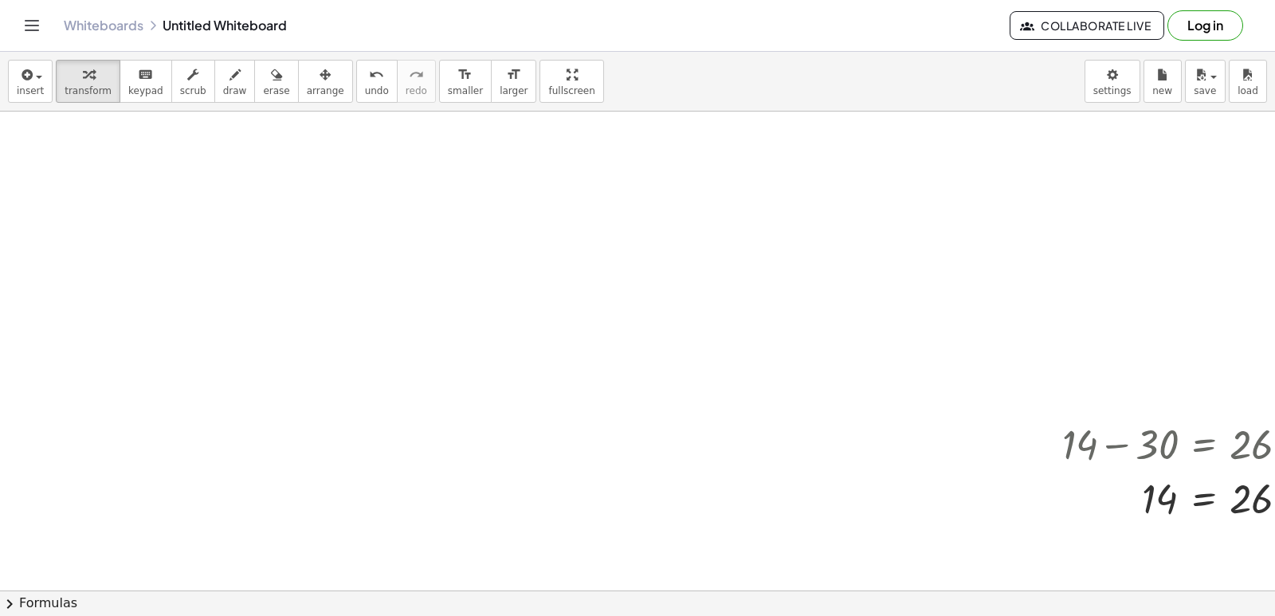
scroll to position [3194, 0]
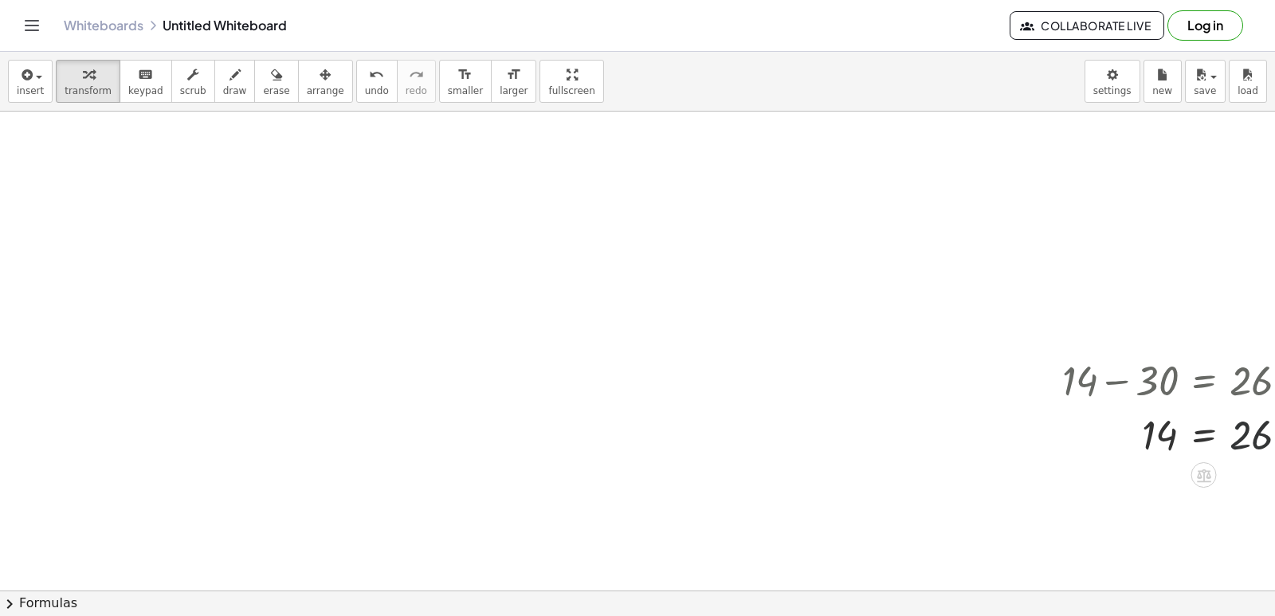
click at [1253, 414] on div at bounding box center [1221, 433] width 335 height 54
click at [1253, 425] on div at bounding box center [1221, 433] width 335 height 54
click at [1257, 430] on div at bounding box center [1221, 433] width 335 height 54
click at [1258, 430] on div at bounding box center [1221, 433] width 335 height 54
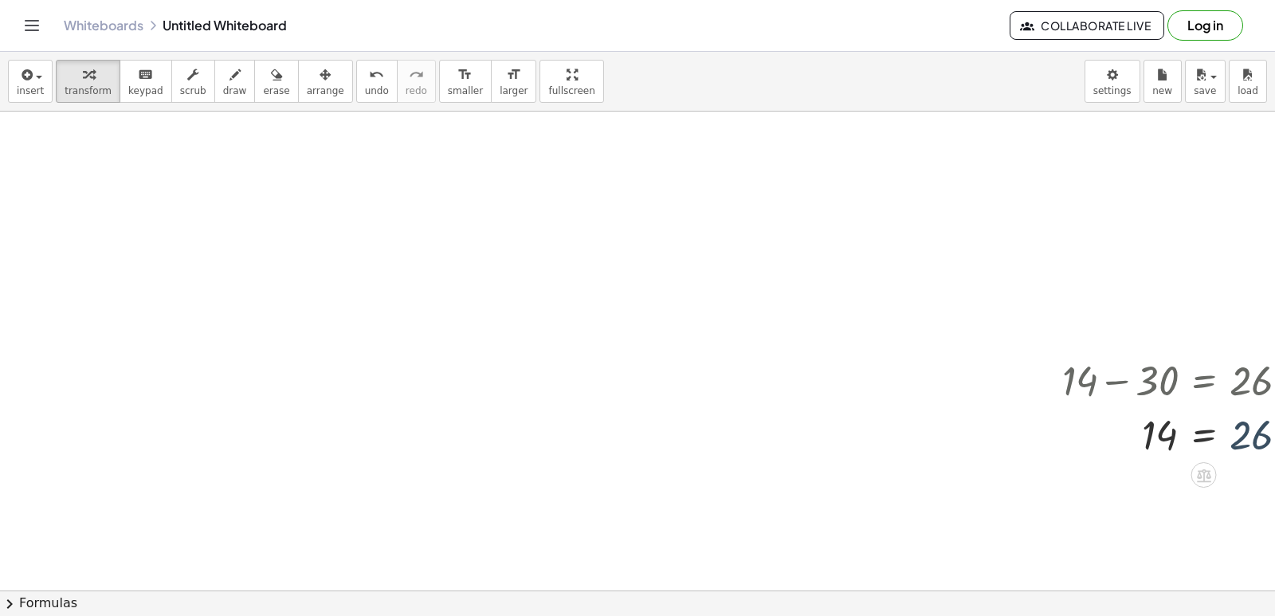
click at [1258, 430] on div at bounding box center [1221, 433] width 335 height 54
click at [1253, 433] on div at bounding box center [1221, 433] width 335 height 54
click at [1258, 429] on div at bounding box center [1221, 433] width 335 height 54
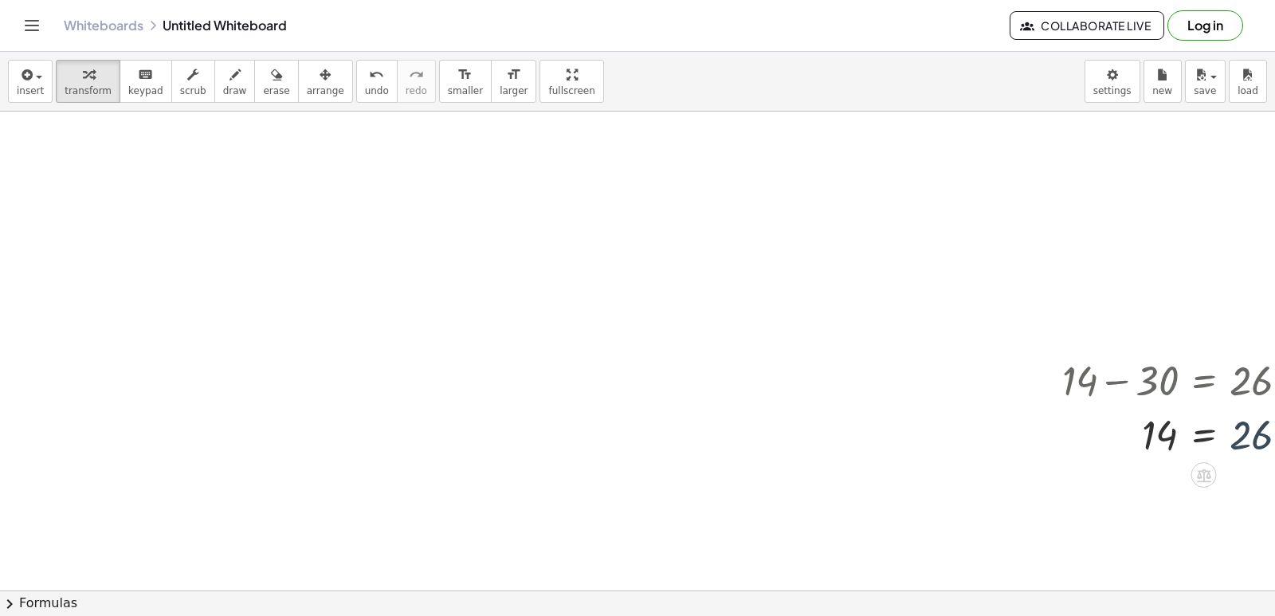
click at [1258, 428] on div at bounding box center [1221, 433] width 335 height 54
drag, startPoint x: 1257, startPoint y: 428, endPoint x: 1245, endPoint y: 427, distance: 12.8
click at [1251, 428] on div at bounding box center [1221, 433] width 335 height 54
click at [1238, 427] on div at bounding box center [1221, 433] width 335 height 54
drag, startPoint x: 1154, startPoint y: 429, endPoint x: 1256, endPoint y: 462, distance: 106.6
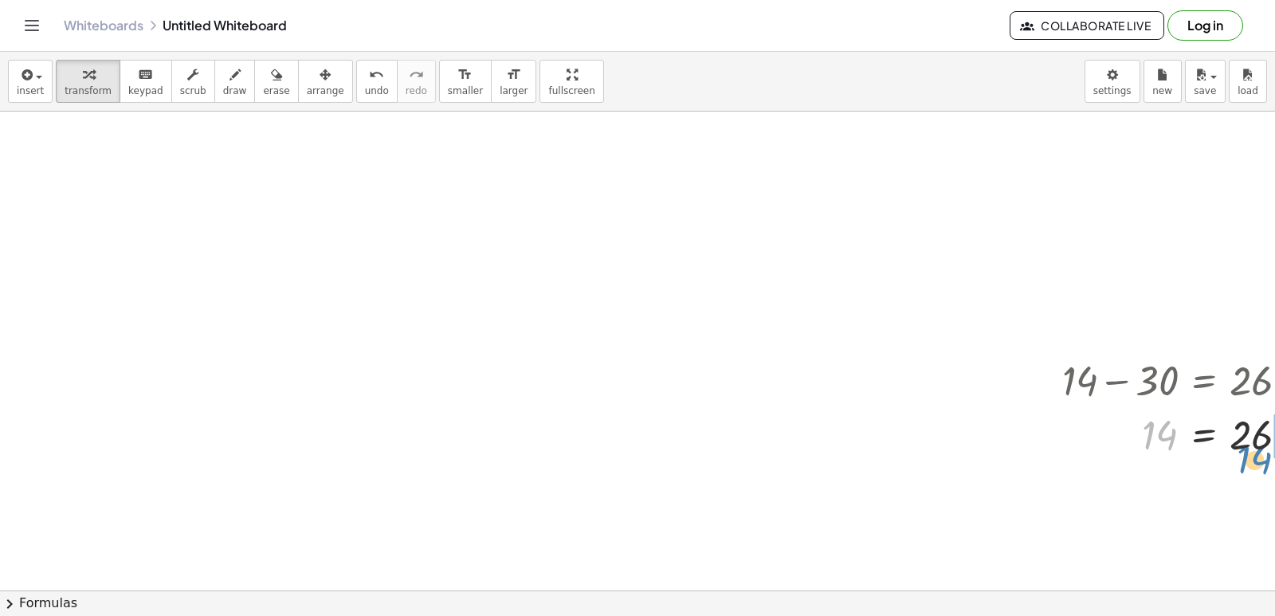
click at [1260, 457] on div at bounding box center [1221, 433] width 335 height 54
click at [1259, 430] on div at bounding box center [1258, 433] width 408 height 54
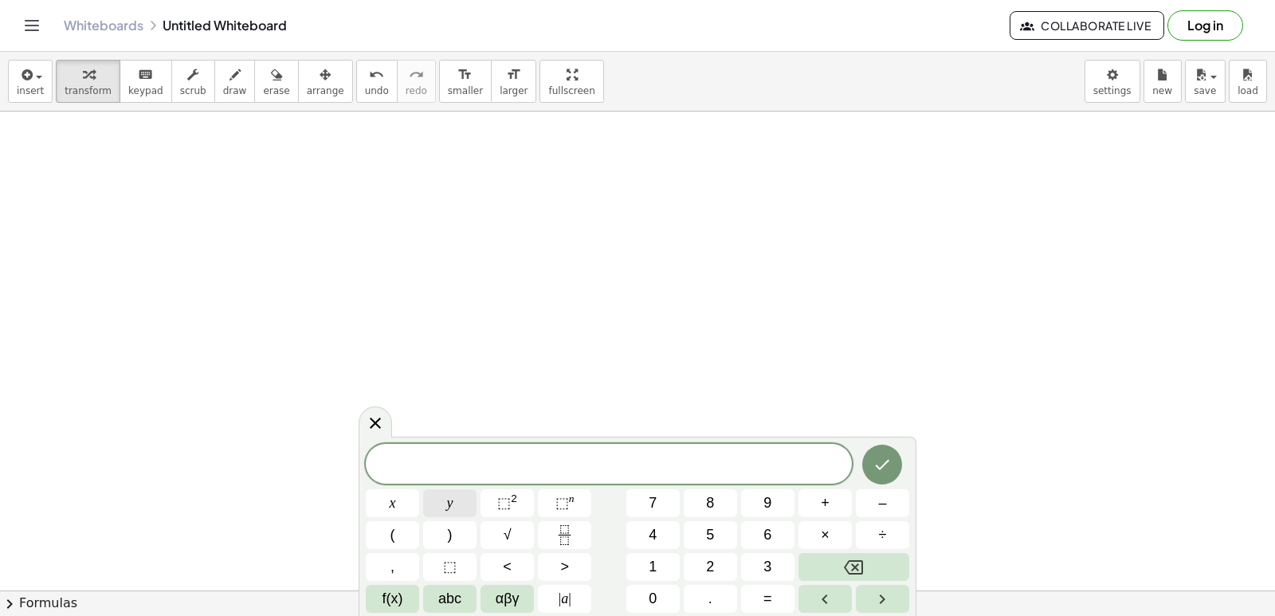
click at [445, 500] on button "y" at bounding box center [449, 503] width 53 height 28
click at [873, 509] on button "–" at bounding box center [882, 503] width 53 height 28
click at [712, 538] on span "5" at bounding box center [710, 535] width 8 height 22
click at [397, 491] on button "x" at bounding box center [392, 503] width 53 height 28
click at [779, 596] on button "=" at bounding box center [767, 599] width 53 height 28
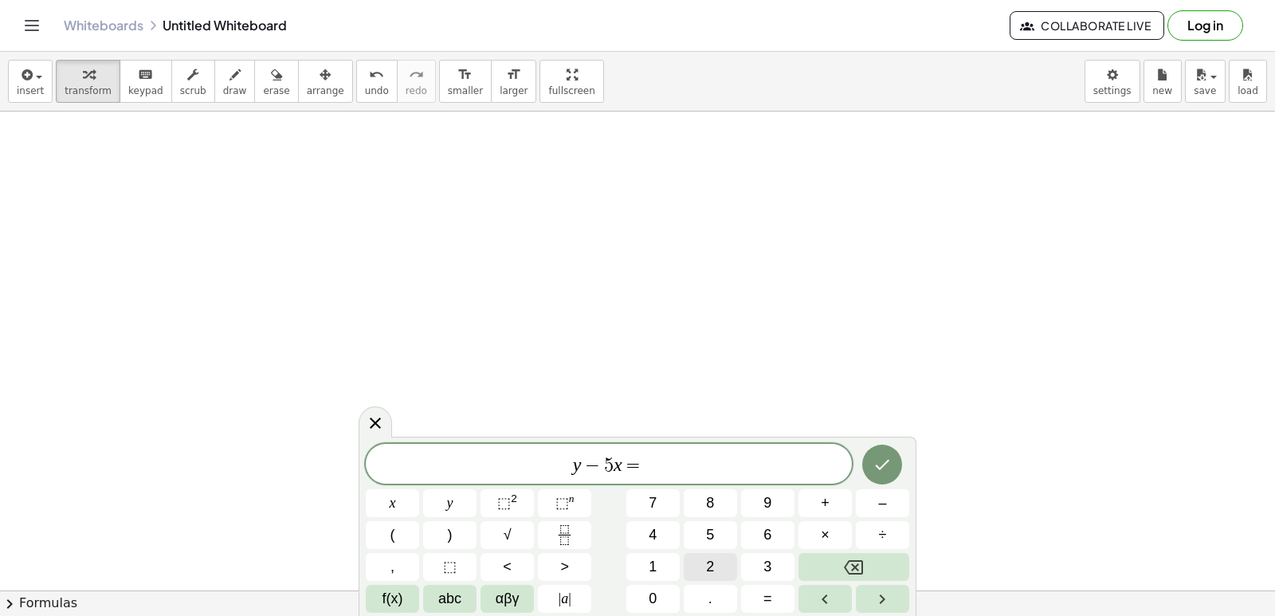
click at [696, 555] on button "2" at bounding box center [710, 567] width 53 height 28
click at [882, 449] on button "Done" at bounding box center [882, 465] width 40 height 40
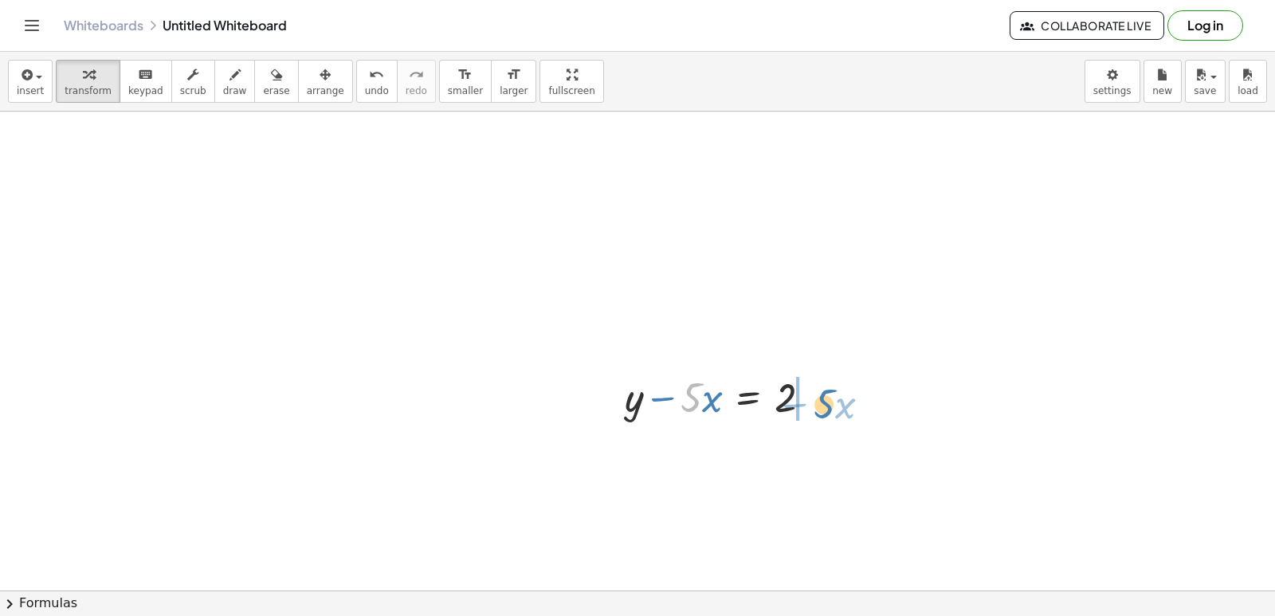
drag, startPoint x: 698, startPoint y: 398, endPoint x: 833, endPoint y: 403, distance: 134.7
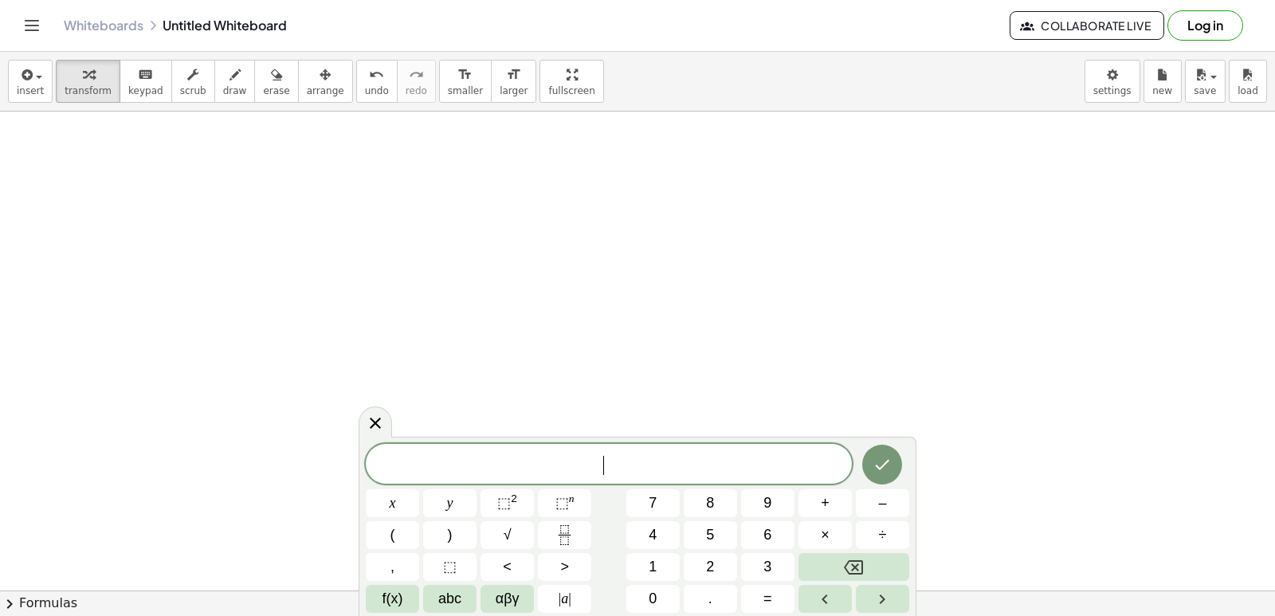
click at [646, 499] on button "7" at bounding box center [652, 503] width 53 height 28
click at [445, 500] on button "y" at bounding box center [449, 503] width 53 height 28
click at [824, 508] on span "+" at bounding box center [825, 503] width 9 height 22
click at [377, 488] on div "7 y + ​ x y ⬚ 2 ⬚ n 7 8 9 + – ( ) √ 4 5 6 × ÷ , ⬚ < > 1 2 3 f(x) abc αβγ | a | …" at bounding box center [637, 528] width 543 height 169
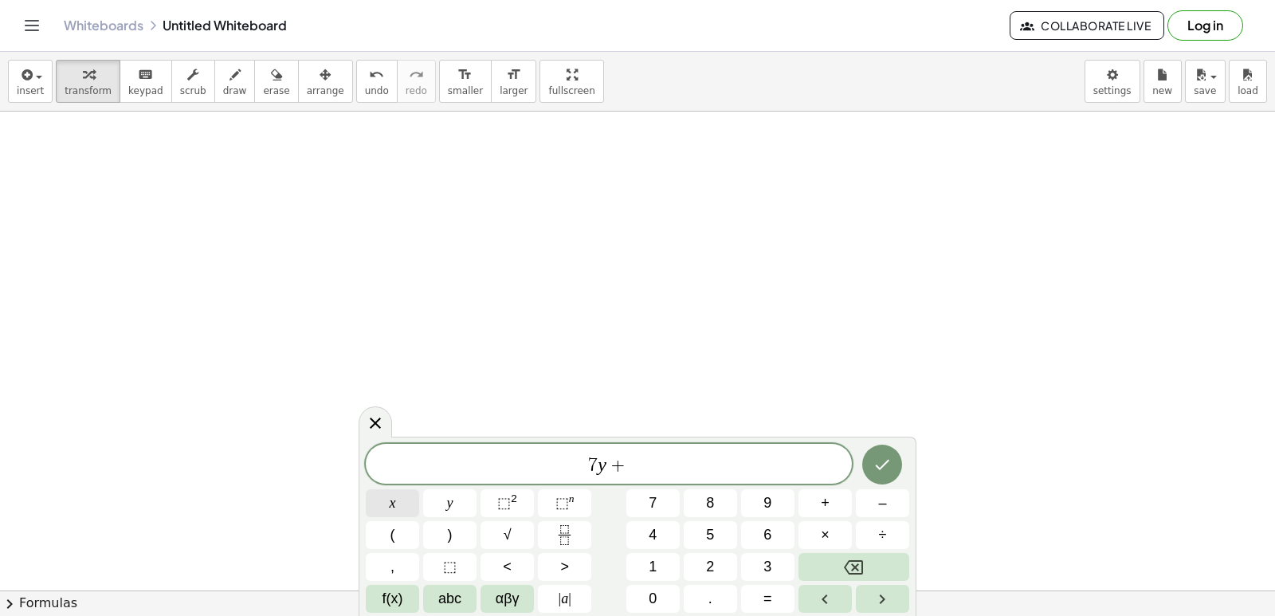
click at [389, 496] on button "x" at bounding box center [392, 503] width 53 height 28
click at [762, 597] on button "=" at bounding box center [767, 599] width 53 height 28
click at [708, 537] on span "5" at bounding box center [710, 535] width 8 height 22
click at [892, 457] on icon "Done" at bounding box center [881, 464] width 19 height 19
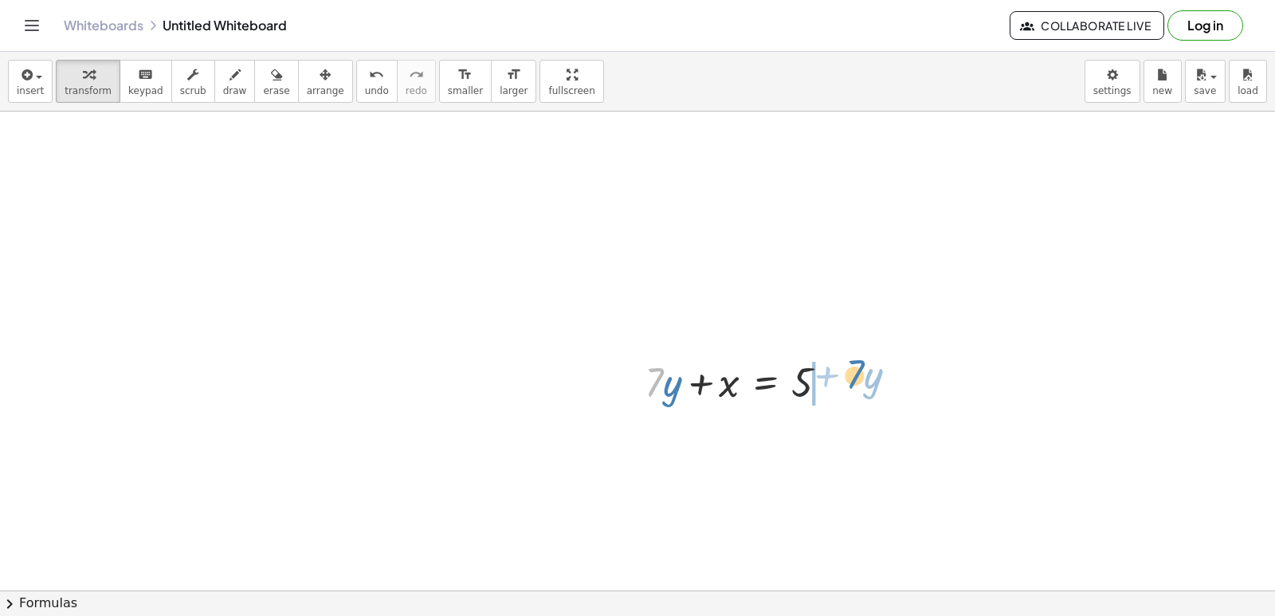
drag, startPoint x: 652, startPoint y: 371, endPoint x: 848, endPoint y: 365, distance: 196.1
click at [848, 365] on div at bounding box center [743, 381] width 212 height 54
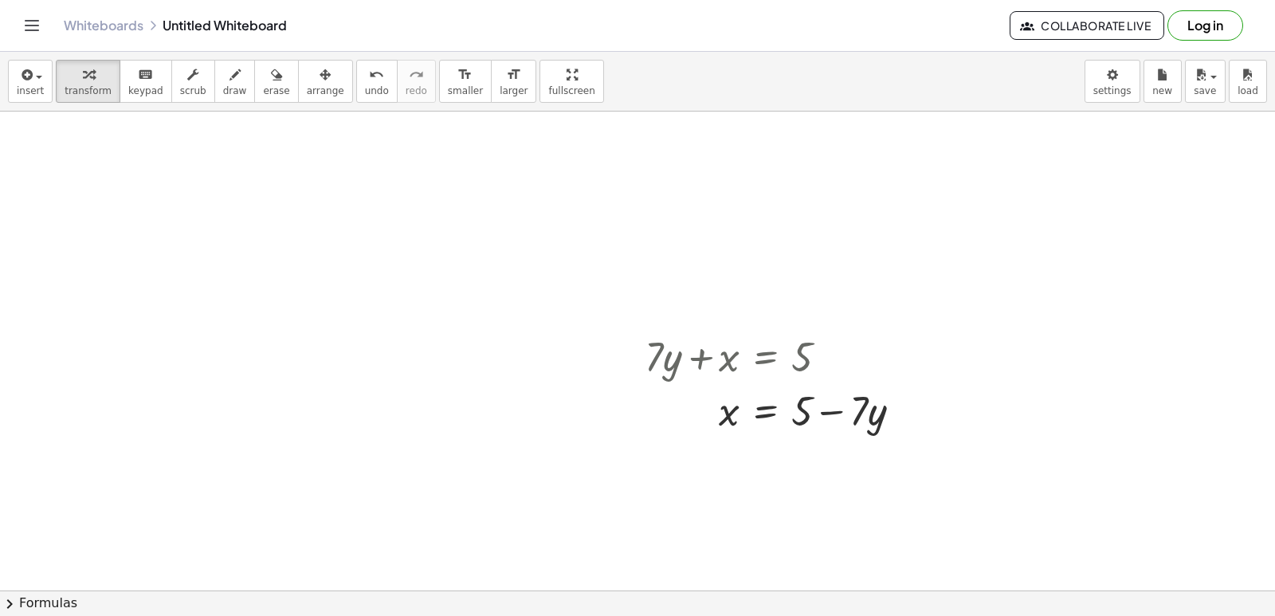
scroll to position [6541, 0]
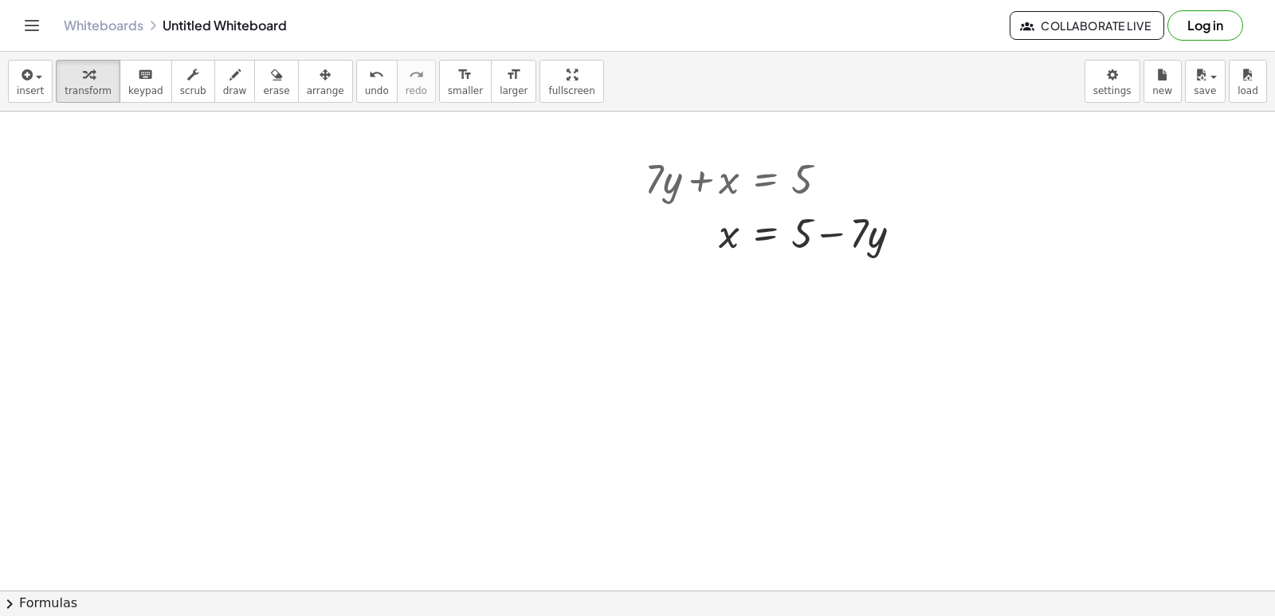
scroll to position [6787, 0]
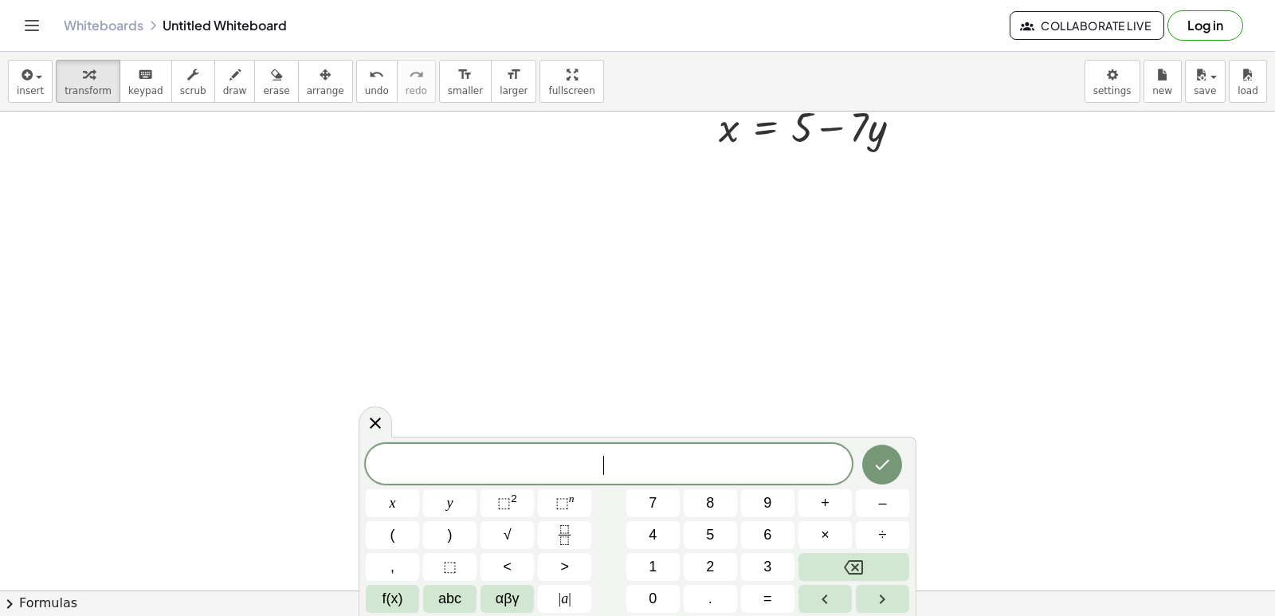
scroll to position [6956, 0]
click at [704, 565] on button "2" at bounding box center [710, 567] width 53 height 28
click at [384, 503] on button "x" at bounding box center [392, 503] width 53 height 28
click at [875, 504] on button "–" at bounding box center [882, 503] width 53 height 28
click at [656, 563] on span "1" at bounding box center [653, 567] width 8 height 22
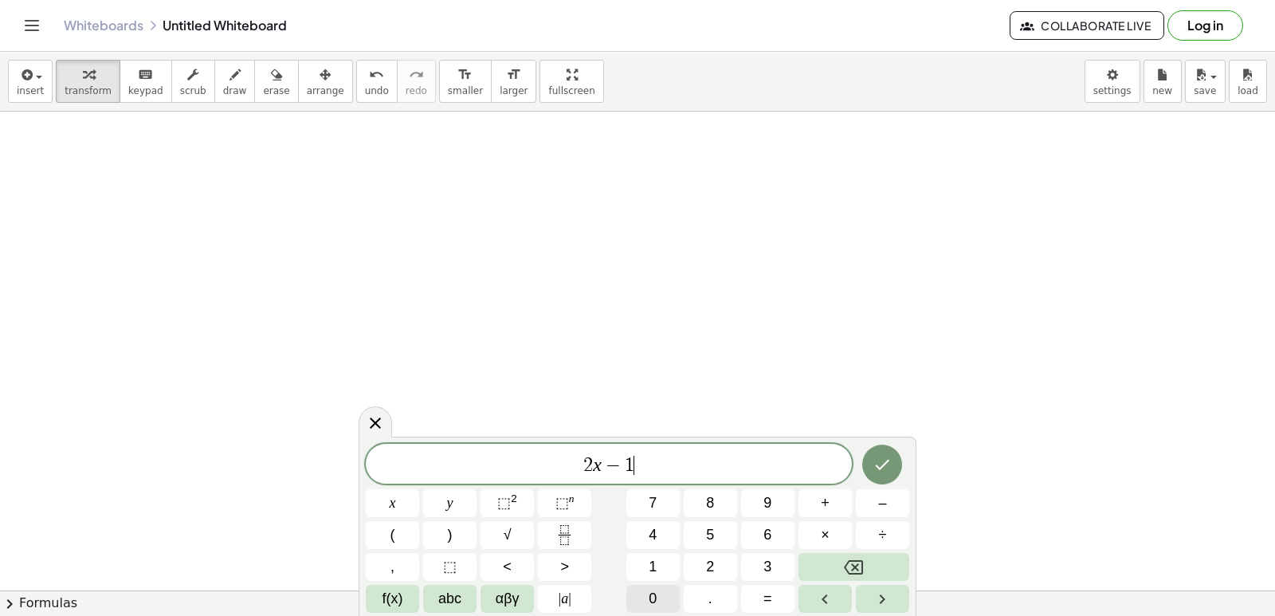
click at [659, 604] on button "0" at bounding box center [652, 599] width 53 height 28
click at [449, 500] on span "y" at bounding box center [450, 503] width 6 height 22
click at [751, 599] on button "=" at bounding box center [767, 599] width 53 height 28
click at [720, 566] on button "2" at bounding box center [710, 567] width 53 height 28
click at [645, 599] on button "0" at bounding box center [652, 599] width 53 height 28
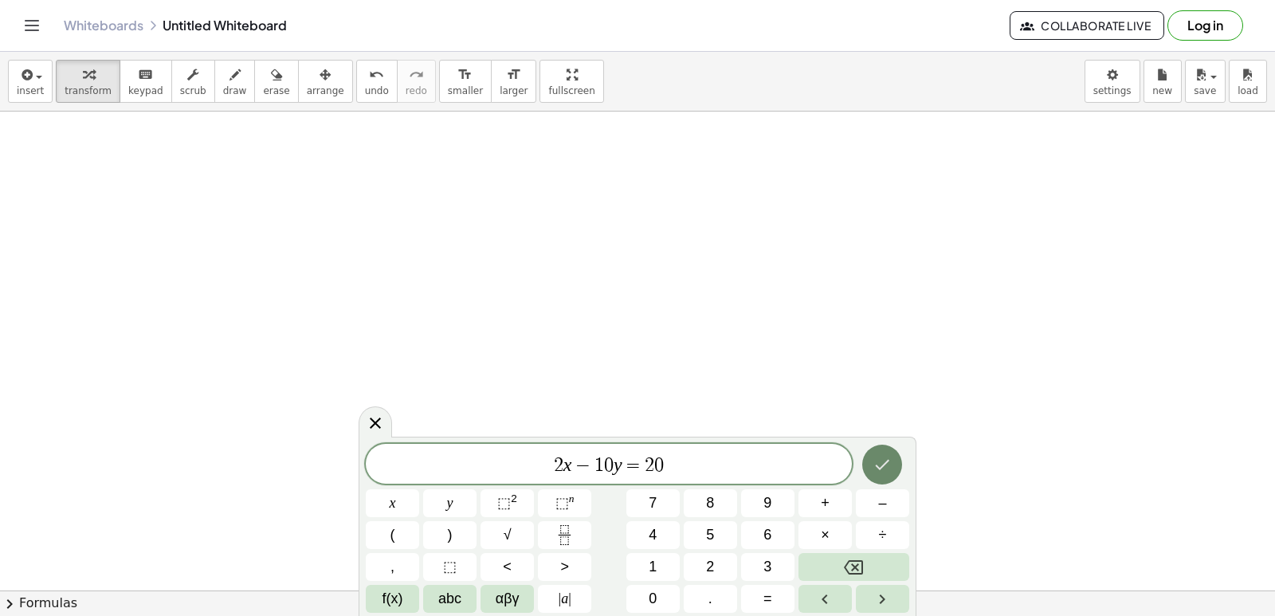
click at [880, 451] on div at bounding box center [882, 464] width 53 height 41
click at [876, 464] on icon "Done" at bounding box center [881, 464] width 19 height 19
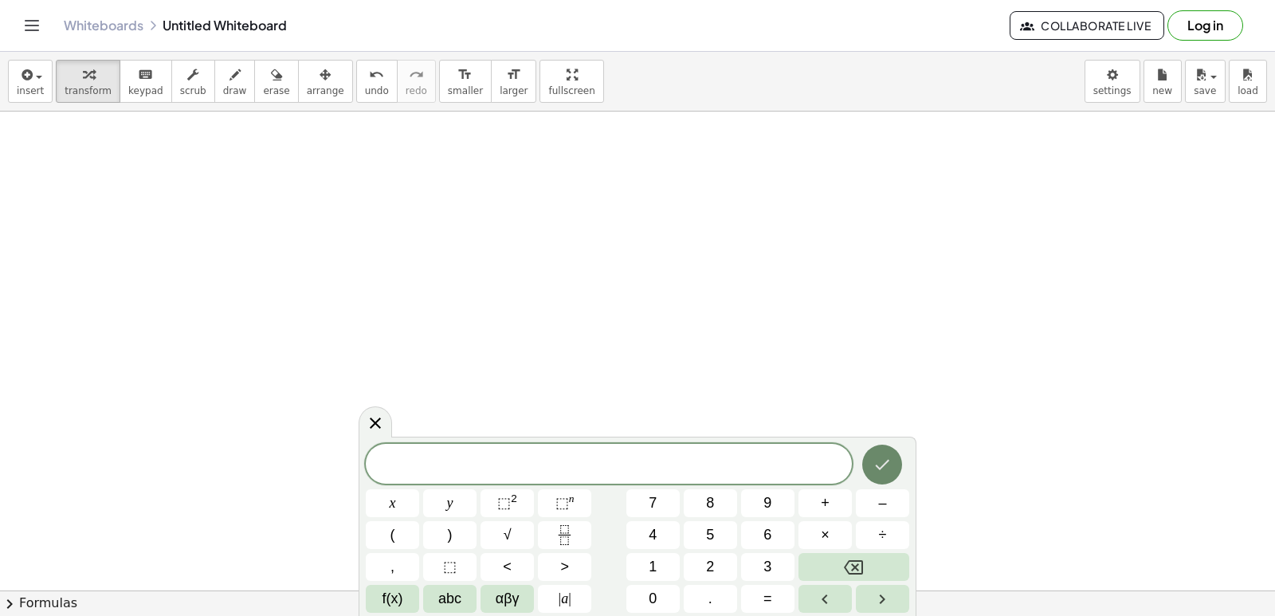
click at [886, 452] on button "Done" at bounding box center [882, 465] width 40 height 40
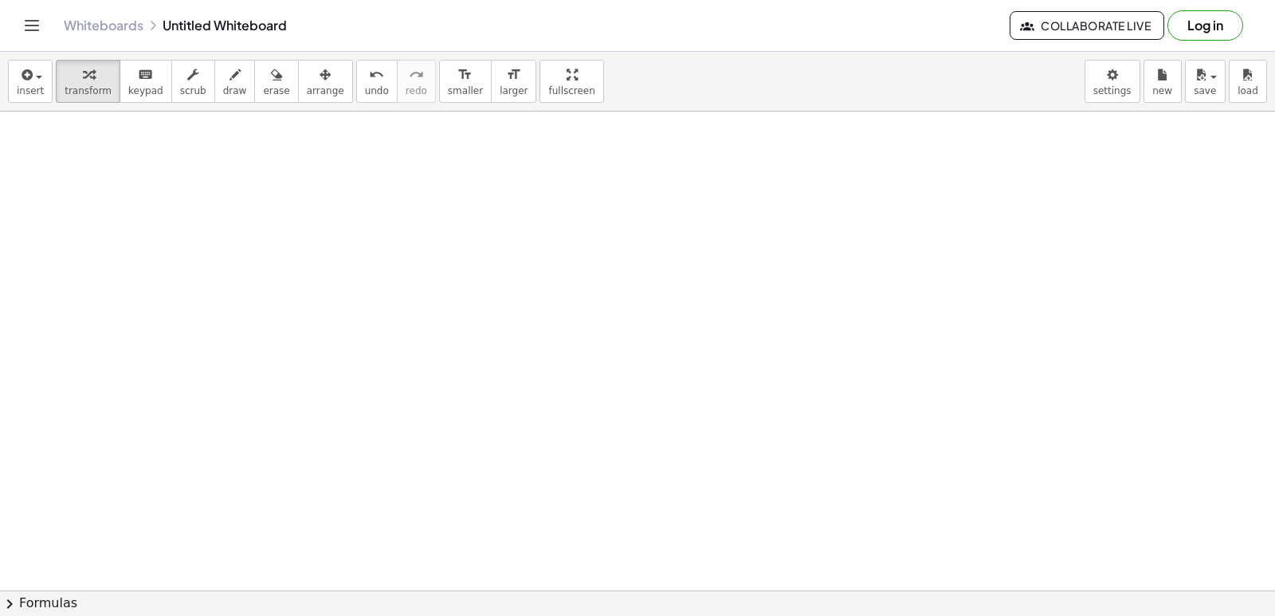
drag, startPoint x: 736, startPoint y: 429, endPoint x: 729, endPoint y: 421, distance: 10.1
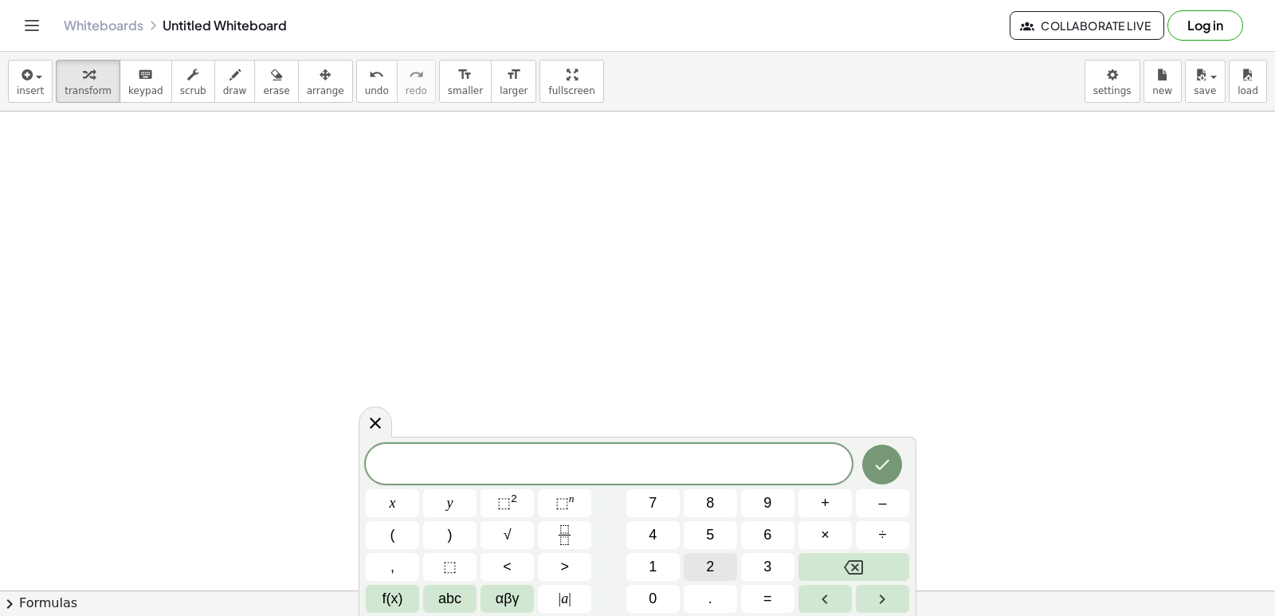
click at [706, 559] on span "2" at bounding box center [710, 567] width 8 height 22
click at [406, 492] on button "x" at bounding box center [392, 503] width 53 height 28
click at [882, 502] on span "–" at bounding box center [882, 503] width 8 height 22
click at [646, 559] on button "1" at bounding box center [652, 567] width 53 height 28
click at [648, 591] on button "0" at bounding box center [652, 599] width 53 height 28
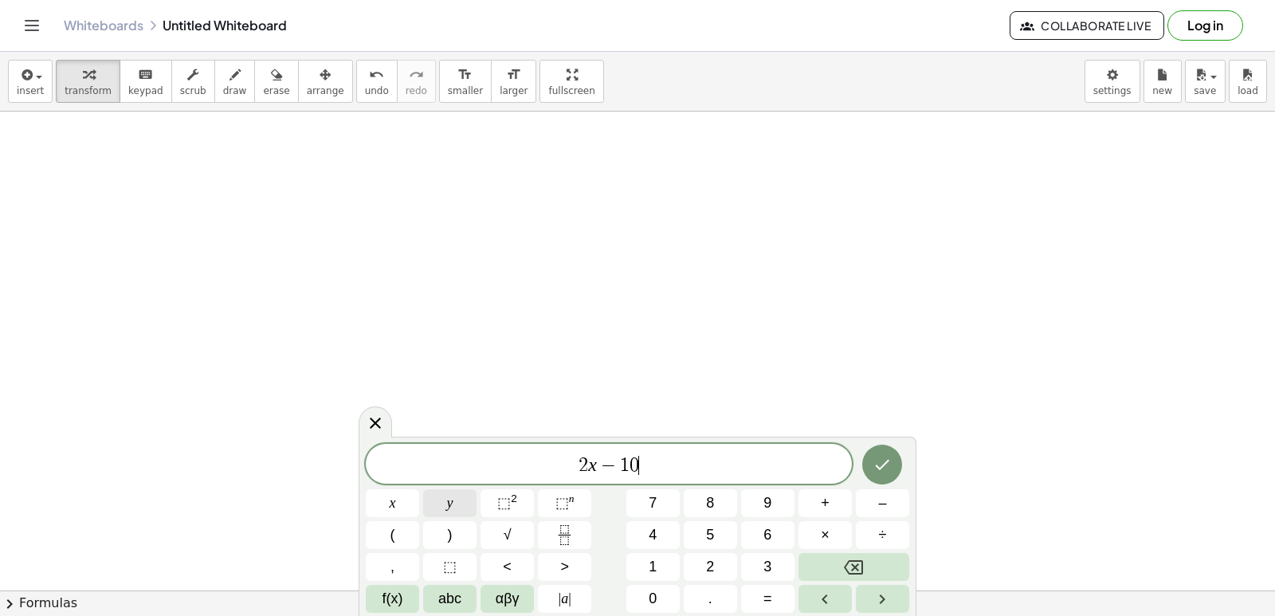
click at [439, 497] on button "y" at bounding box center [449, 503] width 53 height 28
click at [774, 608] on button "=" at bounding box center [767, 599] width 53 height 28
click at [715, 566] on button "2" at bounding box center [710, 567] width 53 height 28
click at [655, 594] on button "0" at bounding box center [652, 599] width 53 height 28
click at [653, 589] on span "0" at bounding box center [653, 599] width 8 height 22
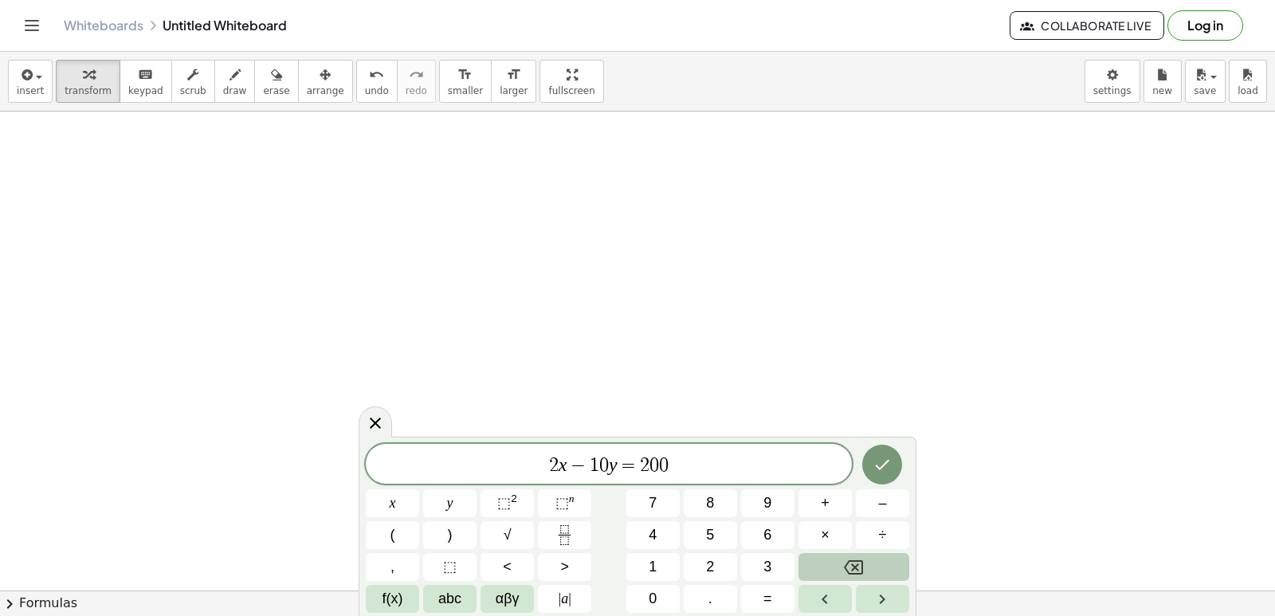
click at [824, 565] on button "Backspace" at bounding box center [853, 567] width 111 height 28
click at [880, 453] on button "Done" at bounding box center [882, 465] width 40 height 40
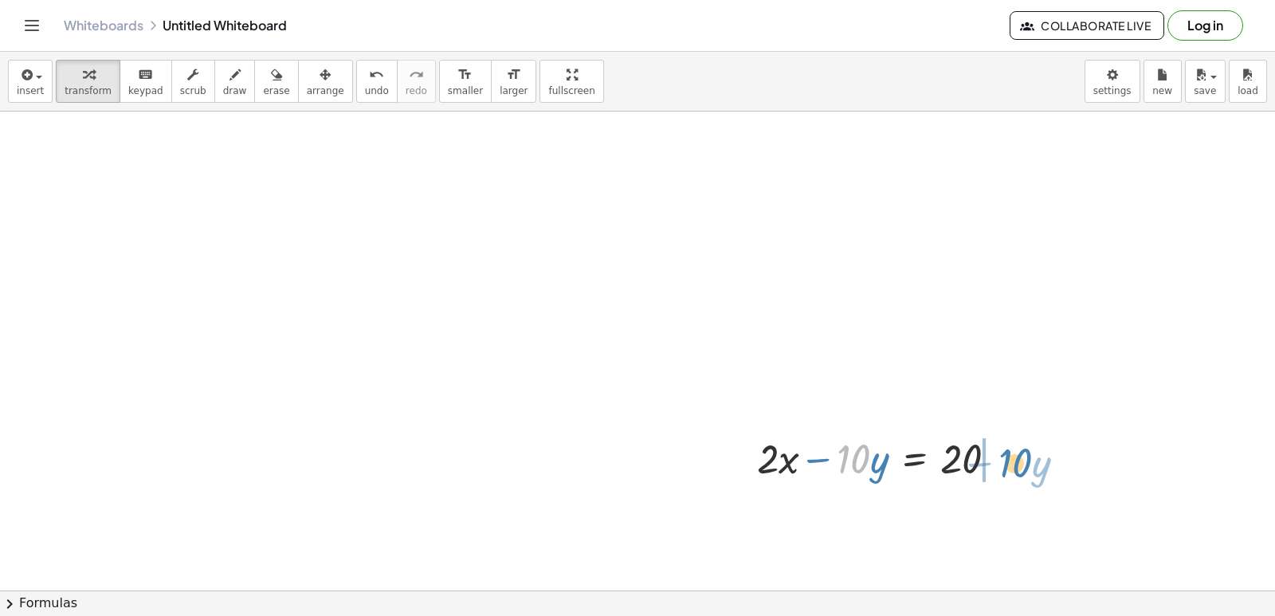
drag, startPoint x: 846, startPoint y: 454, endPoint x: 1012, endPoint y: 464, distance: 166.0
click at [1009, 460] on div at bounding box center [883, 457] width 269 height 54
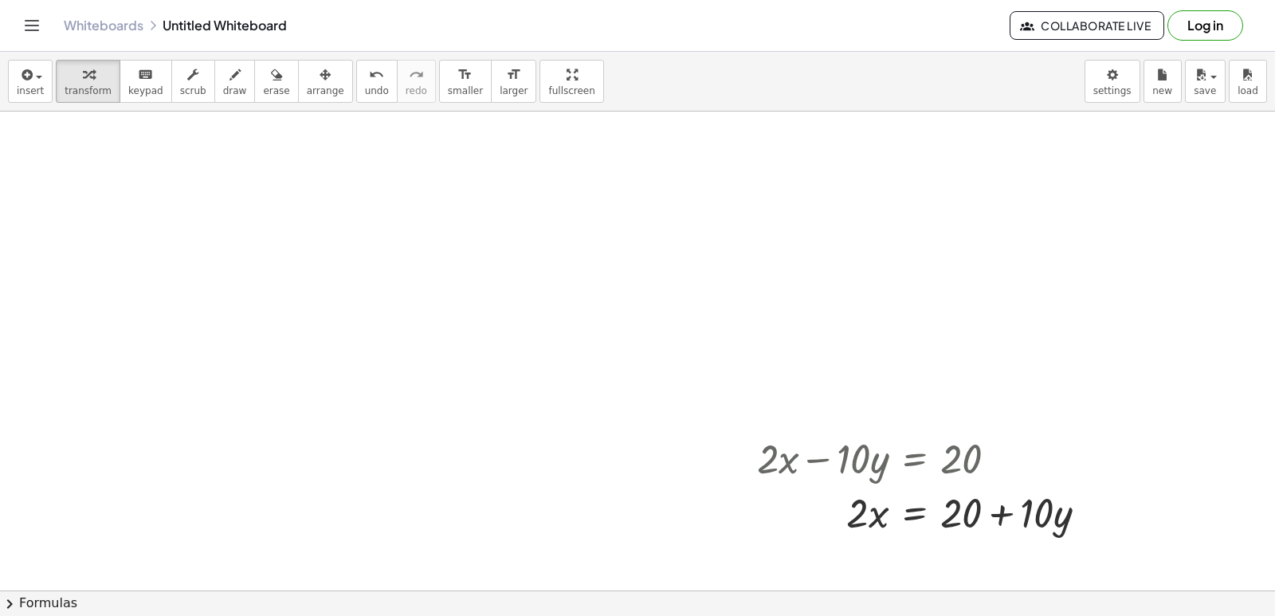
drag, startPoint x: 712, startPoint y: 425, endPoint x: 729, endPoint y: 432, distance: 17.9
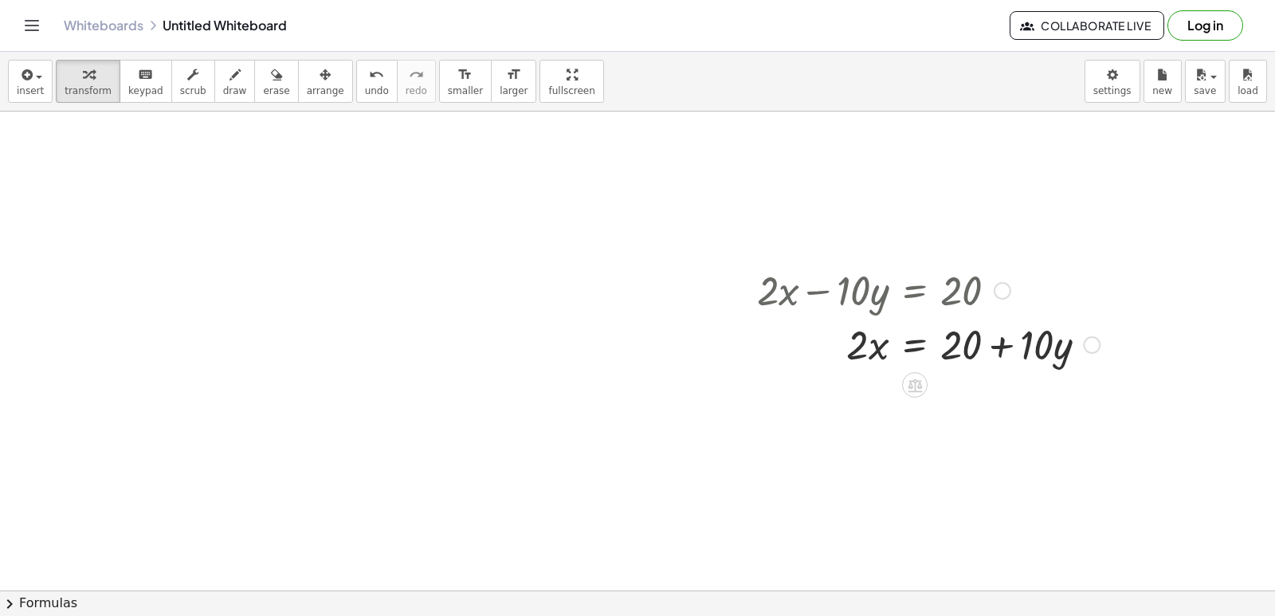
scroll to position [7134, 0]
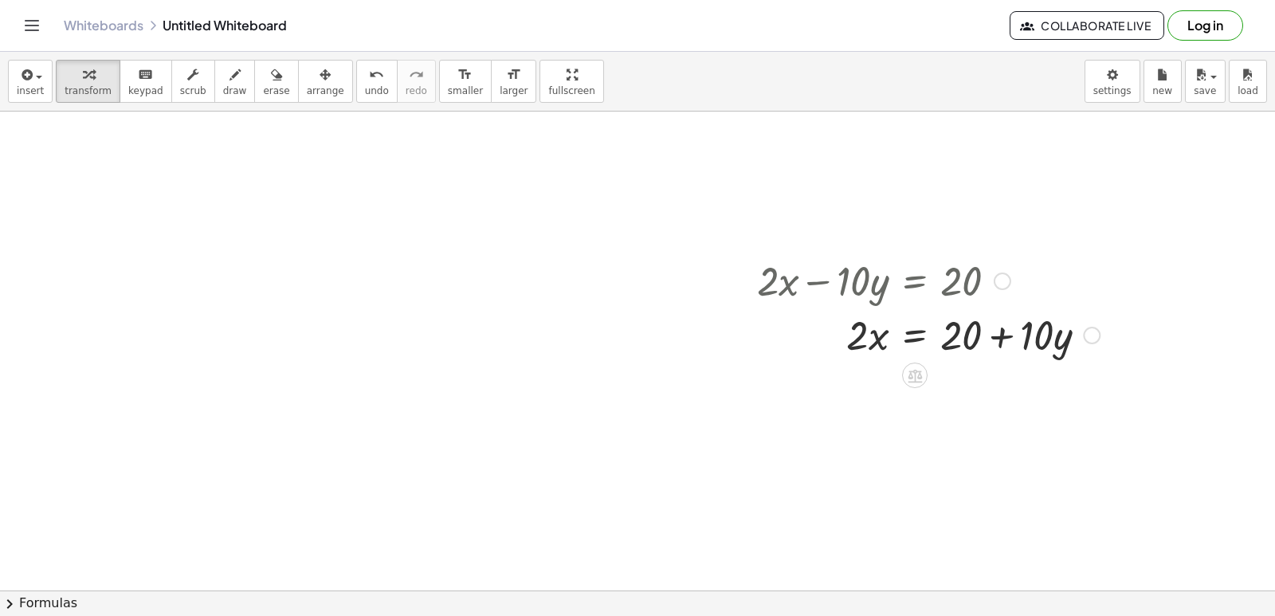
drag, startPoint x: 772, startPoint y: 467, endPoint x: 759, endPoint y: 409, distance: 59.5
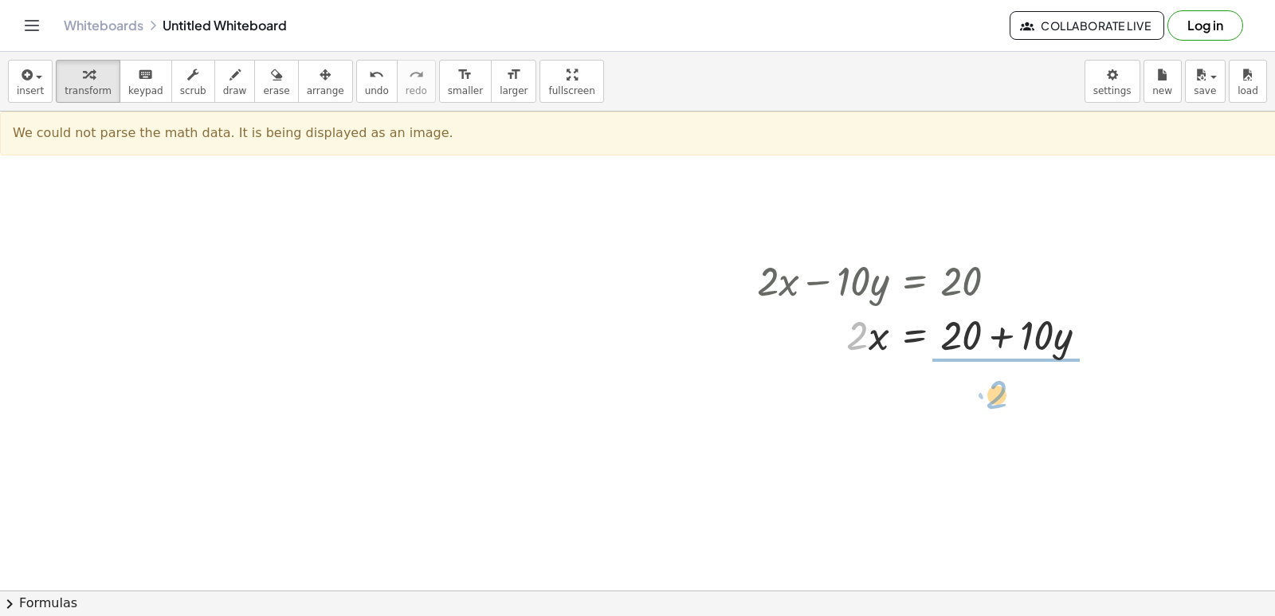
drag, startPoint x: 866, startPoint y: 339, endPoint x: 1023, endPoint y: 398, distance: 167.7
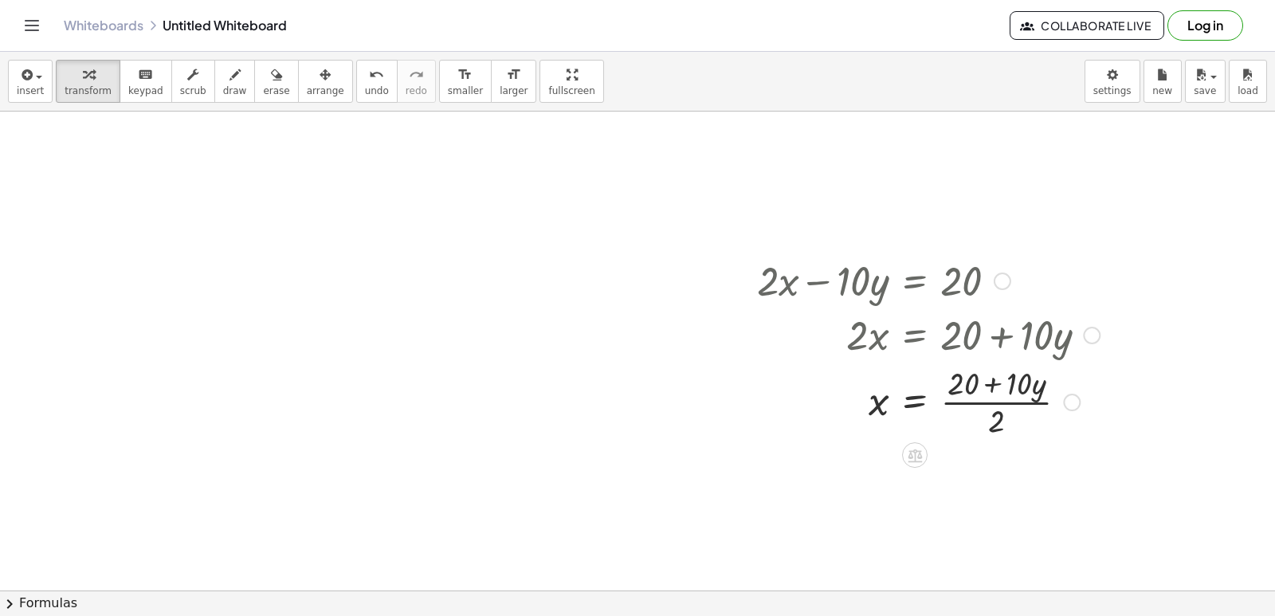
click at [987, 395] on div at bounding box center [928, 401] width 359 height 80
drag, startPoint x: 991, startPoint y: 402, endPoint x: 1014, endPoint y: 418, distance: 28.5
click at [996, 402] on div at bounding box center [928, 401] width 359 height 80
drag, startPoint x: 1001, startPoint y: 409, endPoint x: 1006, endPoint y: 386, distance: 23.8
click at [1001, 406] on div at bounding box center [928, 401] width 359 height 80
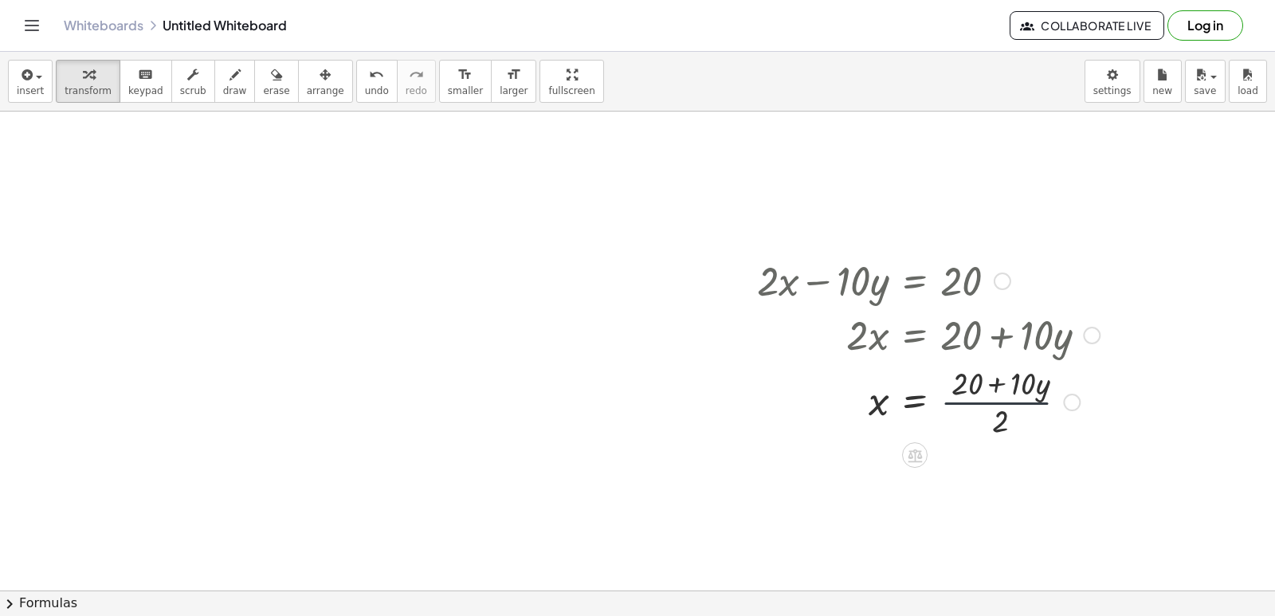
drag, startPoint x: 1007, startPoint y: 378, endPoint x: 996, endPoint y: 373, distance: 12.1
click at [1001, 373] on div at bounding box center [928, 401] width 359 height 80
drag, startPoint x: 987, startPoint y: 326, endPoint x: 1002, endPoint y: 333, distance: 16.8
click at [996, 329] on div at bounding box center [928, 334] width 359 height 54
drag, startPoint x: 1012, startPoint y: 336, endPoint x: 1005, endPoint y: 332, distance: 8.2
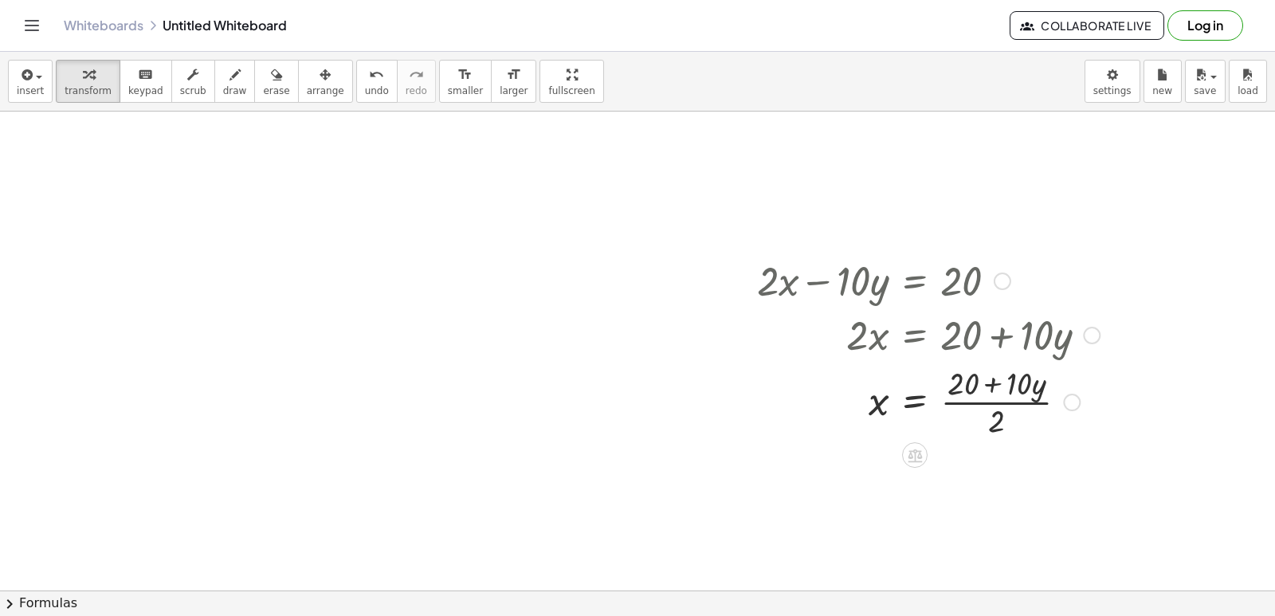
click at [1005, 332] on div at bounding box center [928, 334] width 359 height 54
drag, startPoint x: 1005, startPoint y: 332, endPoint x: 1274, endPoint y: 505, distance: 320.0
click at [1006, 336] on div at bounding box center [928, 334] width 359 height 54
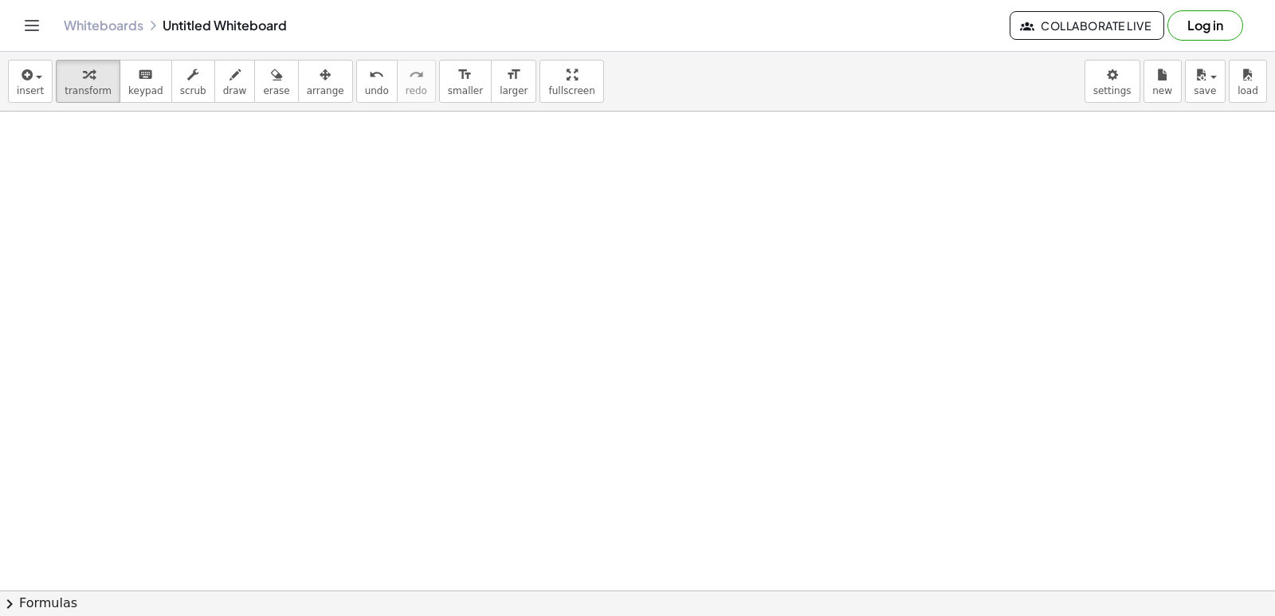
scroll to position [9589, 0]
drag, startPoint x: 446, startPoint y: 369, endPoint x: 453, endPoint y: 398, distance: 29.4
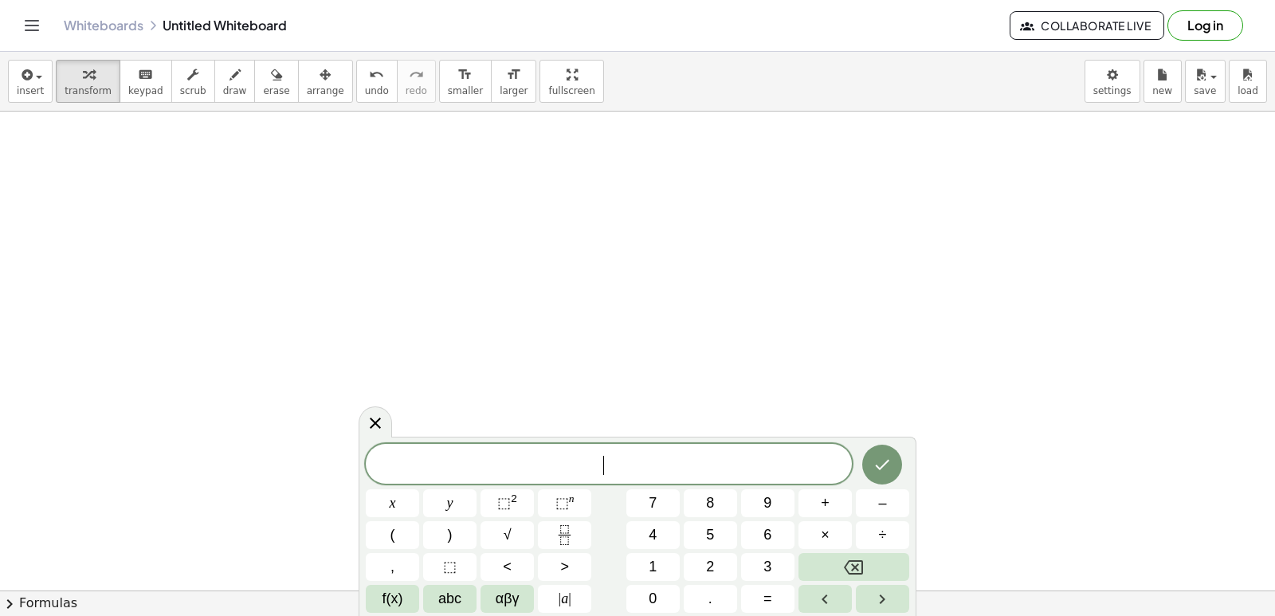
click at [695, 533] on button "5" at bounding box center [710, 535] width 53 height 28
click at [448, 499] on span "y" at bounding box center [450, 503] width 6 height 22
click at [879, 495] on span "–" at bounding box center [882, 503] width 8 height 22
click at [722, 583] on div "5 y − ​ x y ⬚ 2 ⬚ n 7 8 9 + – ( ) √ 4 5 6 × ÷ , ⬚ < > 1 2 3 f(x) abc αβγ | a | …" at bounding box center [637, 528] width 543 height 169
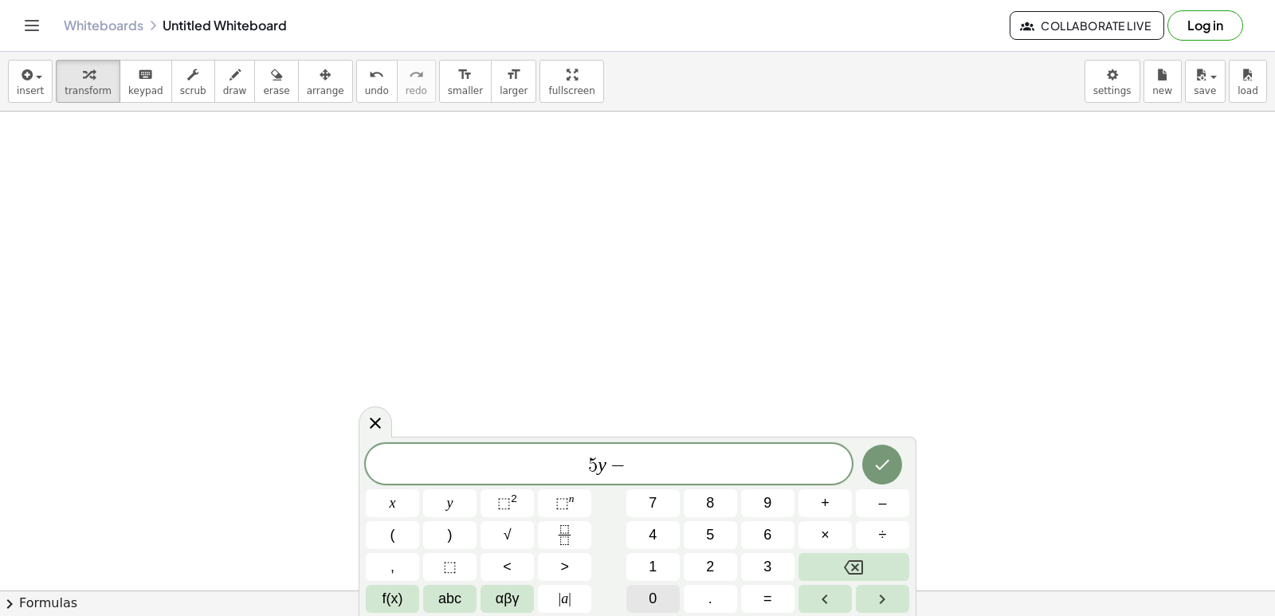
click at [638, 594] on button "0" at bounding box center [652, 599] width 53 height 28
click at [759, 565] on div "5 y − 0 ​ x y ⬚ 2 ⬚ n 7 8 9 + – ( ) √ 4 5 6 × ÷ , ⬚ < > 1 2 3 f(x) abc αβγ | a …" at bounding box center [637, 528] width 543 height 169
click at [861, 578] on button "Backspace" at bounding box center [853, 567] width 111 height 28
click at [703, 563] on button "2" at bounding box center [710, 567] width 53 height 28
click at [663, 590] on button "0" at bounding box center [652, 599] width 53 height 28
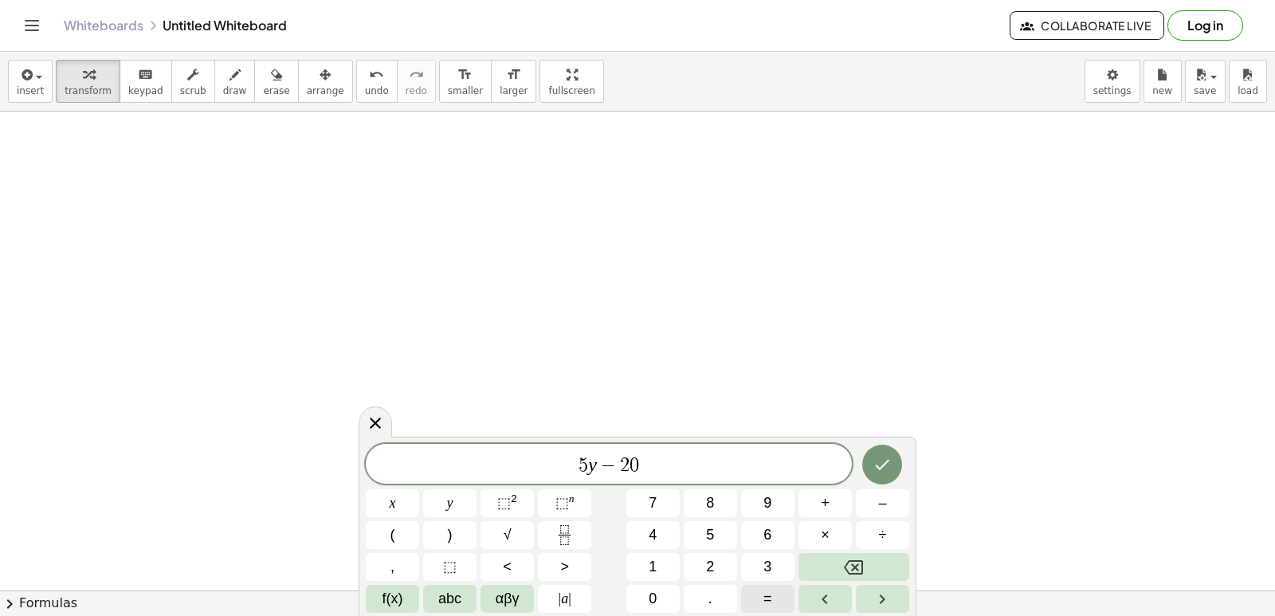
click at [755, 579] on div "5 y − 2 0 ​ x y ⬚ 2 ⬚ n 7 8 9 + – ( ) √ 4 5 6 × ÷ , ⬚ < > 1 2 3 f(x) abc αβγ | …" at bounding box center [637, 528] width 543 height 169
click at [763, 532] on span "6" at bounding box center [767, 535] width 8 height 22
click at [646, 602] on button "0" at bounding box center [652, 599] width 53 height 28
click at [829, 561] on button "Backspace" at bounding box center [853, 567] width 111 height 28
click at [828, 563] on button "Backspace" at bounding box center [853, 567] width 111 height 28
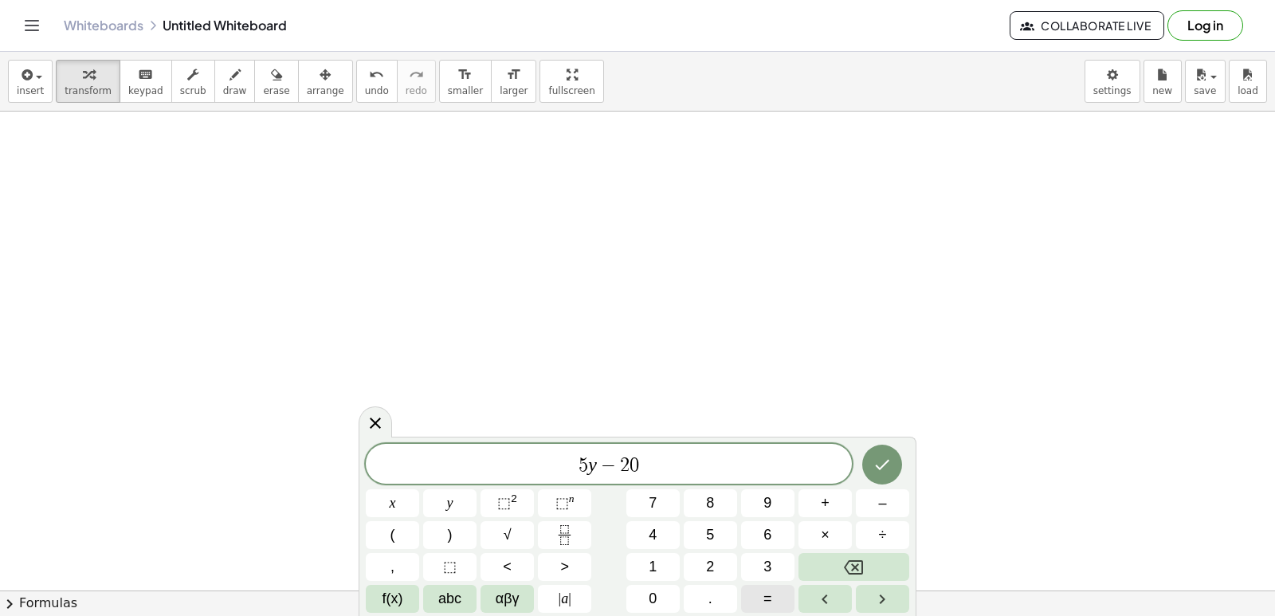
click at [761, 602] on button "=" at bounding box center [767, 599] width 53 height 28
click at [782, 533] on button "6" at bounding box center [767, 535] width 53 height 28
click at [653, 608] on span "0" at bounding box center [653, 599] width 8 height 22
click at [893, 466] on button "Done" at bounding box center [882, 465] width 40 height 40
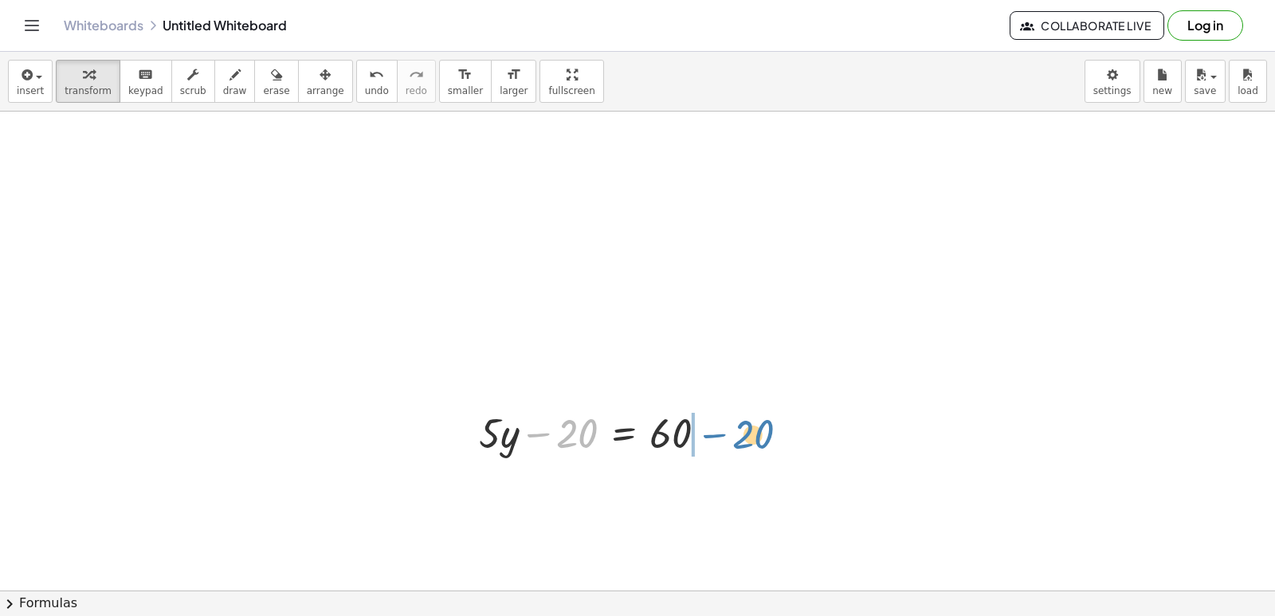
drag, startPoint x: 574, startPoint y: 431, endPoint x: 758, endPoint y: 433, distance: 184.1
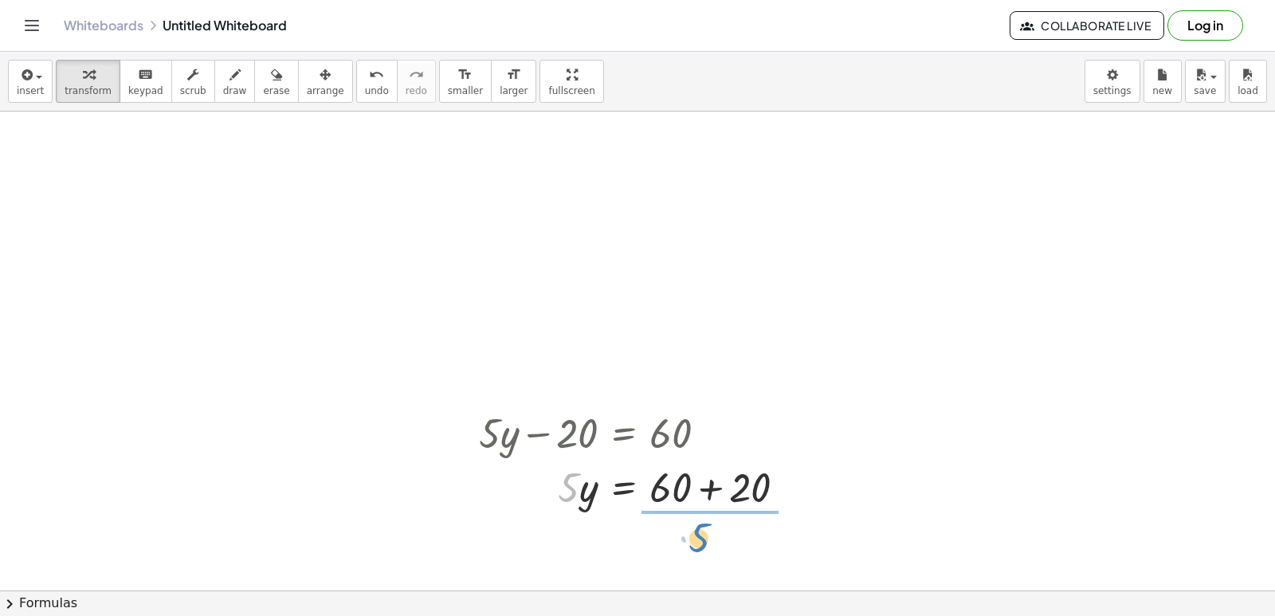
drag, startPoint x: 566, startPoint y: 480, endPoint x: 695, endPoint y: 527, distance: 137.6
click at [700, 478] on div at bounding box center [630, 486] width 319 height 80
click at [664, 469] on div at bounding box center [601, 486] width 261 height 80
click at [673, 481] on div at bounding box center [601, 486] width 261 height 80
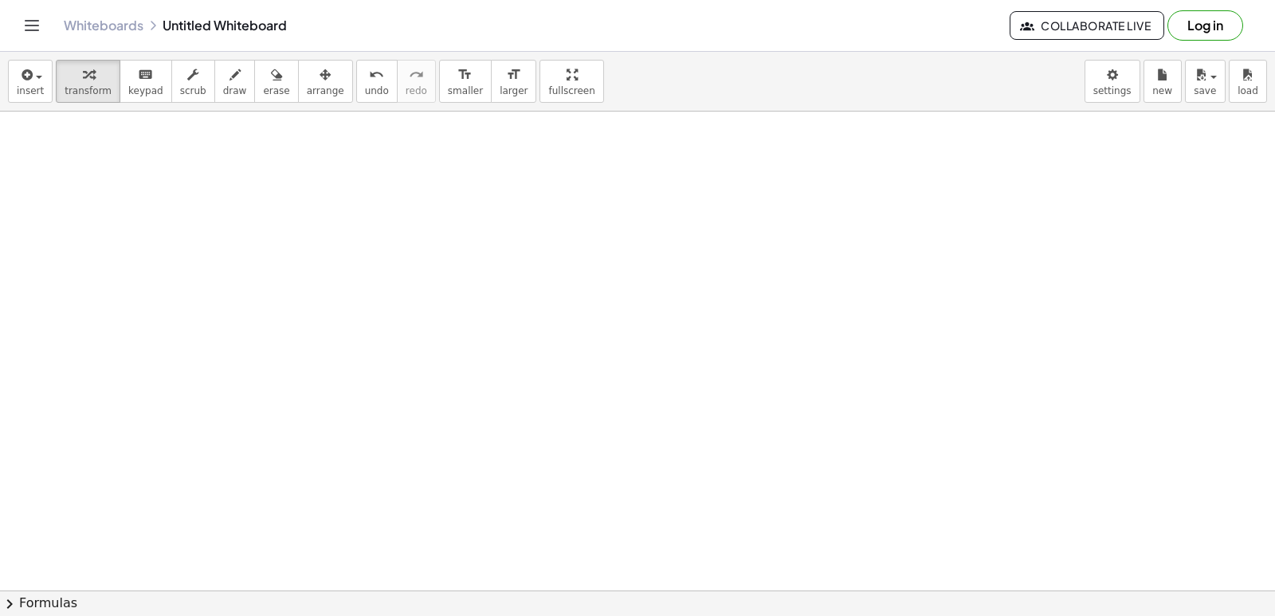
scroll to position [10269, 289]
drag, startPoint x: 0, startPoint y: 593, endPoint x: 1, endPoint y: 574, distance: 19.1
click at [0, 575] on div "insert select one: Math Expression Function Text Youtube Video Graphing Geometr…" at bounding box center [637, 334] width 1275 height 564
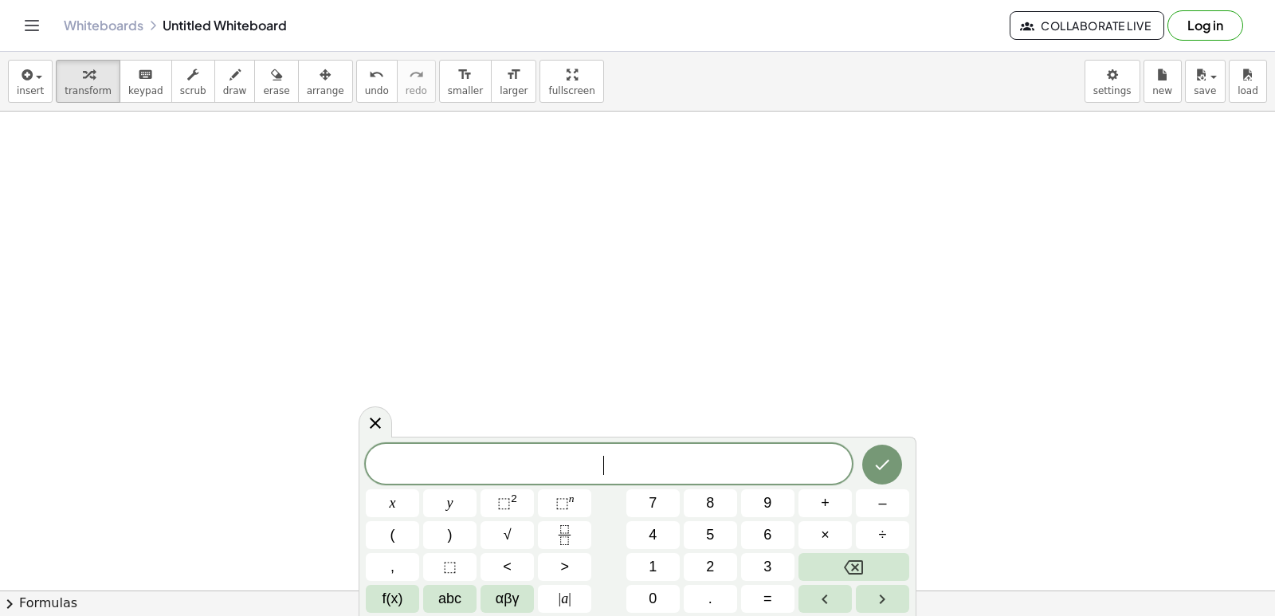
click at [2, 582] on div "+ · 7 · x + 5 = 19 · 7 · x = + 19 − 5 · 7 · x = 14 x = · 14 · 7 x = 2 + · 11 · …" at bounding box center [637, 351] width 1275 height 479
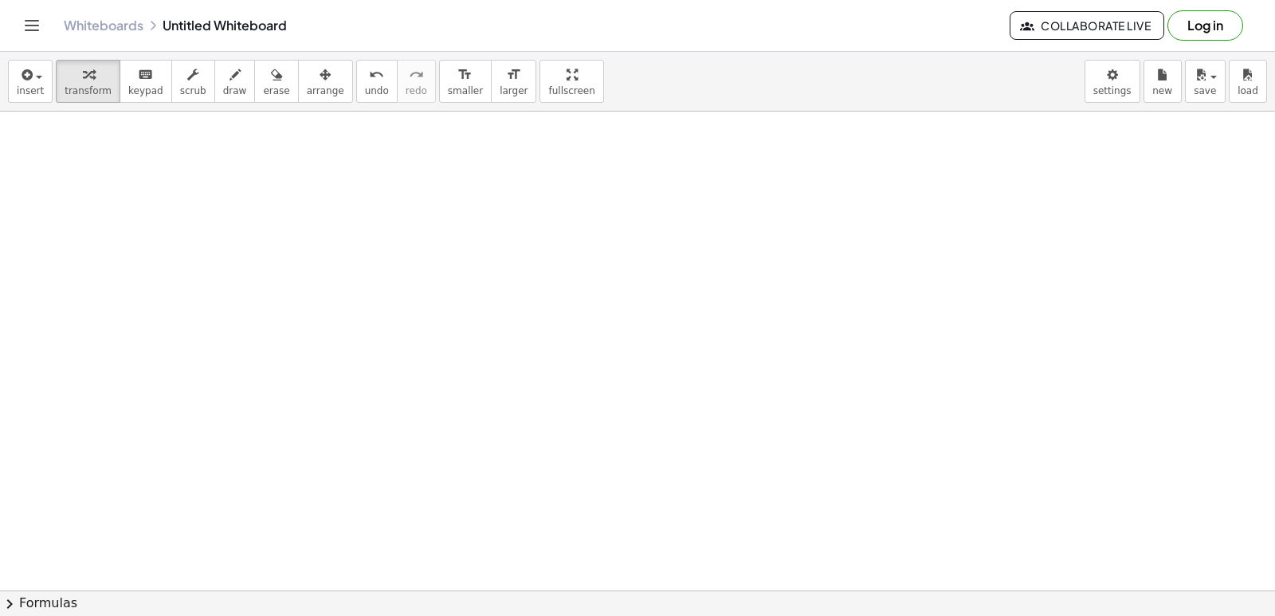
scroll to position [10269, 151]
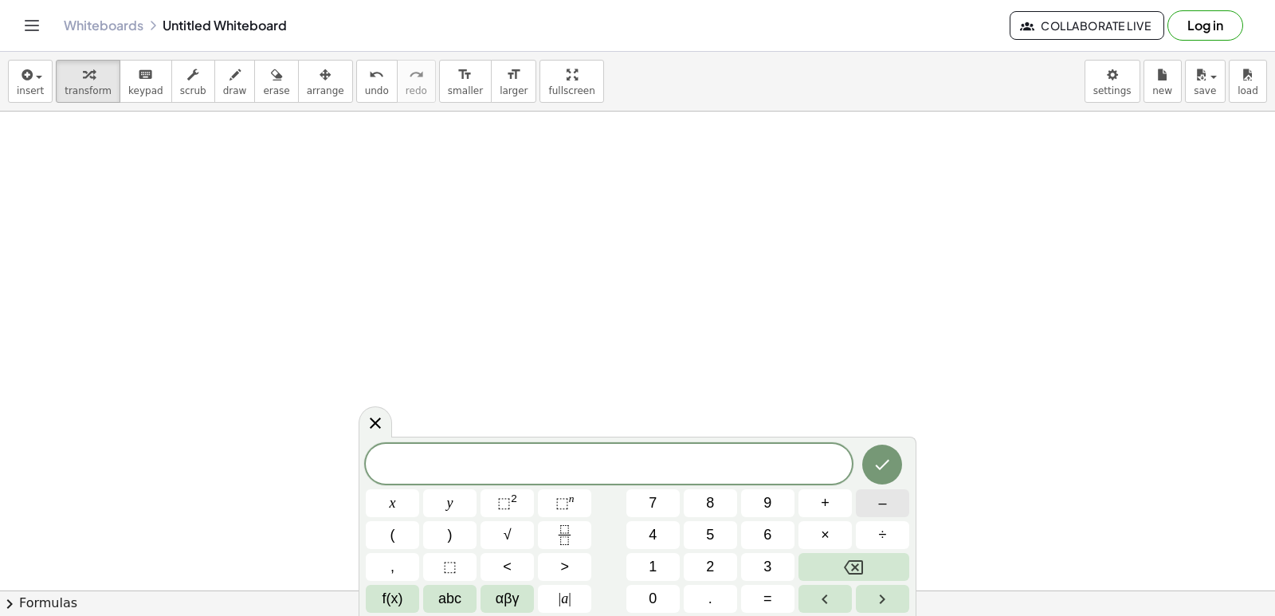
click at [881, 502] on span "–" at bounding box center [882, 503] width 8 height 22
click at [774, 573] on button "3" at bounding box center [767, 567] width 53 height 28
click at [392, 495] on span "x" at bounding box center [393, 503] width 6 height 22
click at [825, 500] on span "+" at bounding box center [825, 503] width 9 height 22
click at [690, 525] on button "5" at bounding box center [710, 535] width 53 height 28
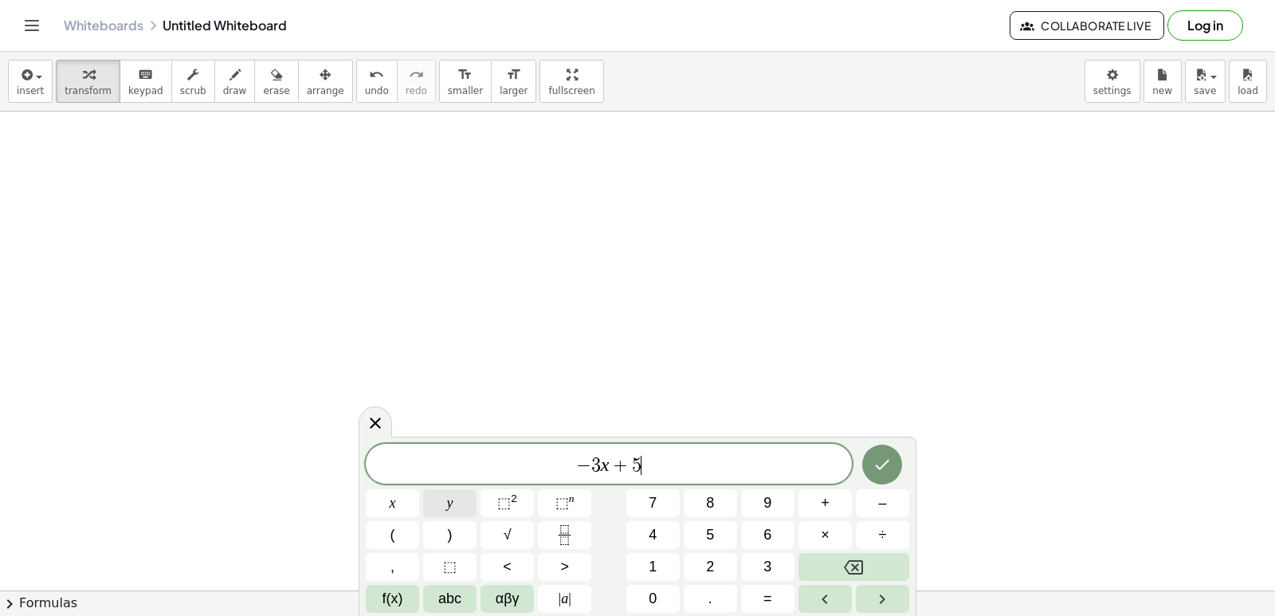
click at [443, 504] on button "y" at bounding box center [449, 503] width 53 height 28
click at [766, 606] on span "=" at bounding box center [767, 599] width 9 height 22
click at [767, 533] on span "6" at bounding box center [767, 535] width 8 height 22
click at [873, 457] on icon "Done" at bounding box center [881, 464] width 19 height 19
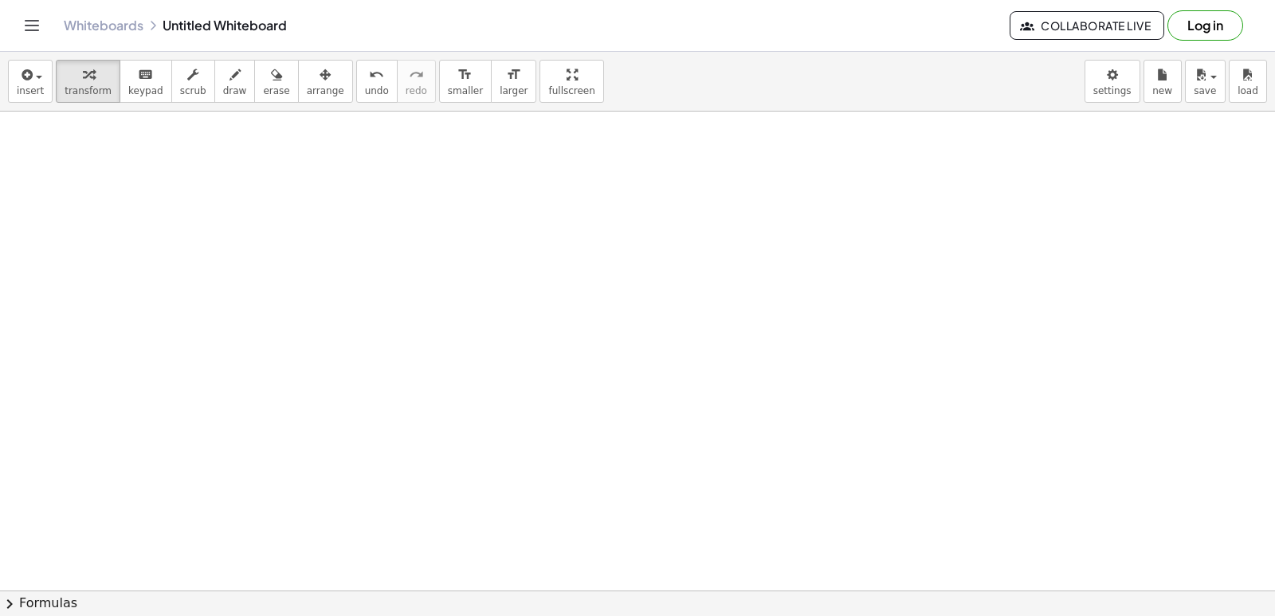
scroll to position [10766, 120]
click at [0, 581] on div "+ · 7 · x + 5 = 19 · 7 · x = + 19 − 5 · 7 · x = 14 x = · 14 · 7 x = 2 + · 11 · …" at bounding box center [637, 351] width 1275 height 479
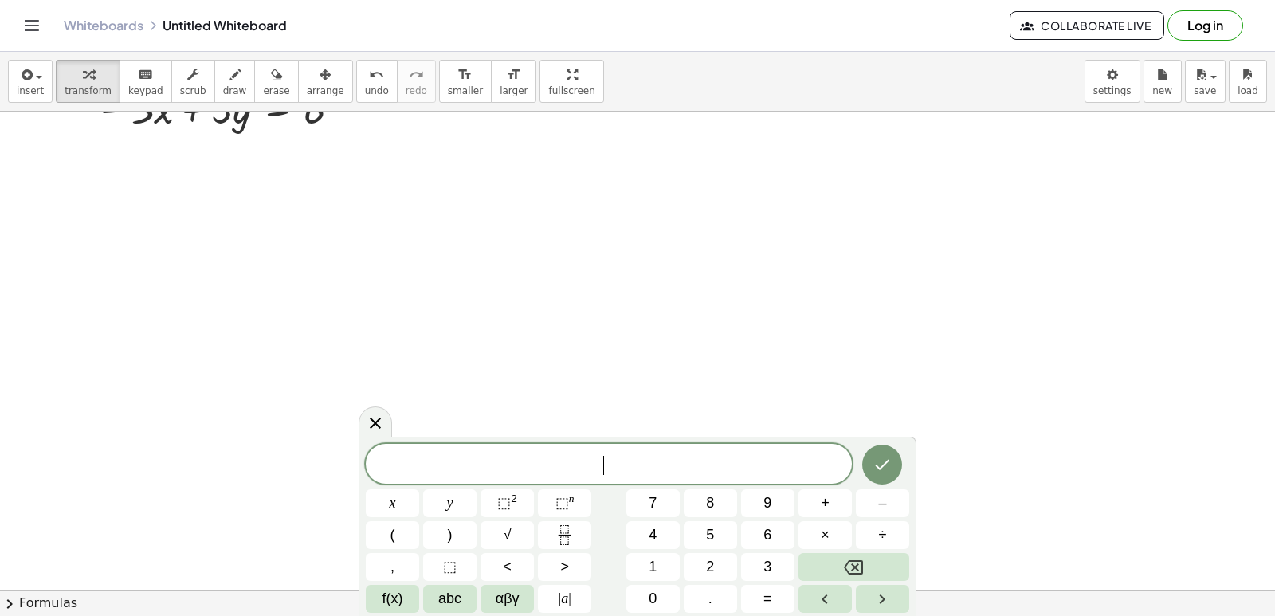
click at [1264, 114] on div "insert select one: Math Expression Function Text Youtube Video Graphing Geometr…" at bounding box center [637, 334] width 1275 height 564
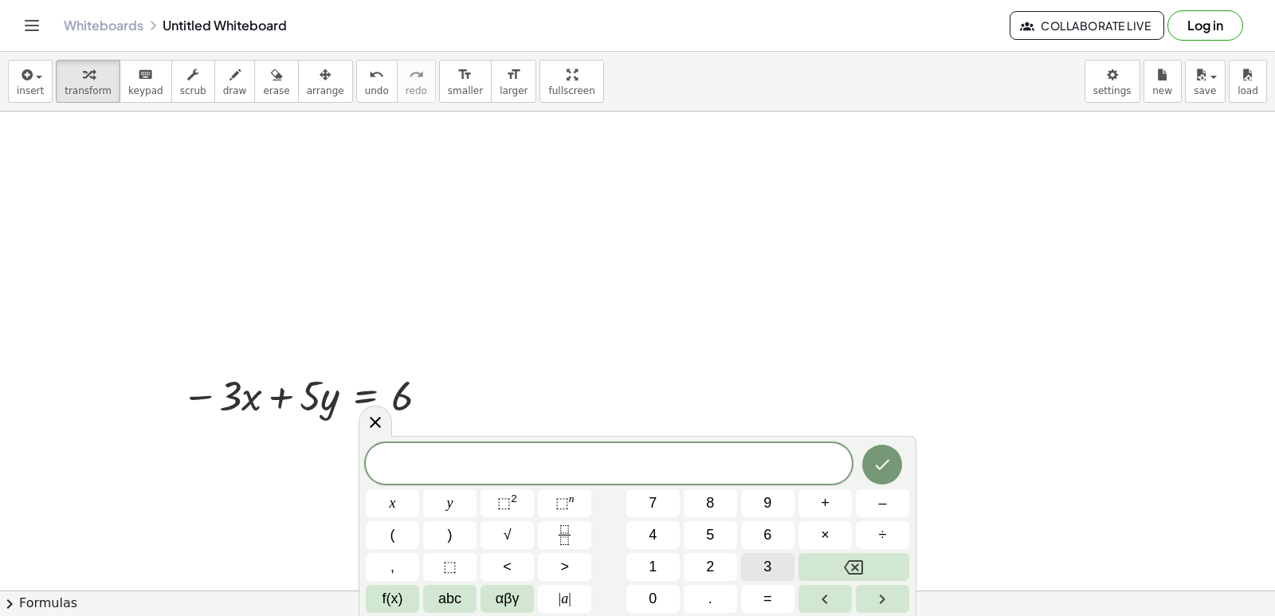
click at [763, 574] on span "3" at bounding box center [767, 567] width 8 height 22
click at [388, 498] on button "x" at bounding box center [392, 503] width 53 height 28
click at [832, 500] on button "+" at bounding box center [824, 503] width 53 height 28
click at [664, 571] on button "1" at bounding box center [652, 567] width 53 height 28
click at [657, 590] on button "0" at bounding box center [652, 599] width 53 height 28
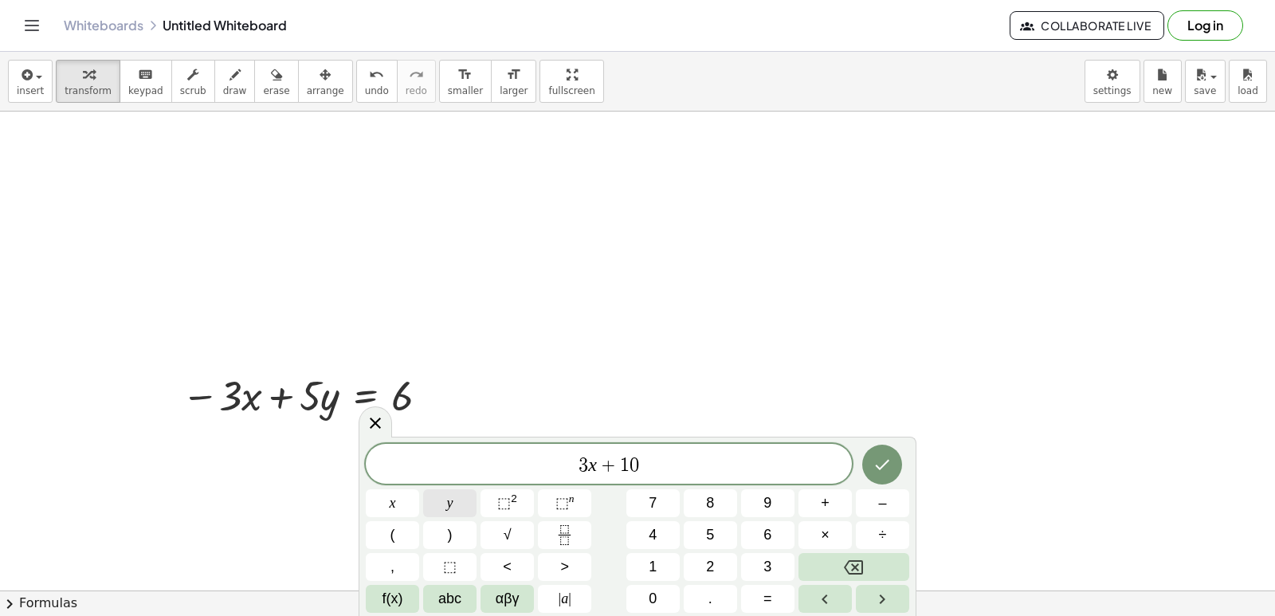
click at [445, 496] on button "y" at bounding box center [449, 503] width 53 height 28
click at [763, 592] on span "=" at bounding box center [767, 599] width 9 height 22
click at [762, 561] on button "3" at bounding box center [767, 567] width 53 height 28
click at [758, 496] on button "9" at bounding box center [767, 503] width 53 height 28
click at [879, 446] on div "3 x + 1 0 y = 3 9 x y ⬚ 2 ⬚ n 7 8 9 + – ( ) √ 4 5 6 × ÷ , ⬚ < > 1 2 3 f(x) abc …" at bounding box center [638, 526] width 558 height 179
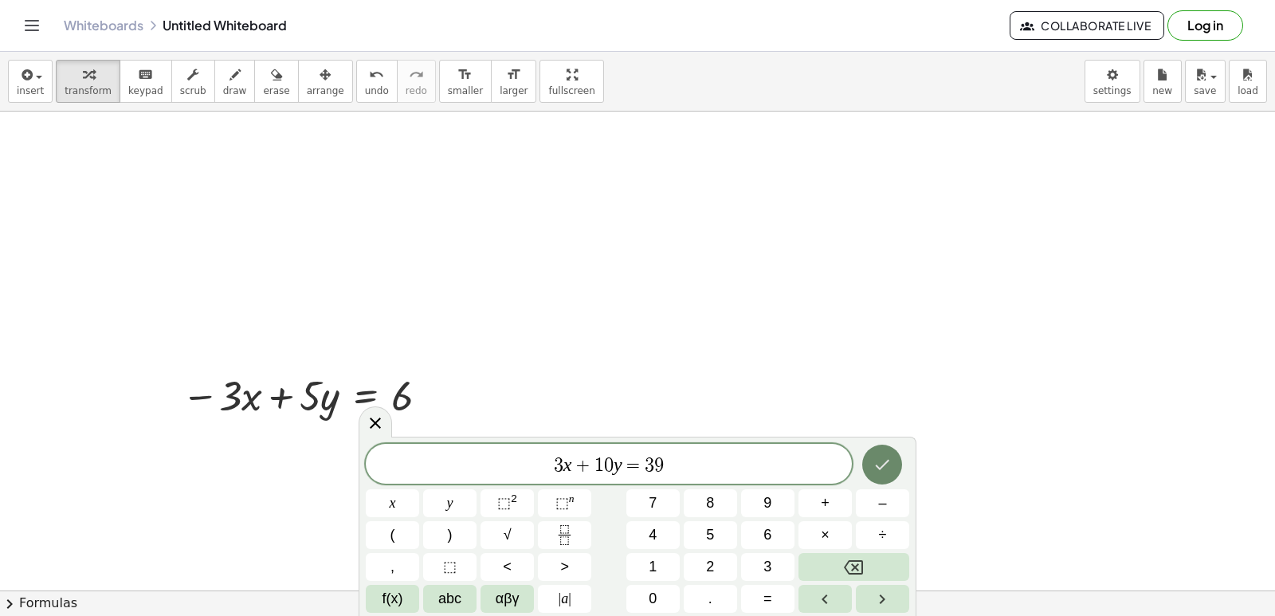
click at [878, 450] on button "Done" at bounding box center [882, 465] width 40 height 40
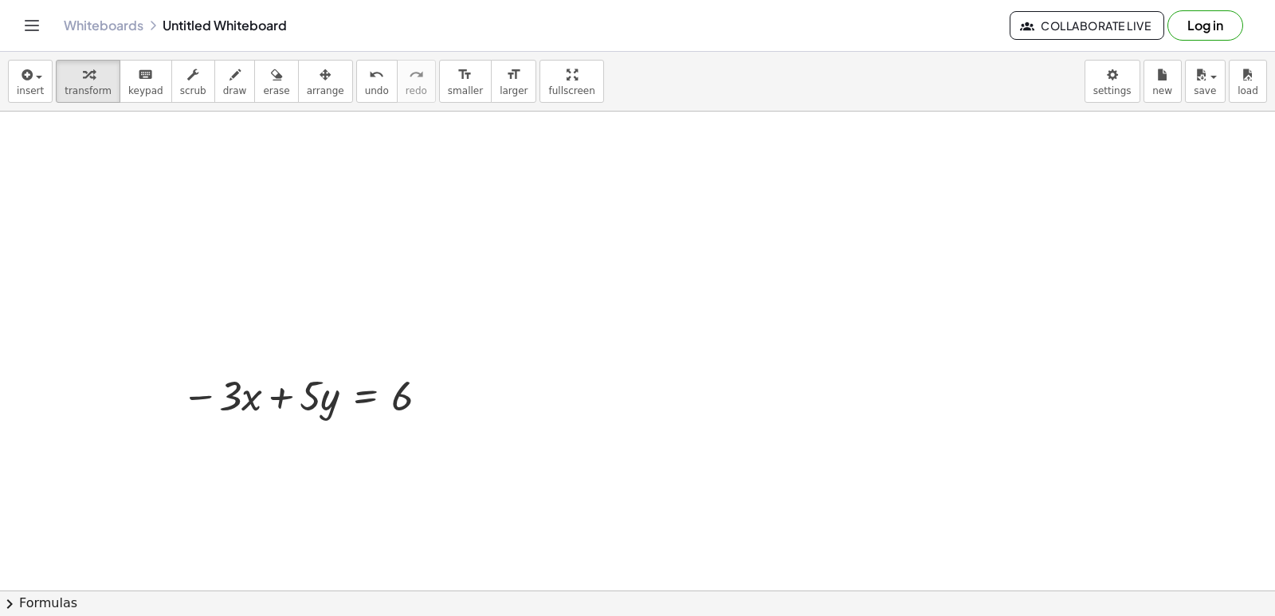
drag, startPoint x: 3, startPoint y: 574, endPoint x: 0, endPoint y: 566, distance: 8.6
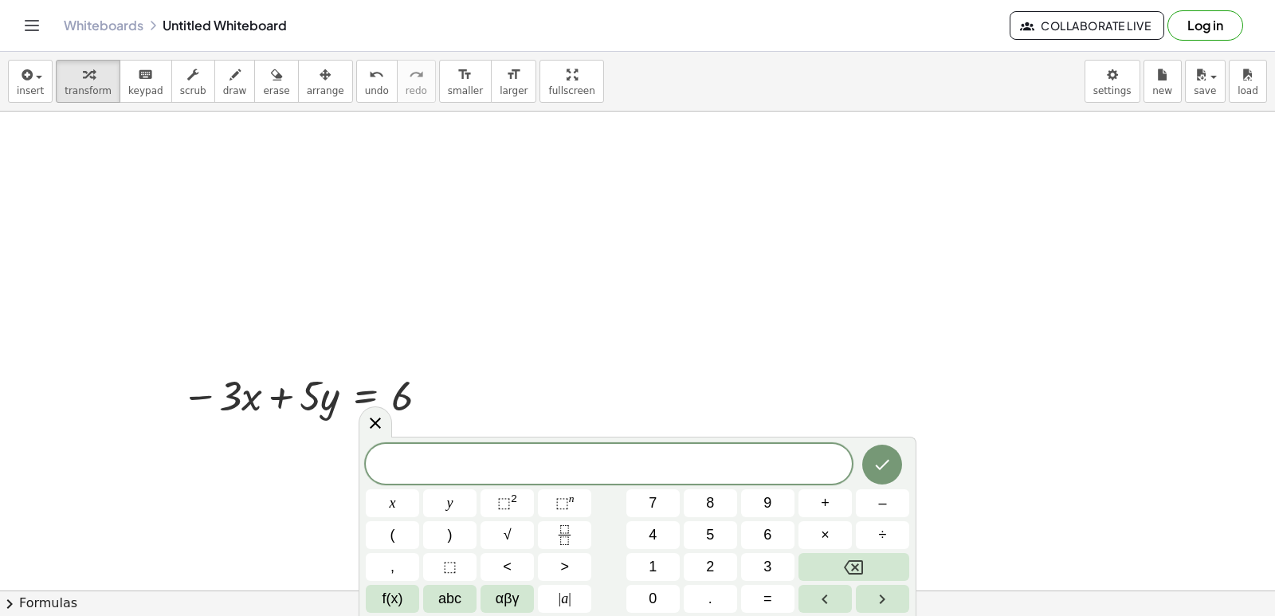
drag, startPoint x: 0, startPoint y: 578, endPoint x: 15, endPoint y: 559, distance: 23.8
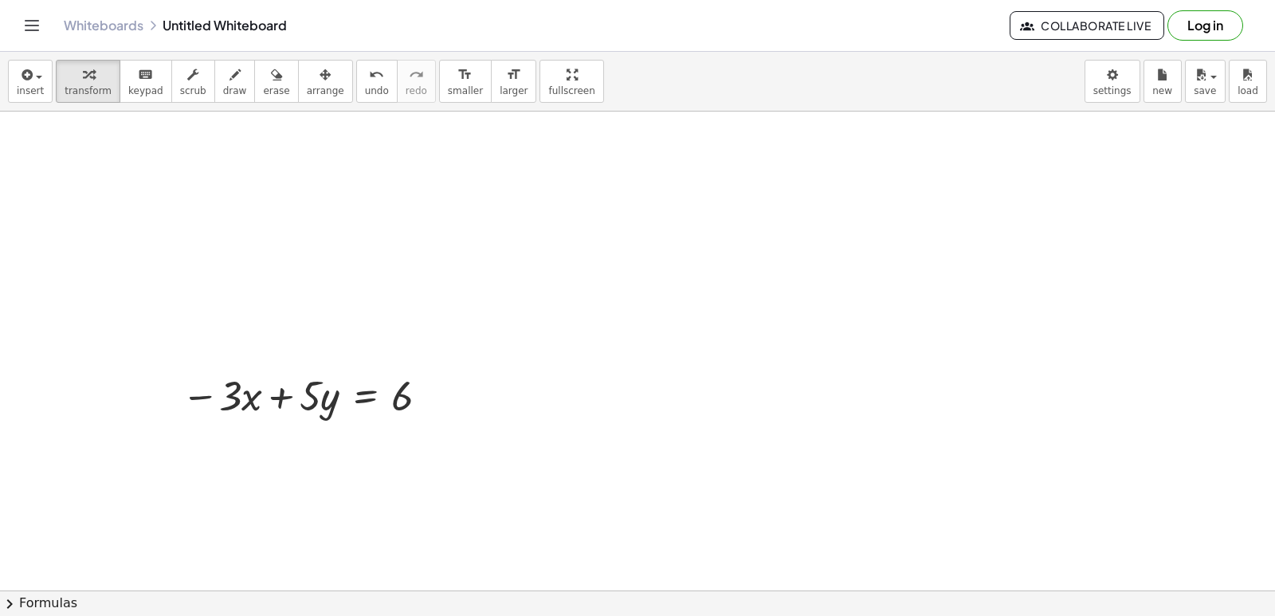
scroll to position [10887, 0]
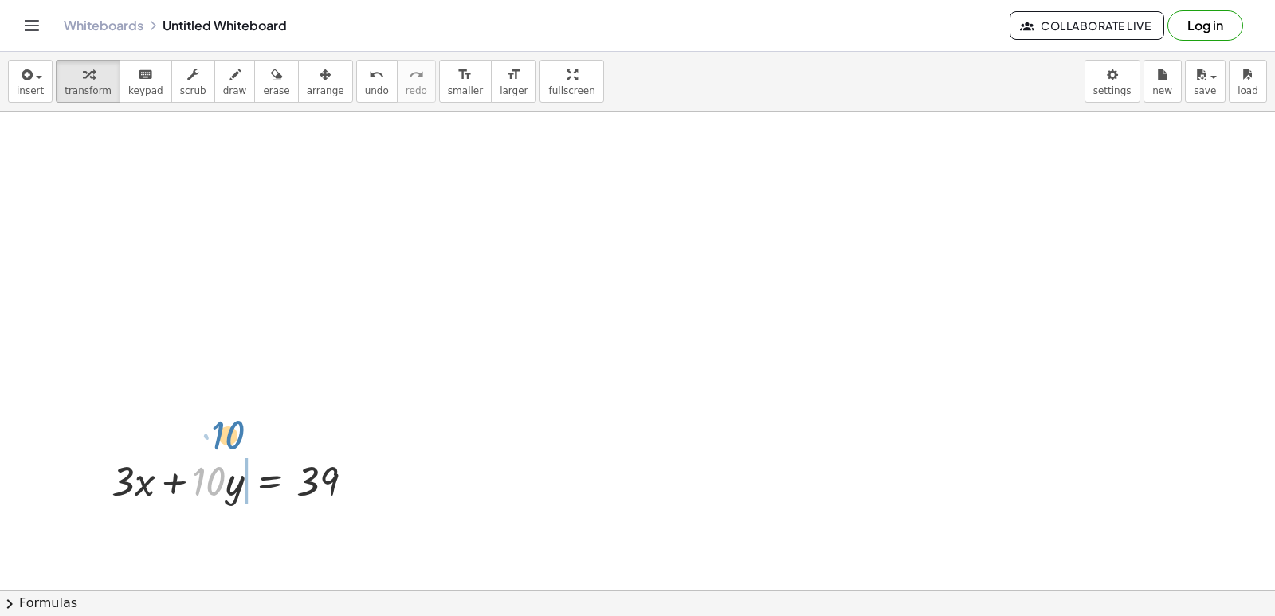
drag, startPoint x: 219, startPoint y: 484, endPoint x: 220, endPoint y: 472, distance: 12.8
drag, startPoint x: 270, startPoint y: 516, endPoint x: 298, endPoint y: 332, distance: 186.1
click at [319, 83] on icon "button" at bounding box center [324, 74] width 11 height 19
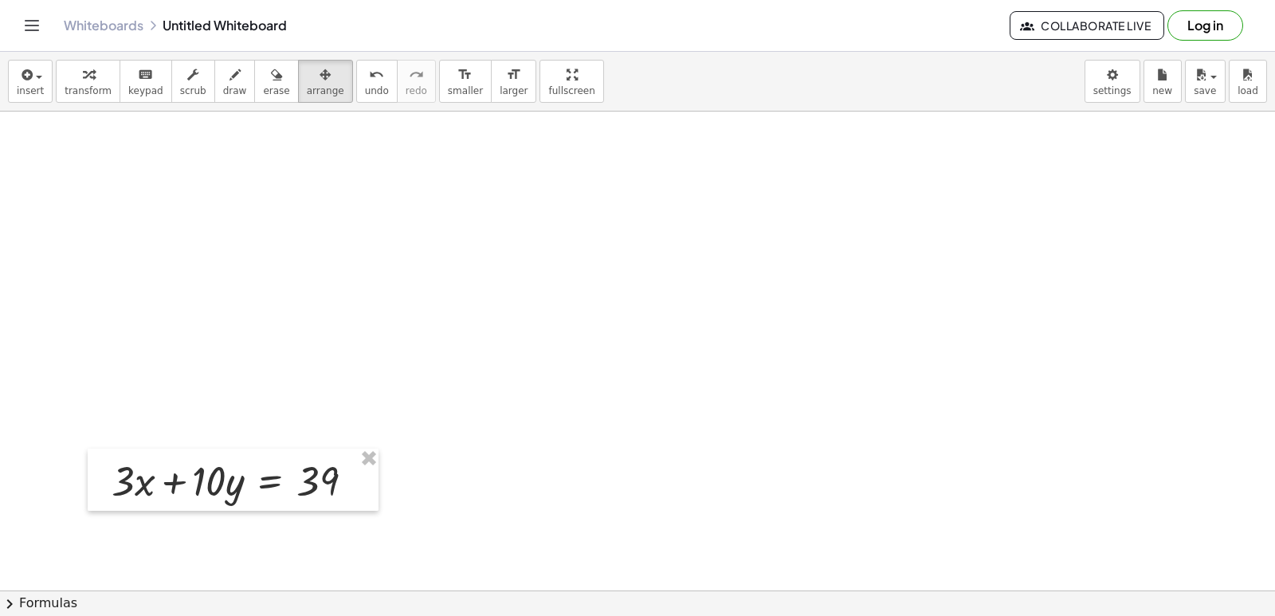
drag, startPoint x: 214, startPoint y: 417, endPoint x: 214, endPoint y: 473, distance: 56.6
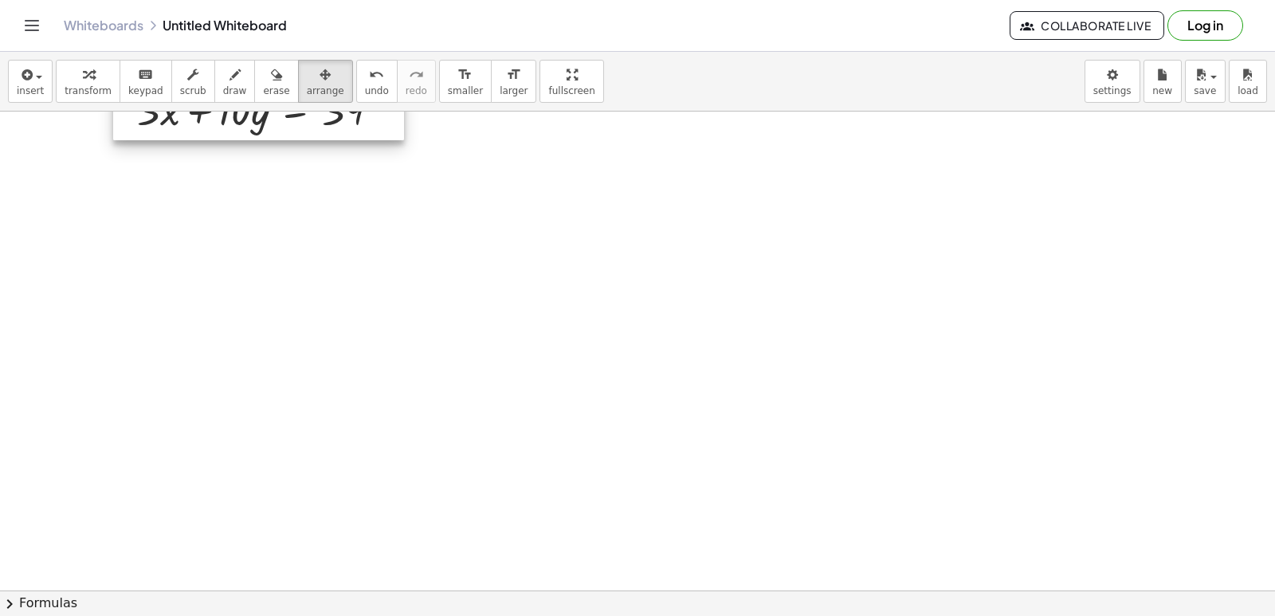
drag, startPoint x: 214, startPoint y: 473, endPoint x: 247, endPoint y: 115, distance: 360.0
click at [239, 104] on div "insert select one: Math Expression Function Text Youtube Video Graphing Geometr…" at bounding box center [637, 334] width 1275 height 564
drag, startPoint x: 1264, startPoint y: 111, endPoint x: 1269, endPoint y: 122, distance: 12.5
click at [1270, 119] on div "insert select one: Math Expression Function Text Youtube Video Graphing Geometr…" at bounding box center [637, 334] width 1275 height 564
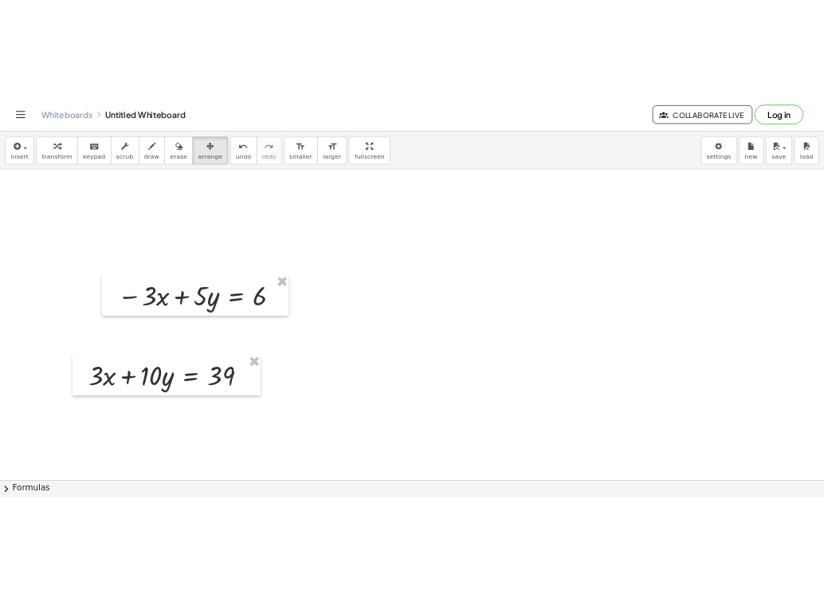
scroll to position [10547, 0]
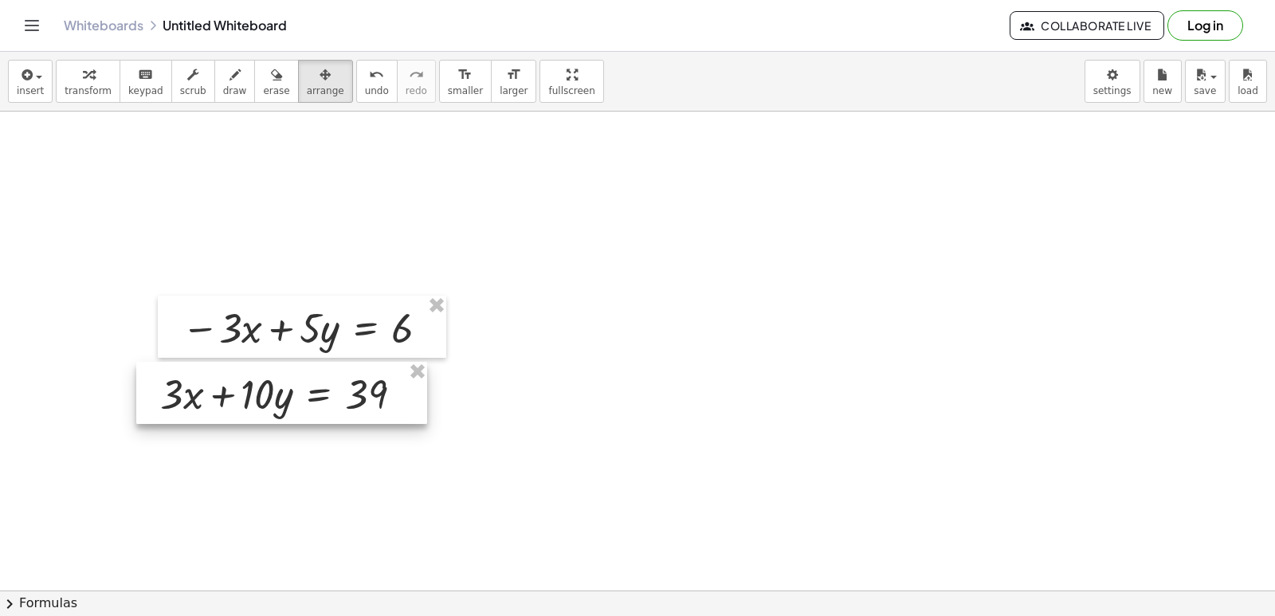
drag, startPoint x: 303, startPoint y: 444, endPoint x: 327, endPoint y: 386, distance: 62.1
click at [327, 386] on div at bounding box center [281, 393] width 291 height 62
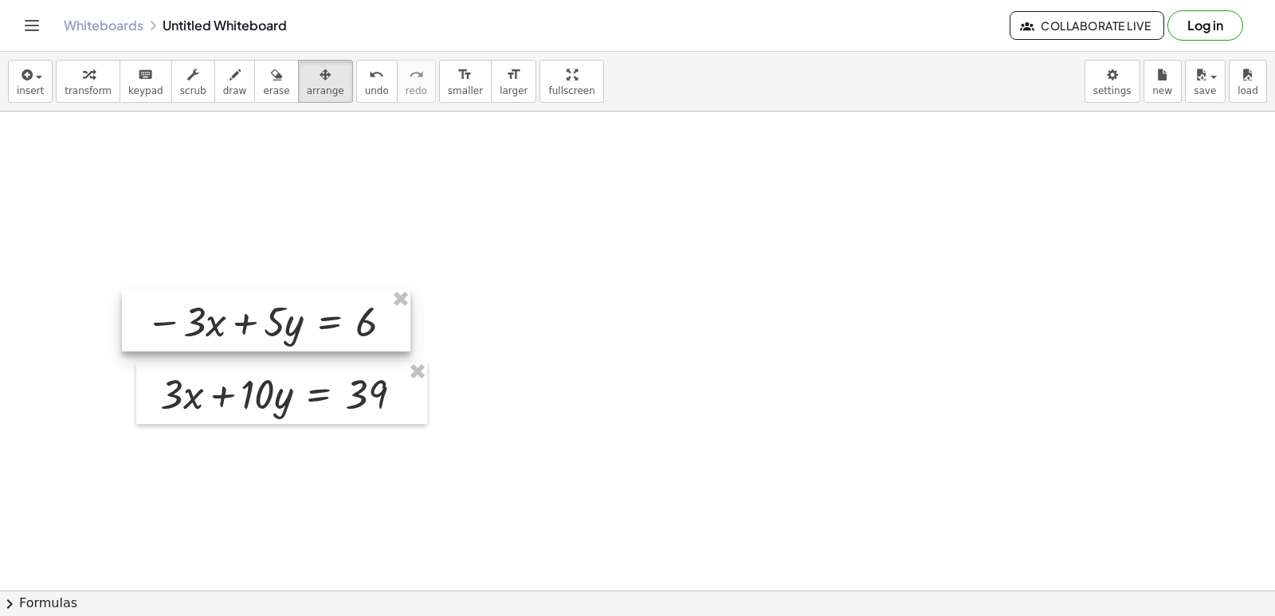
drag, startPoint x: 223, startPoint y: 336, endPoint x: 190, endPoint y: 330, distance: 34.1
click at [190, 330] on div at bounding box center [266, 320] width 288 height 62
drag, startPoint x: 186, startPoint y: 343, endPoint x: 188, endPoint y: 334, distance: 9.9
click at [186, 342] on div at bounding box center [268, 320] width 288 height 62
click at [189, 335] on div at bounding box center [268, 319] width 288 height 62
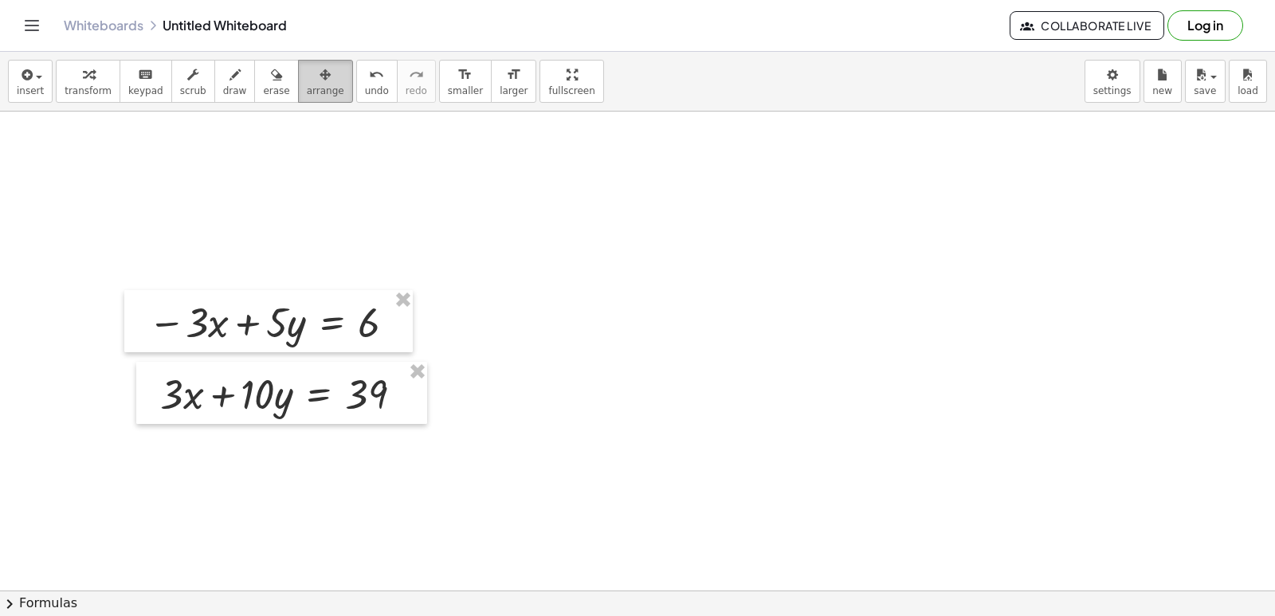
click at [298, 84] on button "arrange" at bounding box center [325, 81] width 55 height 43
click at [307, 80] on div "button" at bounding box center [325, 74] width 37 height 19
click at [97, 91] on span "transform" at bounding box center [88, 90] width 47 height 11
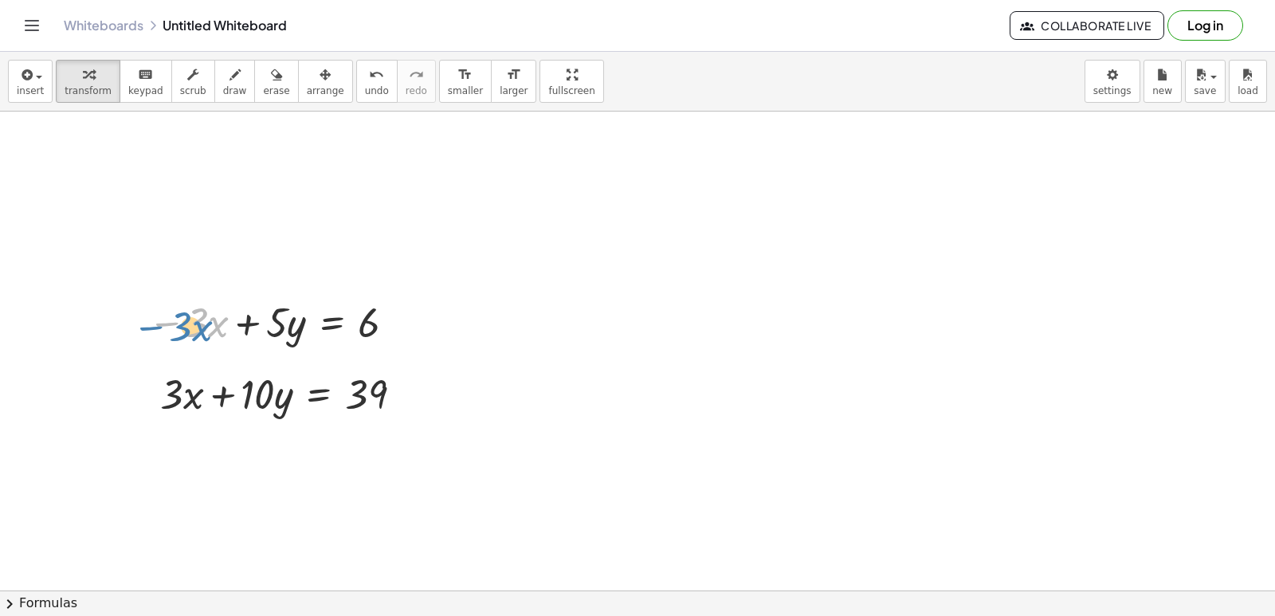
drag, startPoint x: 185, startPoint y: 326, endPoint x: 167, endPoint y: 336, distance: 21.0
click at [167, 336] on div at bounding box center [274, 321] width 268 height 54
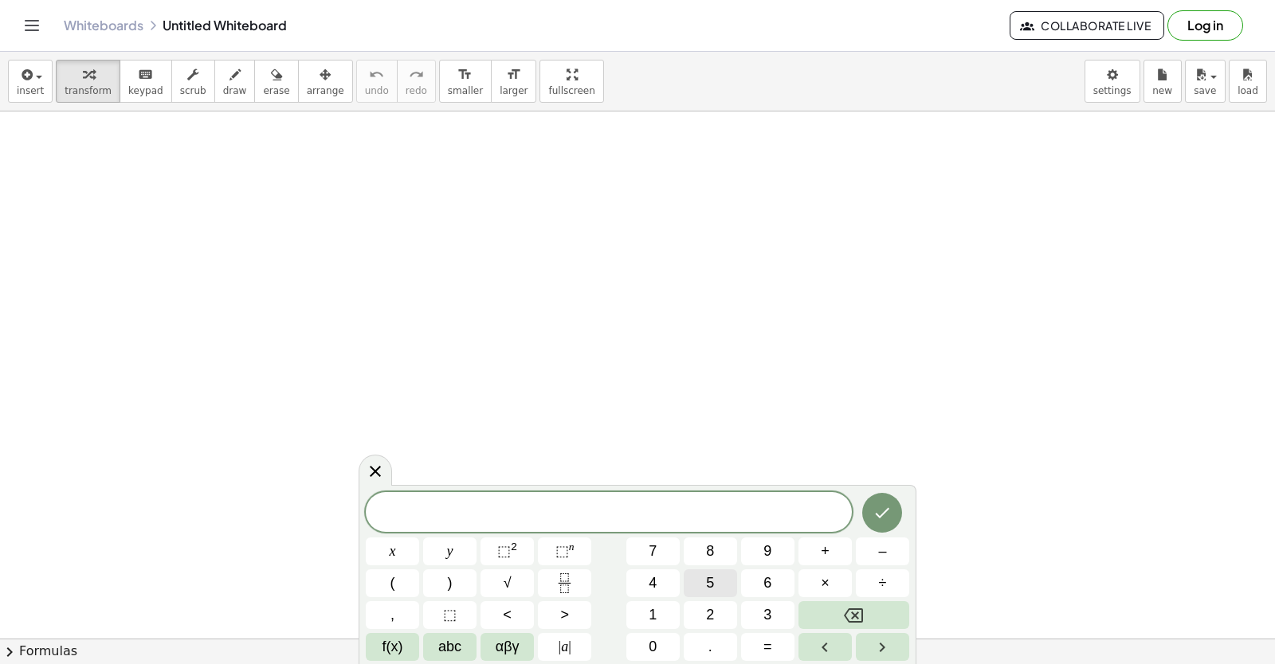
click at [723, 578] on button "5" at bounding box center [710, 584] width 53 height 28
click at [386, 545] on button "x" at bounding box center [392, 552] width 53 height 28
click at [874, 551] on button "–" at bounding box center [882, 552] width 53 height 28
click at [638, 547] on button "7" at bounding box center [652, 552] width 53 height 28
click at [450, 543] on span "y" at bounding box center [450, 552] width 6 height 22
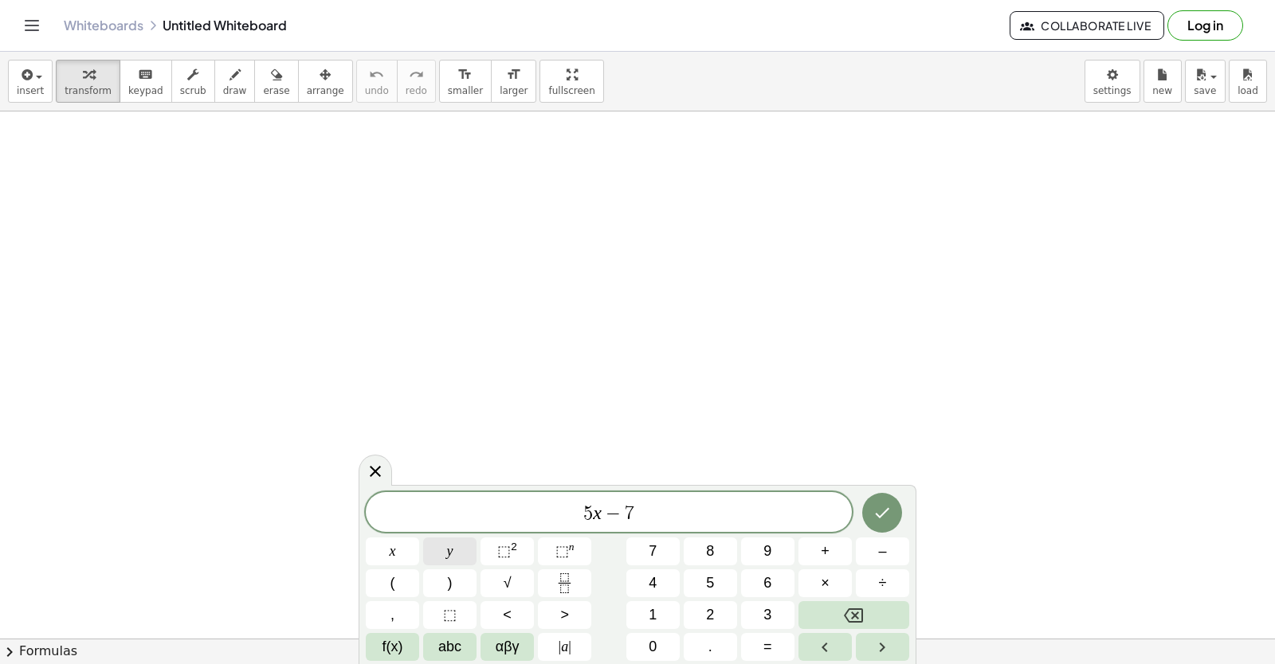
click at [450, 544] on span "y" at bounding box center [450, 552] width 6 height 22
click at [883, 617] on button "Backspace" at bounding box center [853, 616] width 111 height 28
click at [872, 555] on button "–" at bounding box center [882, 552] width 53 height 28
click at [838, 610] on button "Backspace" at bounding box center [853, 616] width 111 height 28
click at [774, 642] on button "=" at bounding box center [767, 647] width 53 height 28
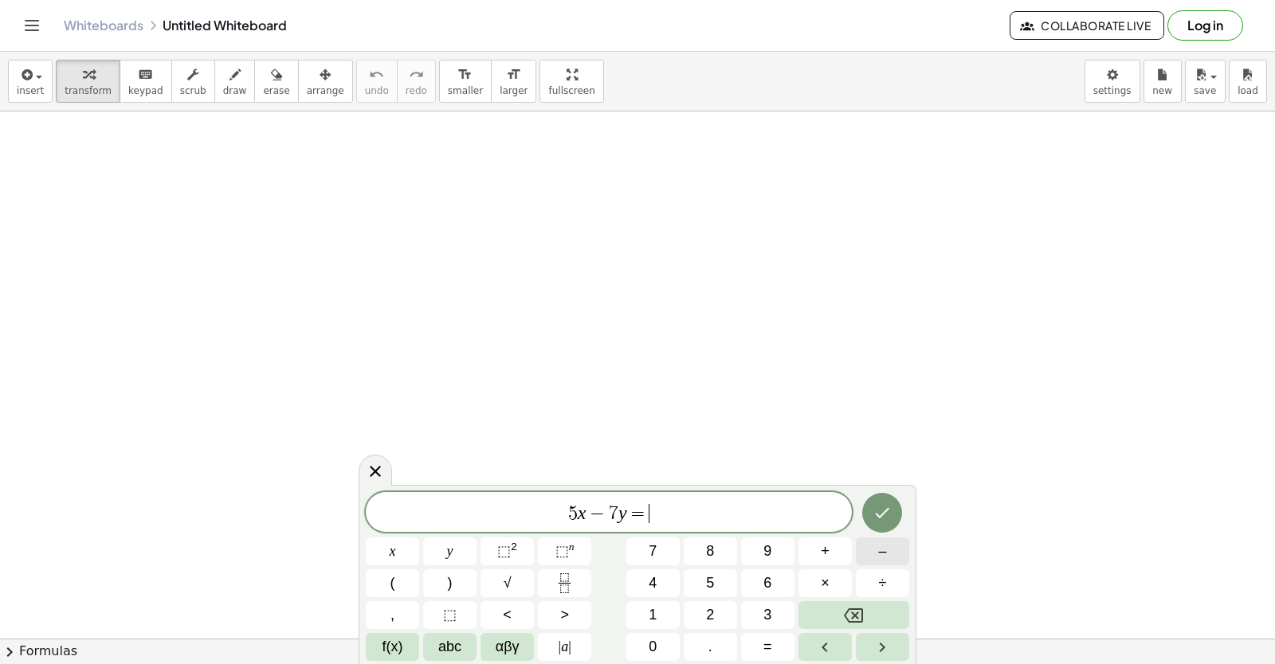
click at [887, 551] on button "–" at bounding box center [882, 552] width 53 height 28
click at [660, 570] on button "4" at bounding box center [652, 584] width 53 height 28
click at [893, 517] on button "Done" at bounding box center [882, 513] width 40 height 40
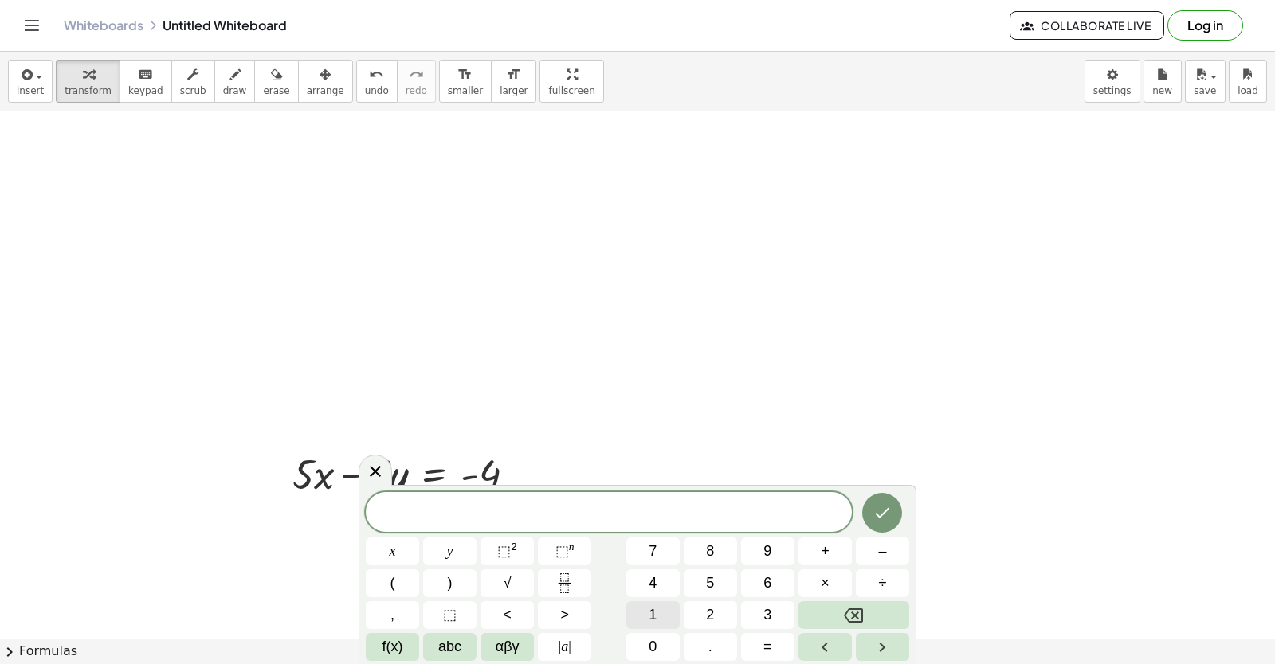
click at [647, 613] on button "1" at bounding box center [652, 616] width 53 height 28
click at [636, 652] on button "0" at bounding box center [652, 647] width 53 height 28
click at [387, 545] on button "x" at bounding box center [392, 552] width 53 height 28
click at [814, 555] on button "+" at bounding box center [824, 552] width 53 height 28
click at [650, 546] on span "7" at bounding box center [653, 552] width 8 height 22
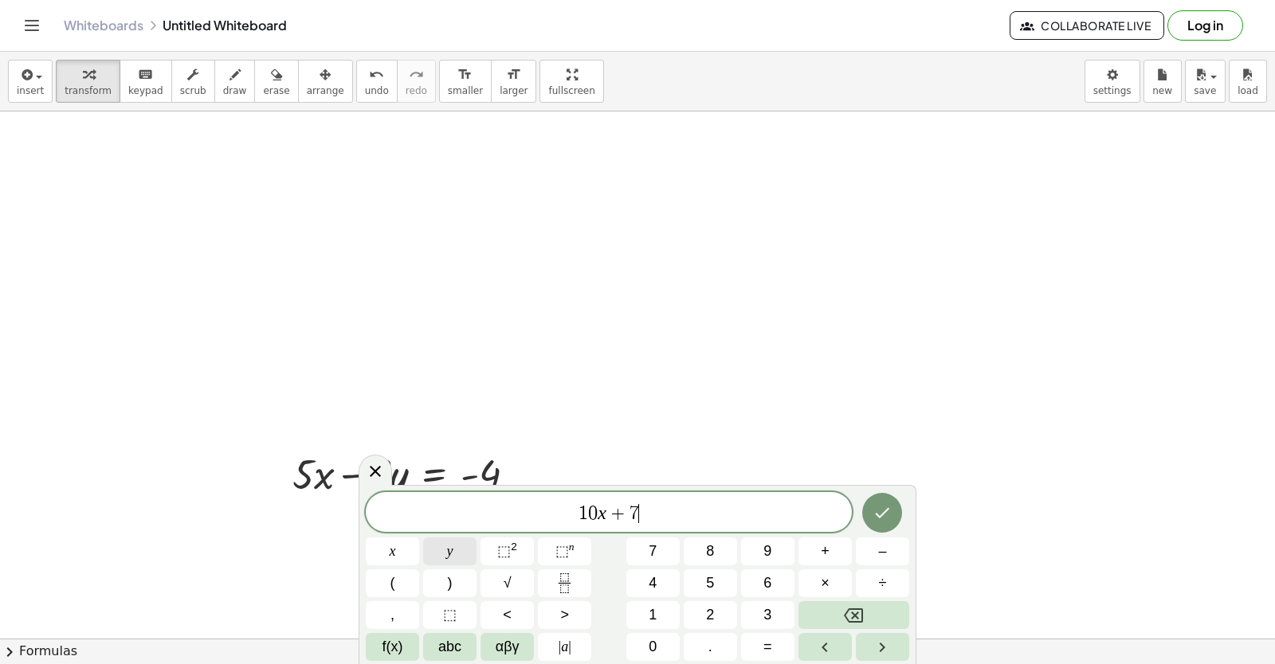
click at [447, 544] on span "y" at bounding box center [450, 552] width 6 height 22
click at [778, 637] on button "=" at bounding box center [767, 647] width 53 height 28
click at [764, 623] on span "3" at bounding box center [767, 616] width 8 height 22
click at [646, 587] on button "4" at bounding box center [652, 584] width 53 height 28
click at [872, 504] on icon "Done" at bounding box center [881, 513] width 19 height 19
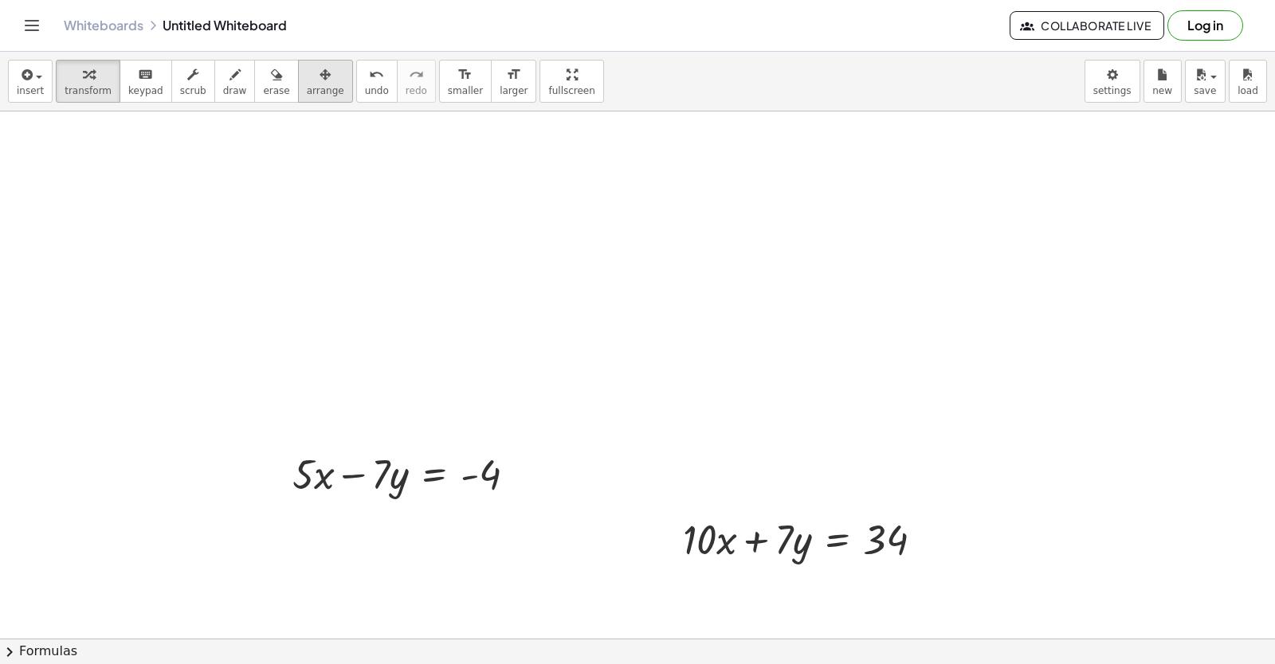
click at [319, 81] on icon "button" at bounding box center [324, 74] width 11 height 19
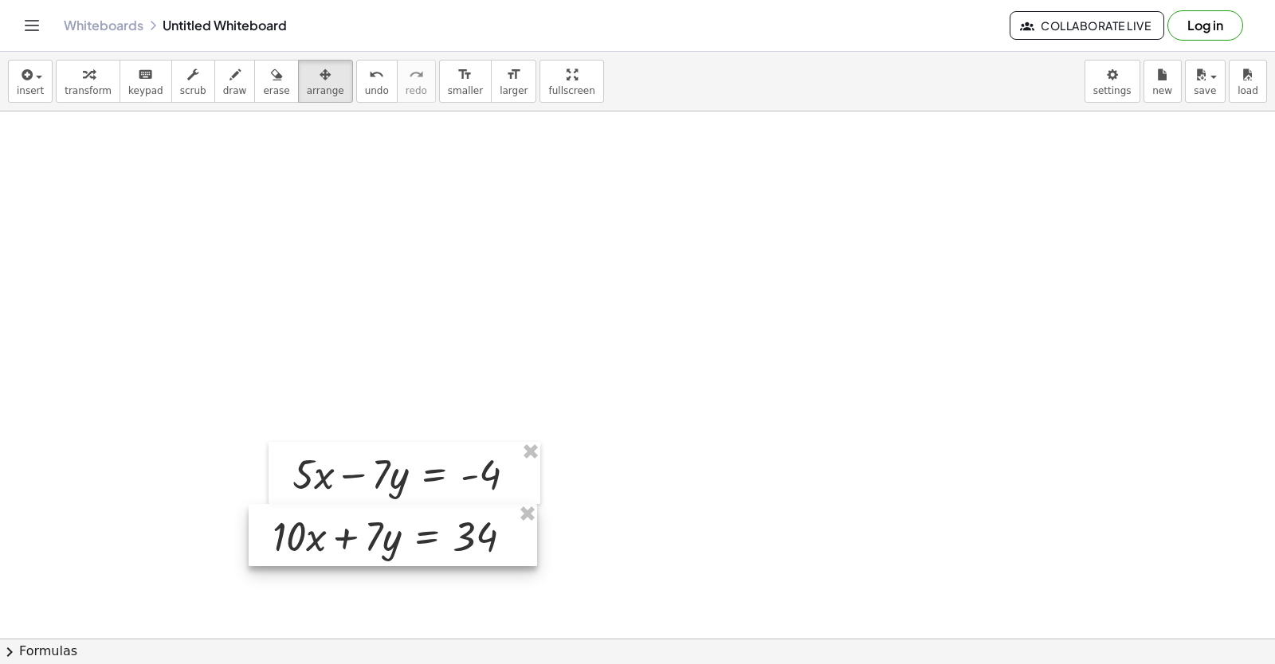
drag, startPoint x: 695, startPoint y: 535, endPoint x: 312, endPoint y: 531, distance: 382.5
click at [314, 531] on div at bounding box center [393, 535] width 288 height 62
drag, startPoint x: 284, startPoint y: 526, endPoint x: 268, endPoint y: 527, distance: 16.0
click at [268, 527] on div at bounding box center [407, 536] width 288 height 62
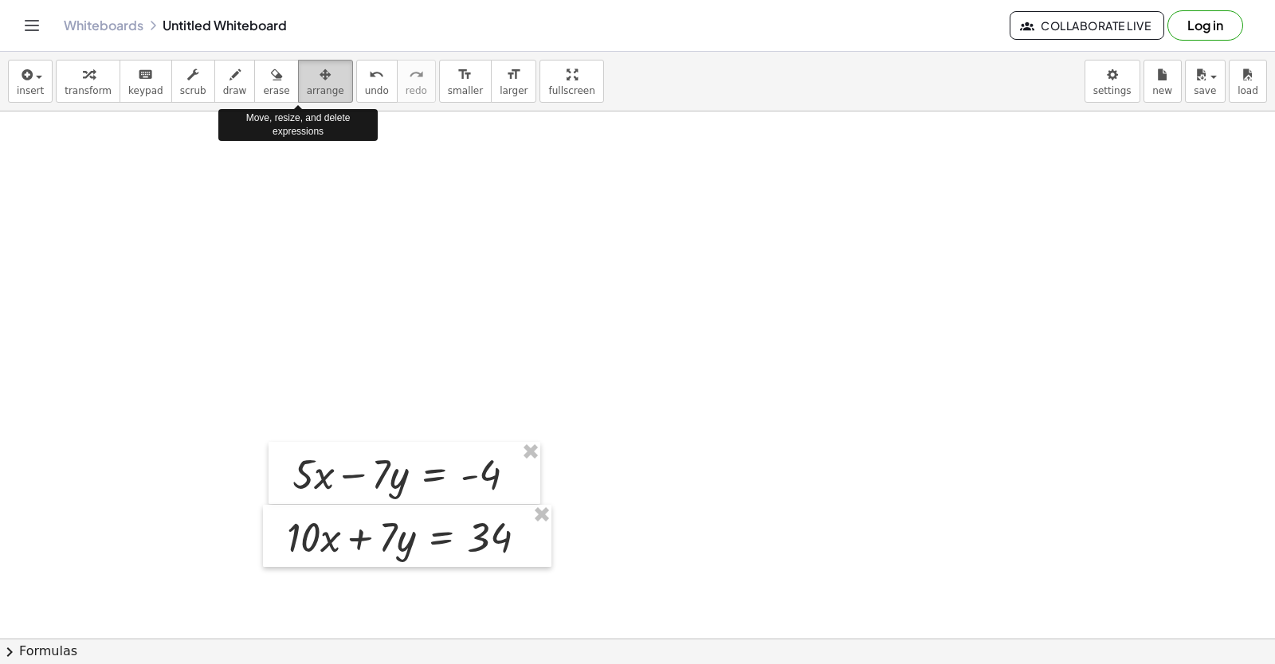
click at [307, 85] on span "arrange" at bounding box center [325, 90] width 37 height 11
click at [307, 88] on span "arrange" at bounding box center [325, 90] width 37 height 11
click at [298, 76] on button "arrange" at bounding box center [325, 81] width 55 height 43
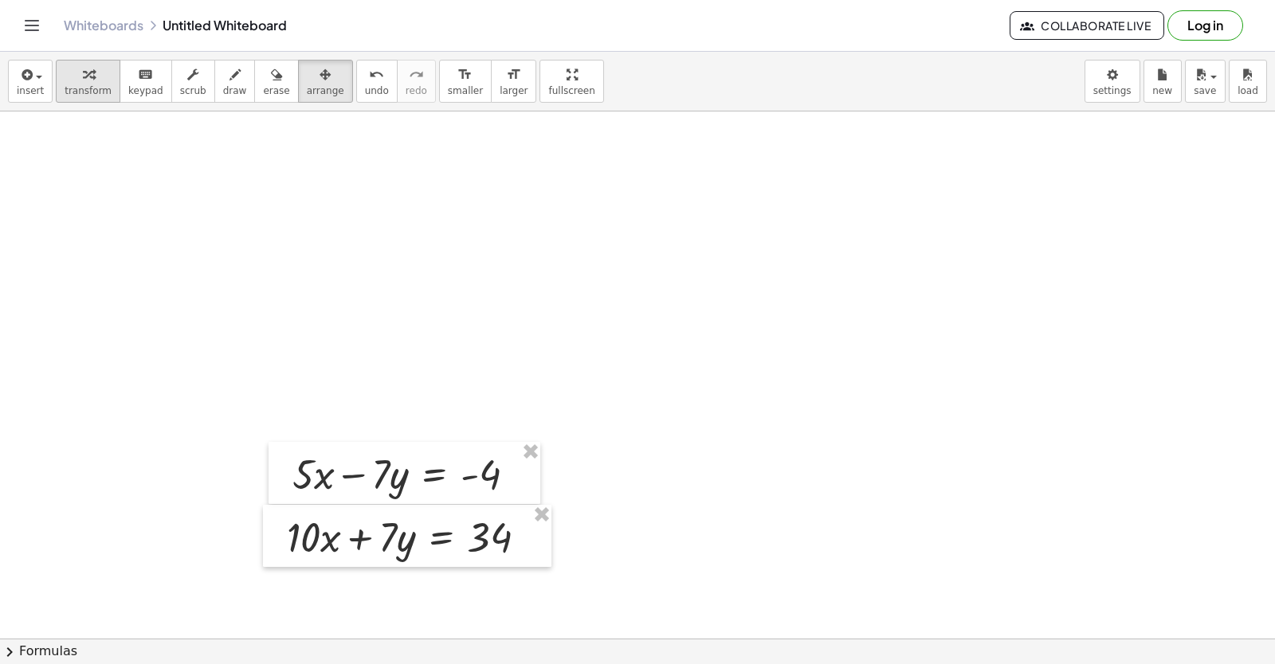
click at [81, 90] on span "transform" at bounding box center [88, 90] width 47 height 11
drag, startPoint x: 380, startPoint y: 466, endPoint x: 386, endPoint y: 474, distance: 9.7
click at [386, 468] on div at bounding box center [410, 473] width 252 height 54
click at [387, 496] on div at bounding box center [410, 473] width 252 height 54
click at [378, 501] on div "+ · 5 · x − · 7 · y = - 4" at bounding box center [404, 473] width 272 height 62
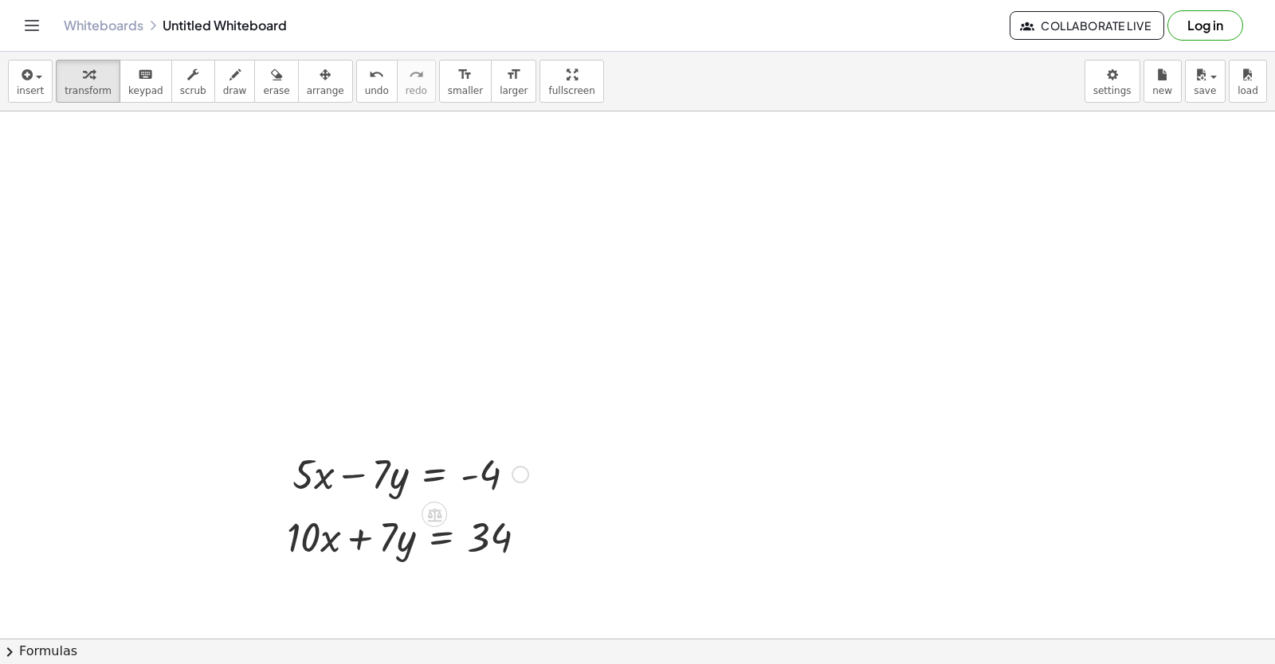
drag, startPoint x: 402, startPoint y: 488, endPoint x: 395, endPoint y: 492, distance: 8.2
click at [398, 492] on div at bounding box center [410, 473] width 252 height 54
click at [390, 500] on div at bounding box center [410, 473] width 252 height 54
drag, startPoint x: 374, startPoint y: 471, endPoint x: 365, endPoint y: 516, distance: 46.3
drag, startPoint x: 429, startPoint y: 571, endPoint x: 440, endPoint y: 574, distance: 11.4
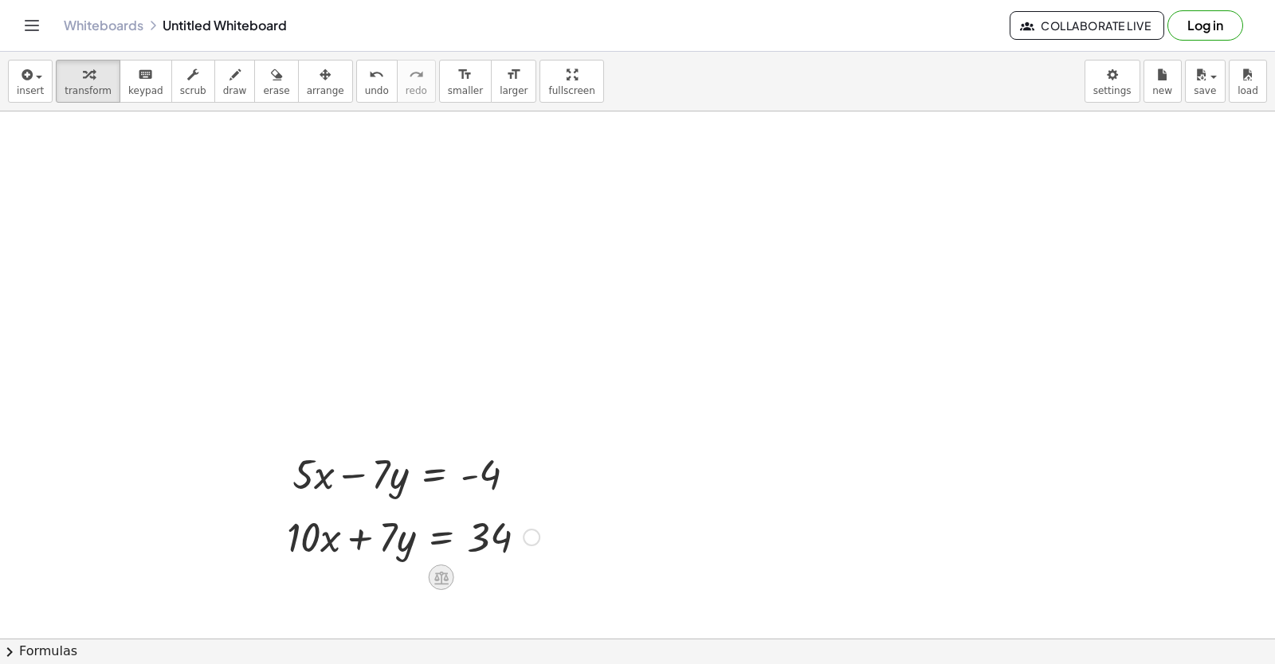
click at [440, 574] on icon at bounding box center [441, 578] width 17 height 17
click at [414, 576] on span "−" at bounding box center [410, 577] width 10 height 23
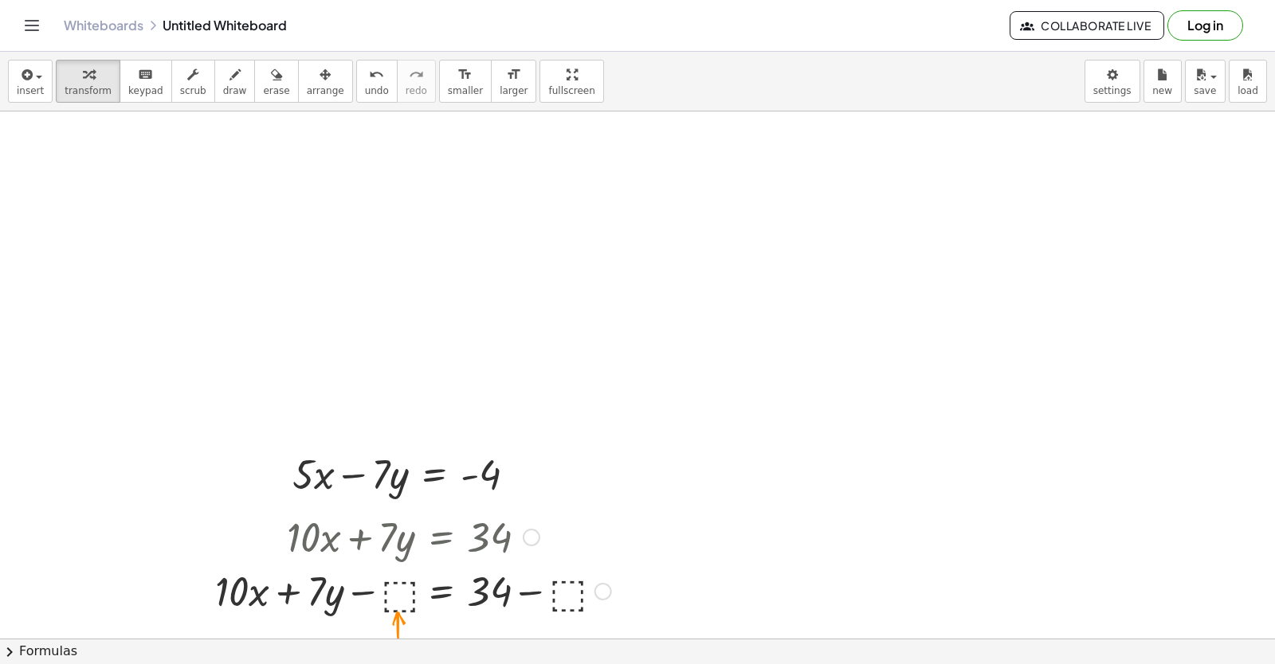
drag, startPoint x: 389, startPoint y: 537, endPoint x: 386, endPoint y: 529, distance: 8.6
click at [386, 531] on div at bounding box center [413, 536] width 412 height 54
drag, startPoint x: 385, startPoint y: 528, endPoint x: 388, endPoint y: 520, distance: 8.6
click at [392, 560] on div at bounding box center [413, 536] width 412 height 54
drag, startPoint x: 396, startPoint y: 464, endPoint x: 372, endPoint y: 551, distance: 89.3
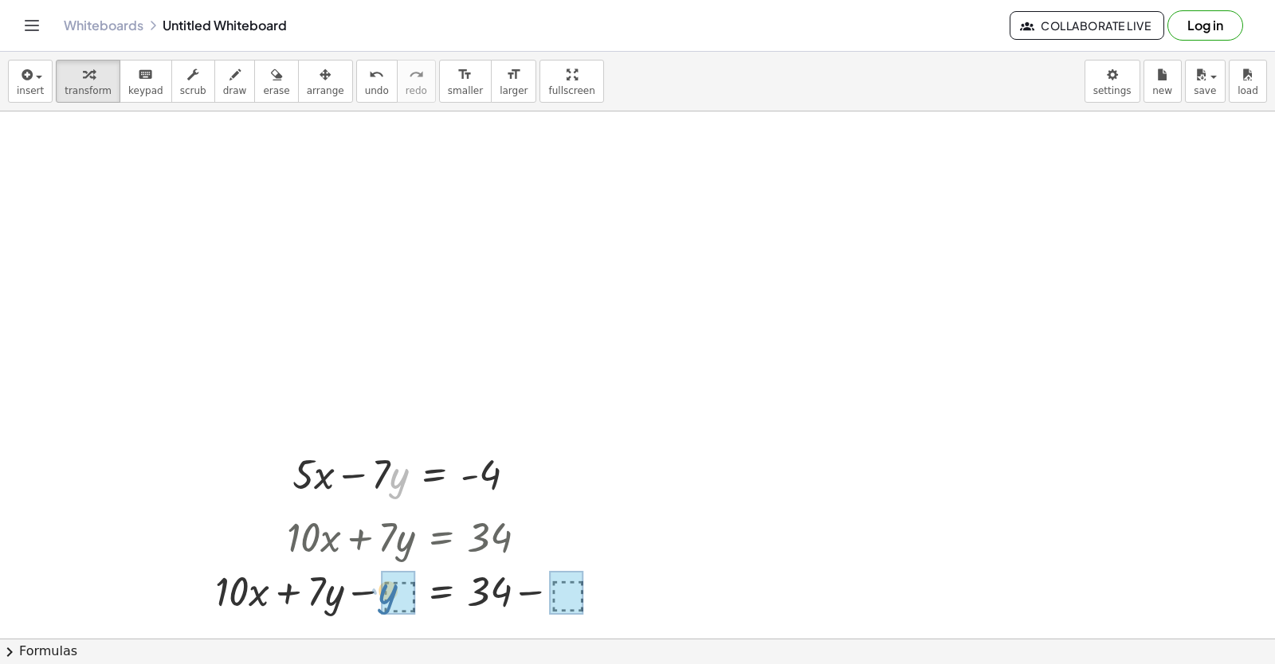
drag, startPoint x: 349, startPoint y: 582, endPoint x: 403, endPoint y: 562, distance: 57.7
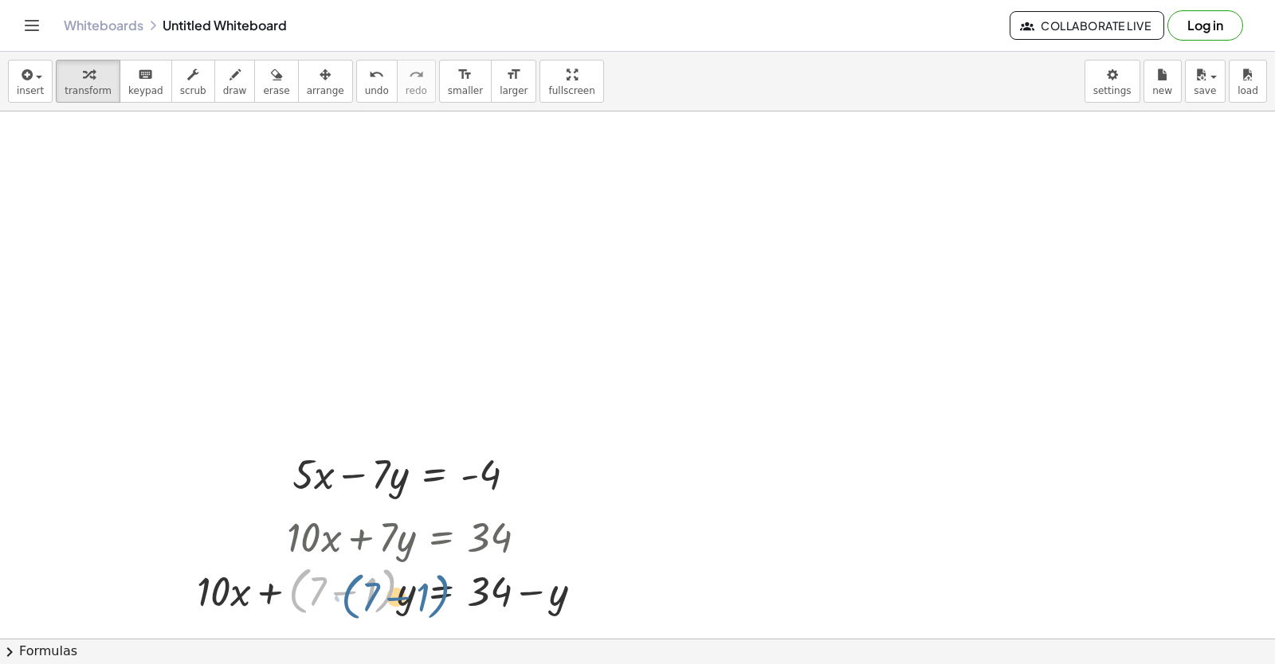
drag, startPoint x: 317, startPoint y: 592, endPoint x: 358, endPoint y: 572, distance: 45.3
click at [355, 581] on div at bounding box center [396, 590] width 415 height 61
drag, startPoint x: 218, startPoint y: 579, endPoint x: 303, endPoint y: 607, distance: 88.9
click at [282, 606] on div at bounding box center [396, 590] width 415 height 61
click at [422, 612] on div at bounding box center [396, 590] width 415 height 61
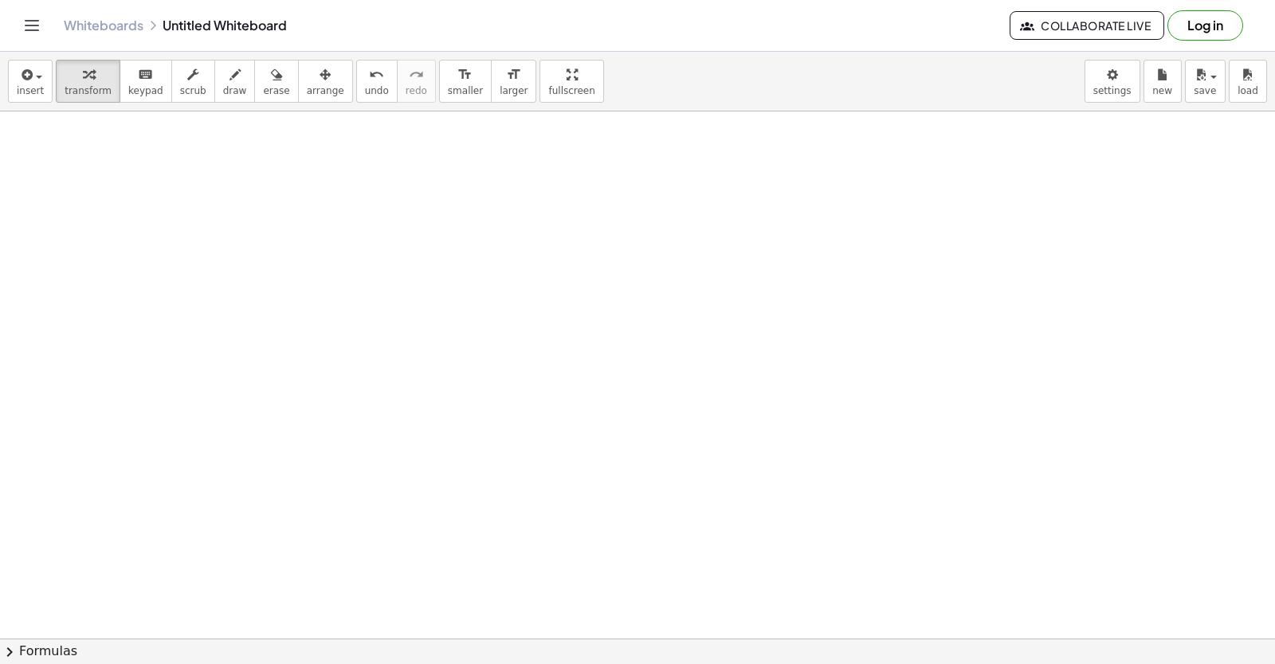
scroll to position [521, 0]
click at [502, 246] on div at bounding box center [637, 169] width 1275 height 1158
drag, startPoint x: 502, startPoint y: 246, endPoint x: 444, endPoint y: 256, distance: 58.9
click at [444, 256] on div at bounding box center [637, 169] width 1275 height 1158
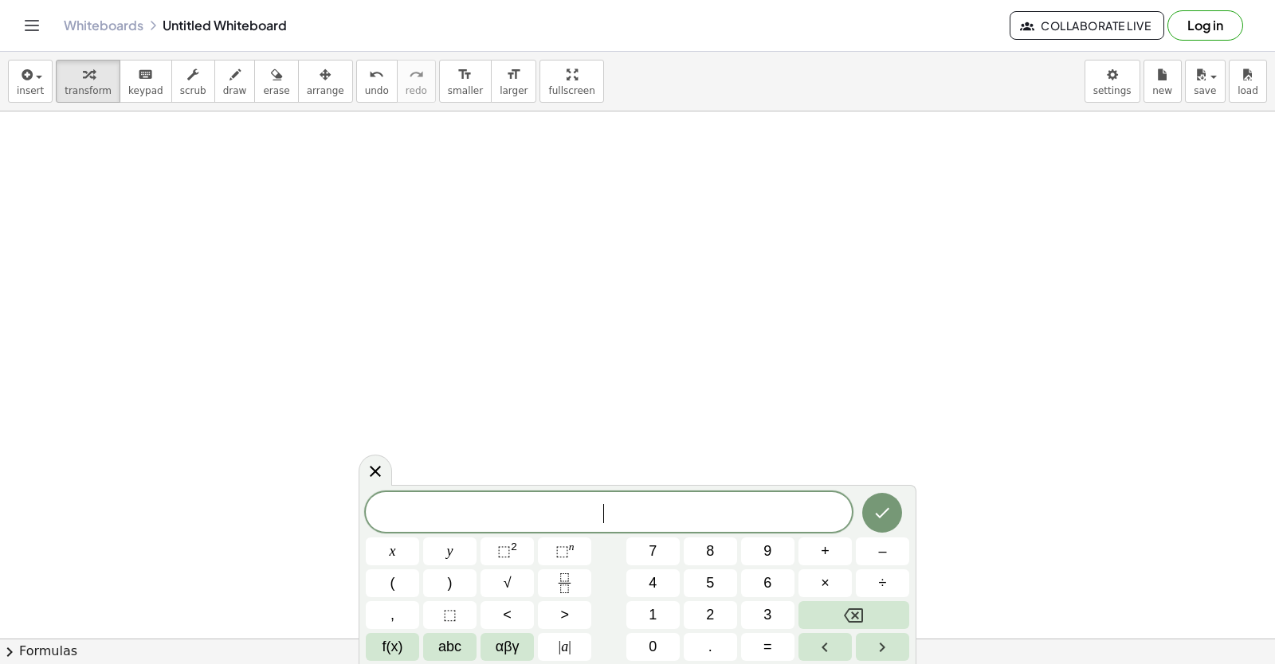
click at [441, 258] on div at bounding box center [637, 169] width 1275 height 1158
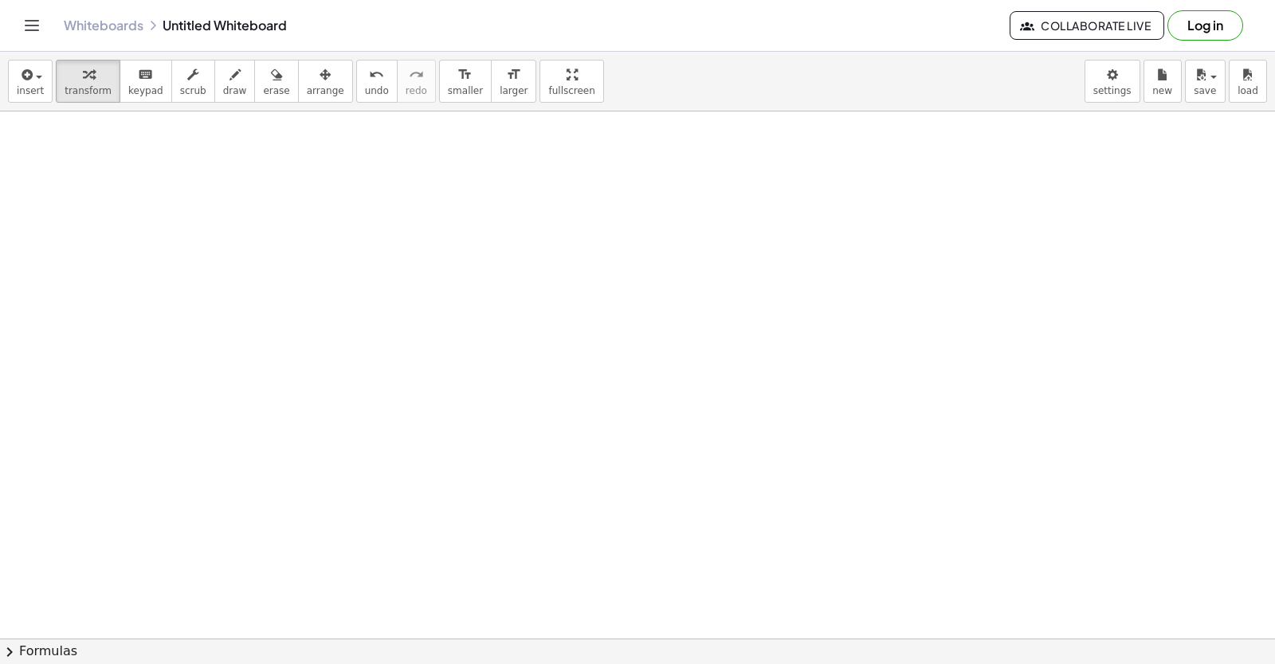
click at [608, 363] on div at bounding box center [637, 169] width 1275 height 1158
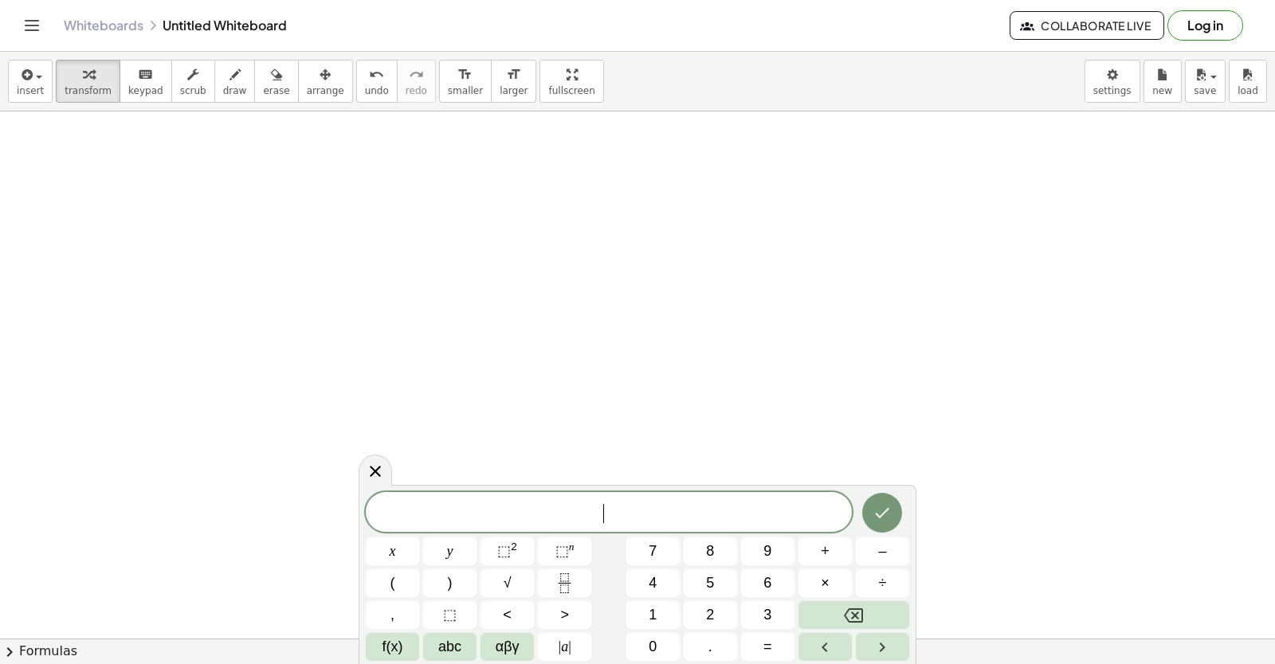
click at [583, 391] on div at bounding box center [637, 169] width 1275 height 1158
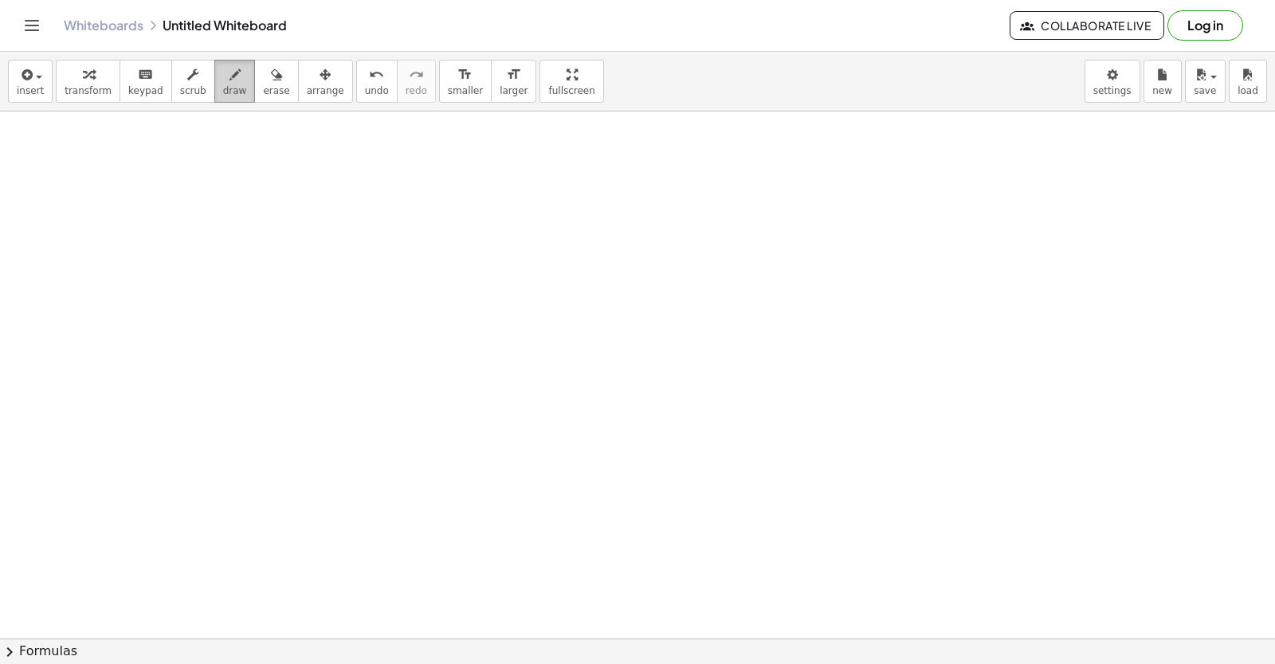
drag, startPoint x: 214, startPoint y: 83, endPoint x: 229, endPoint y: 88, distance: 15.9
click at [214, 87] on button "draw" at bounding box center [234, 81] width 41 height 43
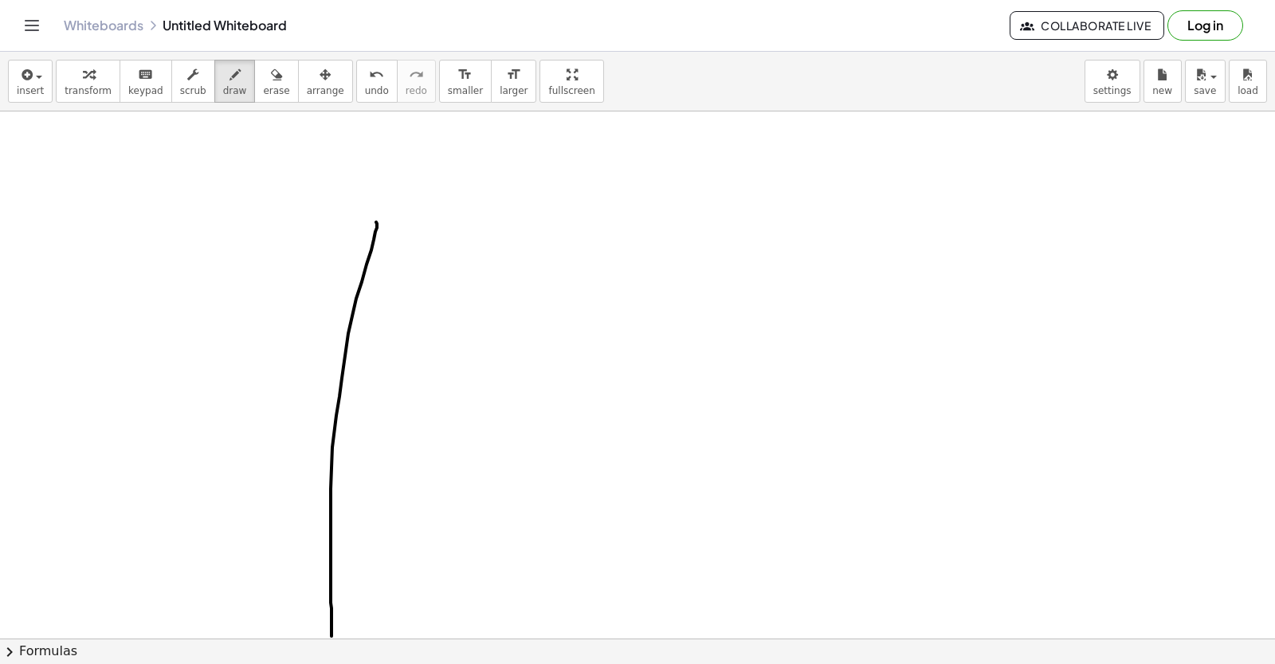
drag, startPoint x: 376, startPoint y: 222, endPoint x: 376, endPoint y: 449, distance: 227.1
click at [378, 571] on div at bounding box center [637, 169] width 1275 height 1158
drag, startPoint x: 274, startPoint y: 275, endPoint x: 433, endPoint y: 249, distance: 161.4
click at [389, 223] on div at bounding box center [637, 169] width 1275 height 1158
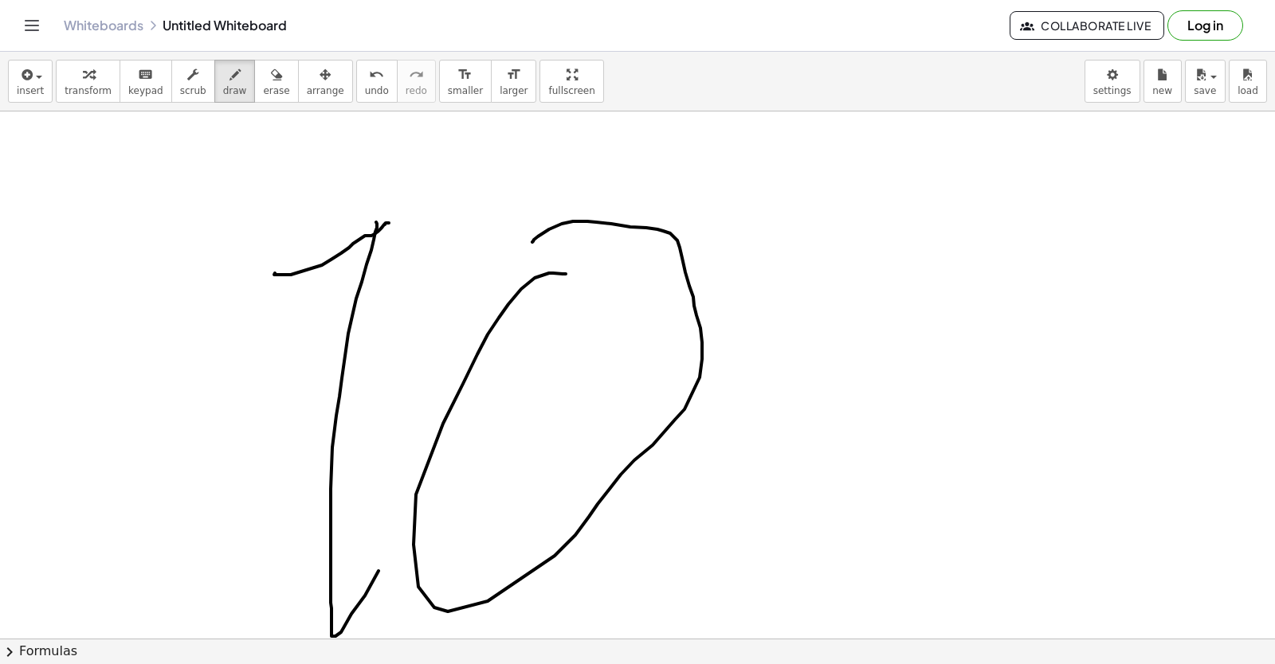
drag, startPoint x: 566, startPoint y: 274, endPoint x: 628, endPoint y: 261, distance: 63.6
click at [540, 248] on div at bounding box center [637, 169] width 1275 height 1158
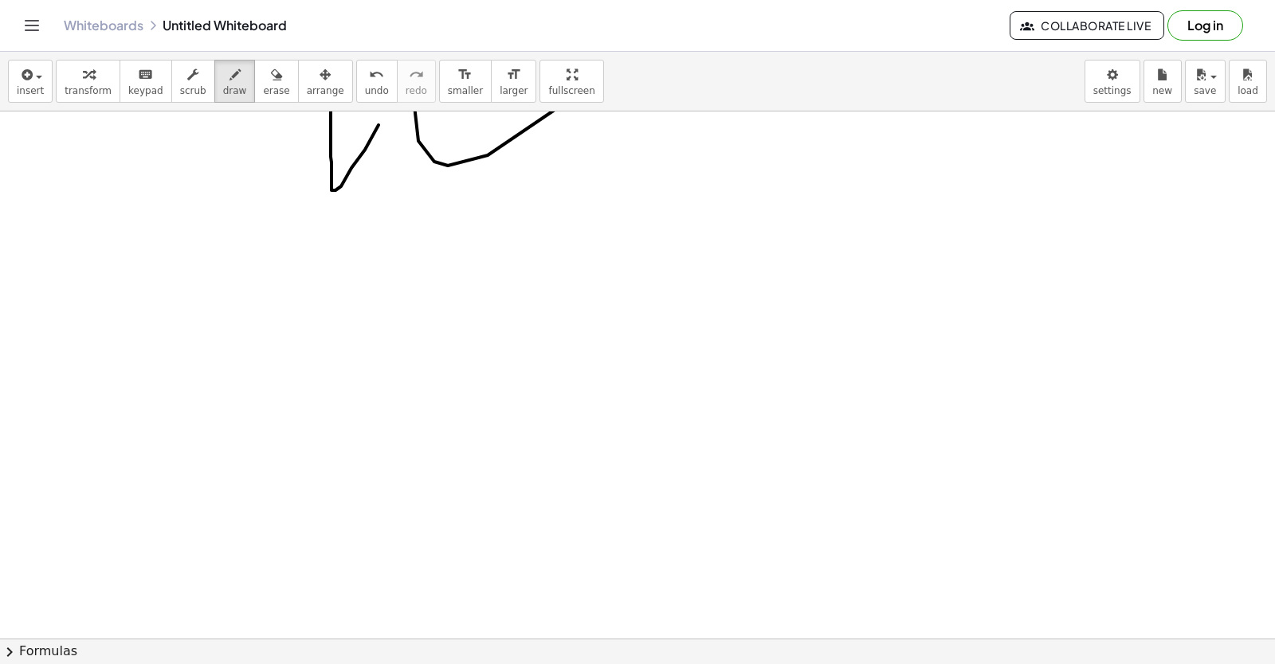
scroll to position [1063, 0]
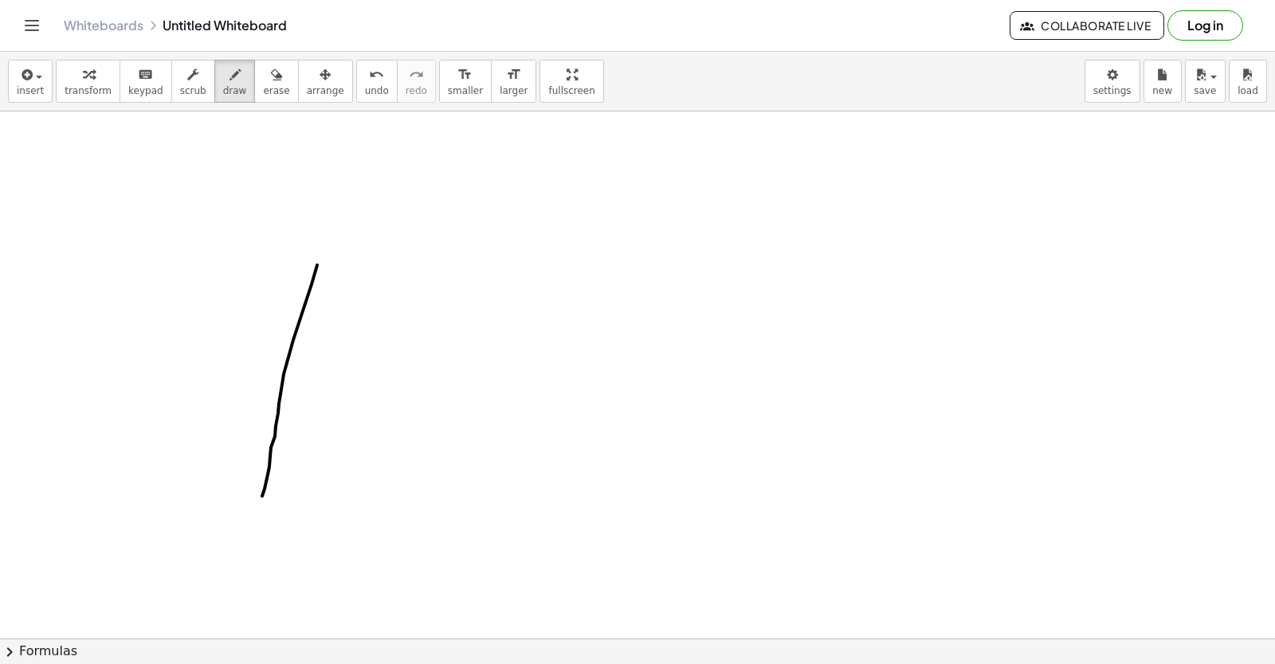
drag, startPoint x: 317, startPoint y: 265, endPoint x: 114, endPoint y: 342, distance: 217.1
click at [251, 437] on div at bounding box center [637, 104] width 1275 height 2110
drag, startPoint x: 297, startPoint y: 268, endPoint x: 333, endPoint y: 278, distance: 37.3
click at [308, 261] on div at bounding box center [637, 104] width 1275 height 2110
drag, startPoint x: 475, startPoint y: 277, endPoint x: 466, endPoint y: 312, distance: 35.4
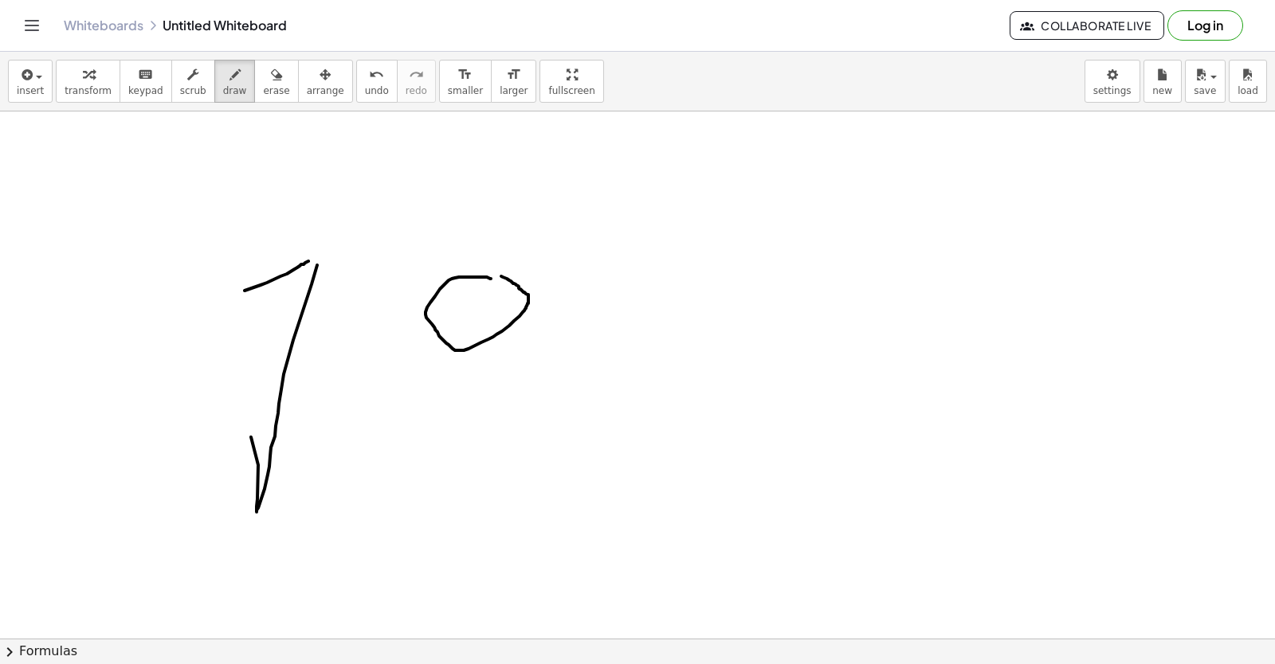
click at [476, 280] on div at bounding box center [637, 104] width 1275 height 2110
drag, startPoint x: 445, startPoint y: 331, endPoint x: 505, endPoint y: 322, distance: 61.3
click at [504, 323] on div at bounding box center [637, 104] width 1275 height 2110
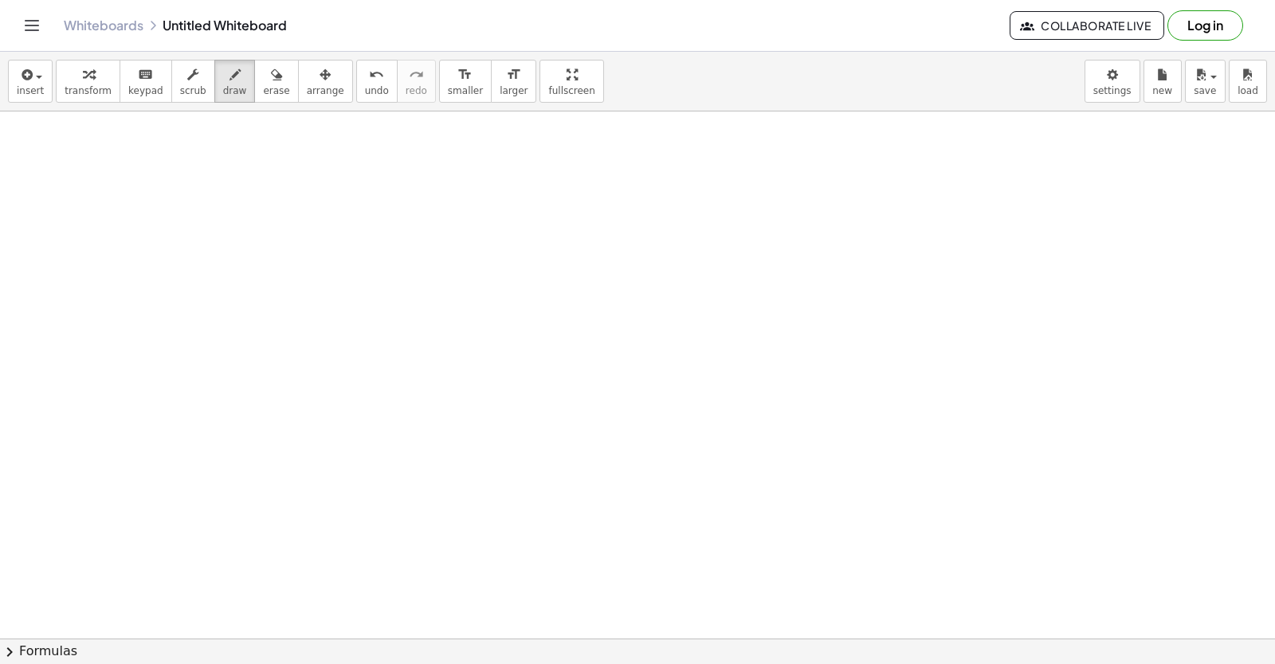
scroll to position [1582, 0]
drag, startPoint x: 293, startPoint y: 194, endPoint x: 78, endPoint y: 547, distance: 413.3
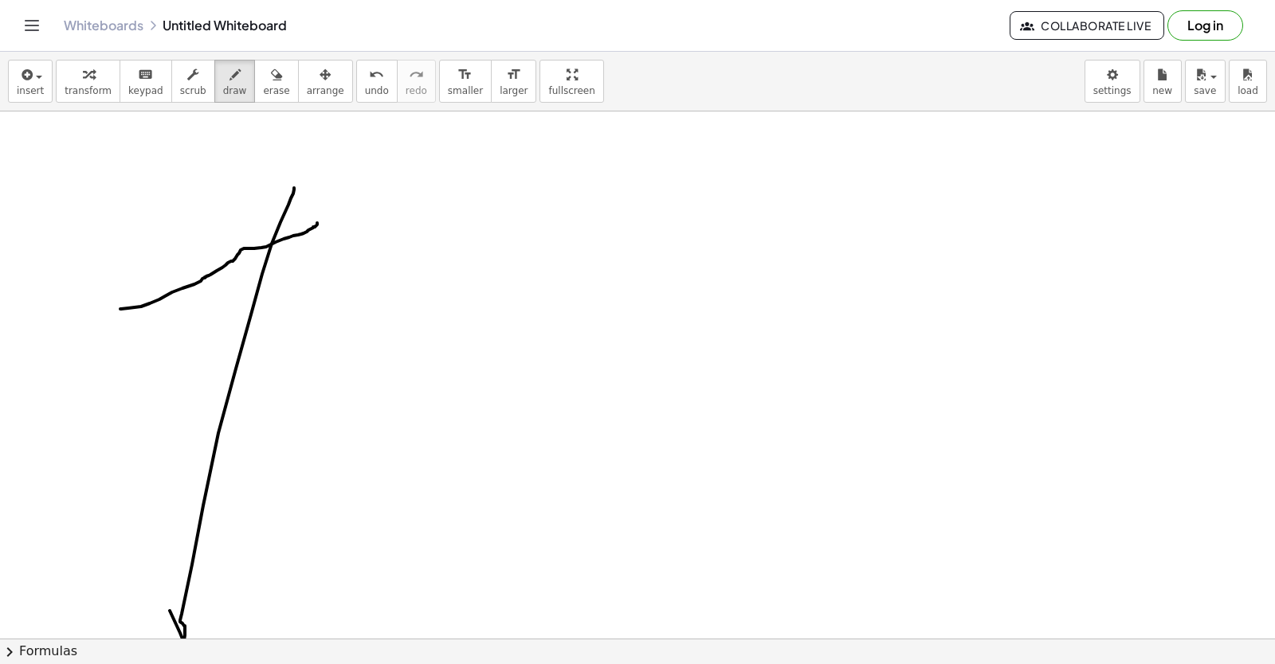
drag, startPoint x: 120, startPoint y: 309, endPoint x: 123, endPoint y: 360, distance: 51.0
drag, startPoint x: 102, startPoint y: 331, endPoint x: 112, endPoint y: 324, distance: 12.2
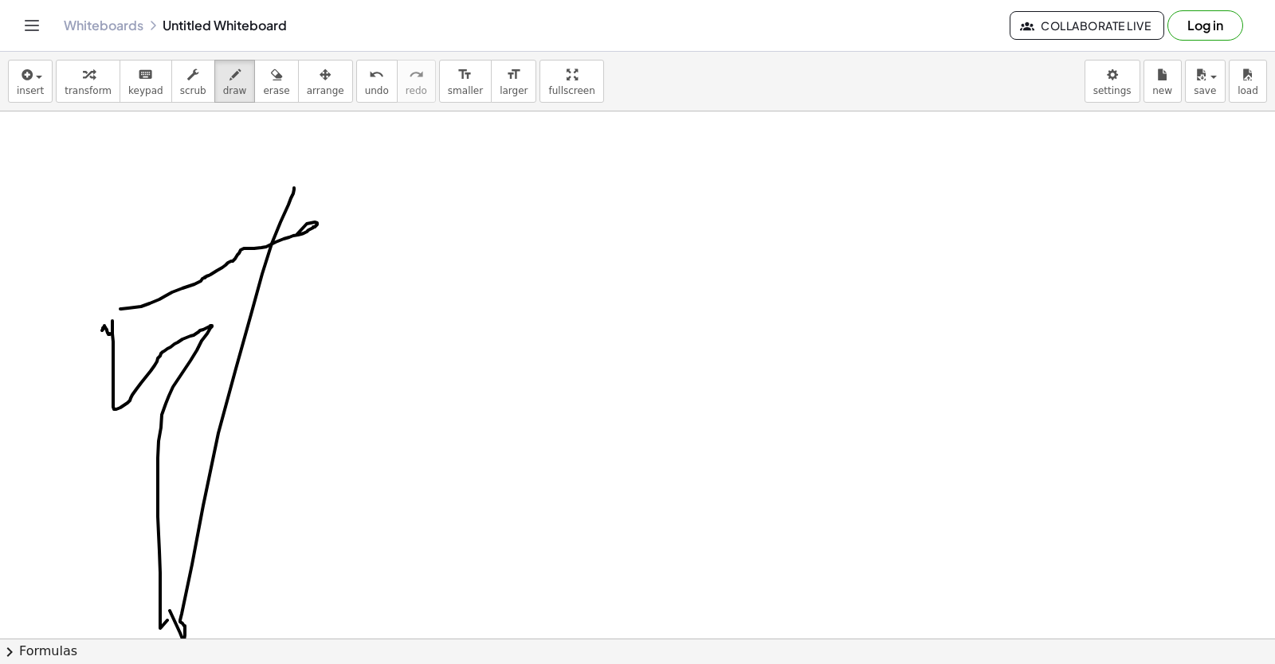
drag, startPoint x: 112, startPoint y: 321, endPoint x: 274, endPoint y: 433, distance: 196.9
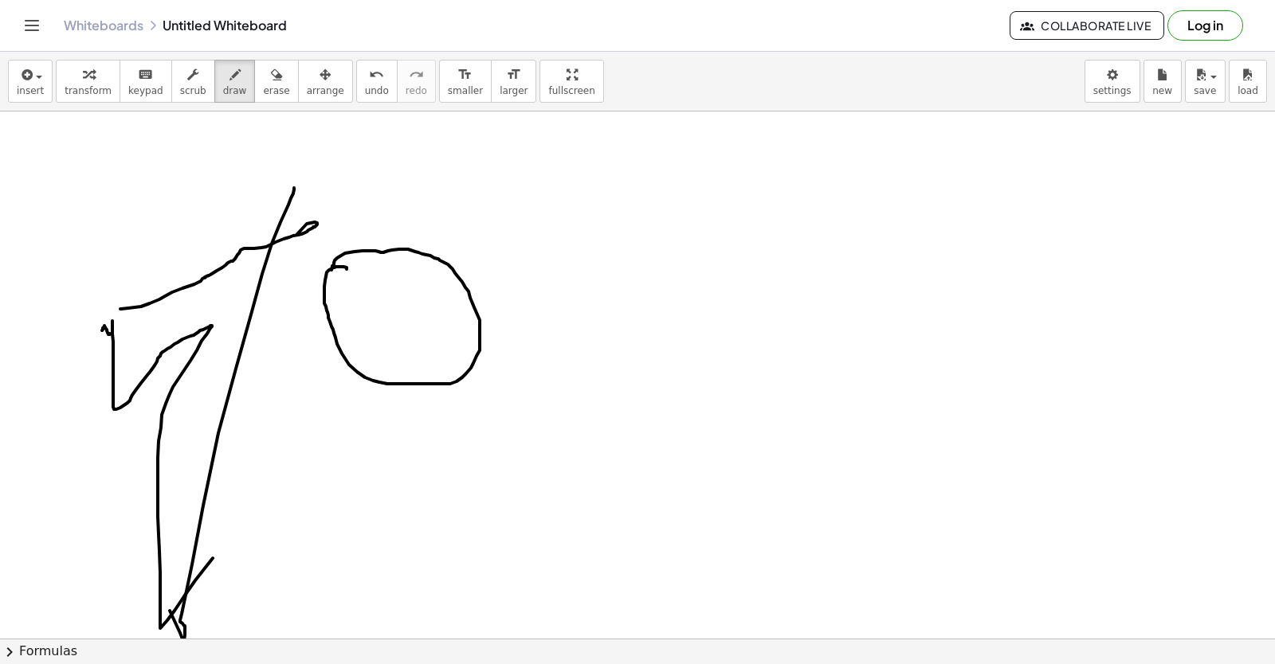
drag, startPoint x: 347, startPoint y: 269, endPoint x: 348, endPoint y: 288, distance: 18.4
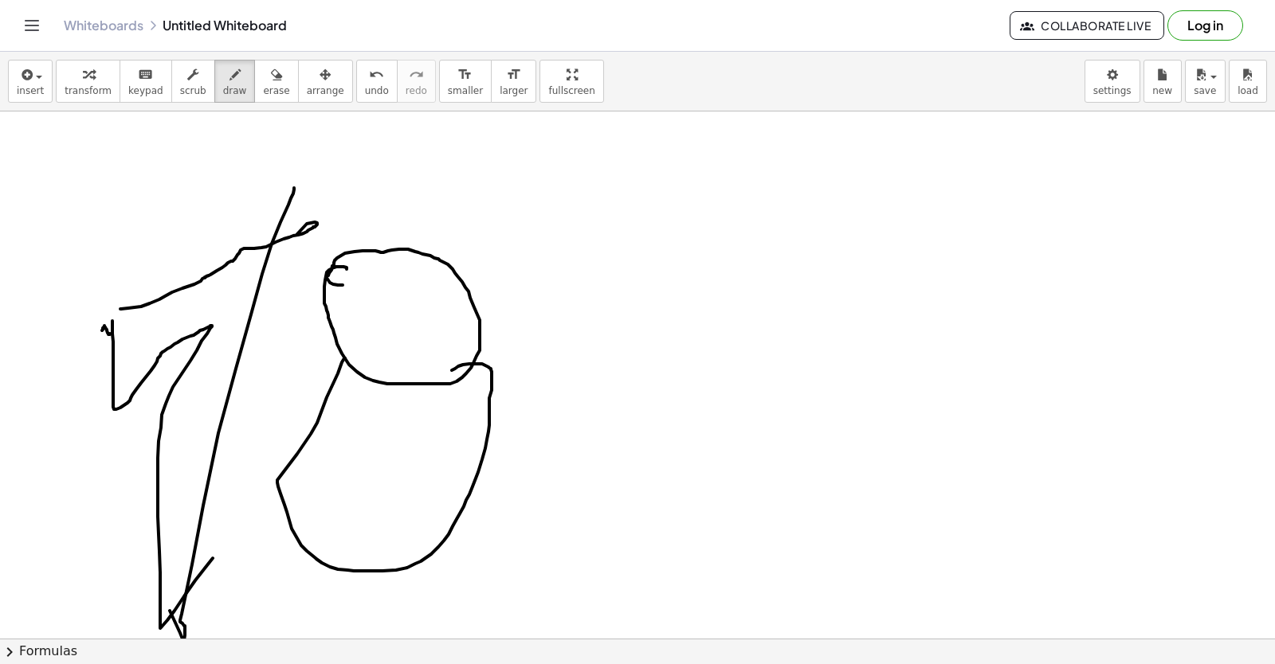
drag, startPoint x: 345, startPoint y: 359, endPoint x: 396, endPoint y: 398, distance: 64.2
drag, startPoint x: 371, startPoint y: 421, endPoint x: 380, endPoint y: 409, distance: 14.8
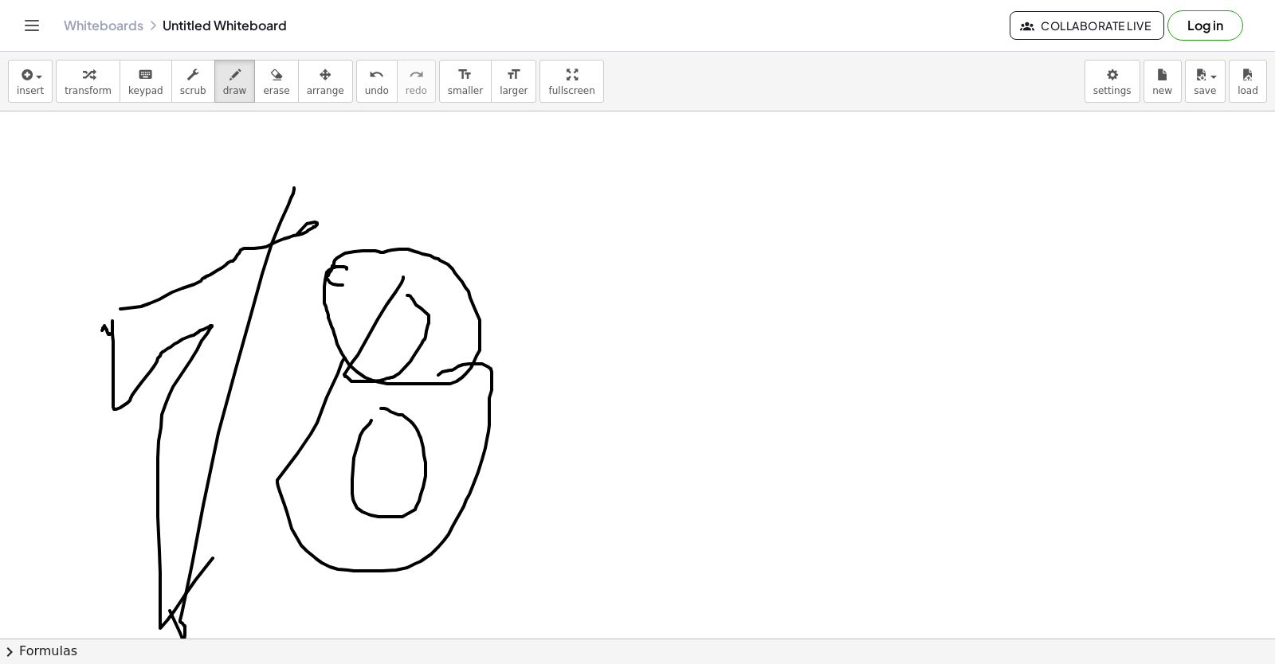
drag, startPoint x: 403, startPoint y: 277, endPoint x: 422, endPoint y: 319, distance: 45.6
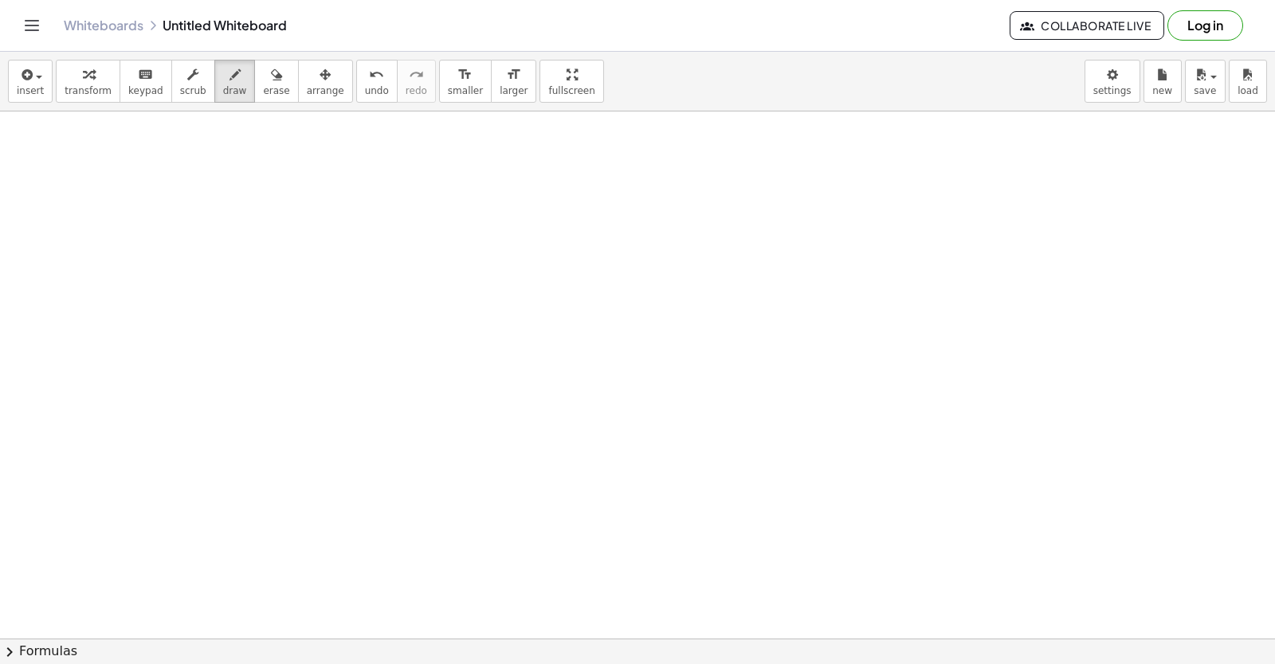
scroll to position [3783, 0]
click at [1265, 112] on div "insert select one: Math Expression Function Text Youtube Video Graphing Geometr…" at bounding box center [637, 358] width 1275 height 613
click at [1266, 112] on div "insert select one: Math Expression Function Text Youtube Video Graphing Geometr…" at bounding box center [637, 358] width 1275 height 613
